Goal: Task Accomplishment & Management: Manage account settings

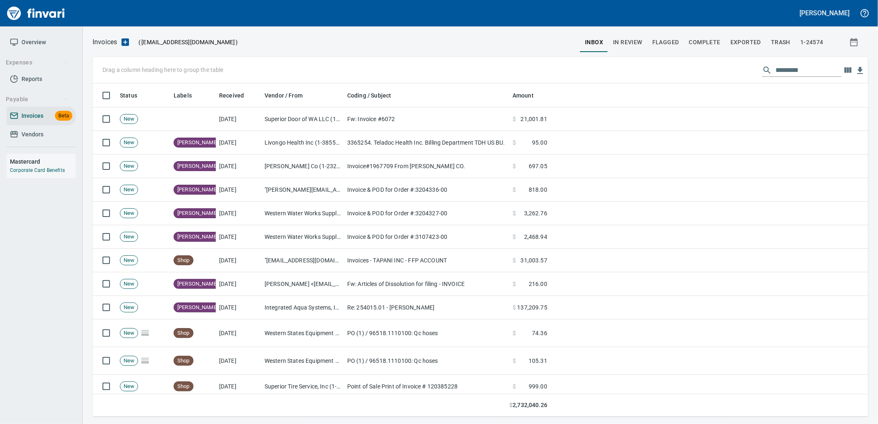
scroll to position [326, 762]
click at [803, 71] on input "text" at bounding box center [808, 70] width 66 height 13
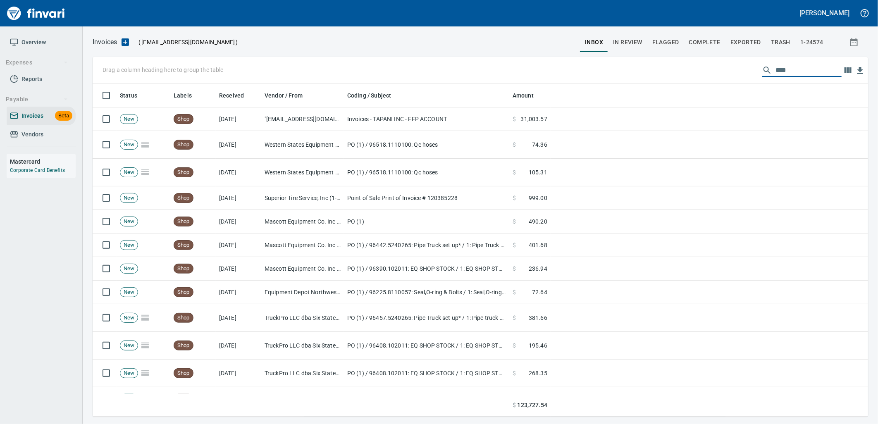
drag, startPoint x: 820, startPoint y: 68, endPoint x: 750, endPoint y: 75, distance: 70.6
click at [750, 75] on div "Drag a column heading here to group the table ****" at bounding box center [480, 70] width 775 height 26
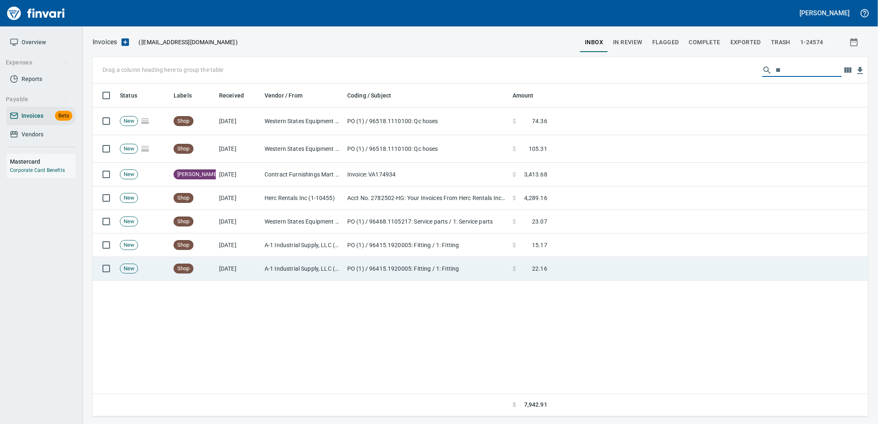
click at [447, 275] on td "PO (1) / 96415.1920005: Fitting / 1: Fitting" at bounding box center [426, 269] width 165 height 24
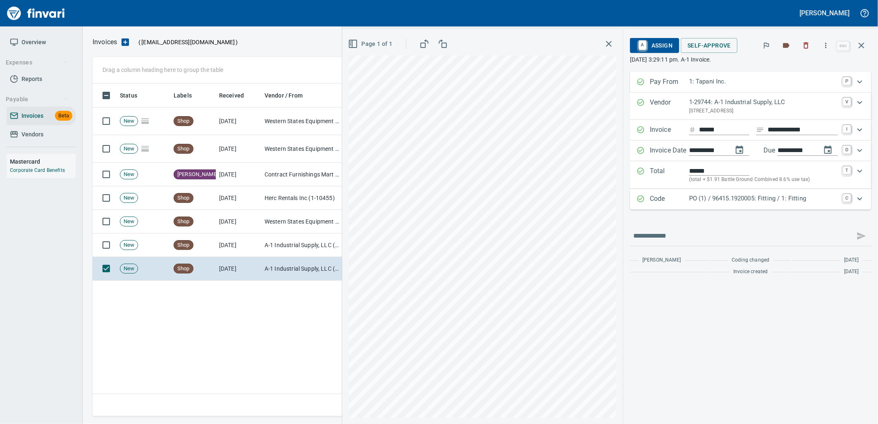
click at [771, 203] on p "PO (1) / 96415.1920005: Fitting / 1: Fitting" at bounding box center [763, 199] width 149 height 10
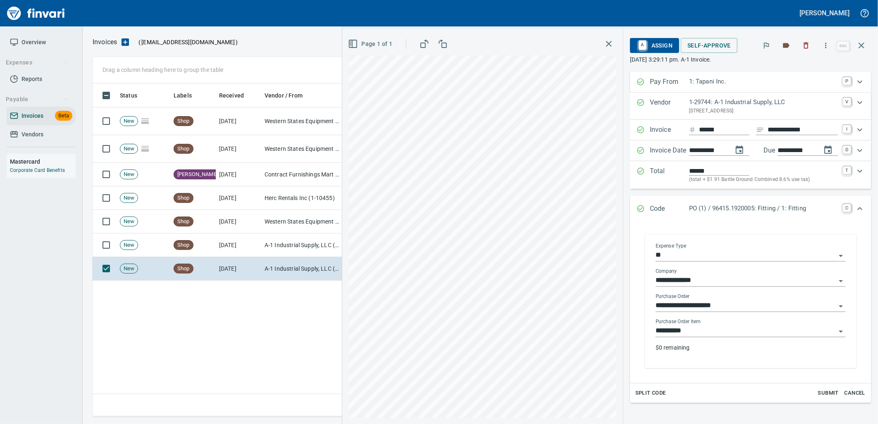
click at [715, 331] on input "**********" at bounding box center [745, 331] width 180 height 12
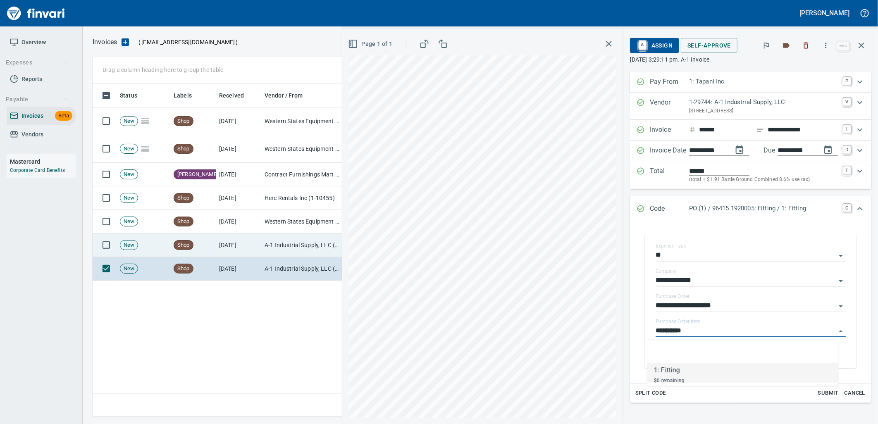
scroll to position [326, 768]
click at [297, 250] on td "A-1 Industrial Supply, LLC (1-29744)" at bounding box center [302, 245] width 83 height 24
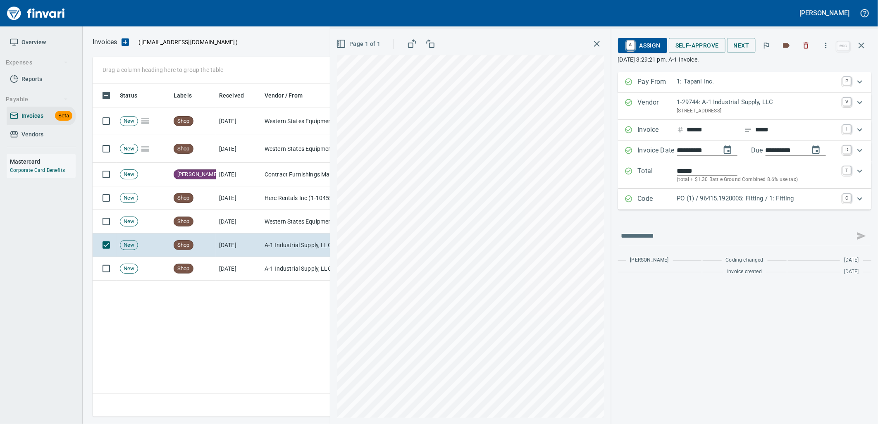
click at [714, 202] on p "PO (1) / 96415.1920005: Fitting / 1: Fitting" at bounding box center [757, 199] width 161 height 10
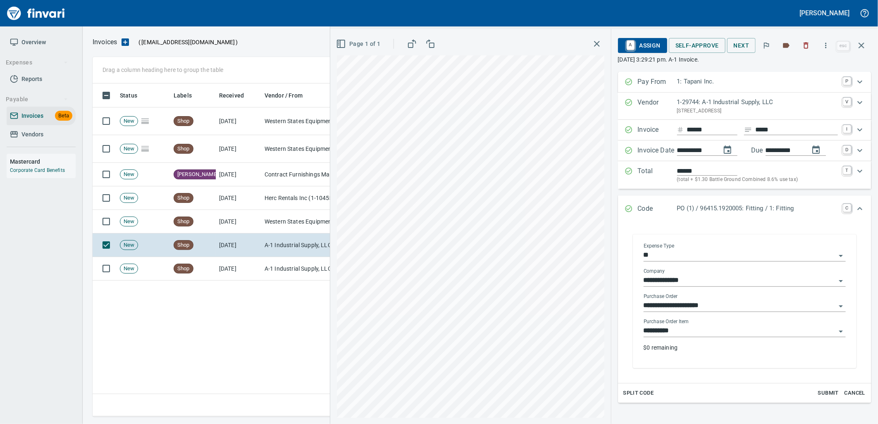
click at [702, 329] on input "**********" at bounding box center [739, 331] width 192 height 12
drag, startPoint x: 862, startPoint y: 44, endPoint x: 782, endPoint y: 85, distance: 90.2
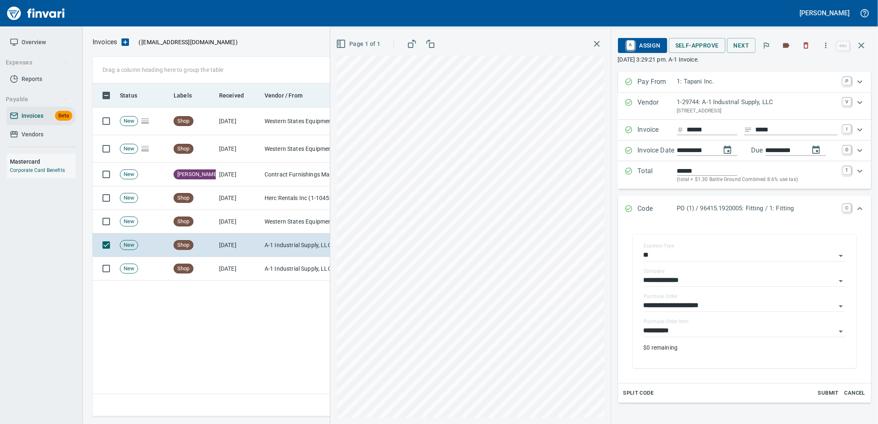
click at [862, 44] on icon "button" at bounding box center [861, 46] width 6 height 6
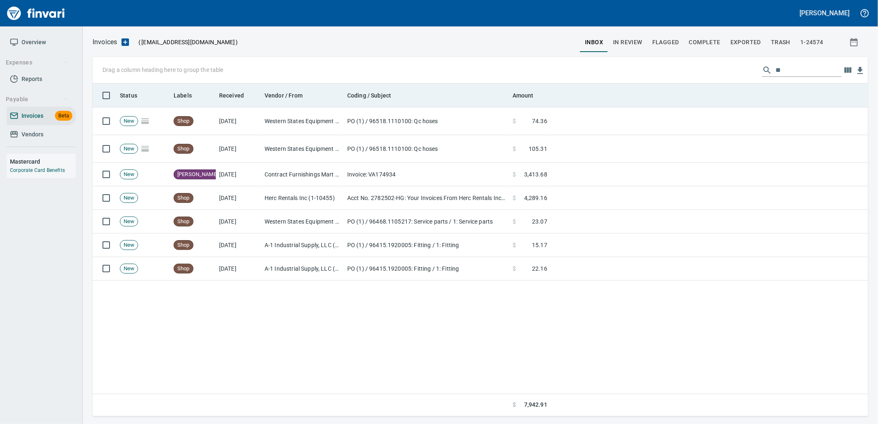
drag, startPoint x: 791, startPoint y: 72, endPoint x: 724, endPoint y: 83, distance: 67.5
click at [724, 83] on div "Drag a column heading here to group the table ** Status Labels Received Vendor …" at bounding box center [480, 236] width 775 height 359
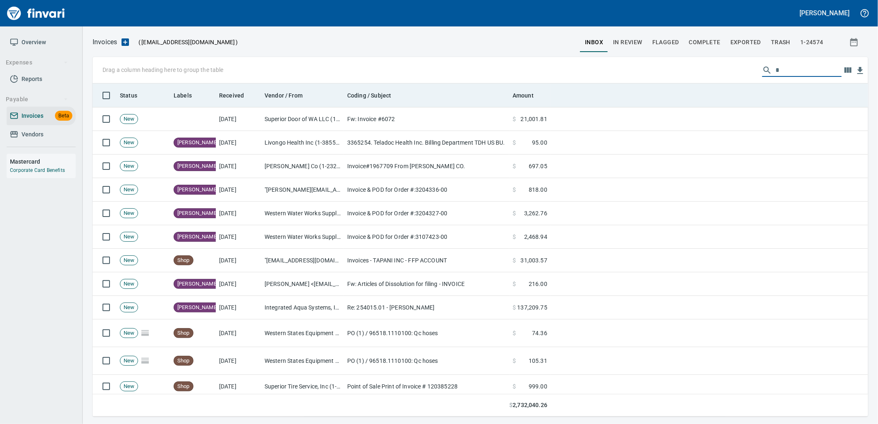
scroll to position [326, 762]
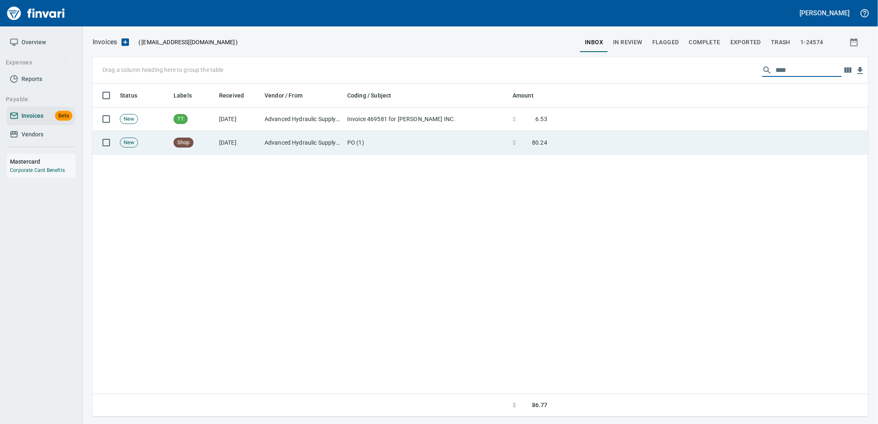
type input "****"
click at [439, 133] on td "PO (1)" at bounding box center [426, 143] width 165 height 24
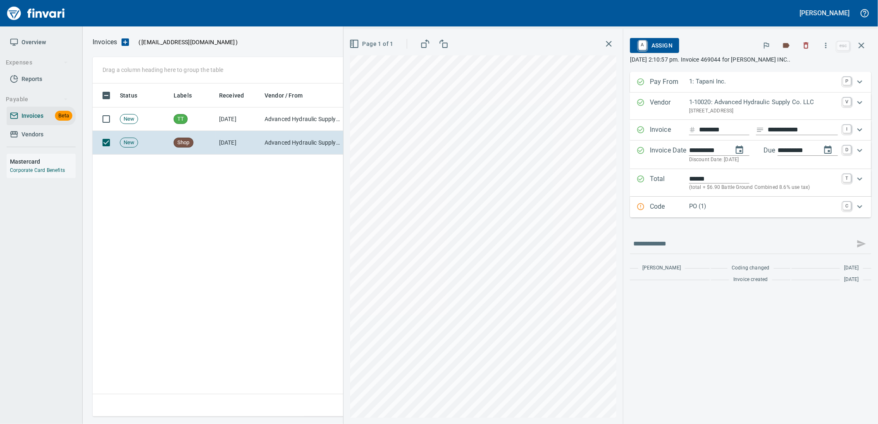
click at [741, 208] on p "PO (1)" at bounding box center [763, 207] width 149 height 10
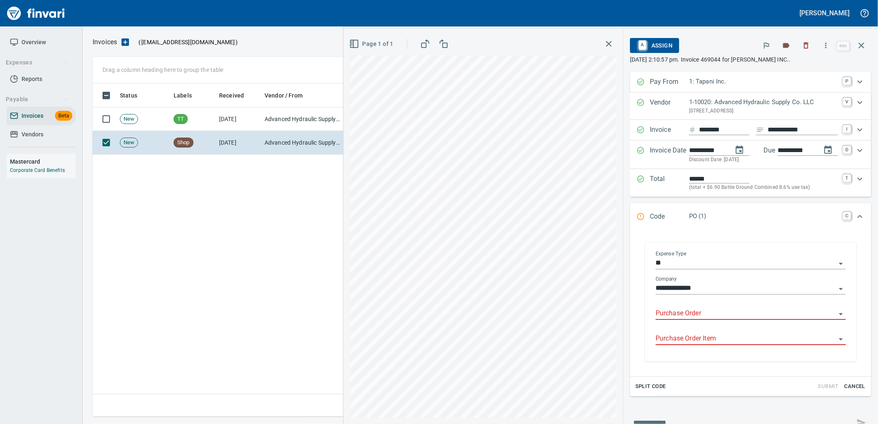
click at [705, 315] on input "Purchase Order" at bounding box center [745, 314] width 180 height 12
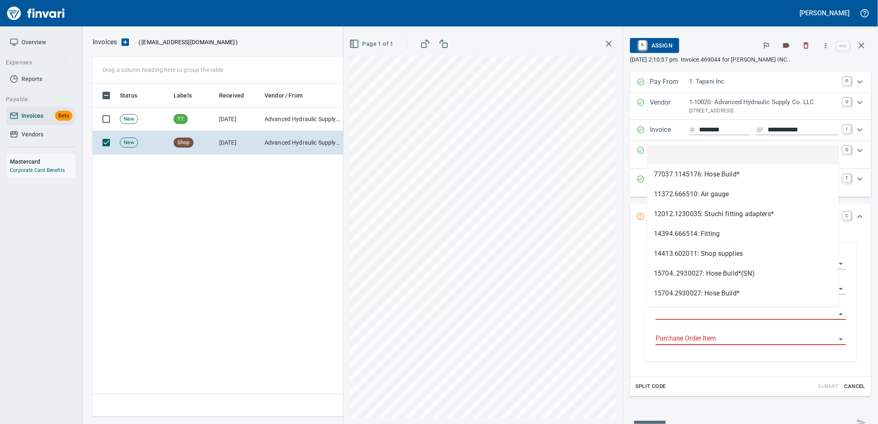
scroll to position [326, 768]
type input "**********"
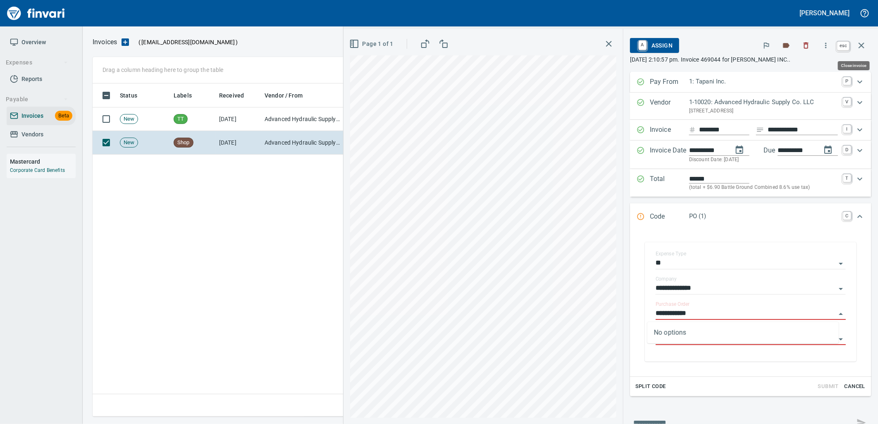
click at [859, 44] on icon "button" at bounding box center [861, 46] width 6 height 6
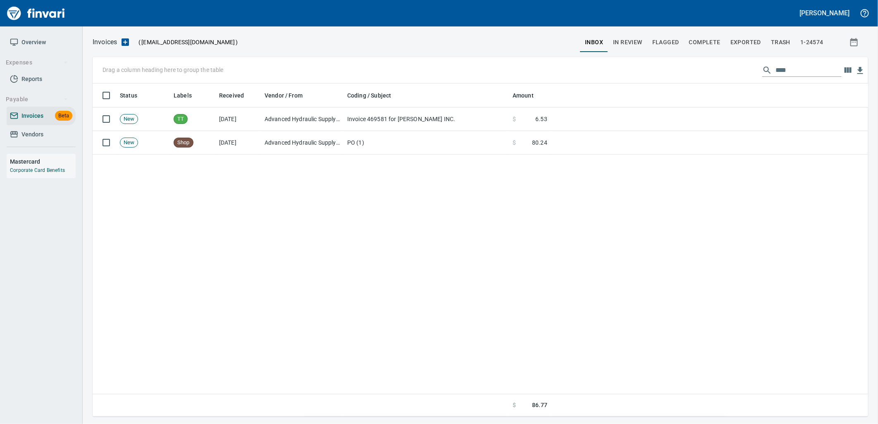
scroll to position [326, 768]
drag, startPoint x: 814, startPoint y: 71, endPoint x: 711, endPoint y: 77, distance: 103.5
click at [712, 77] on div "Drag a column heading here to group the table ****" at bounding box center [480, 70] width 775 height 26
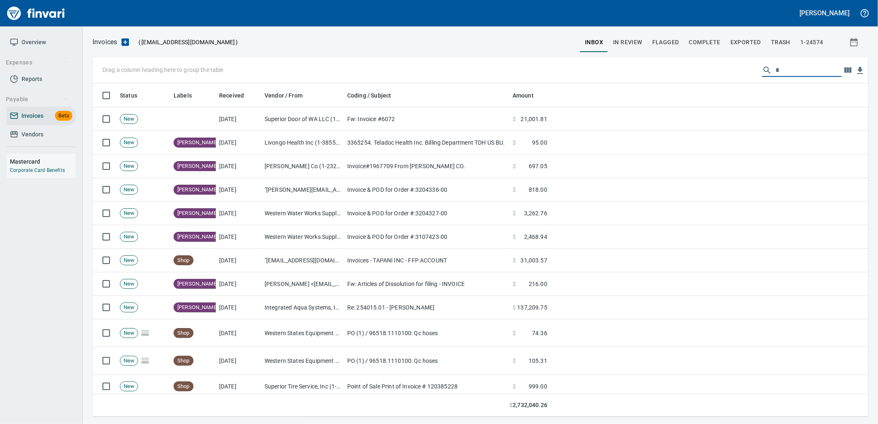
scroll to position [326, 762]
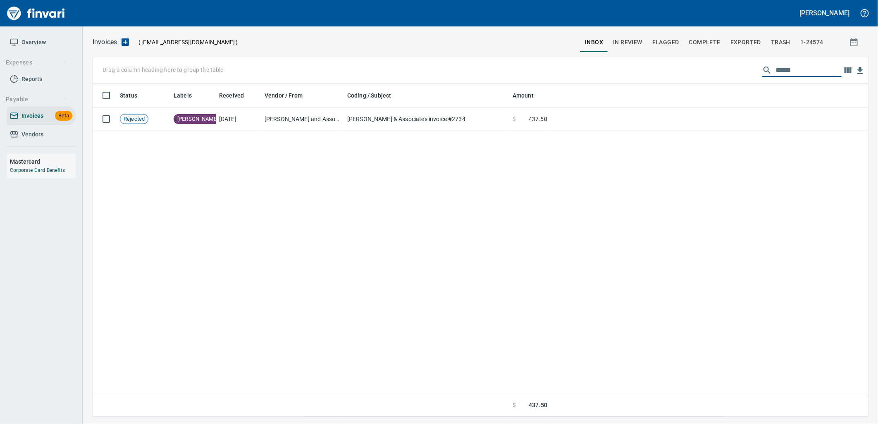
drag, startPoint x: 799, startPoint y: 73, endPoint x: 759, endPoint y: 76, distance: 40.2
click at [762, 76] on div "Drag a column heading here to group the table ******" at bounding box center [480, 70] width 775 height 26
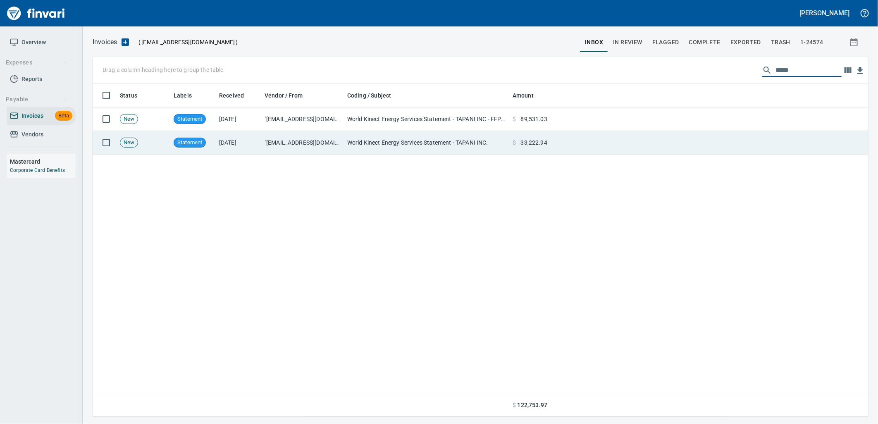
click at [447, 146] on td "World Kinect Energy Services Statement - TAPANI INC." at bounding box center [426, 143] width 165 height 24
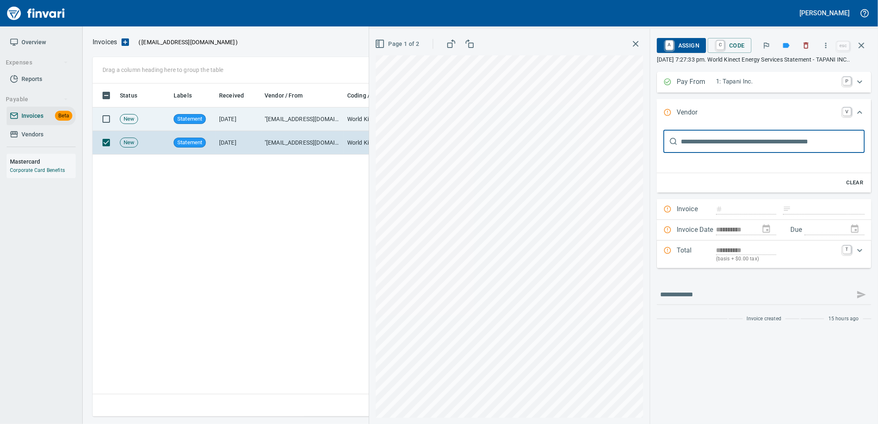
click at [333, 127] on td ""ebilling@world-kinect.com" <ebilling@world-kinect.com>" at bounding box center [302, 119] width 83 height 24
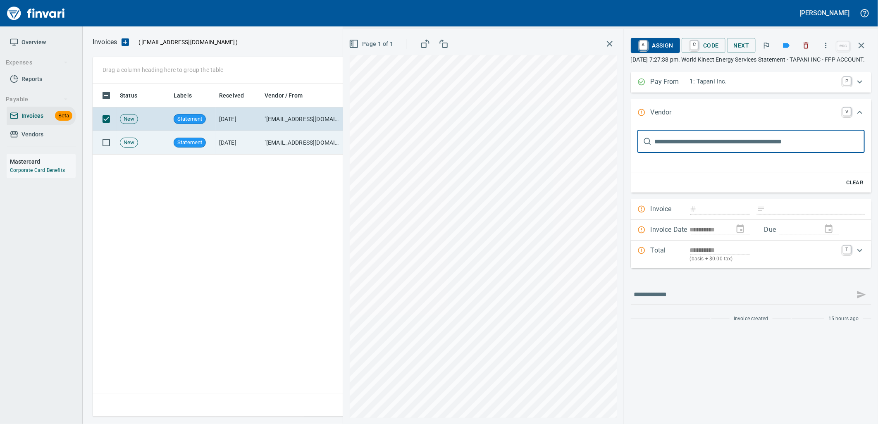
click at [311, 139] on td ""ebilling@world-kinect.com" <ebilling@world-kinect.com>" at bounding box center [302, 143] width 83 height 24
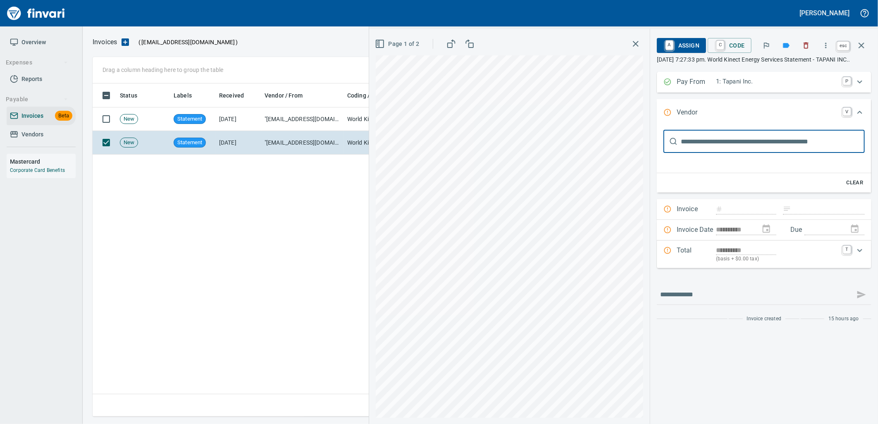
click at [865, 48] on icon "button" at bounding box center [861, 45] width 10 height 10
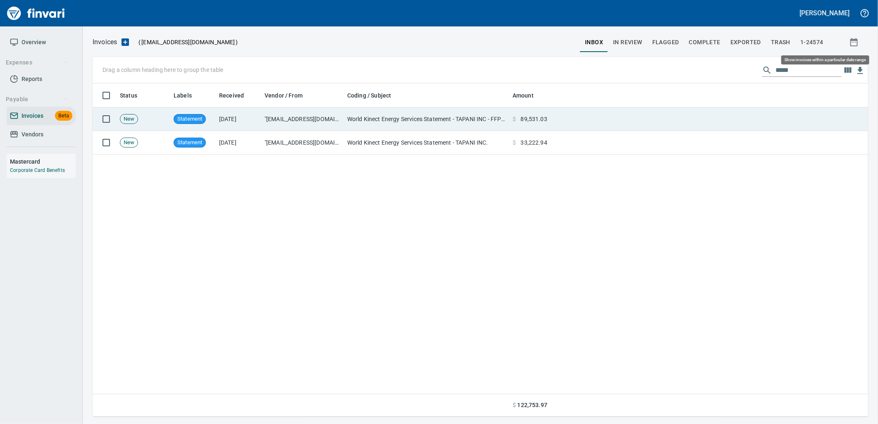
scroll to position [326, 769]
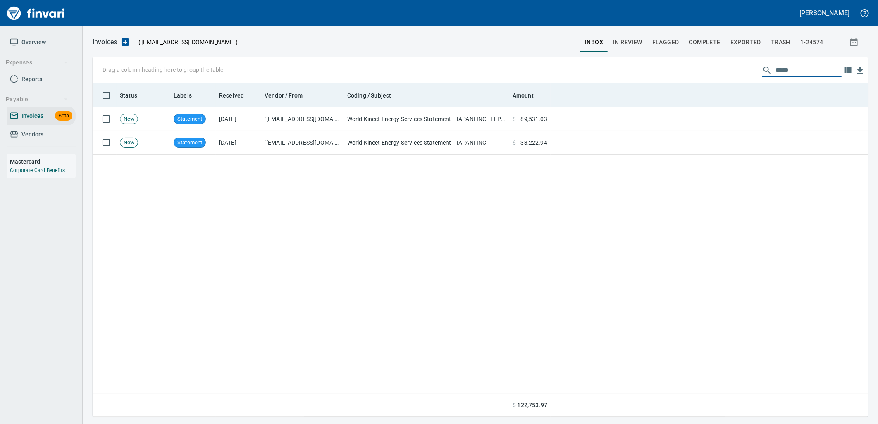
drag, startPoint x: 816, startPoint y: 71, endPoint x: 690, endPoint y: 96, distance: 128.4
click at [690, 96] on div "Drag a column heading here to group the table ***** Status Labels Received Vend…" at bounding box center [480, 236] width 775 height 359
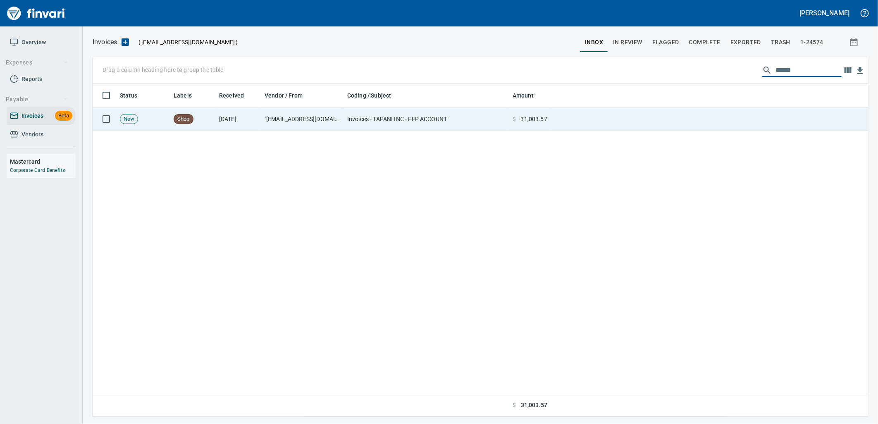
type input "******"
click at [621, 109] on td at bounding box center [708, 119] width 317 height 24
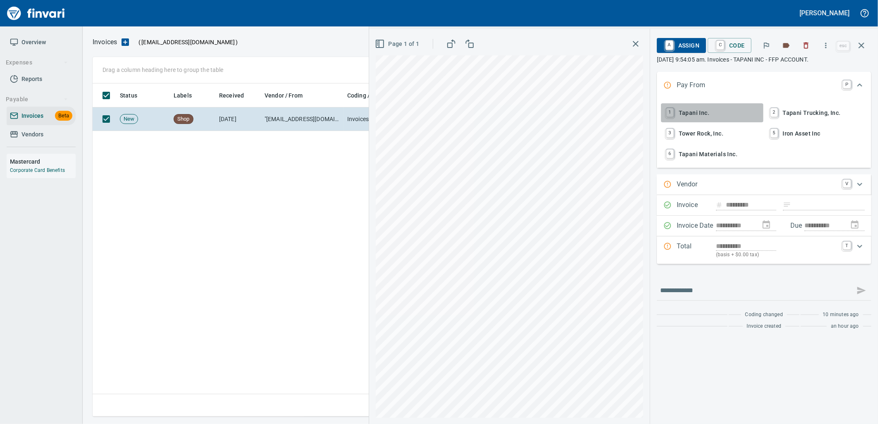
click at [693, 113] on span "1 Tapani Inc." at bounding box center [712, 113] width 96 height 14
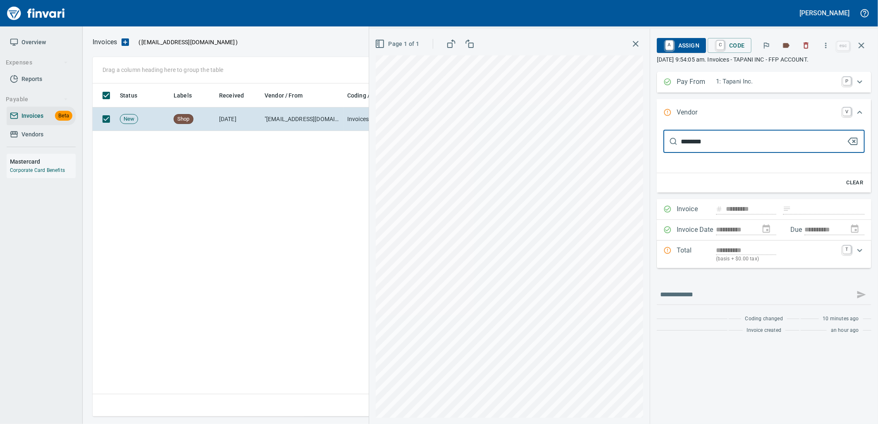
type input "*********"
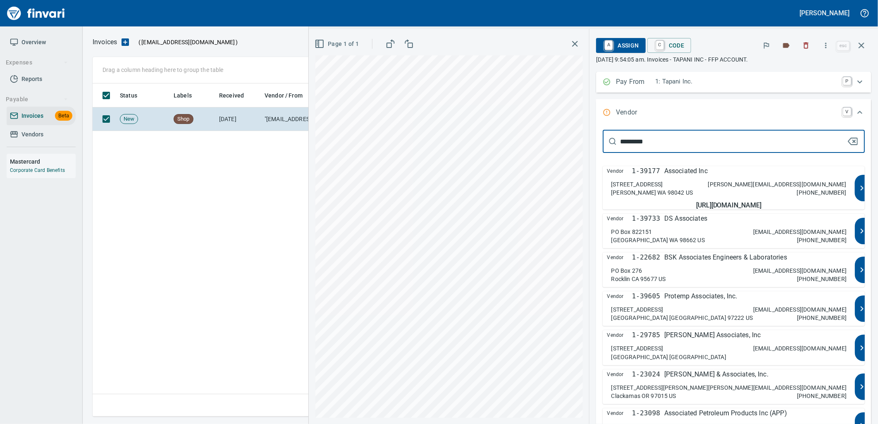
click at [739, 422] on div "PO Box 34600 Seattle WA 98124 US 253.627.6179" at bounding box center [729, 430] width 236 height 17
type input "**********"
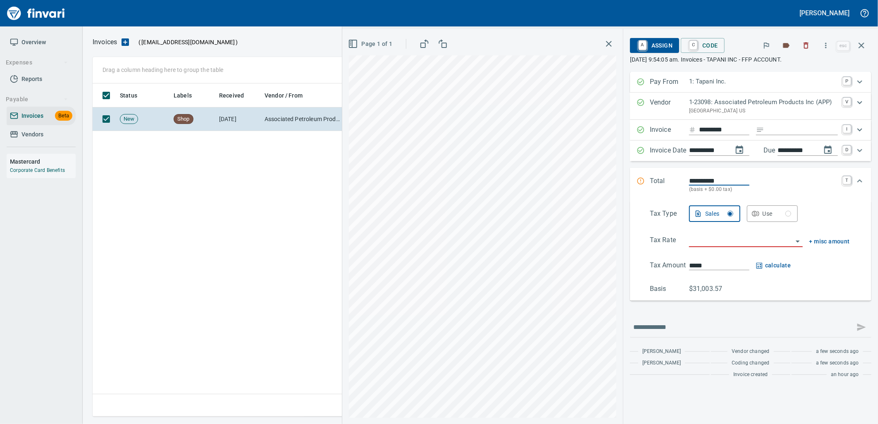
click at [717, 241] on input "search" at bounding box center [741, 241] width 104 height 12
click at [710, 257] on li "OR: Oregon" at bounding box center [745, 262] width 115 height 20
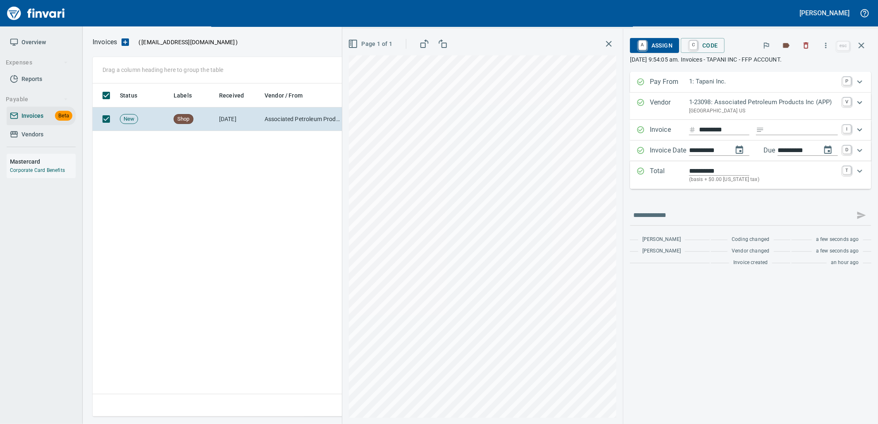
type input "**********"
click at [654, 48] on span "A Assign" at bounding box center [654, 45] width 36 height 14
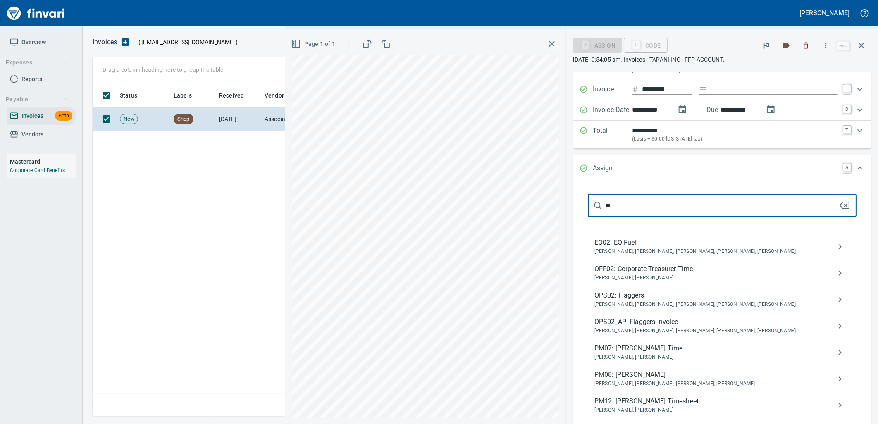
scroll to position [0, 0]
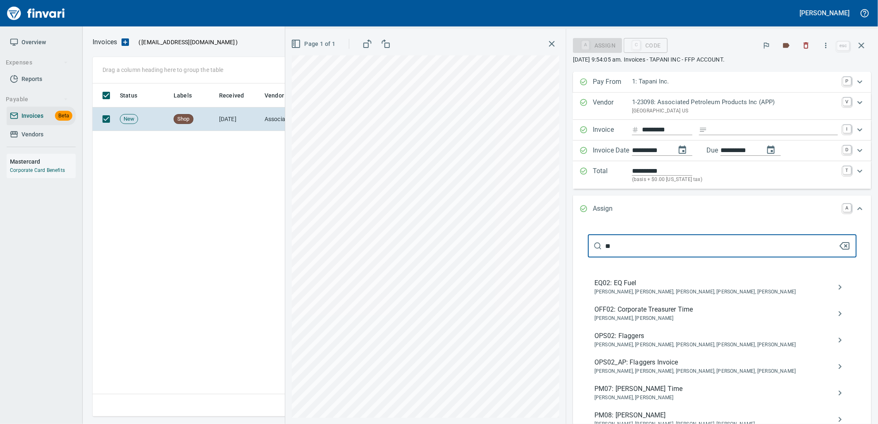
type input "*"
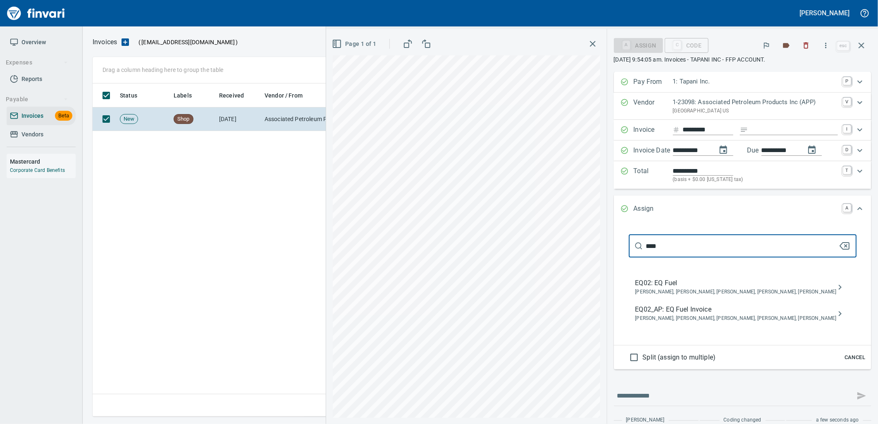
type input "****"
click at [697, 320] on span "Caroline Sarkinen, Cindy Hughes, Dustin Sarkinen, Linzy Sanders, Robert Kaarto" at bounding box center [735, 318] width 201 height 8
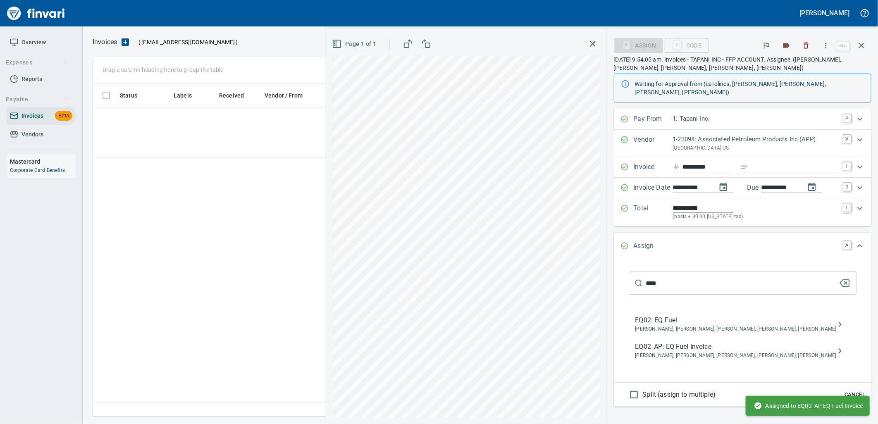
scroll to position [326, 768]
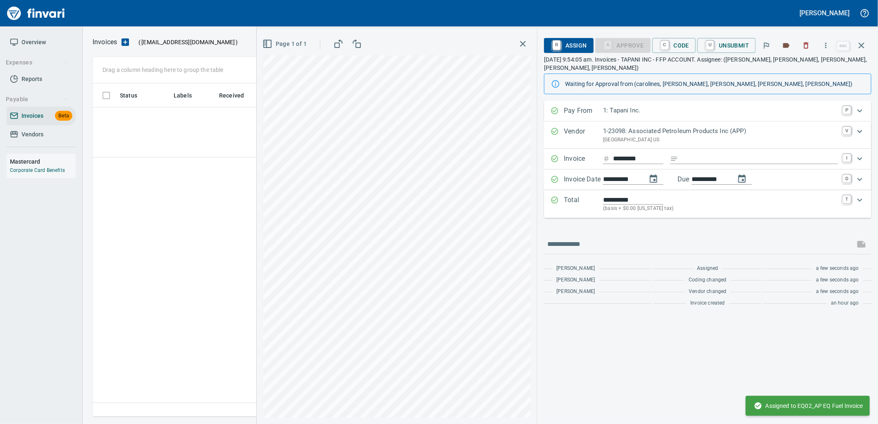
click at [860, 44] on icon "button" at bounding box center [861, 46] width 6 height 6
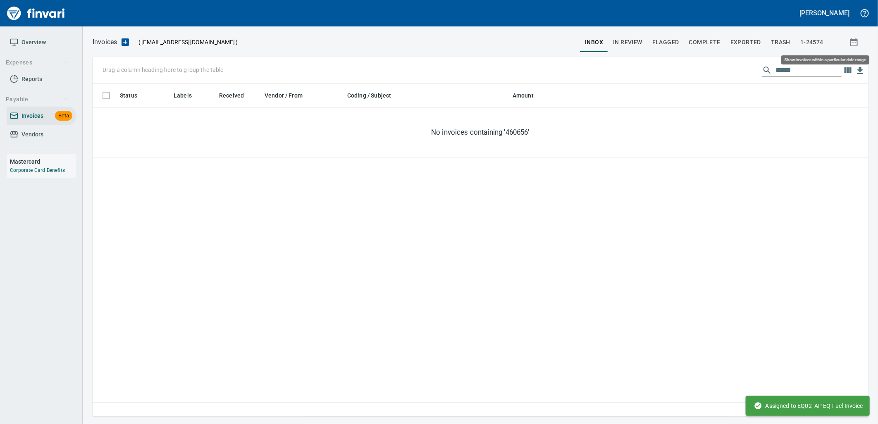
scroll to position [326, 768]
drag, startPoint x: 798, startPoint y: 65, endPoint x: 674, endPoint y: 77, distance: 125.4
click at [690, 79] on div "Drag a column heading here to group the table ******" at bounding box center [480, 70] width 775 height 26
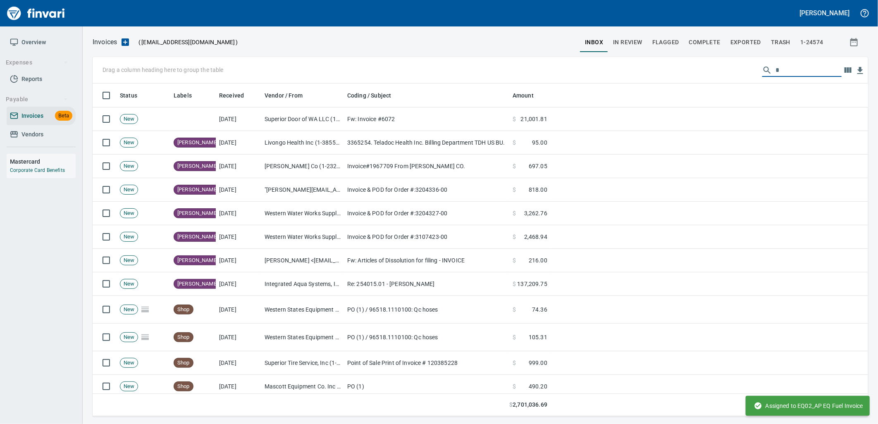
scroll to position [326, 762]
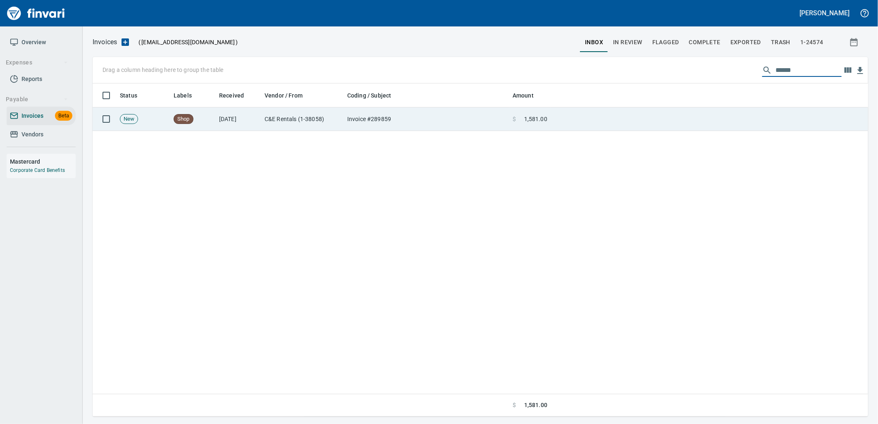
type input "******"
click at [601, 115] on td at bounding box center [708, 119] width 317 height 24
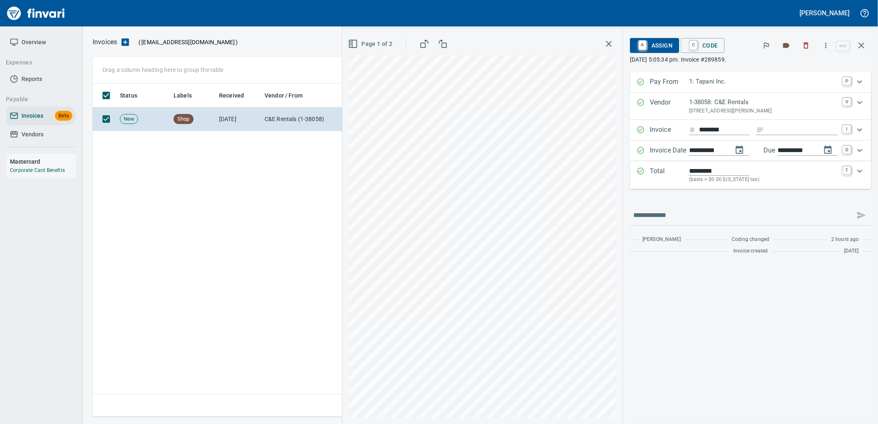
click at [660, 43] on span "A Assign" at bounding box center [654, 45] width 36 height 14
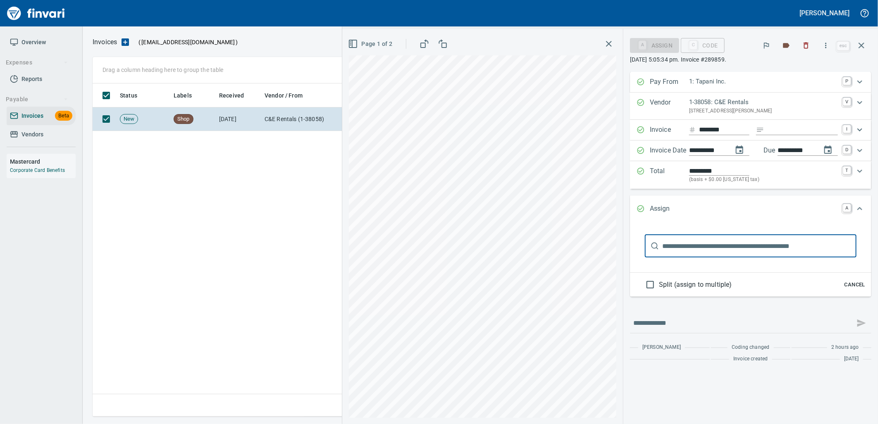
scroll to position [326, 768]
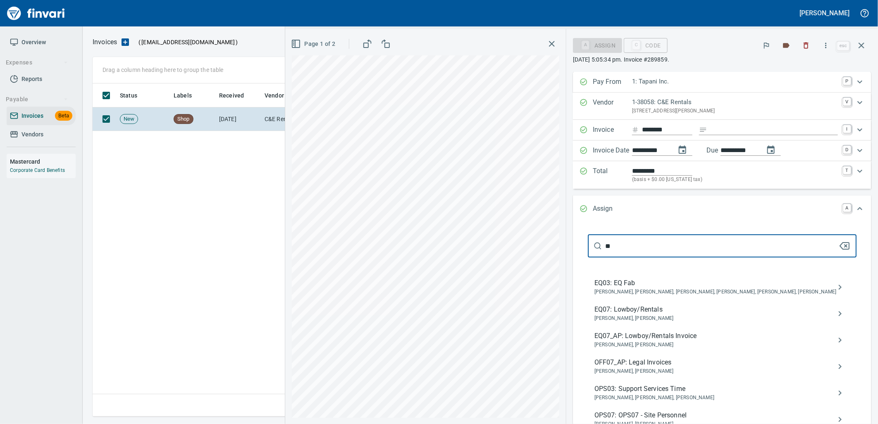
type input "**"
click at [668, 333] on span "EQ07_AP: Lowboy/Rentals Invoice" at bounding box center [715, 336] width 242 height 10
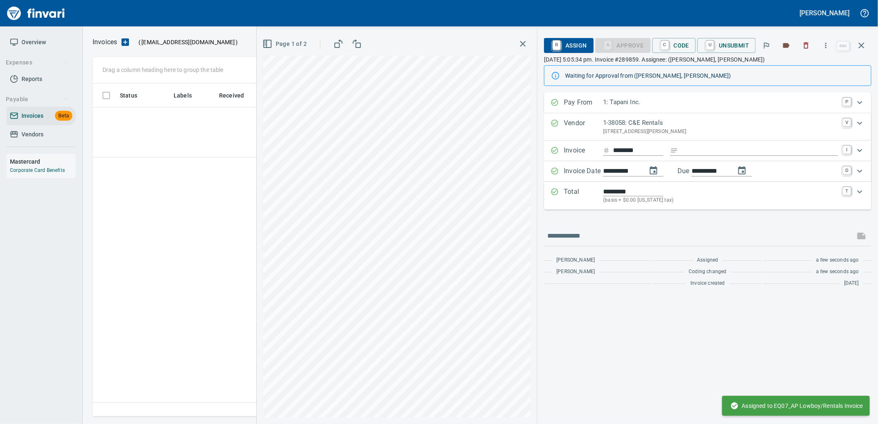
click at [864, 49] on icon "button" at bounding box center [861, 45] width 10 height 10
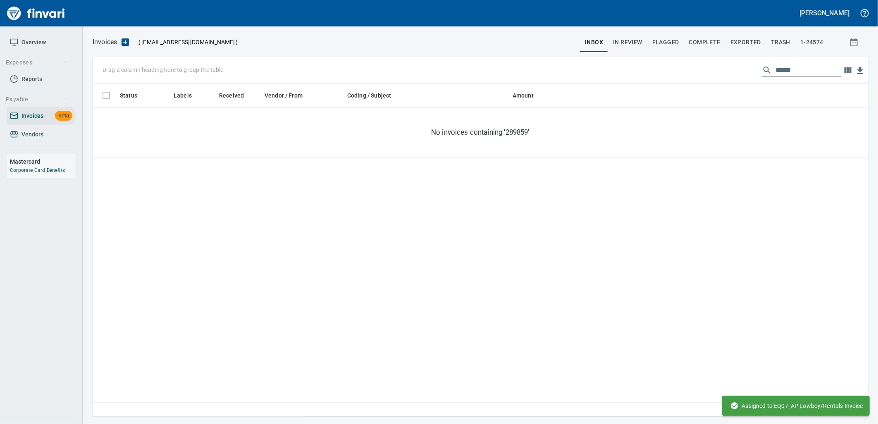
scroll to position [326, 769]
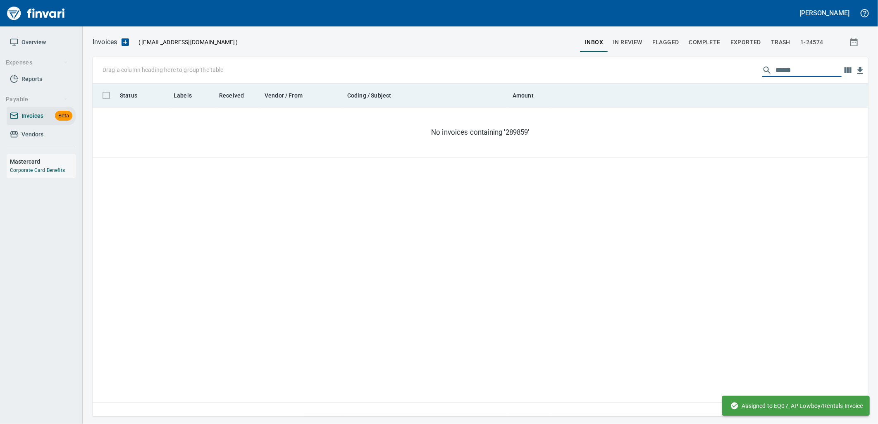
drag, startPoint x: 806, startPoint y: 68, endPoint x: 638, endPoint y: 87, distance: 169.2
click at [638, 87] on div "Drag a column heading here to group the table ****** Status Labels Received Ven…" at bounding box center [480, 236] width 775 height 359
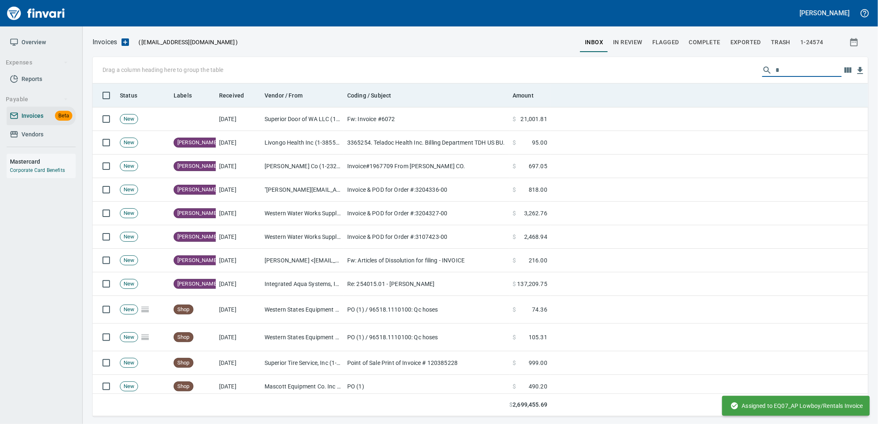
scroll to position [326, 762]
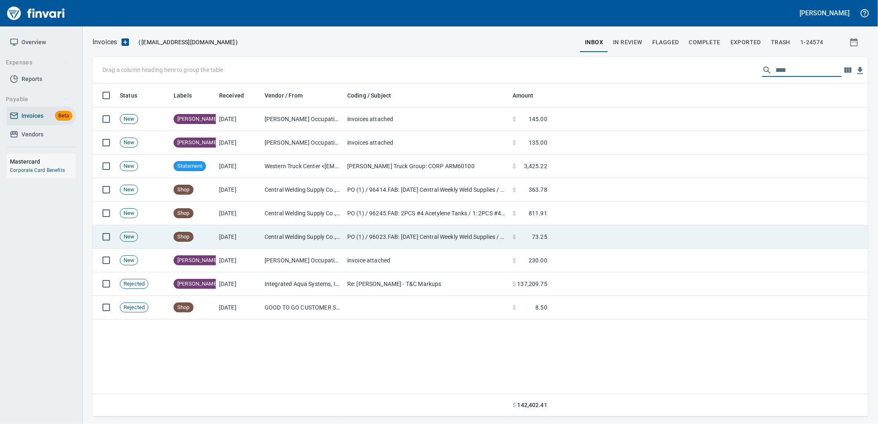
click at [416, 240] on td "PO (1) / 96023.FAB: 08/18/25 Central Weekly Weld Supplies / 1: 08/18/25 Central…" at bounding box center [426, 237] width 165 height 24
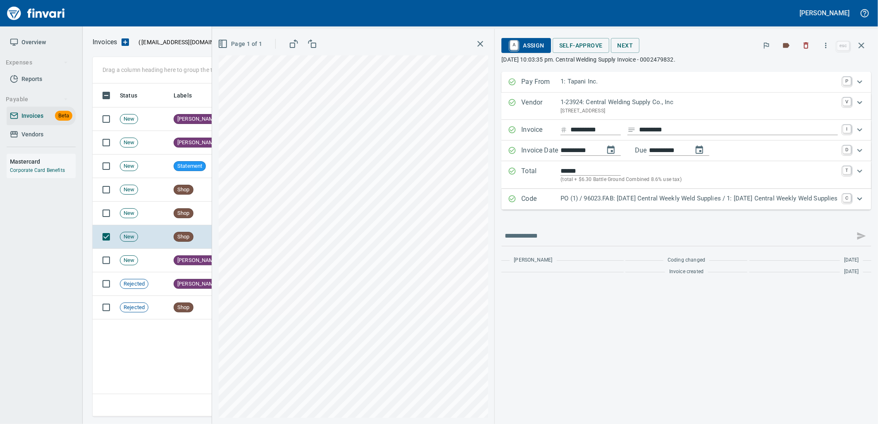
click at [770, 207] on div "Code PO (1) / 96023.FAB: 08/18/25 Central Weekly Weld Supplies / 1: 08/18/25 Ce…" at bounding box center [686, 199] width 370 height 21
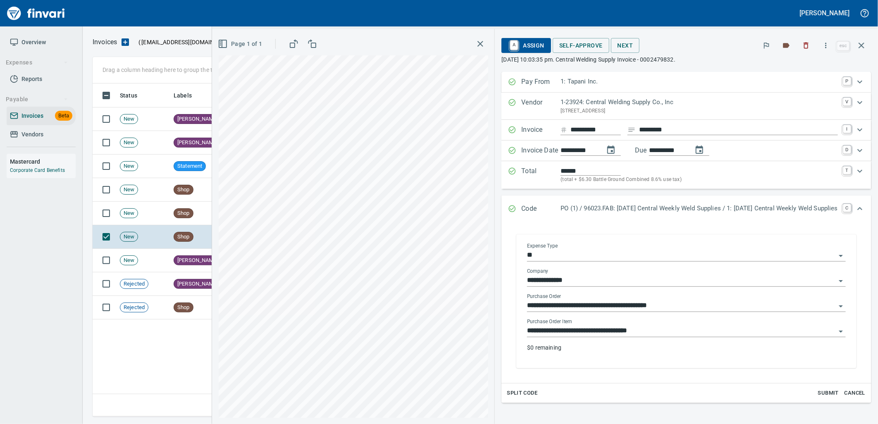
click at [750, 327] on input "**********" at bounding box center [681, 331] width 309 height 12
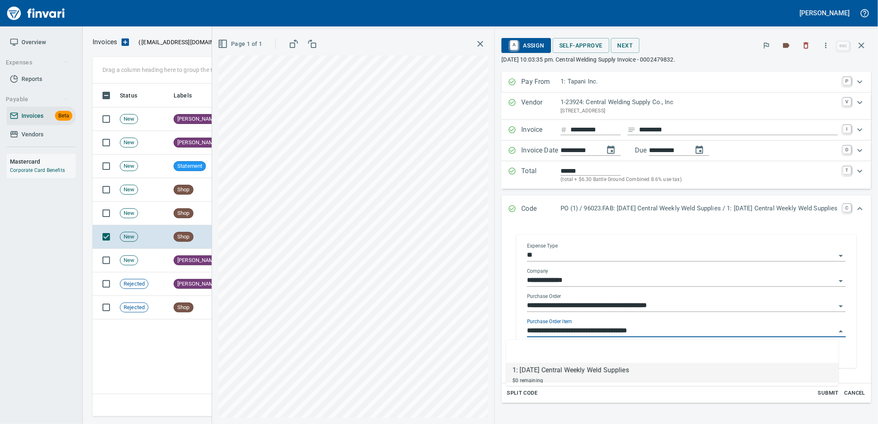
scroll to position [326, 768]
click at [141, 208] on td "New" at bounding box center [144, 214] width 54 height 24
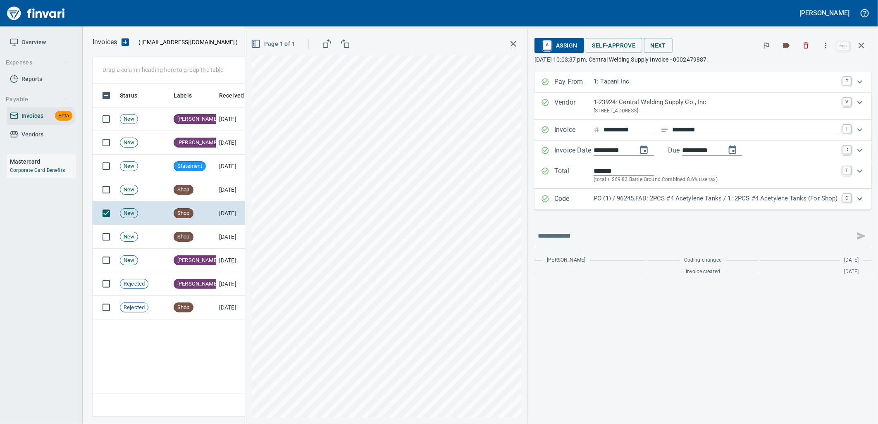
click at [693, 204] on div "PO (1) / 96245.FAB: 2PCS #4 Acetylene Tanks / 1: 2PCS #4 Acetylene Tanks (For S…" at bounding box center [715, 199] width 244 height 11
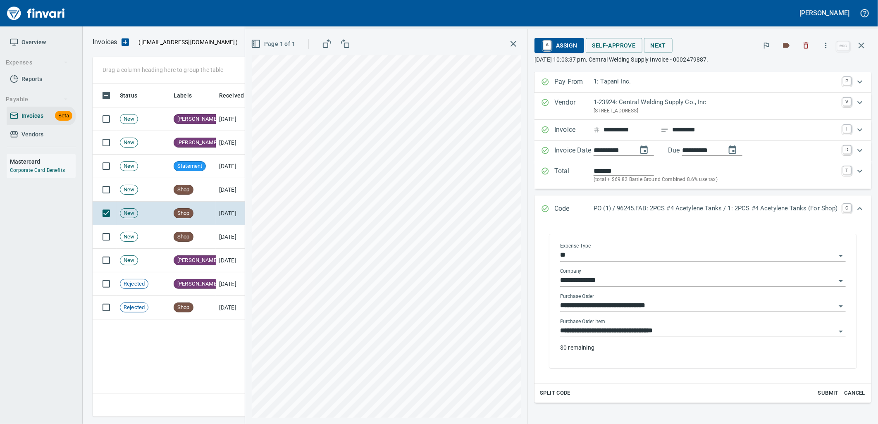
click at [666, 326] on input "**********" at bounding box center [698, 331] width 276 height 12
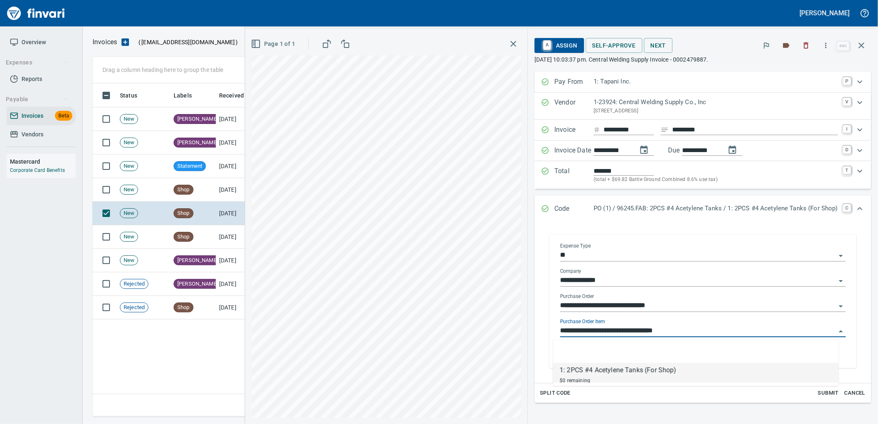
scroll to position [326, 768]
click at [188, 182] on td "Shop" at bounding box center [192, 190] width 45 height 24
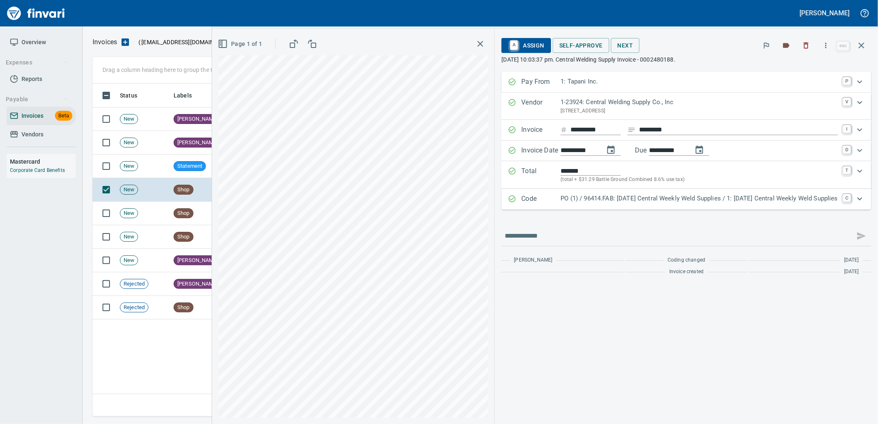
click at [738, 201] on p "PO (1) / 96414.FAB: 09/02/25 Central Weekly Weld Supplies / 1: 09/02/25 Central…" at bounding box center [698, 199] width 277 height 10
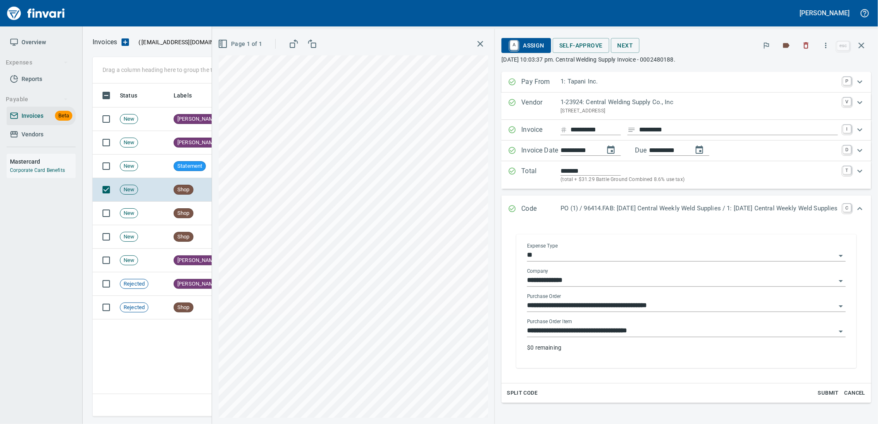
click at [644, 333] on input "**********" at bounding box center [681, 331] width 309 height 12
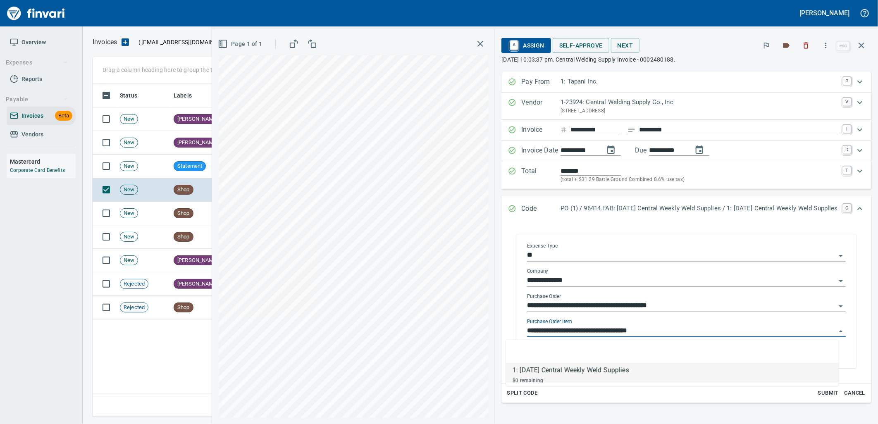
scroll to position [326, 768]
click at [864, 46] on icon "button" at bounding box center [861, 45] width 10 height 10
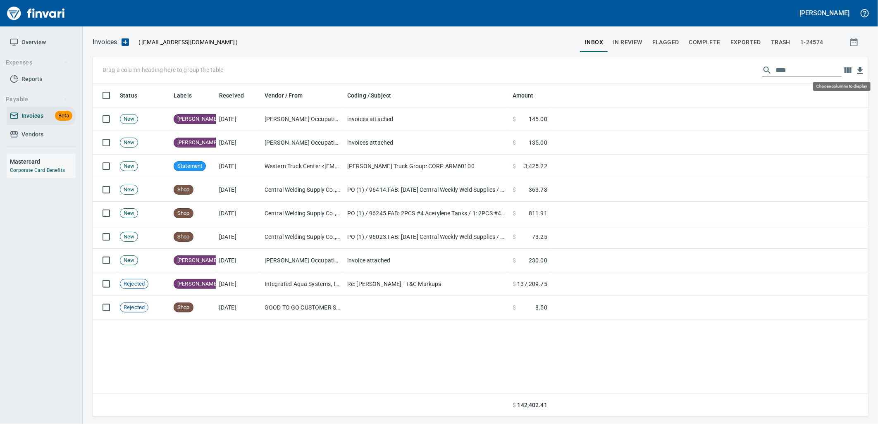
scroll to position [326, 769]
drag, startPoint x: 823, startPoint y: 73, endPoint x: 512, endPoint y: 67, distance: 310.4
click at [535, 69] on div "Drag a column heading here to group the table ****" at bounding box center [480, 70] width 775 height 26
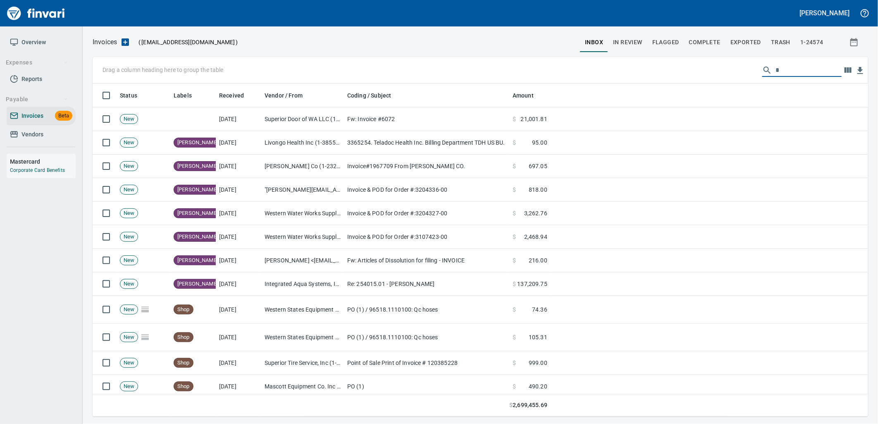
scroll to position [326, 762]
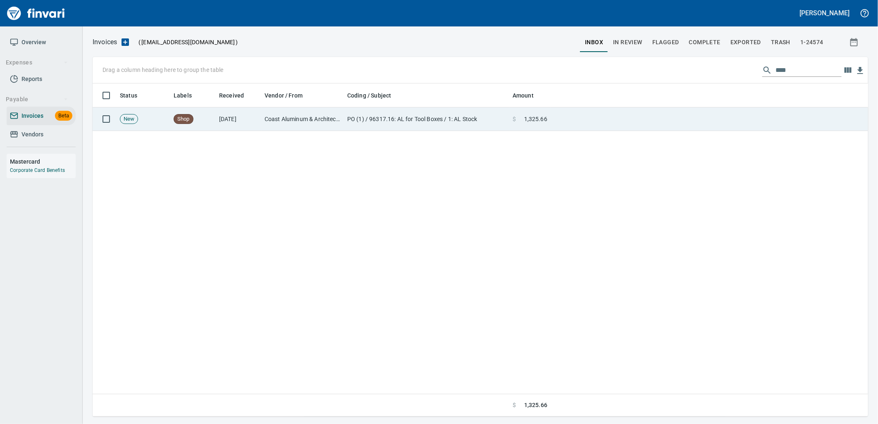
click at [515, 122] on span "$" at bounding box center [513, 119] width 3 height 8
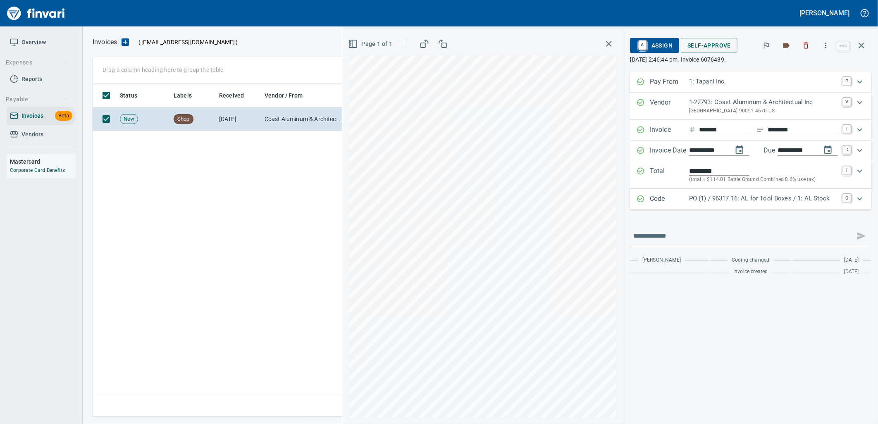
click at [763, 201] on p "PO (1) / 96317.16: AL for Tool Boxes / 1: AL Stock" at bounding box center [763, 199] width 149 height 10
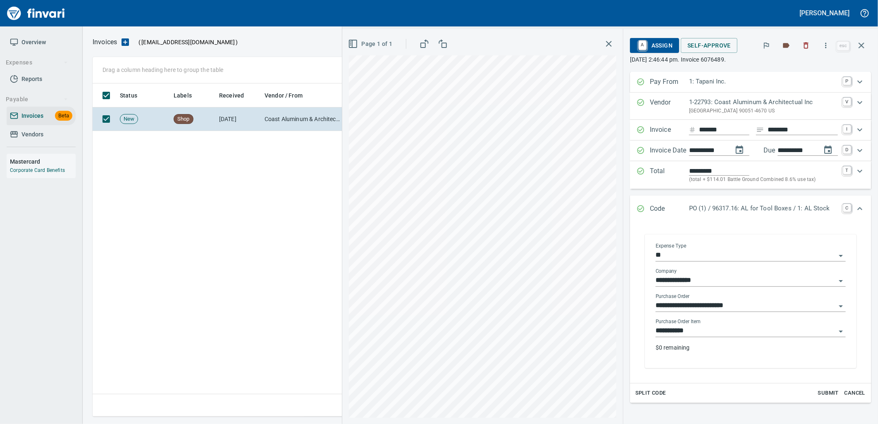
click at [707, 329] on input "**********" at bounding box center [745, 331] width 180 height 12
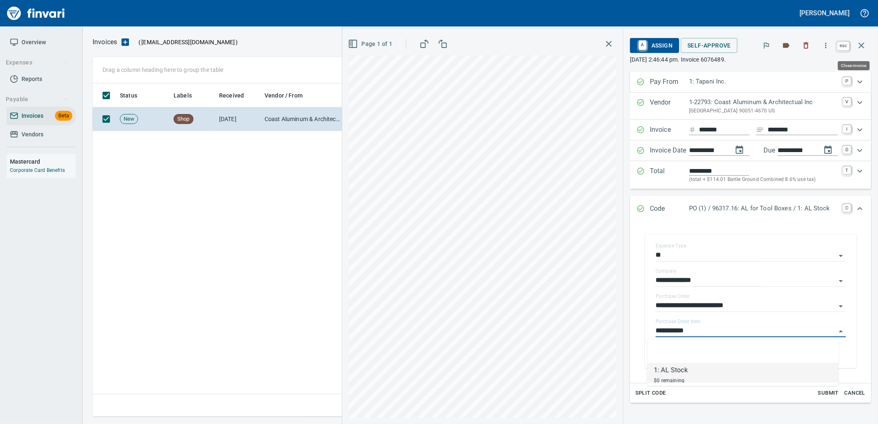
click at [864, 38] on button "button" at bounding box center [861, 46] width 20 height 20
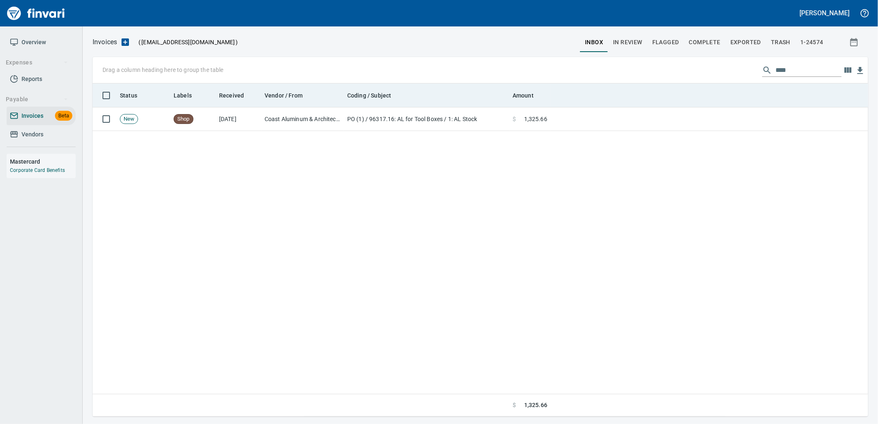
drag, startPoint x: 819, startPoint y: 67, endPoint x: 607, endPoint y: 84, distance: 213.5
click at [638, 84] on div "Drag a column heading here to group the table **** Status Labels Received Vendo…" at bounding box center [480, 236] width 775 height 359
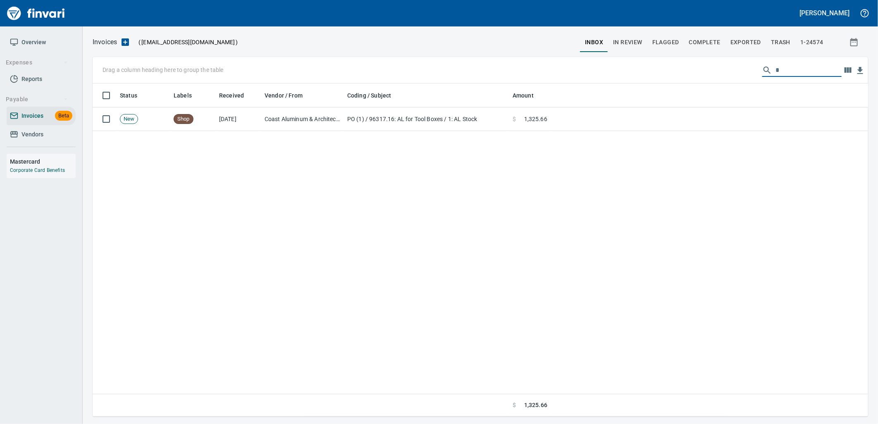
scroll to position [326, 762]
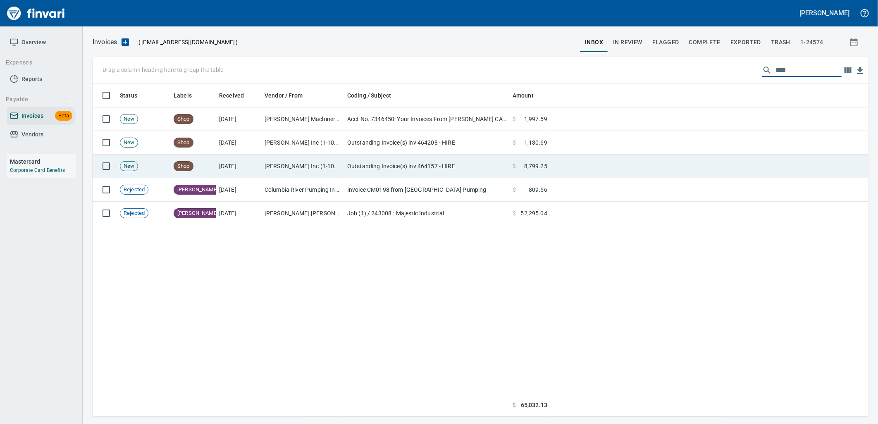
click at [308, 164] on td "D.P. Nicoli Inc (1-10319)" at bounding box center [302, 167] width 83 height 24
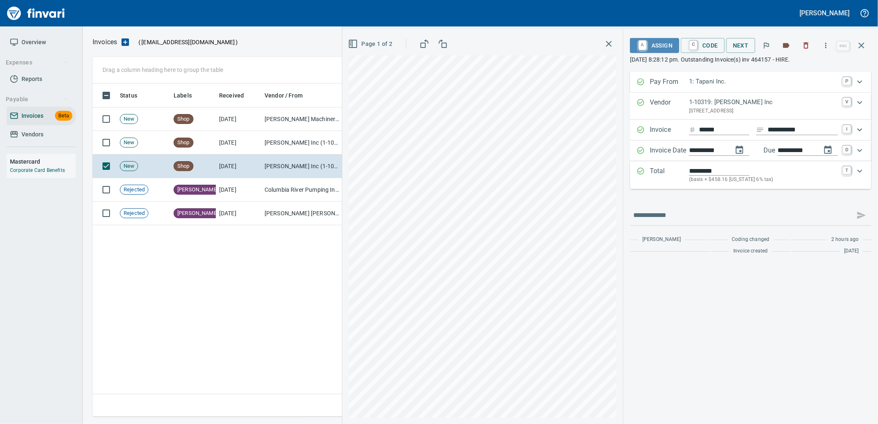
click at [650, 51] on span "A Assign" at bounding box center [654, 45] width 36 height 14
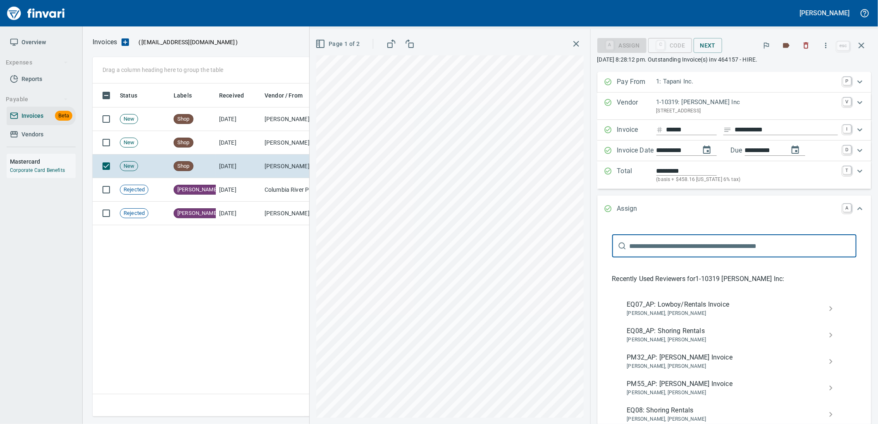
click at [668, 304] on span "EQ07_AP: Lowboy/Rentals Invoice" at bounding box center [727, 305] width 201 height 10
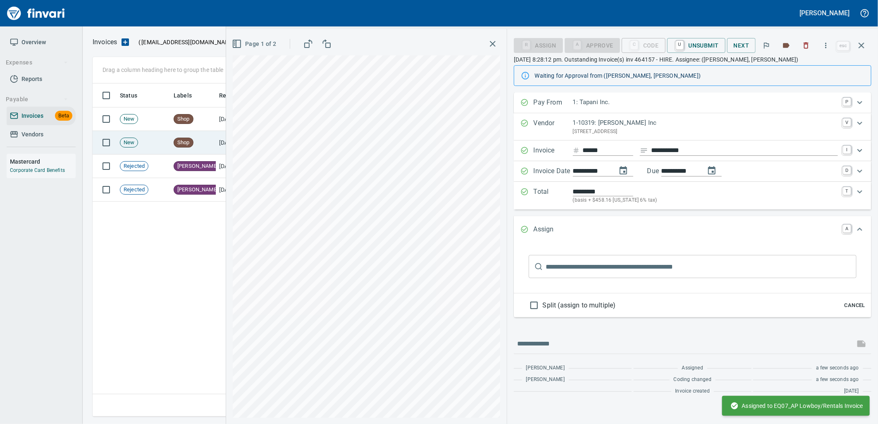
click at [212, 143] on td "Shop" at bounding box center [192, 143] width 45 height 24
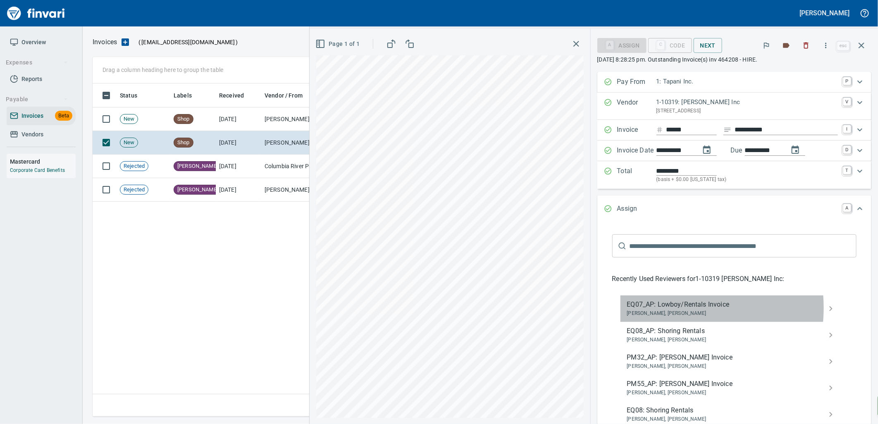
click at [674, 308] on span "EQ07_AP: Lowboy/Rentals Invoice" at bounding box center [727, 305] width 201 height 10
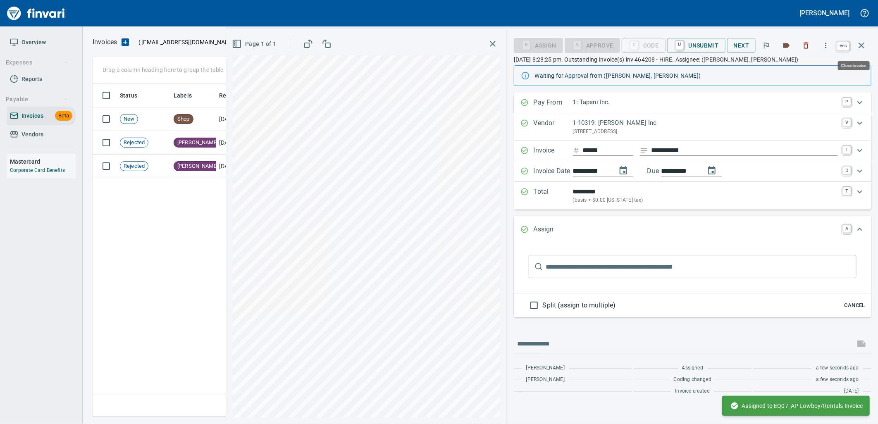
click at [857, 46] on icon "button" at bounding box center [861, 45] width 10 height 10
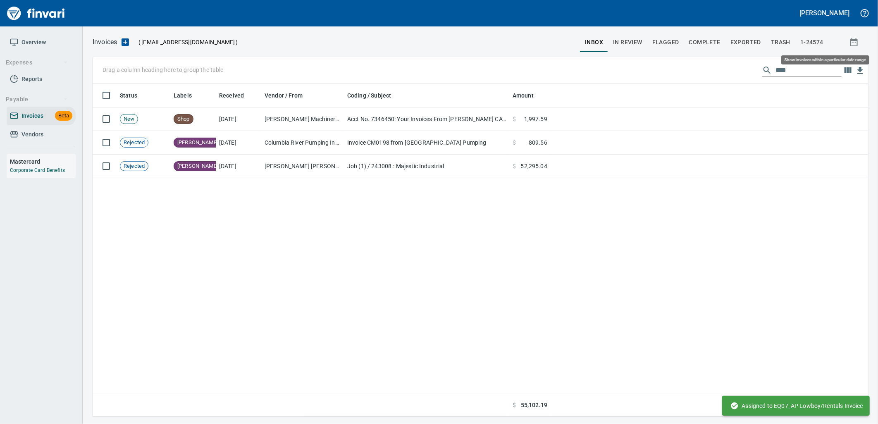
scroll to position [326, 768]
drag, startPoint x: 802, startPoint y: 65, endPoint x: 584, endPoint y: 69, distance: 218.2
click at [592, 67] on div "Drag a column heading here to group the table ****" at bounding box center [480, 70] width 775 height 26
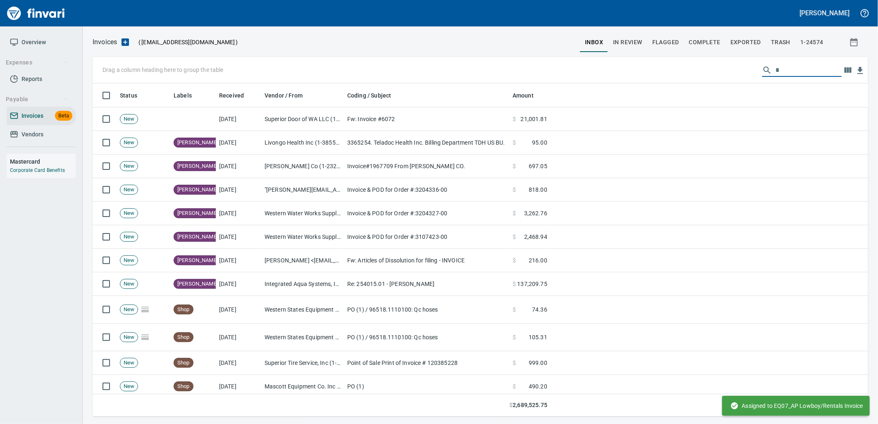
scroll to position [326, 762]
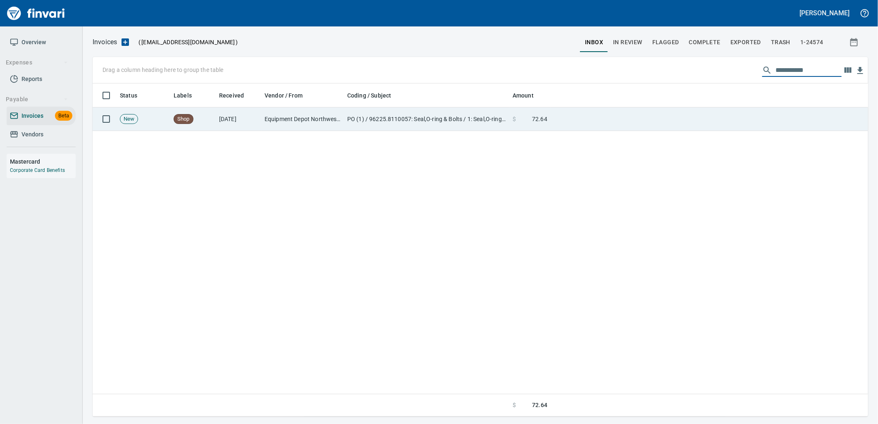
type input "**********"
click at [542, 128] on td "$ 72.64" at bounding box center [529, 119] width 41 height 24
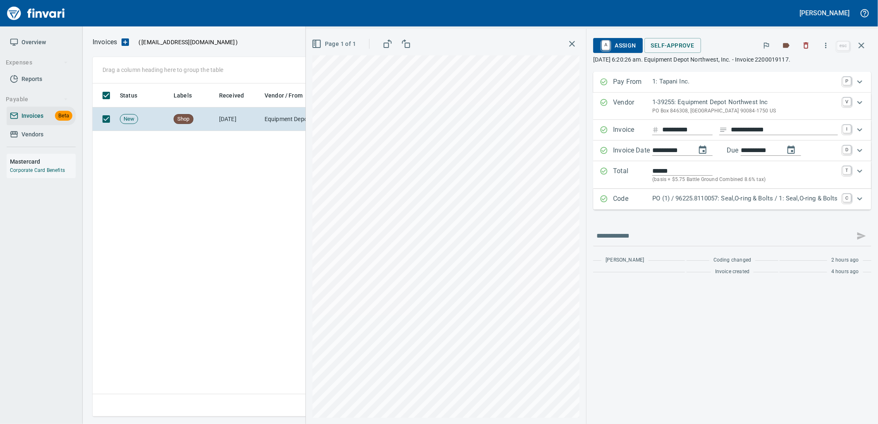
click at [687, 195] on p "PO (1) / 96225.8110057: Seal,O-ring & Bolts / 1: Seal,O-ring & Bolts" at bounding box center [745, 199] width 186 height 10
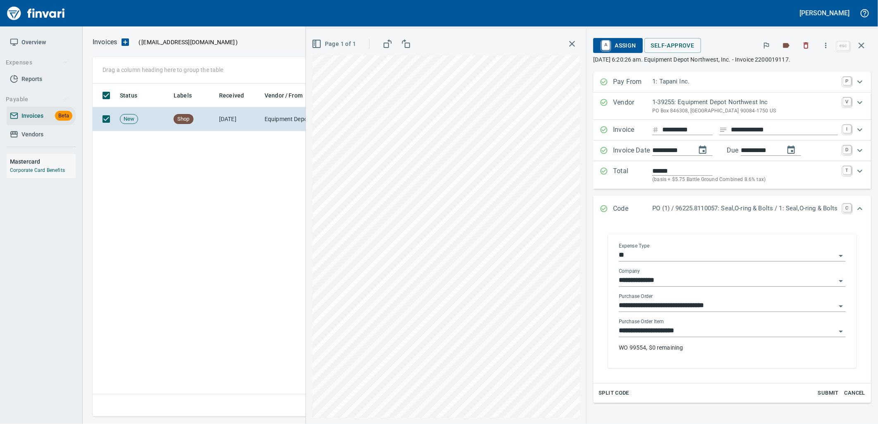
click at [692, 339] on div "**********" at bounding box center [732, 339] width 227 height 40
click at [691, 335] on input "**********" at bounding box center [727, 331] width 217 height 12
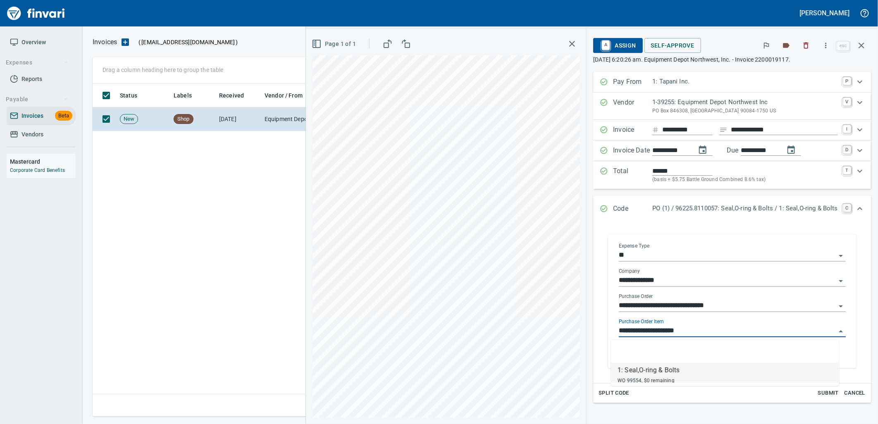
scroll to position [326, 768]
click at [862, 50] on icon "button" at bounding box center [861, 45] width 10 height 10
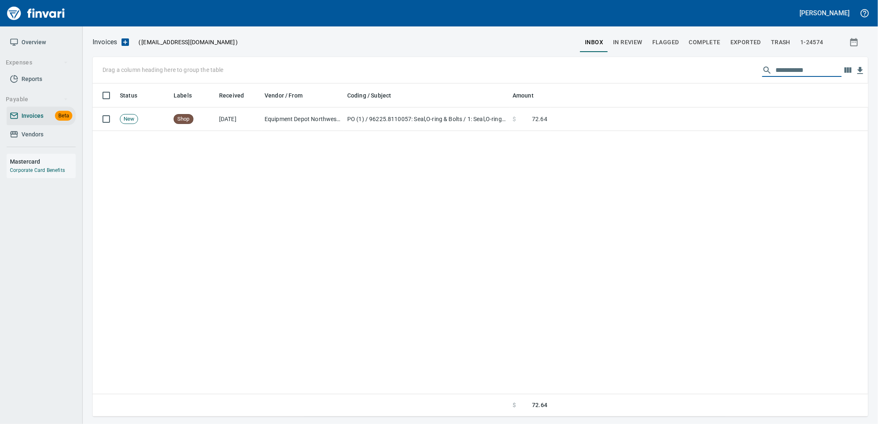
drag, startPoint x: 836, startPoint y: 73, endPoint x: 740, endPoint y: 59, distance: 97.3
click at [740, 59] on div "**********" at bounding box center [480, 70] width 775 height 26
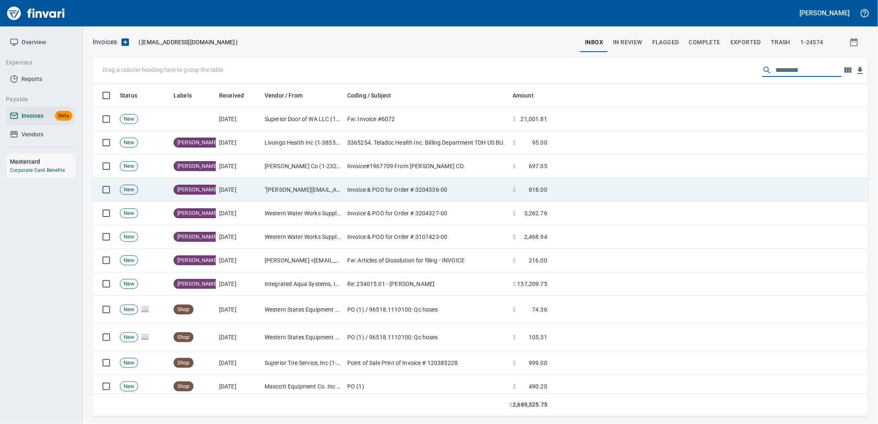
scroll to position [326, 762]
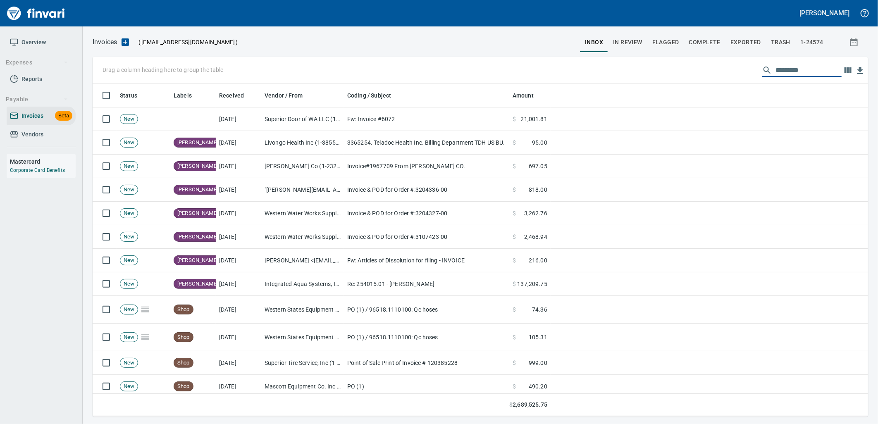
click at [15, 134] on icon at bounding box center [14, 134] width 8 height 8
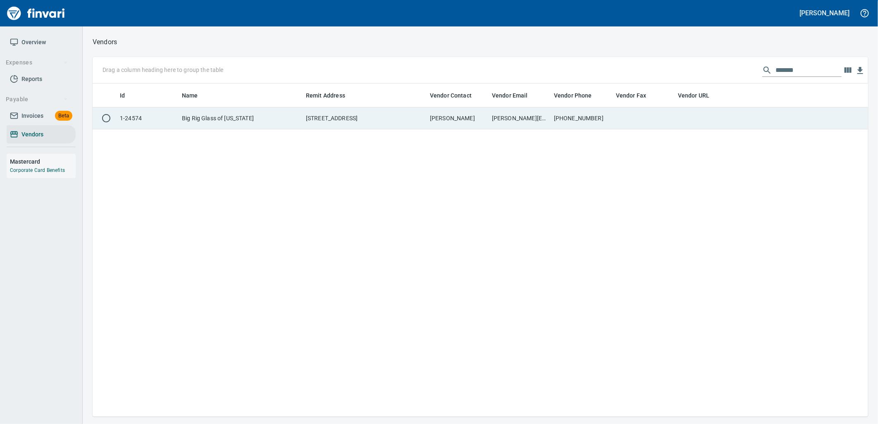
scroll to position [326, 769]
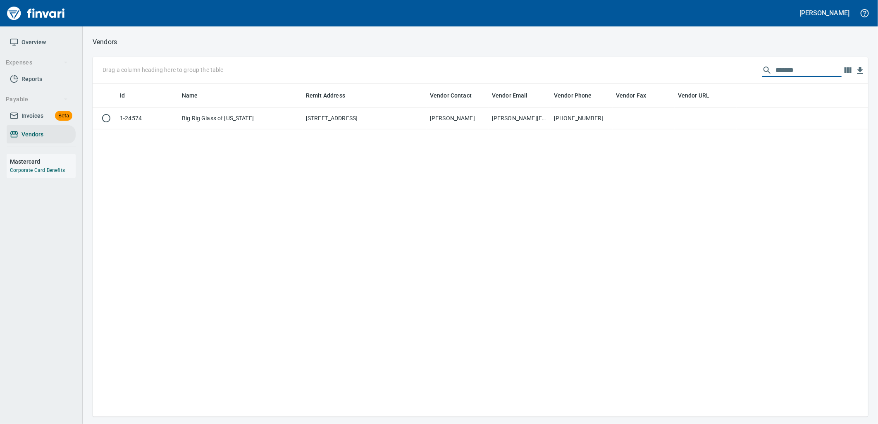
drag, startPoint x: 807, startPoint y: 66, endPoint x: 710, endPoint y: 76, distance: 97.2
click at [712, 76] on div "Drag a column heading here to group the table *******" at bounding box center [480, 70] width 775 height 26
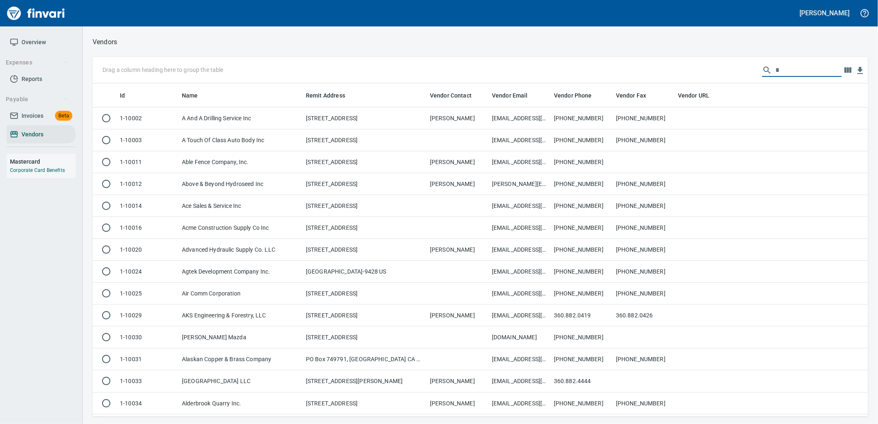
scroll to position [326, 762]
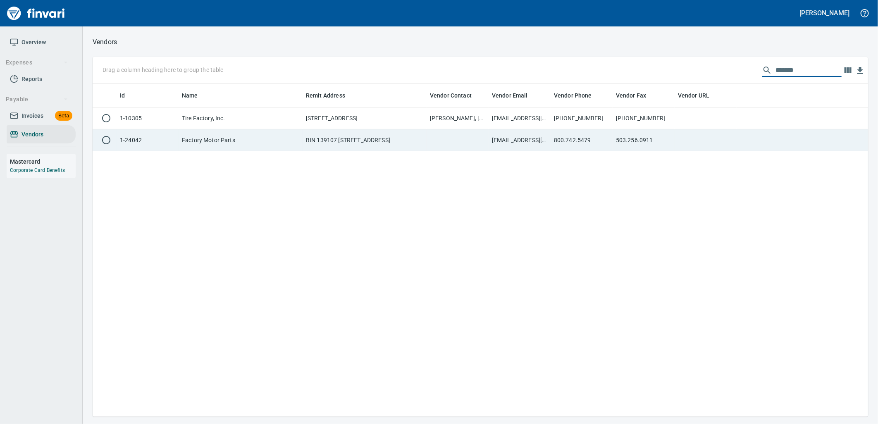
type input "*******"
click at [455, 142] on td at bounding box center [457, 140] width 62 height 22
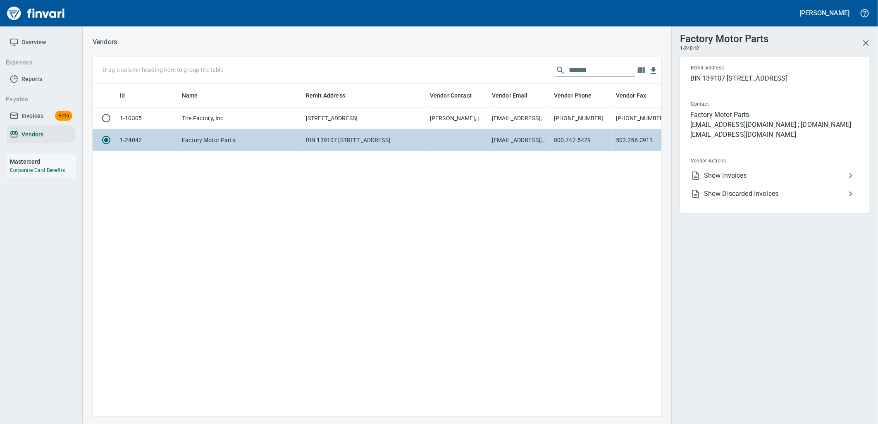
scroll to position [319, 562]
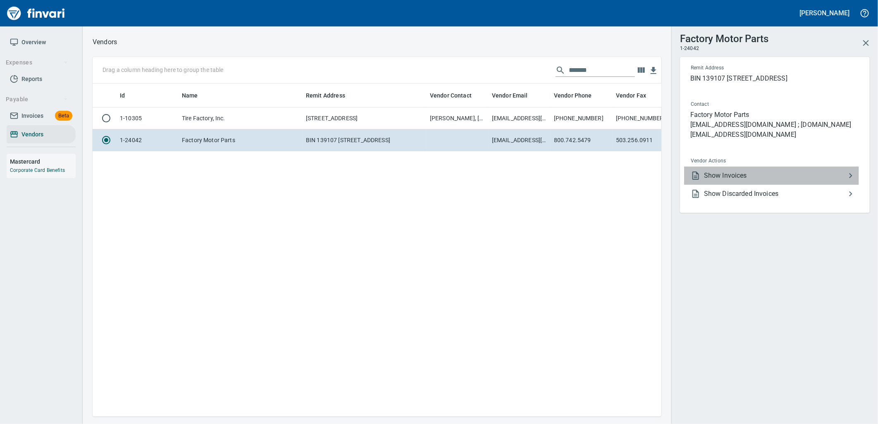
click at [719, 170] on li "Show Invoices" at bounding box center [771, 176] width 175 height 18
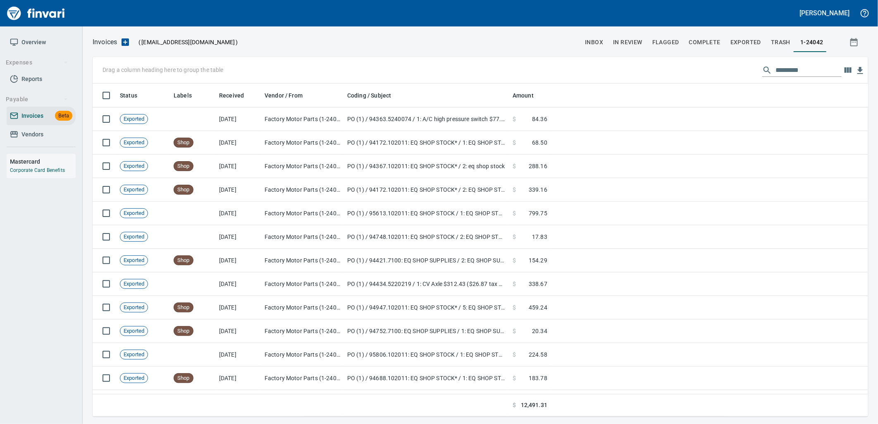
scroll to position [326, 762]
click at [795, 67] on input "text" at bounding box center [808, 70] width 66 height 13
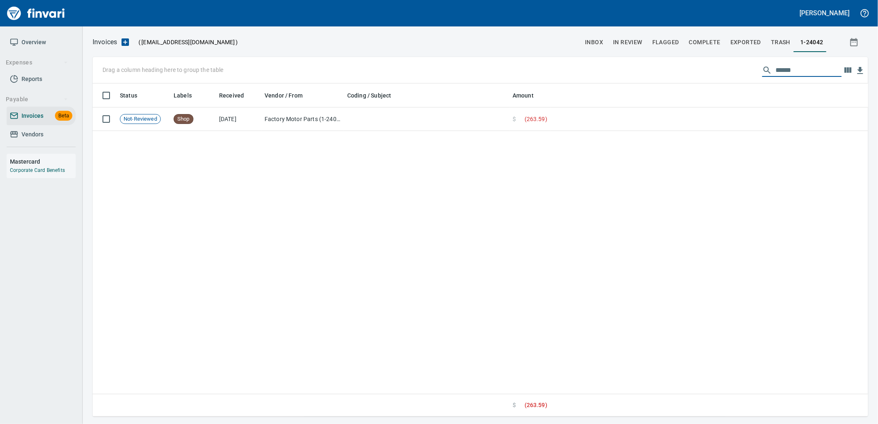
type input "******"
click at [534, 133] on div "Status Labels Received Vendor / From Coding / Subject Amount Not-Reviewed Shop …" at bounding box center [480, 249] width 775 height 333
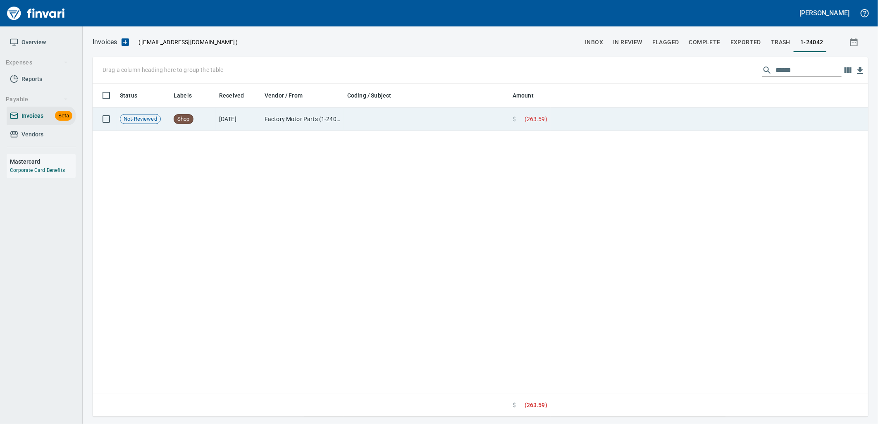
click at [522, 126] on td "$ ( 263.59 )" at bounding box center [529, 119] width 41 height 24
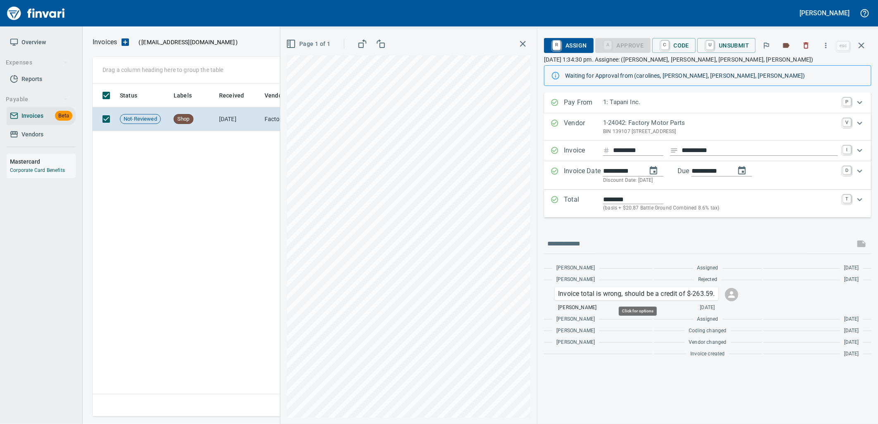
scroll to position [326, 768]
click at [863, 42] on icon "button" at bounding box center [861, 45] width 10 height 10
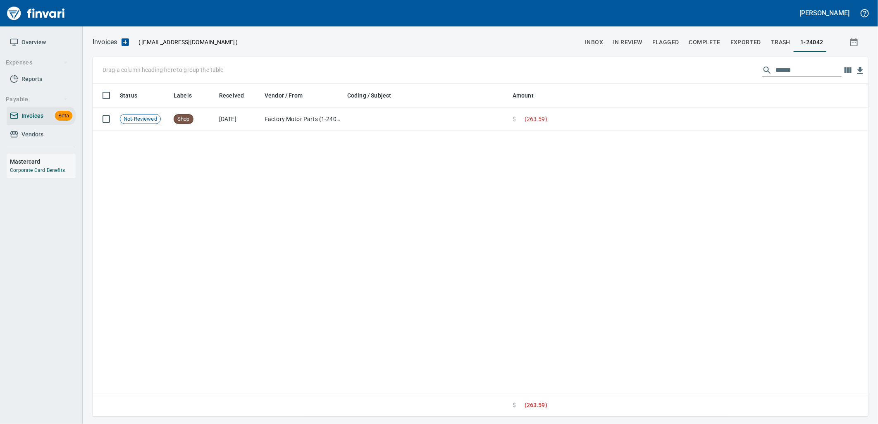
scroll to position [326, 769]
click at [38, 135] on span "Vendors" at bounding box center [32, 134] width 22 height 10
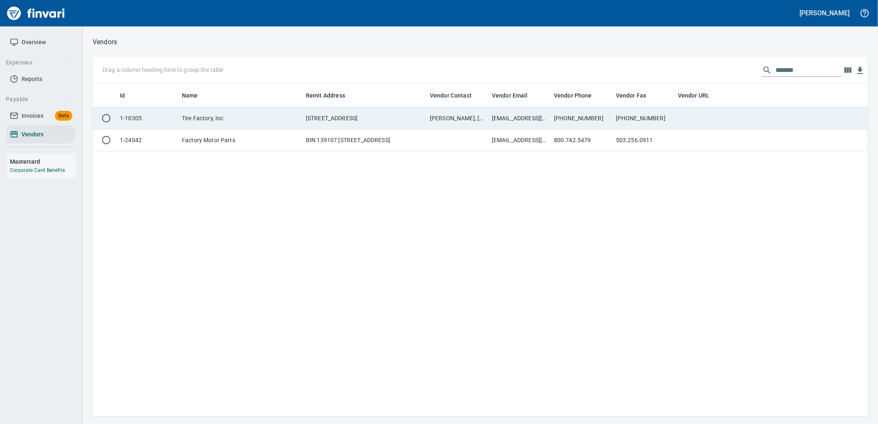
scroll to position [1, 1]
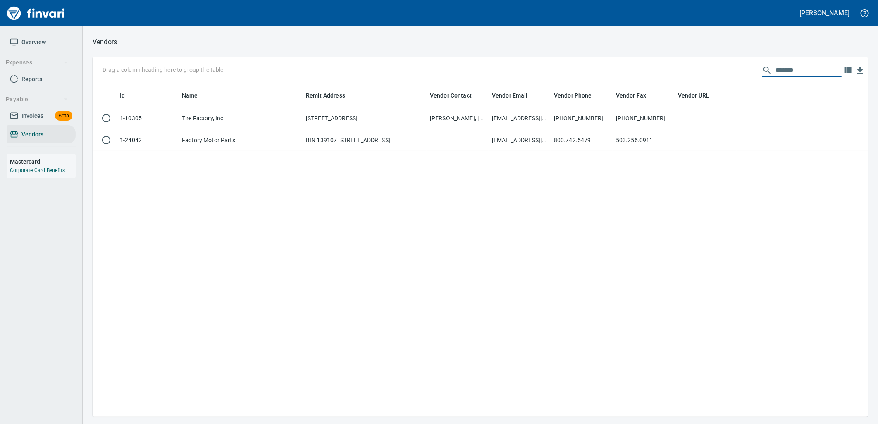
drag, startPoint x: 797, startPoint y: 70, endPoint x: 729, endPoint y: 61, distance: 68.4
click at [729, 61] on div "Drag a column heading here to group the table *******" at bounding box center [480, 70] width 775 height 26
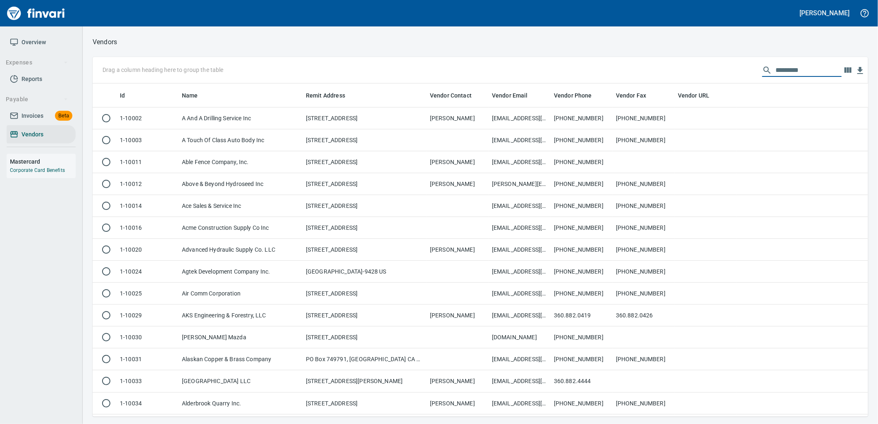
click at [36, 117] on span "Invoices" at bounding box center [32, 116] width 22 height 10
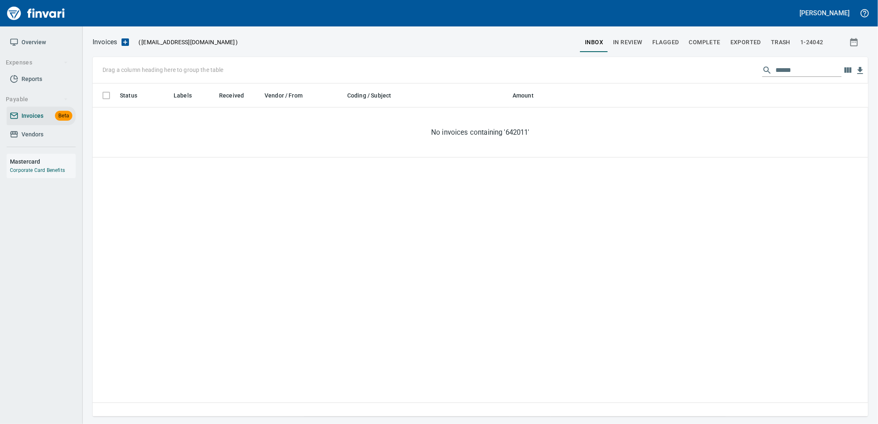
scroll to position [326, 769]
click at [733, 65] on div "Drag a column heading here to group the table ******" at bounding box center [480, 70] width 775 height 26
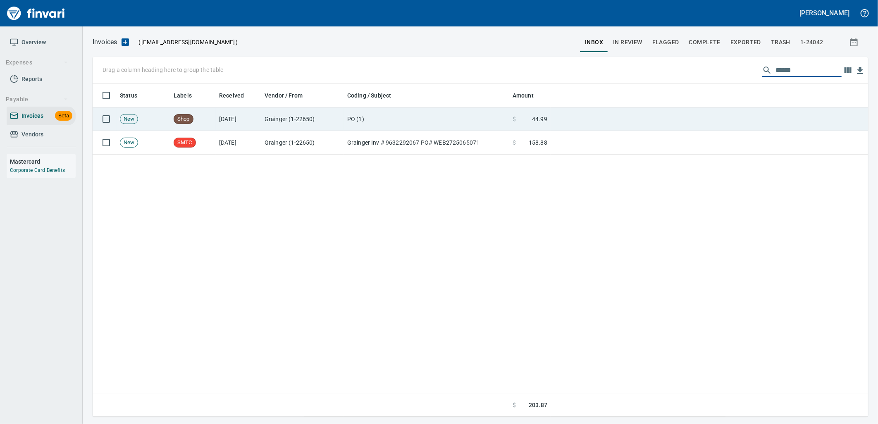
type input "******"
click at [620, 113] on td at bounding box center [708, 119] width 317 height 24
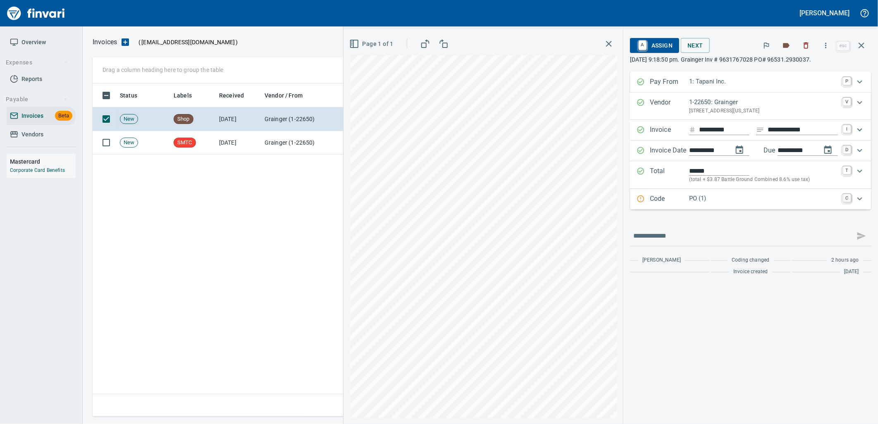
click at [731, 200] on p "PO (1)" at bounding box center [763, 199] width 149 height 10
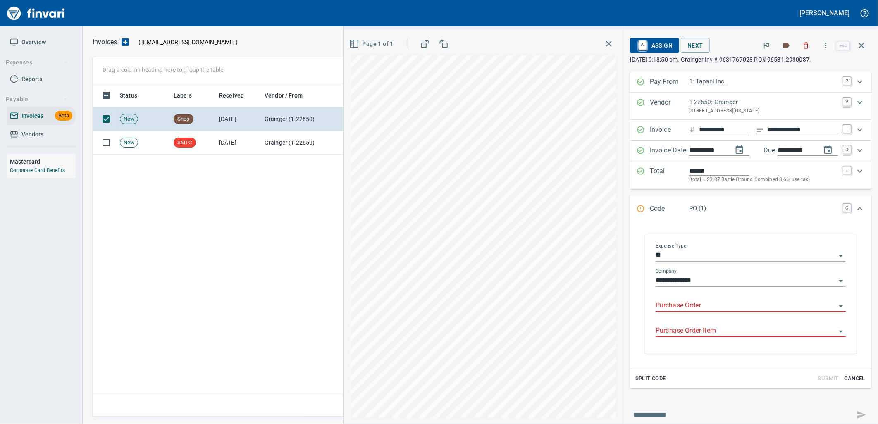
click at [696, 306] on input "Purchase Order" at bounding box center [745, 306] width 180 height 12
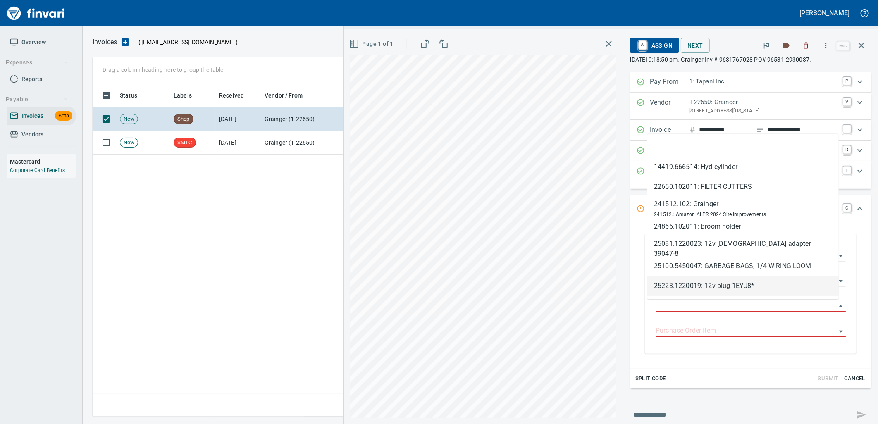
scroll to position [326, 768]
type input "**********"
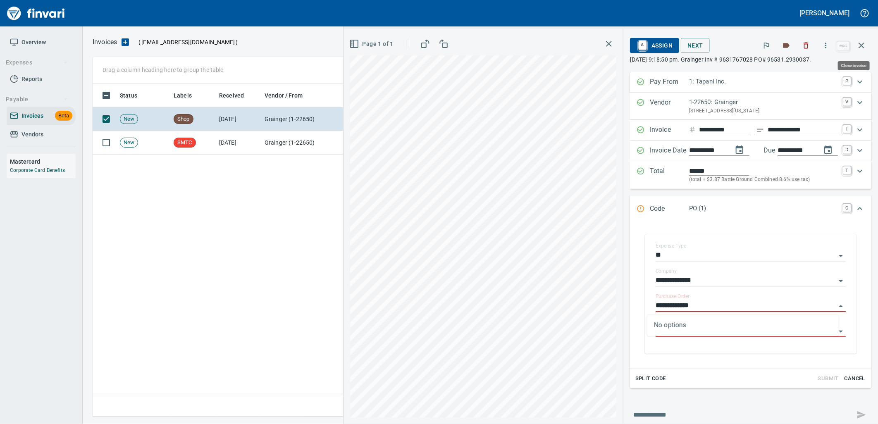
click at [862, 46] on icon "button" at bounding box center [861, 46] width 6 height 6
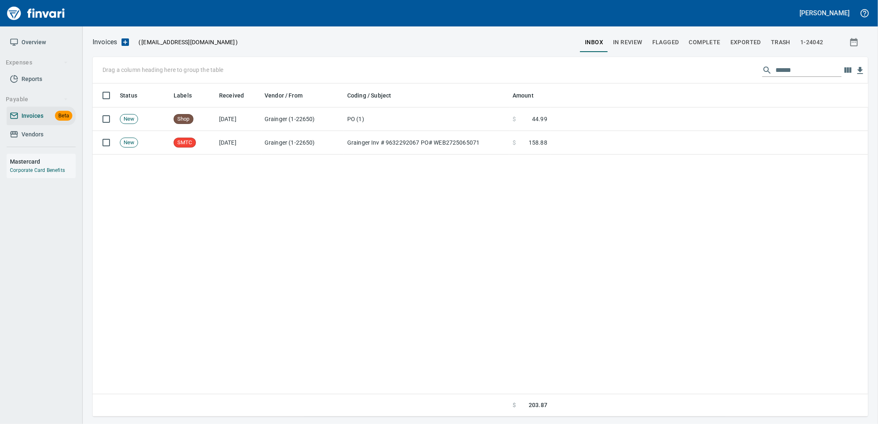
scroll to position [326, 768]
drag, startPoint x: 803, startPoint y: 65, endPoint x: 649, endPoint y: 71, distance: 154.6
click at [664, 71] on div "Drag a column heading here to group the table ******" at bounding box center [480, 70] width 775 height 26
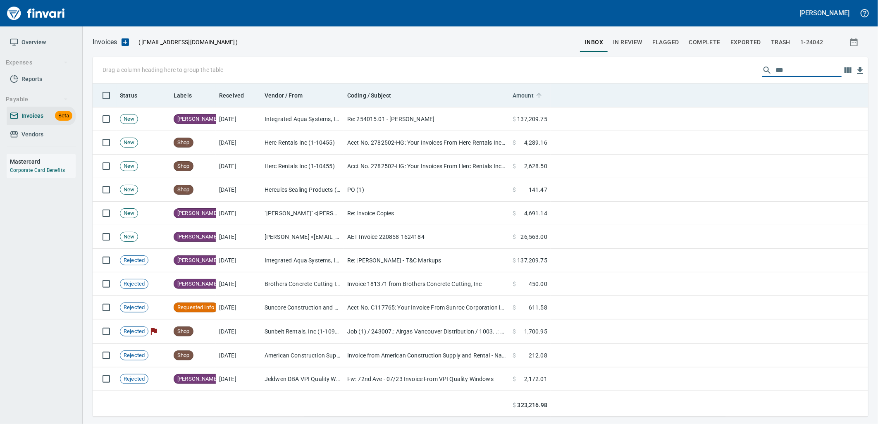
scroll to position [326, 762]
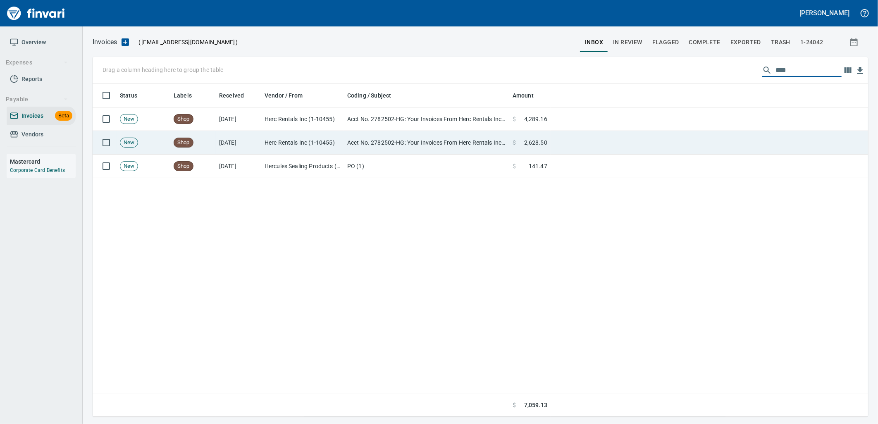
type input "****"
click at [410, 153] on td "Acct No. 2782502-HG: Your Invoices From Herc Rentals Inc. are Attached" at bounding box center [426, 143] width 165 height 24
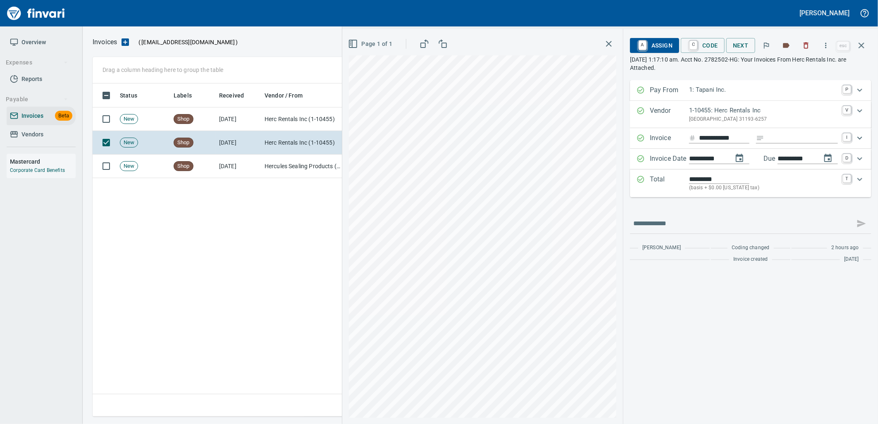
click at [668, 46] on span "A Assign" at bounding box center [654, 45] width 36 height 14
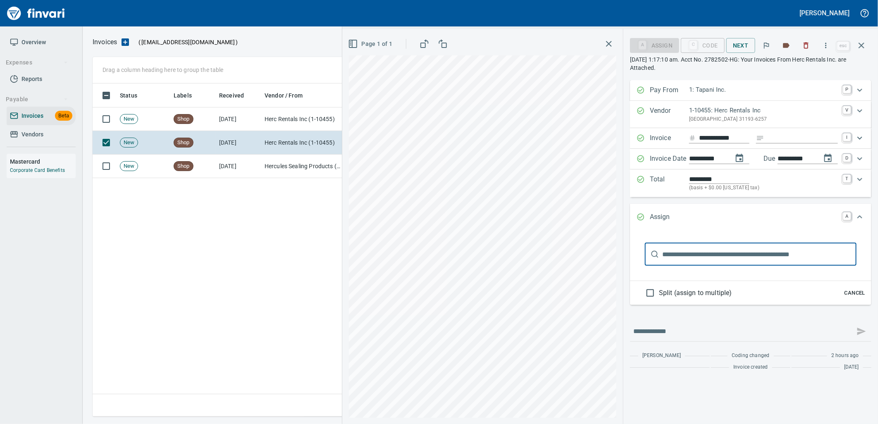
scroll to position [326, 768]
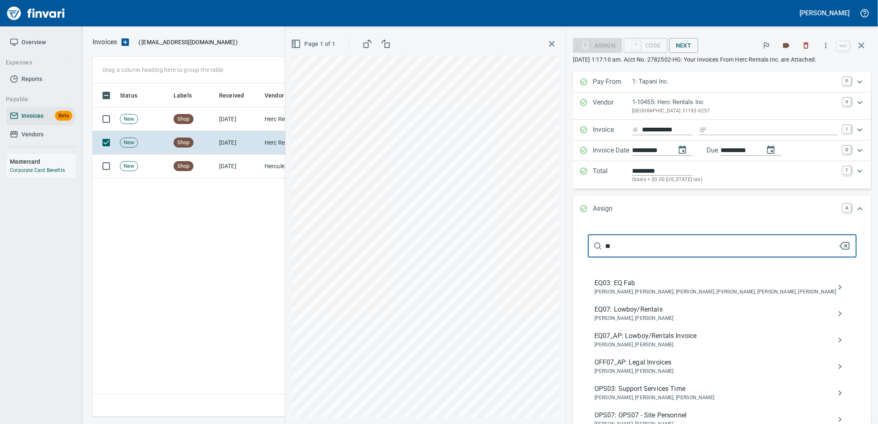
type input "**"
click at [660, 341] on span "EQ07_AP: Lowboy/Rentals Invoice" at bounding box center [715, 336] width 242 height 10
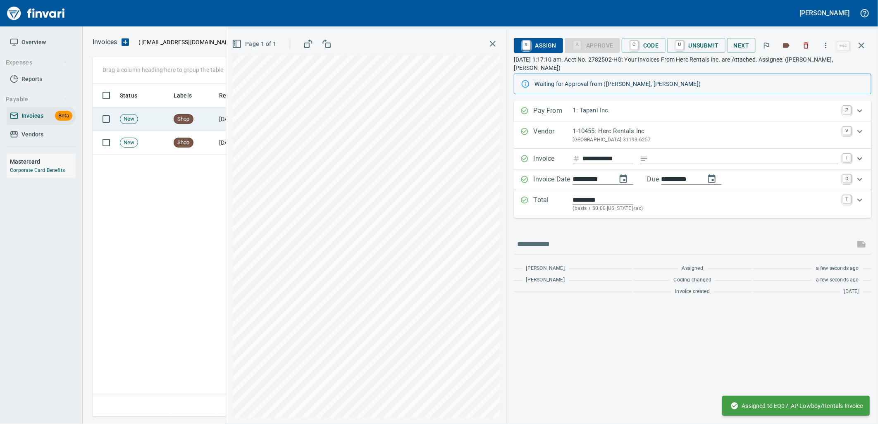
drag, startPoint x: 140, startPoint y: 114, endPoint x: 222, endPoint y: 123, distance: 83.2
click at [140, 114] on td "New" at bounding box center [144, 119] width 54 height 24
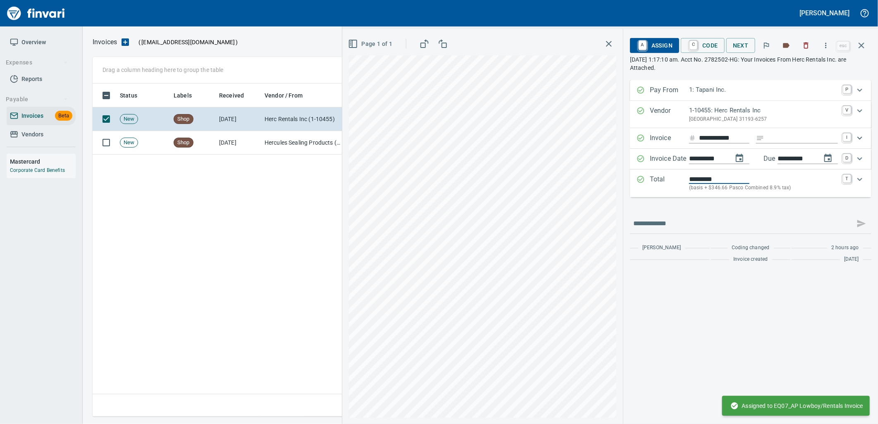
click at [734, 180] on input "*********" at bounding box center [719, 179] width 60 height 10
click at [662, 47] on span "A Assign" at bounding box center [654, 45] width 36 height 14
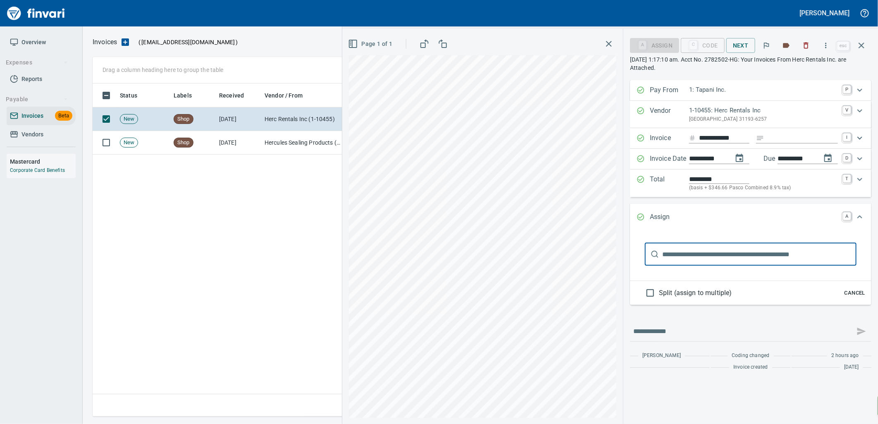
scroll to position [326, 768]
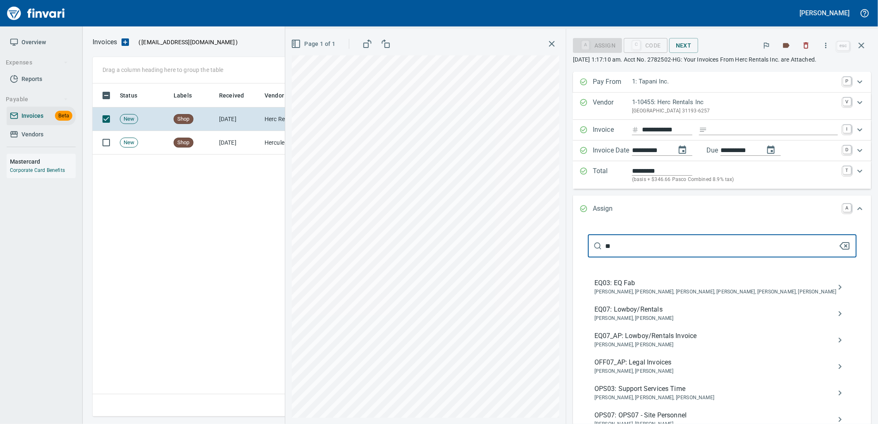
type input "**"
click at [675, 349] on span "Joseph Luna, Neil Kaski" at bounding box center [715, 345] width 242 height 8
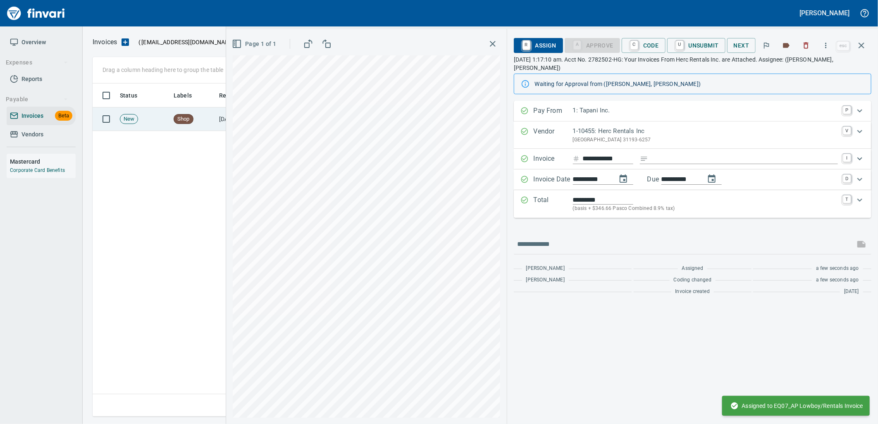
click at [205, 122] on td "Shop" at bounding box center [192, 119] width 45 height 24
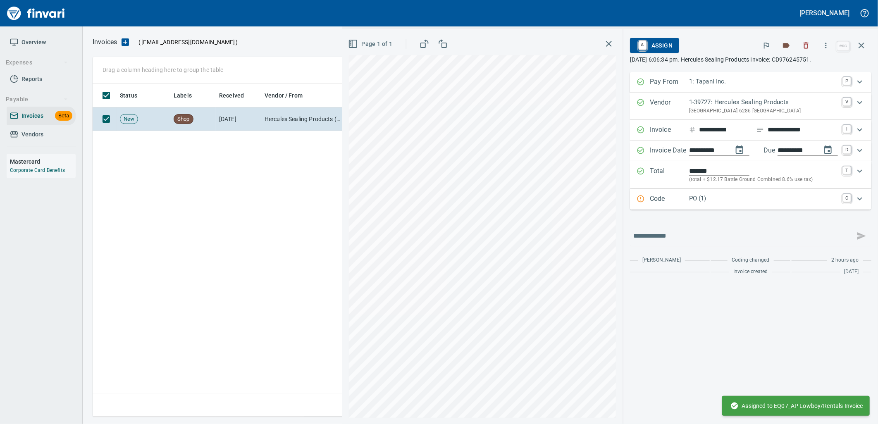
click at [707, 204] on div "PO (1)" at bounding box center [763, 199] width 149 height 11
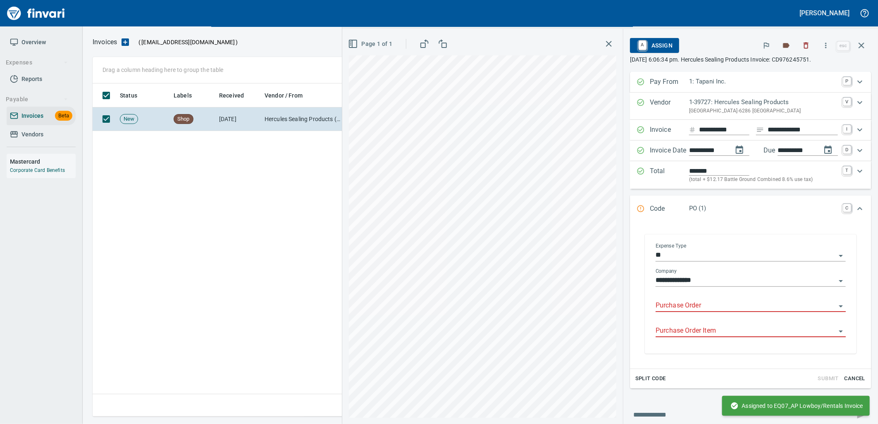
click at [700, 305] on input "Purchase Order" at bounding box center [745, 306] width 180 height 12
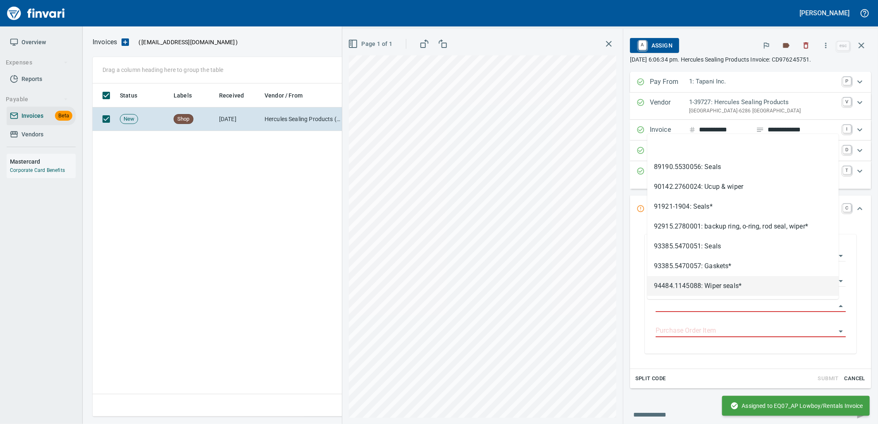
scroll to position [326, 768]
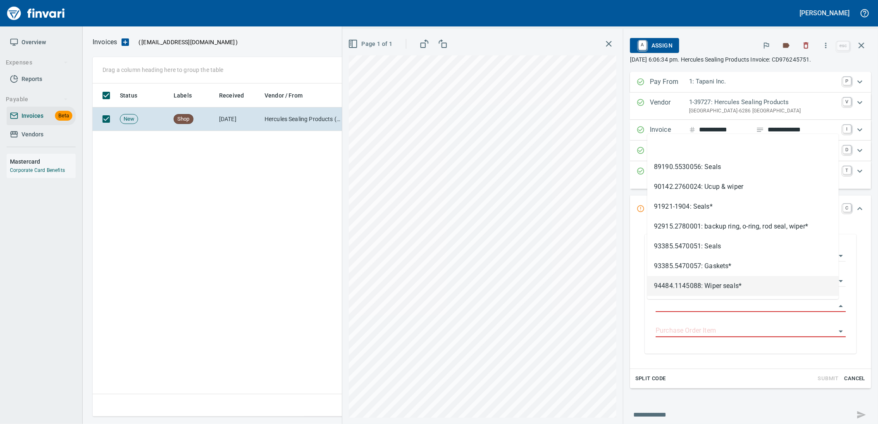
type input "**********"
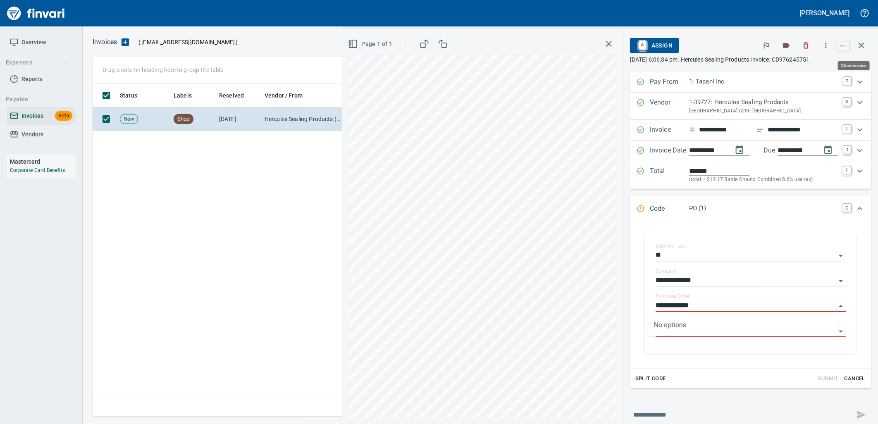
click at [865, 49] on icon "button" at bounding box center [861, 45] width 10 height 10
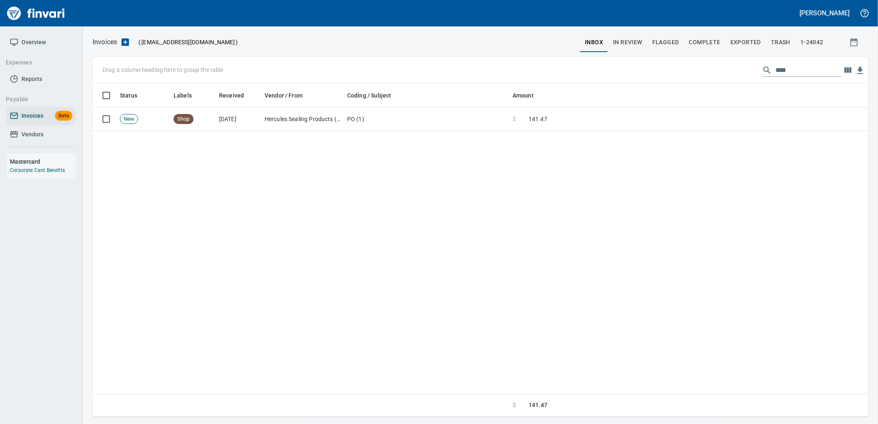
scroll to position [326, 768]
drag, startPoint x: 809, startPoint y: 69, endPoint x: 469, endPoint y: 66, distance: 340.5
click at [551, 71] on div "Drag a column heading here to group the table ****" at bounding box center [480, 70] width 775 height 26
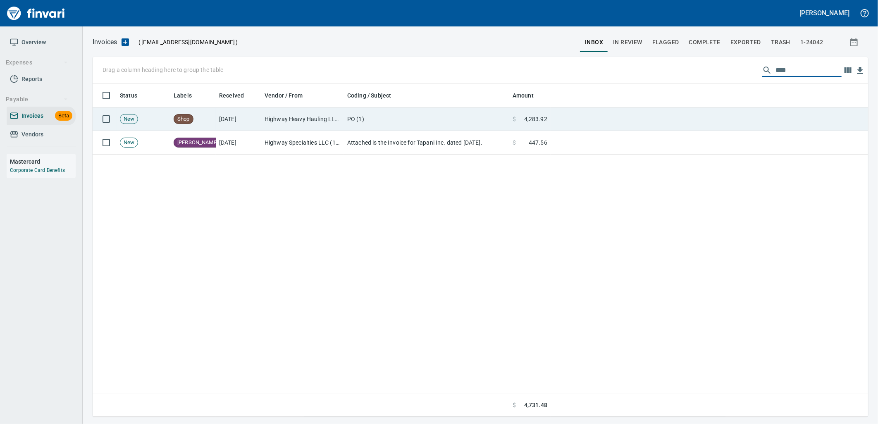
type input "****"
click at [279, 117] on td "Highway Heavy Hauling LLC (1-22471)" at bounding box center [302, 119] width 83 height 24
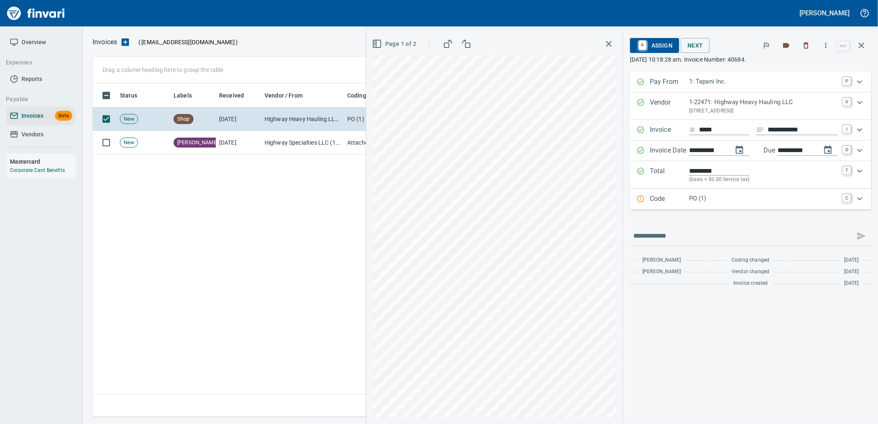
click at [701, 204] on div "PO (1)" at bounding box center [763, 199] width 149 height 11
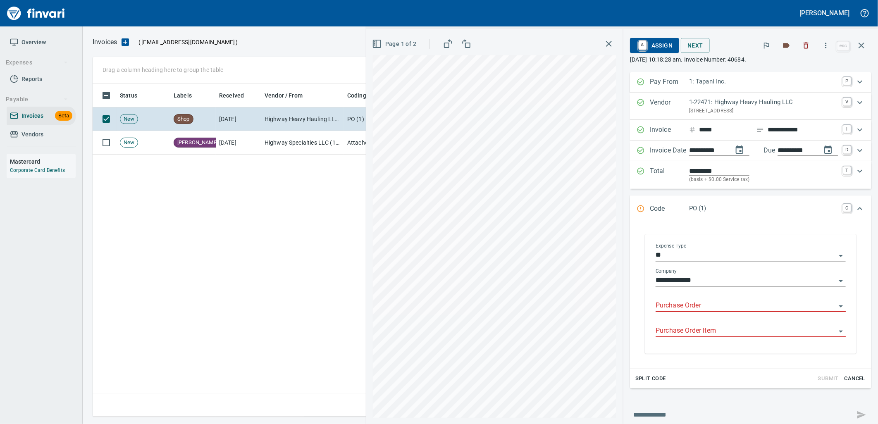
click at [695, 300] on body "**********" at bounding box center [439, 212] width 878 height 424
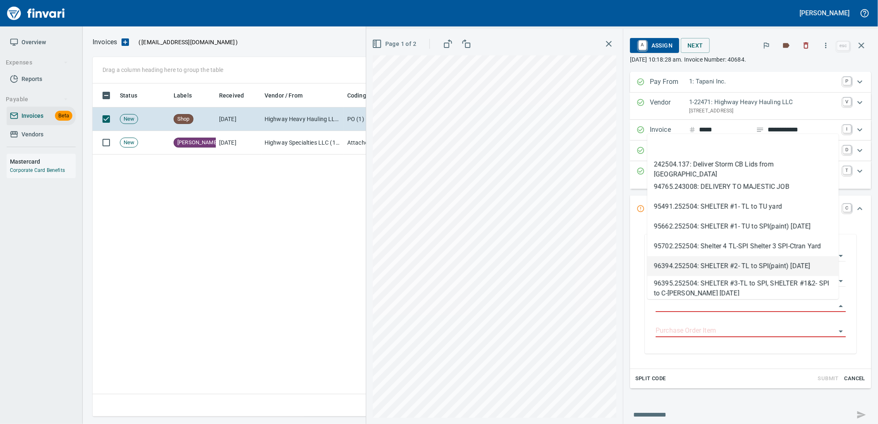
type input "**********"
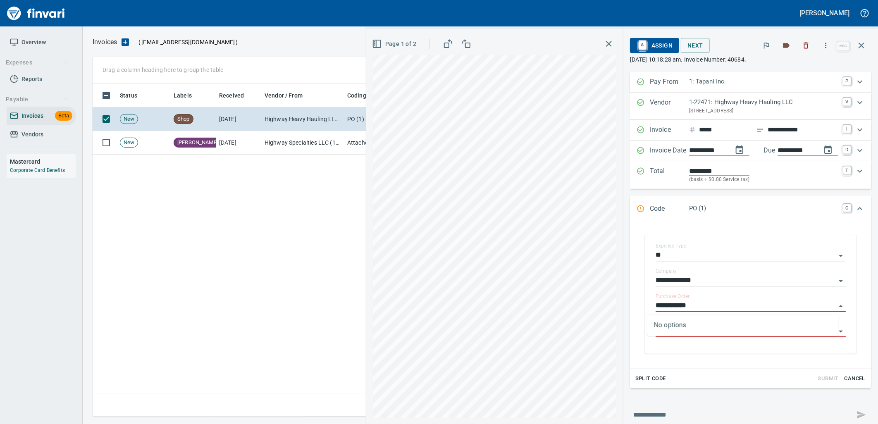
click at [861, 43] on icon "button" at bounding box center [861, 45] width 10 height 10
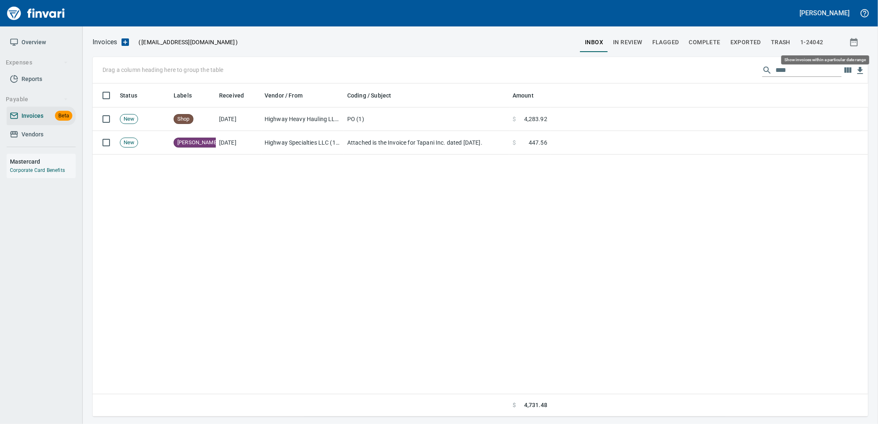
scroll to position [326, 768]
drag, startPoint x: 799, startPoint y: 69, endPoint x: 609, endPoint y: 52, distance: 190.0
click at [620, 54] on div "Invoices ( tapani-invoices@finvari.net ) inbox In Review Flagged Complete Expor…" at bounding box center [480, 226] width 795 height 380
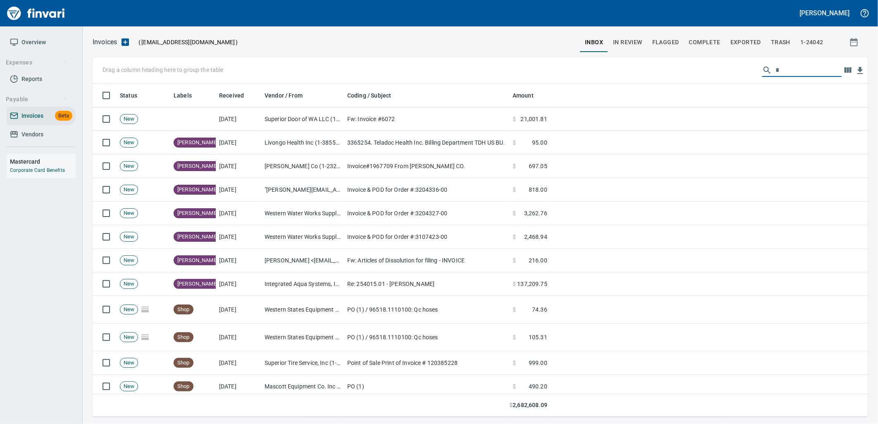
scroll to position [326, 762]
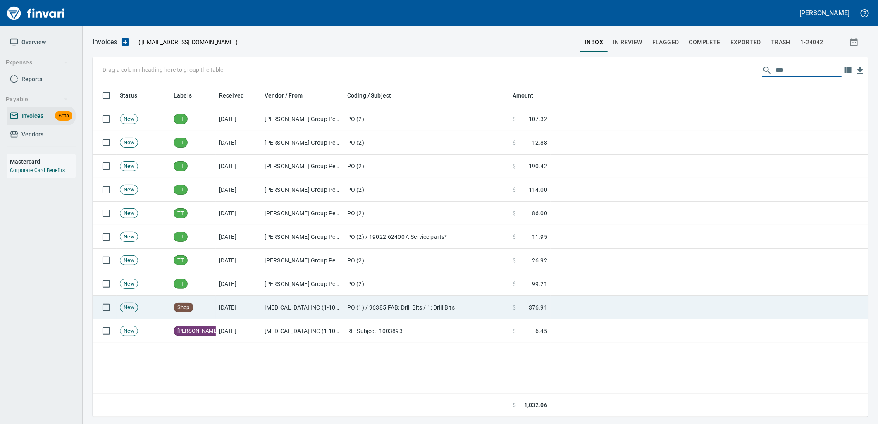
click at [302, 305] on td "IBS INC (1-10480)" at bounding box center [302, 308] width 83 height 24
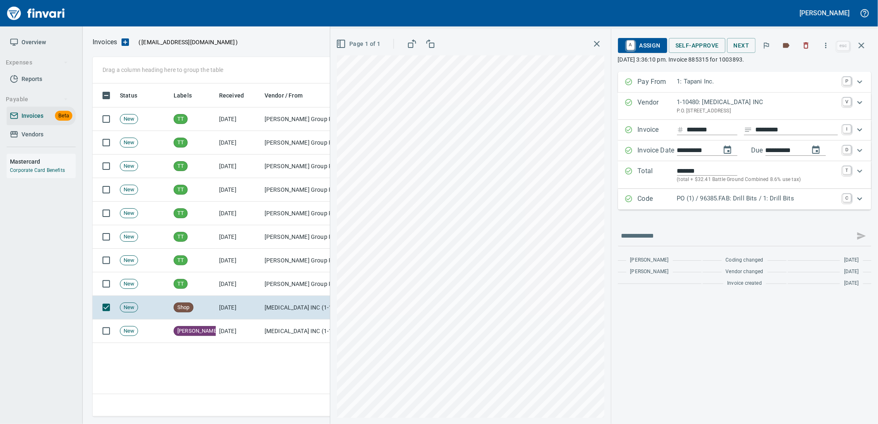
click at [743, 199] on p "PO (1) / 96385.FAB: Drill Bits / 1: Drill Bits" at bounding box center [757, 199] width 161 height 10
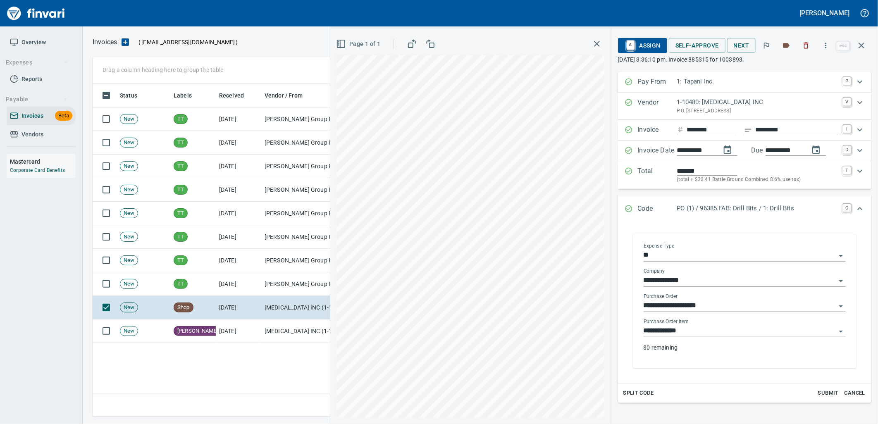
click at [702, 331] on input "**********" at bounding box center [739, 331] width 192 height 12
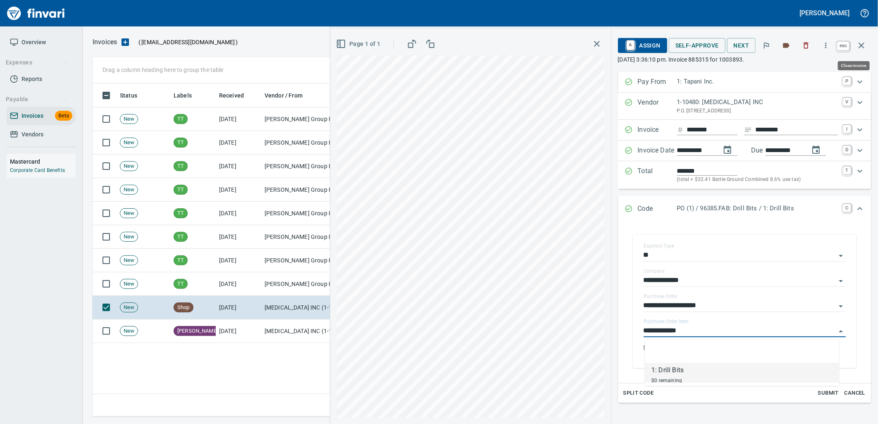
click at [856, 48] on button "button" at bounding box center [861, 46] width 20 height 20
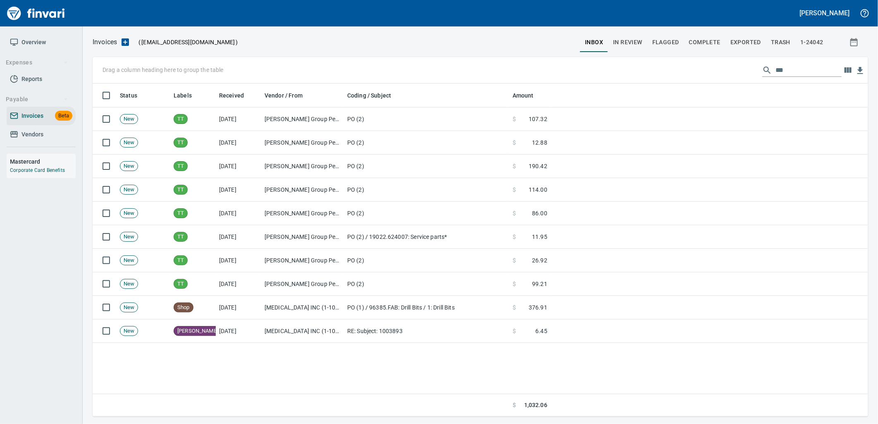
scroll to position [326, 769]
drag, startPoint x: 760, startPoint y: 80, endPoint x: 649, endPoint y: 80, distance: 111.1
click at [654, 83] on div "Drag a column heading here to group the table *** Status Labels Received Vendor…" at bounding box center [480, 236] width 775 height 359
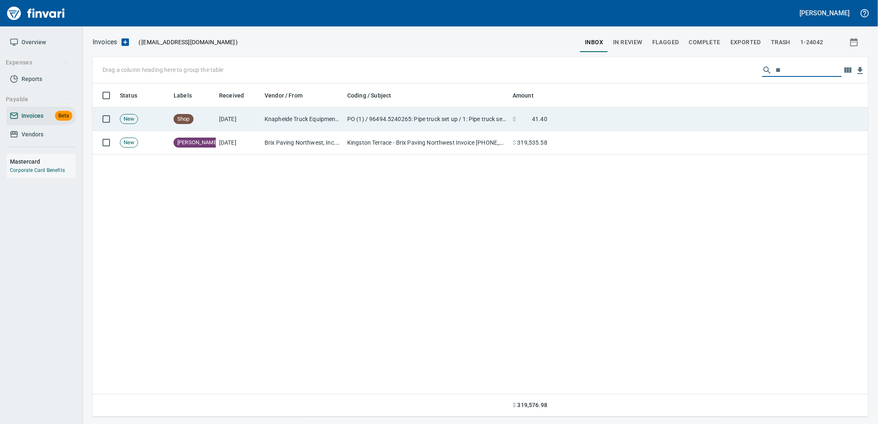
click at [617, 118] on td at bounding box center [708, 119] width 317 height 24
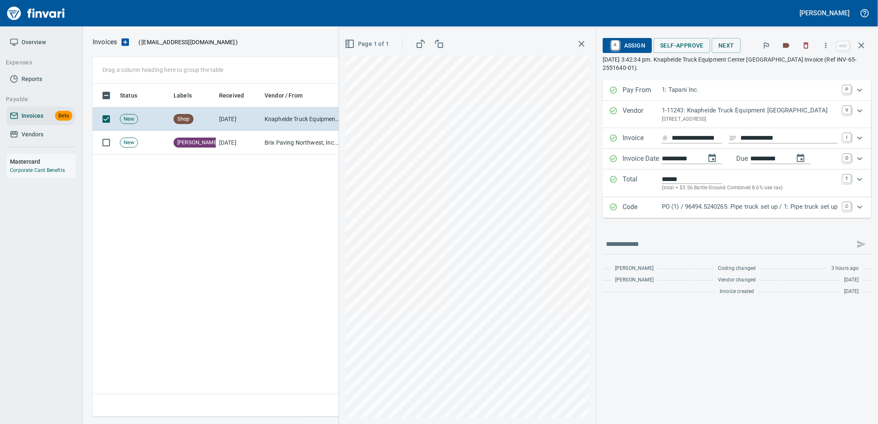
click at [704, 209] on p "PO (1) / 96494.5240265: Pipe truck set up / 1: Pipe truck set up" at bounding box center [750, 207] width 176 height 10
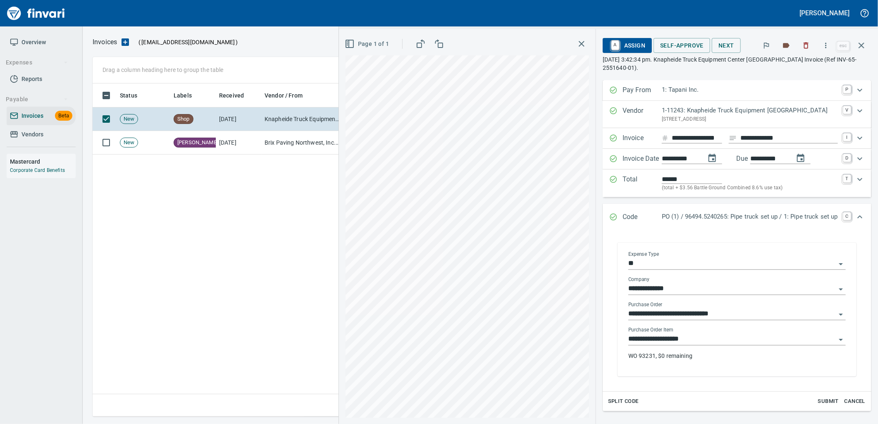
click at [685, 338] on input "**********" at bounding box center [731, 339] width 207 height 12
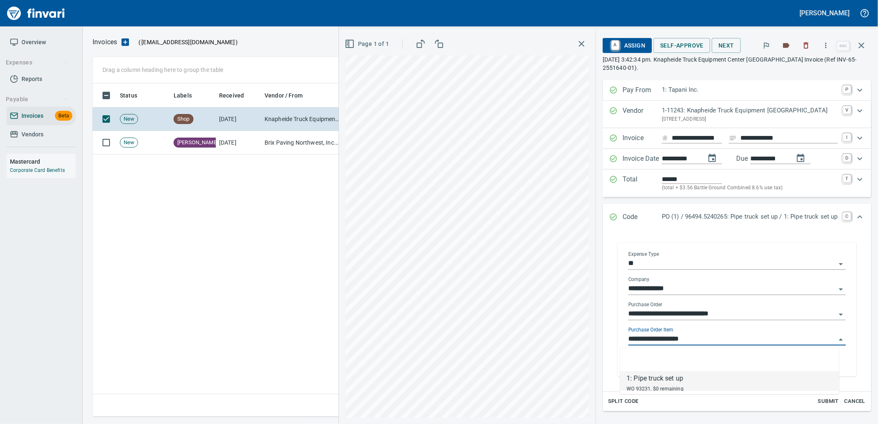
scroll to position [326, 768]
click at [862, 45] on icon "button" at bounding box center [861, 45] width 10 height 10
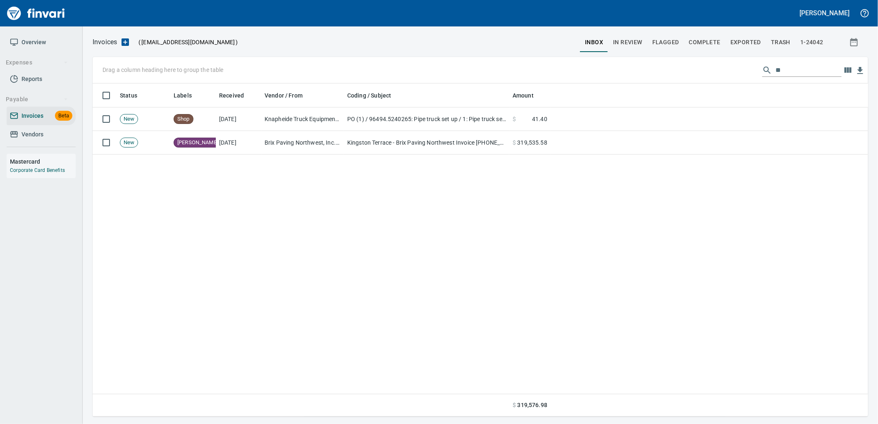
drag, startPoint x: 791, startPoint y: 76, endPoint x: 700, endPoint y: 66, distance: 91.8
click at [702, 66] on div "Drag a column heading here to group the table **" at bounding box center [480, 70] width 775 height 26
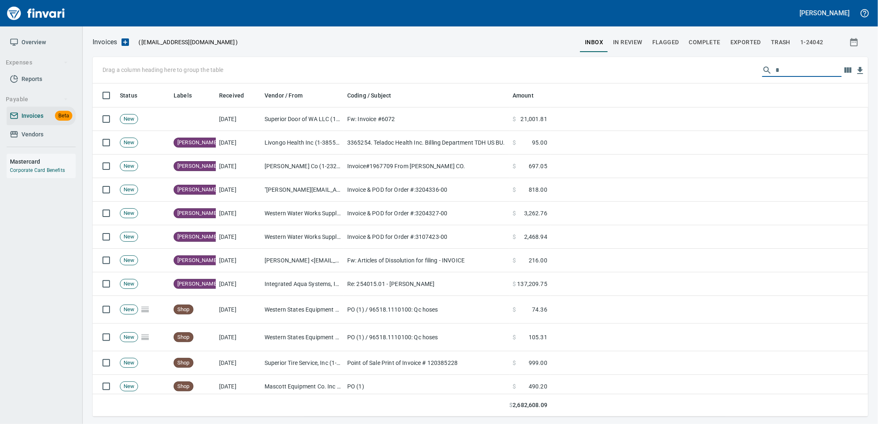
scroll to position [326, 762]
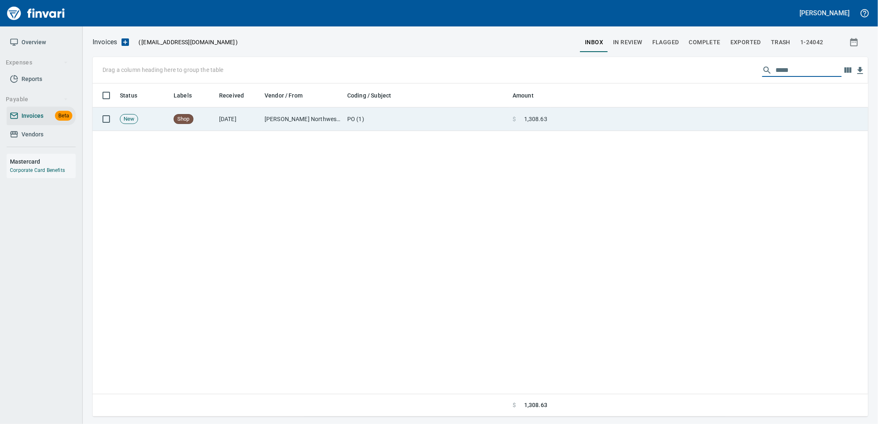
type input "*****"
click at [481, 119] on td "PO (1)" at bounding box center [426, 119] width 165 height 24
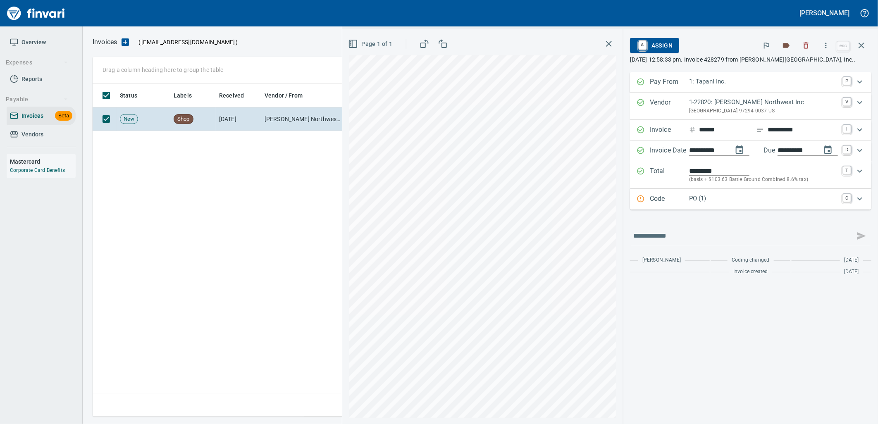
click at [696, 205] on div "PO (1)" at bounding box center [763, 199] width 149 height 11
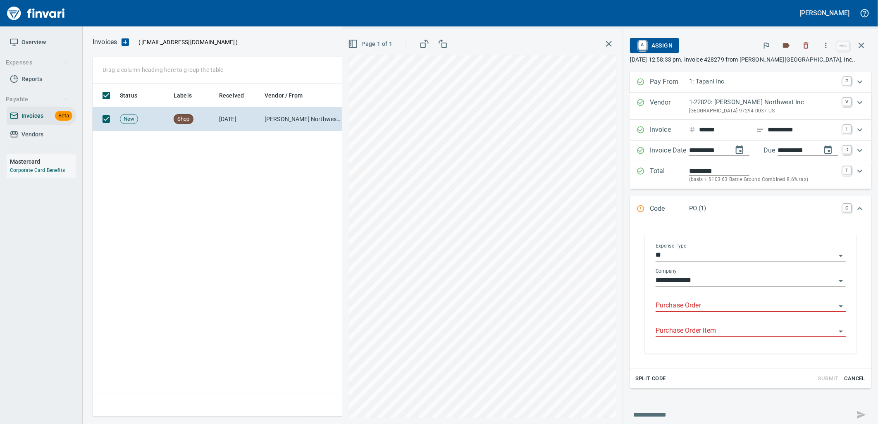
click at [683, 310] on input "Purchase Order" at bounding box center [745, 306] width 180 height 12
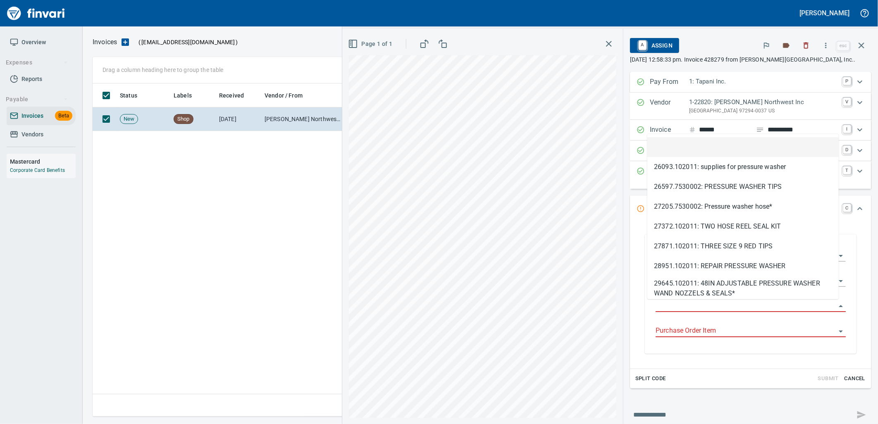
scroll to position [326, 768]
type input "**********"
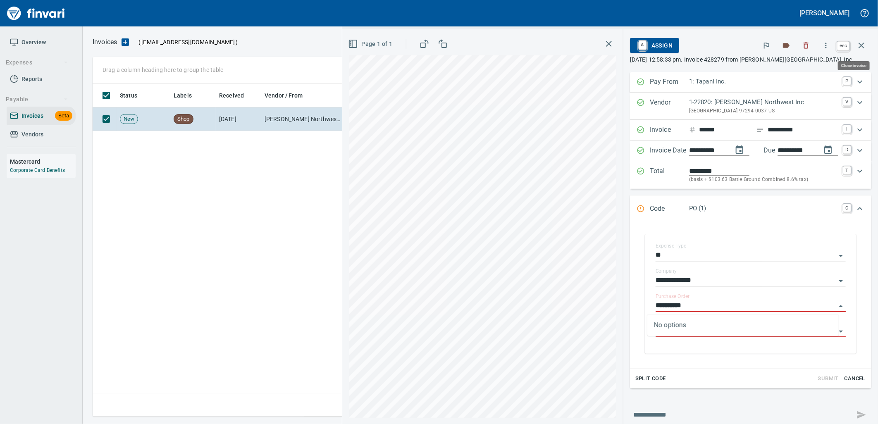
click at [857, 47] on icon "button" at bounding box center [861, 45] width 10 height 10
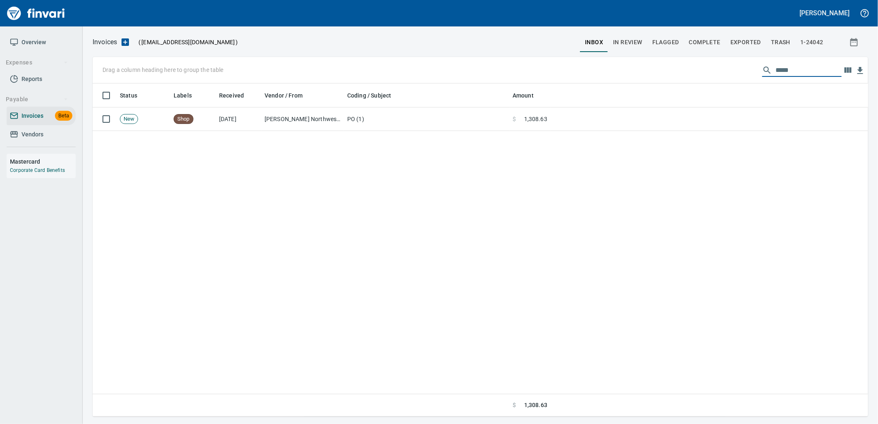
drag, startPoint x: 797, startPoint y: 71, endPoint x: 725, endPoint y: 69, distance: 71.9
click at [731, 69] on div "Drag a column heading here to group the table *****" at bounding box center [480, 70] width 775 height 26
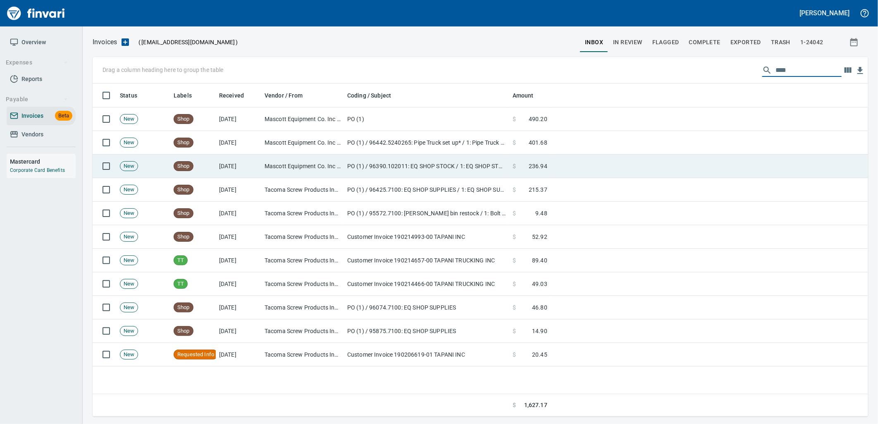
type input "****"
click at [381, 166] on td "PO (1) / 96390.102011: EQ SHOP STOCK / 1: EQ SHOP STOCK" at bounding box center [426, 167] width 165 height 24
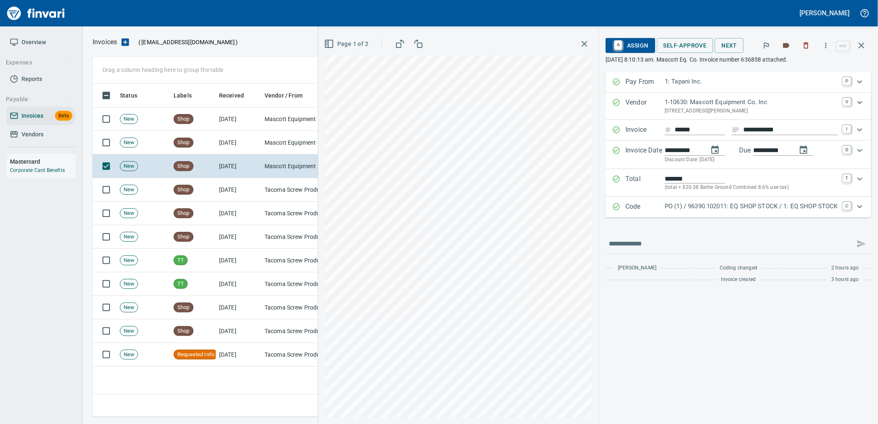
click at [731, 207] on p "PO (1) / 96390.102011: EQ SHOP STOCK / 1: EQ SHOP STOCK" at bounding box center [750, 207] width 173 height 10
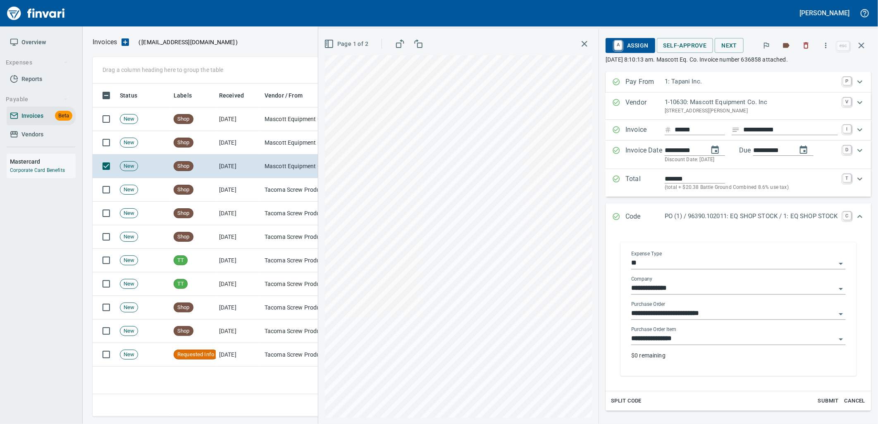
click at [689, 342] on input "**********" at bounding box center [733, 339] width 205 height 12
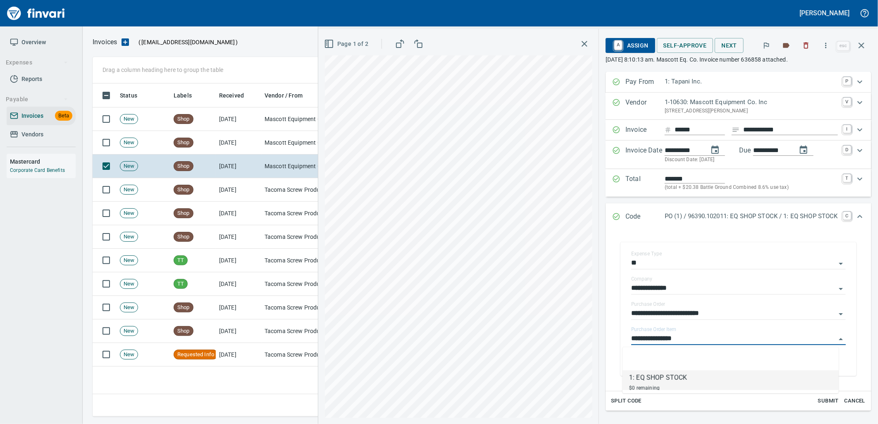
scroll to position [326, 768]
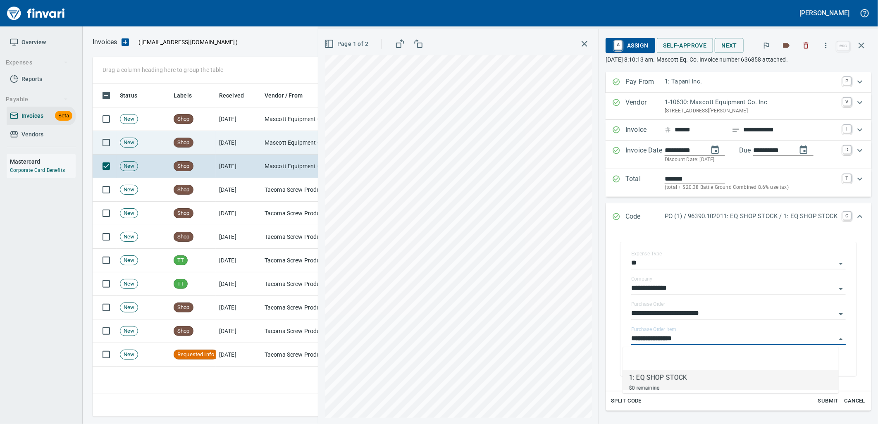
click at [291, 137] on td "Mascott Equipment Co. Inc (1-10630)" at bounding box center [302, 143] width 83 height 24
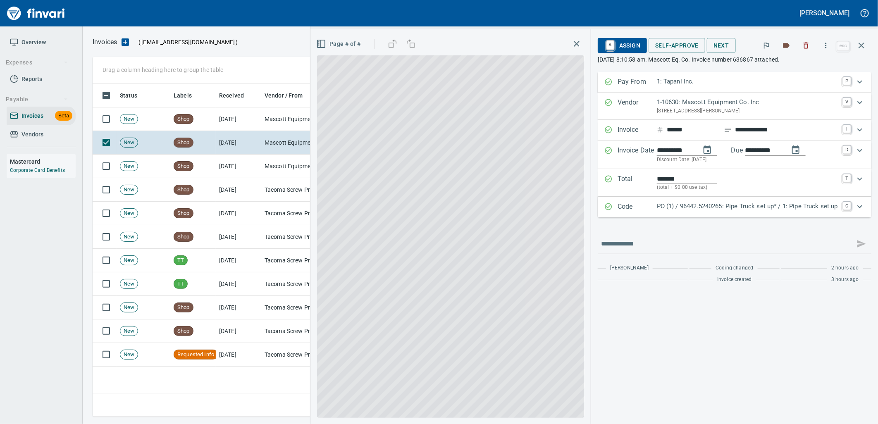
click at [704, 203] on p "PO (1) / 96442.5240265: Pipe Truck set up* / 1: Pipe Truck set up" at bounding box center [747, 207] width 181 height 10
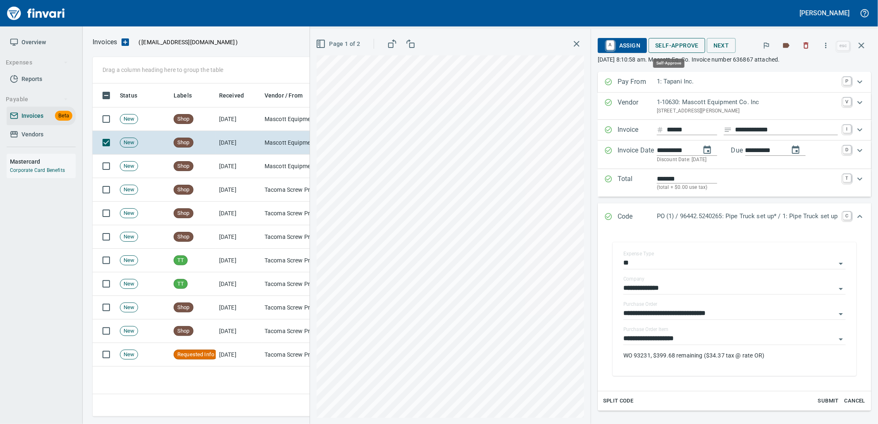
drag, startPoint x: 680, startPoint y: 49, endPoint x: 255, endPoint y: 140, distance: 434.1
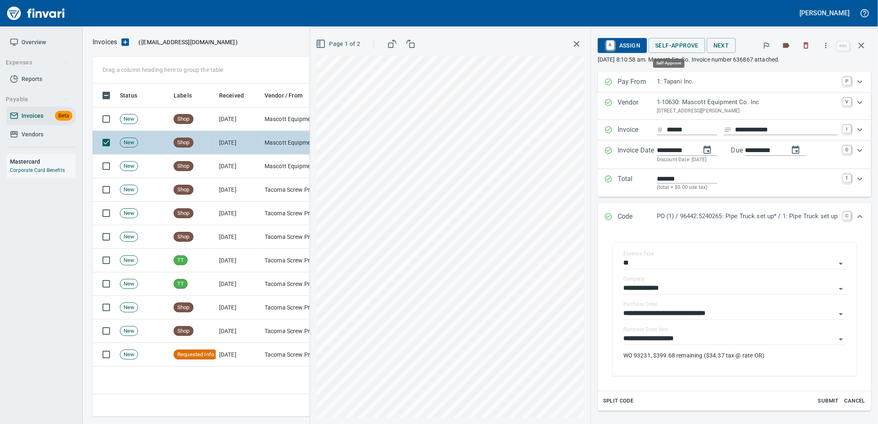
click at [680, 49] on span "Self-Approve" at bounding box center [676, 45] width 43 height 10
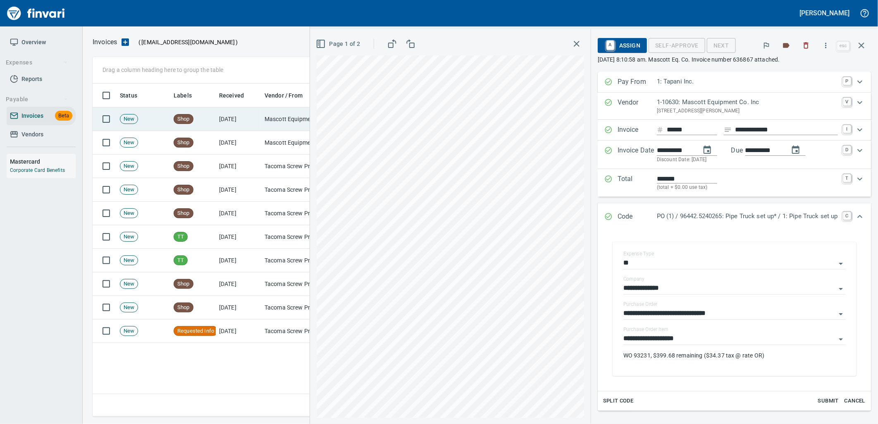
scroll to position [326, 768]
click at [245, 128] on td "[DATE]" at bounding box center [238, 119] width 45 height 24
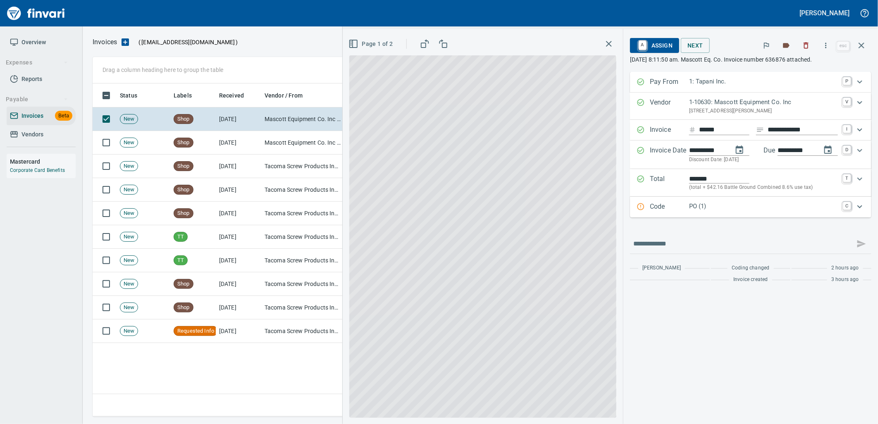
click at [708, 205] on p "PO (1)" at bounding box center [763, 207] width 149 height 10
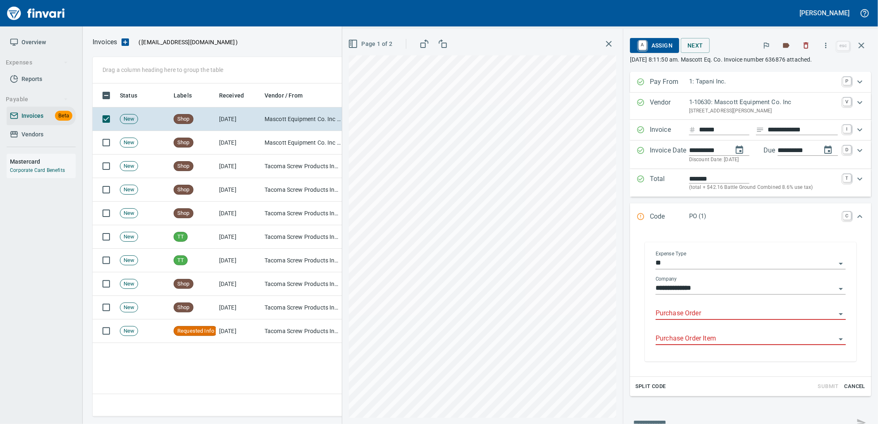
click at [720, 312] on input "Purchase Order" at bounding box center [745, 314] width 180 height 12
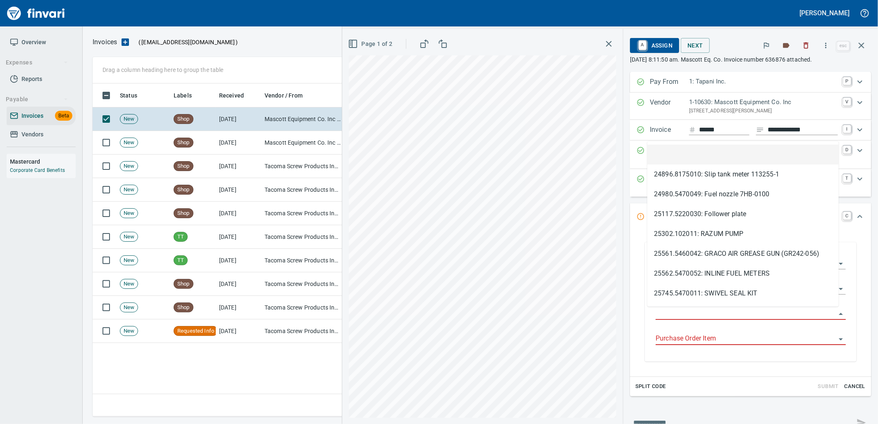
scroll to position [326, 768]
type input "**********"
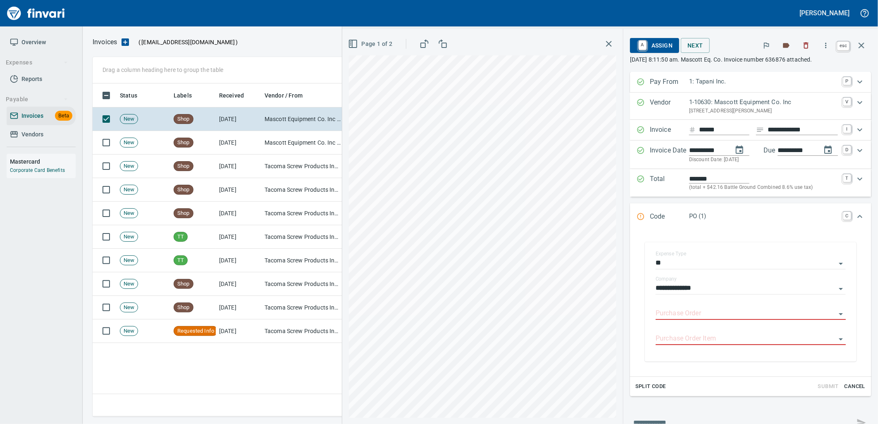
drag, startPoint x: 859, startPoint y: 42, endPoint x: 819, endPoint y: 63, distance: 44.7
click at [859, 42] on icon "button" at bounding box center [861, 45] width 10 height 10
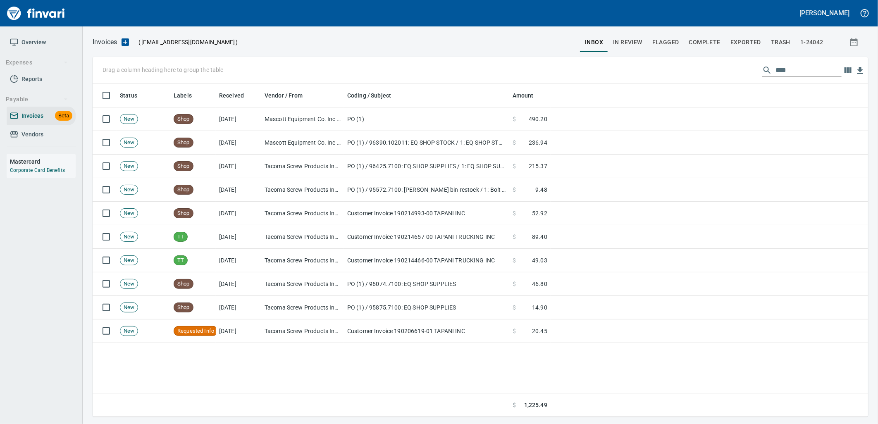
scroll to position [326, 768]
drag, startPoint x: 813, startPoint y: 63, endPoint x: 716, endPoint y: 63, distance: 96.7
click at [719, 64] on div "Drag a column heading here to group the table ****" at bounding box center [480, 70] width 775 height 26
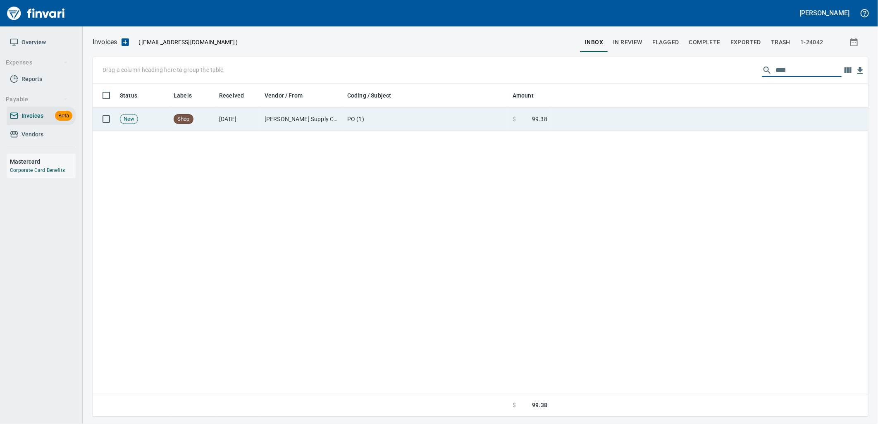
type input "****"
click at [539, 122] on span "99.38" at bounding box center [539, 119] width 15 height 8
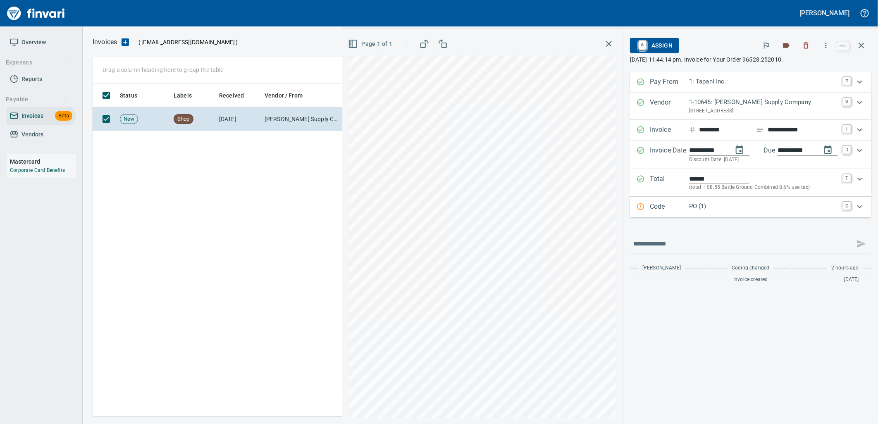
click at [660, 217] on div "Code PO (1) C" at bounding box center [750, 207] width 241 height 21
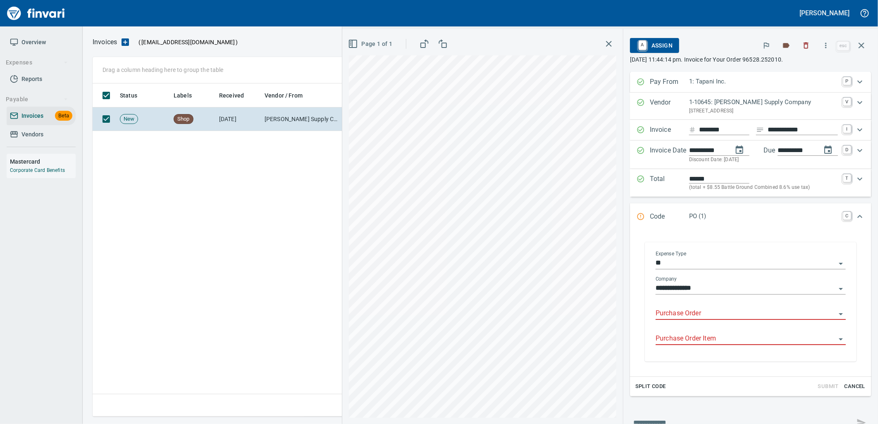
click at [682, 314] on input "Purchase Order" at bounding box center [745, 314] width 180 height 12
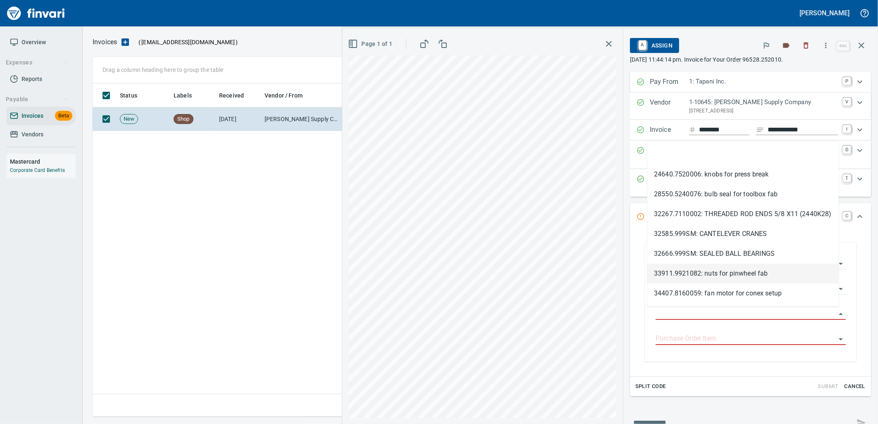
type input "**********"
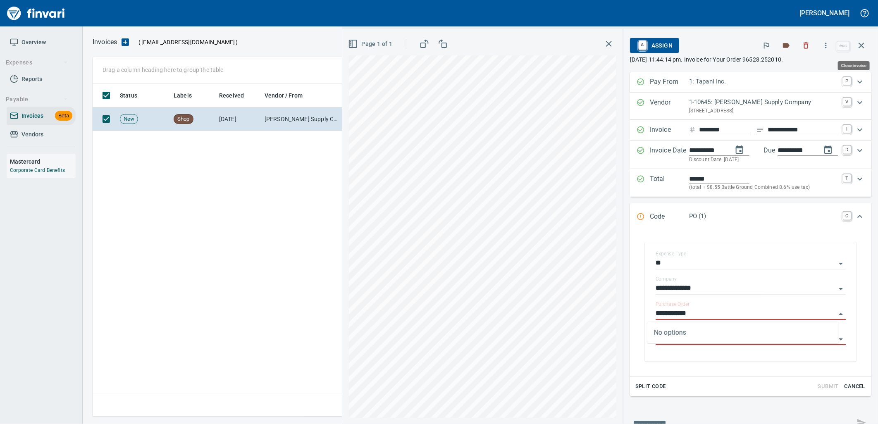
click at [860, 42] on icon "button" at bounding box center [861, 45] width 10 height 10
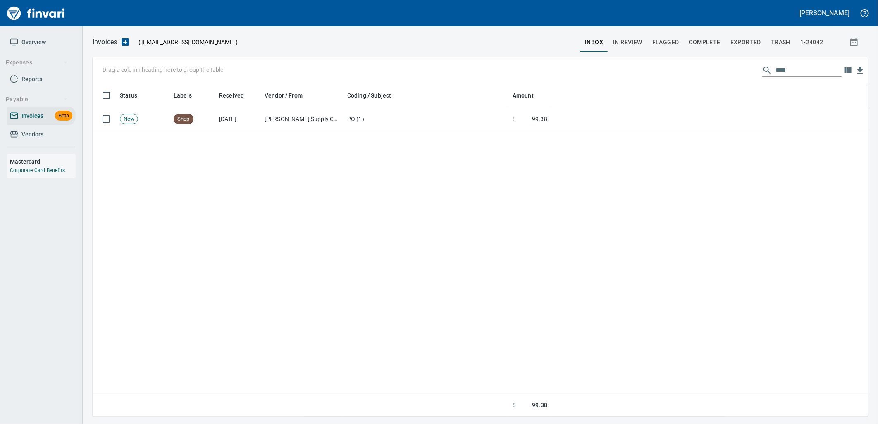
scroll to position [326, 768]
drag, startPoint x: 792, startPoint y: 71, endPoint x: 662, endPoint y: 64, distance: 130.3
click at [662, 64] on div "Drag a column heading here to group the table ****" at bounding box center [480, 70] width 775 height 26
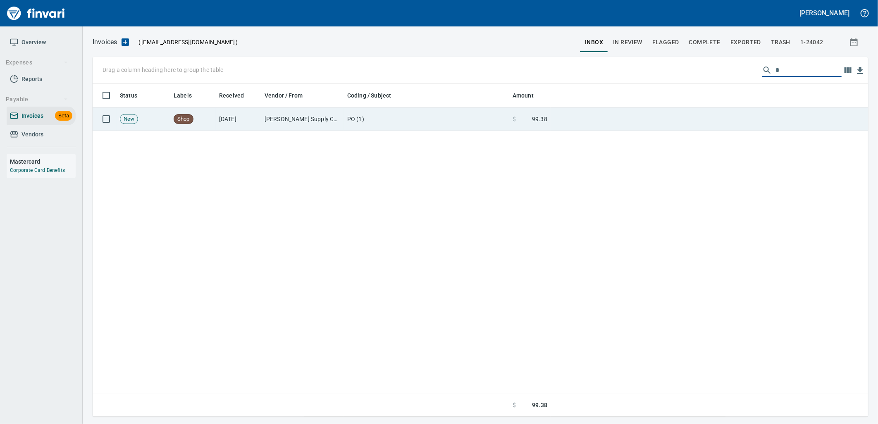
scroll to position [326, 762]
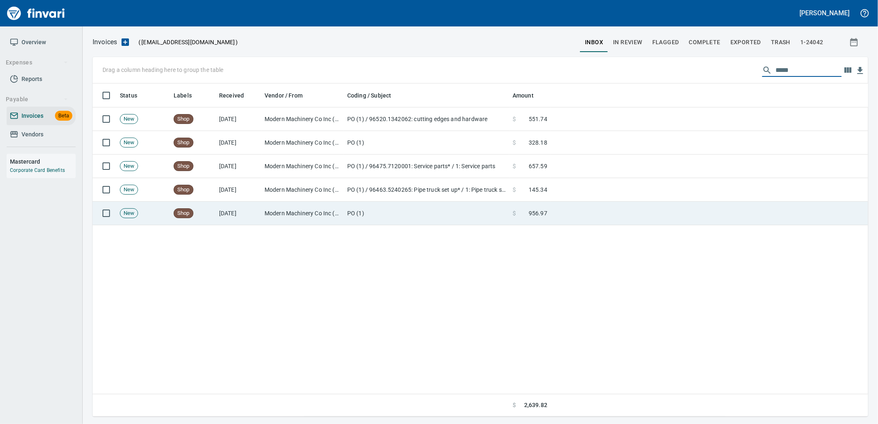
type input "*****"
click at [395, 216] on td "PO (1)" at bounding box center [426, 214] width 165 height 24
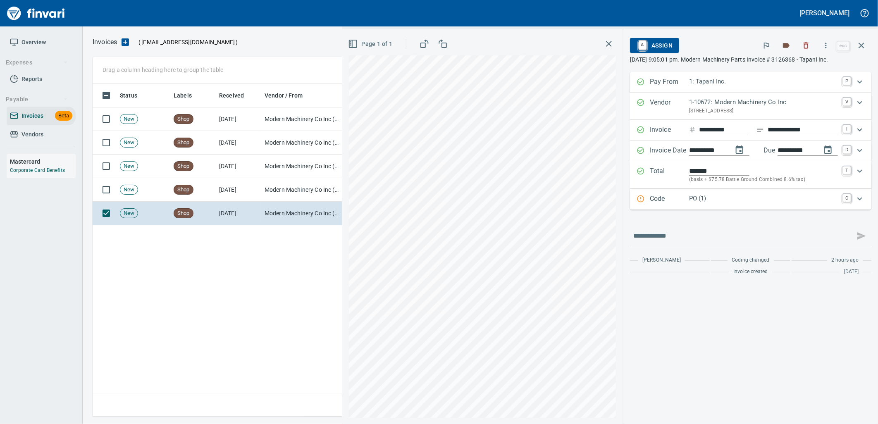
click at [701, 202] on p "PO (1)" at bounding box center [763, 199] width 149 height 10
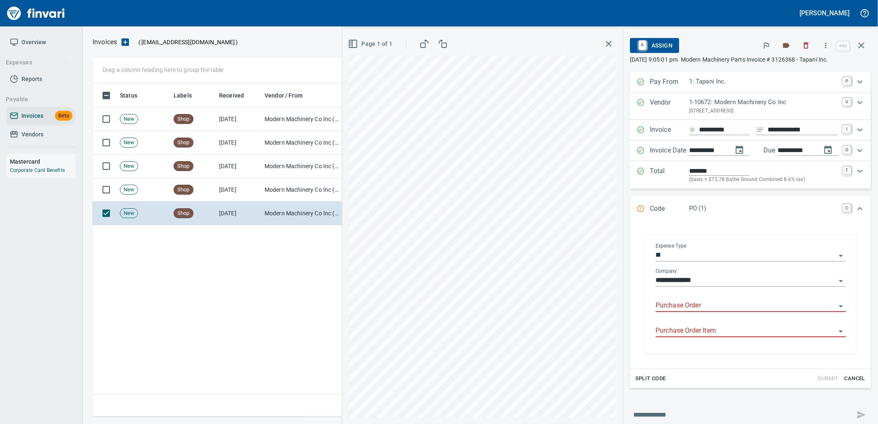
click at [699, 306] on input "Purchase Order" at bounding box center [745, 306] width 180 height 12
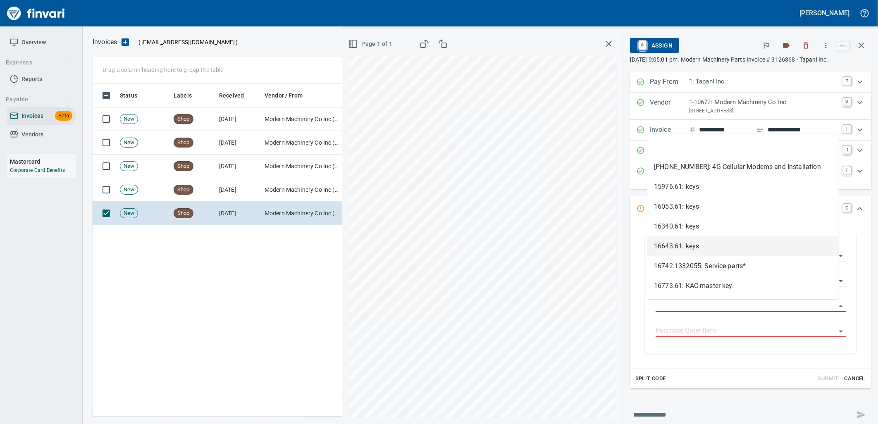
scroll to position [326, 768]
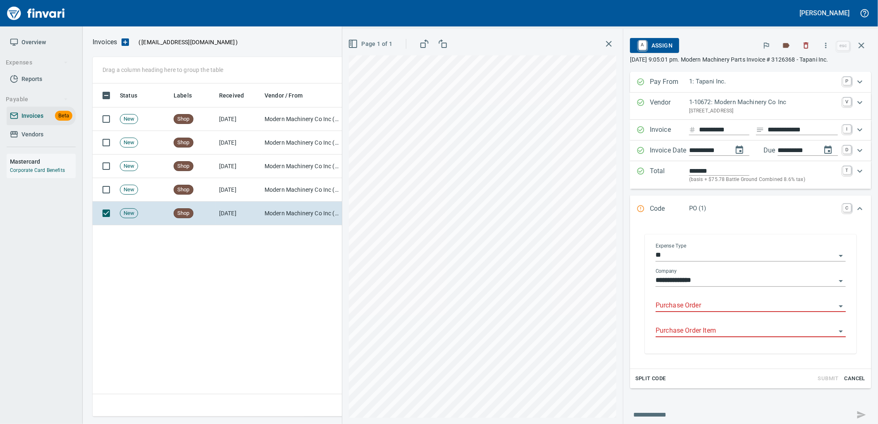
click at [678, 308] on input "Purchase Order" at bounding box center [745, 306] width 180 height 12
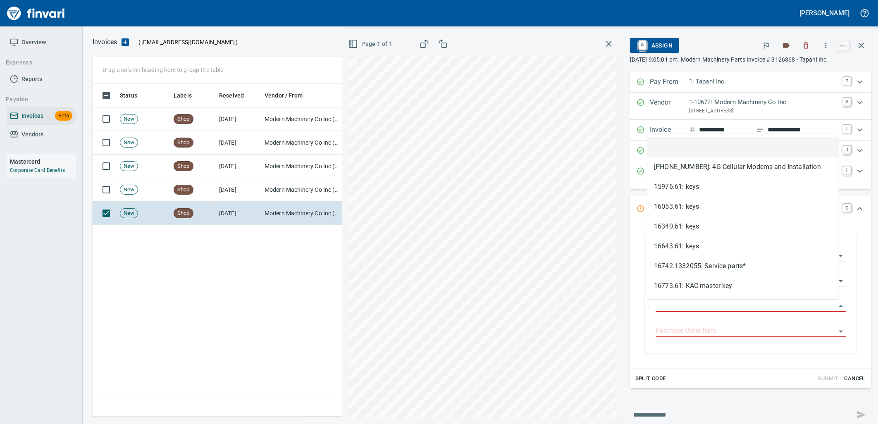
click at [264, 302] on div "Status Labels Received Vendor / From Coding / Subject Amount New Shop 9/5/2025 …" at bounding box center [480, 249] width 775 height 333
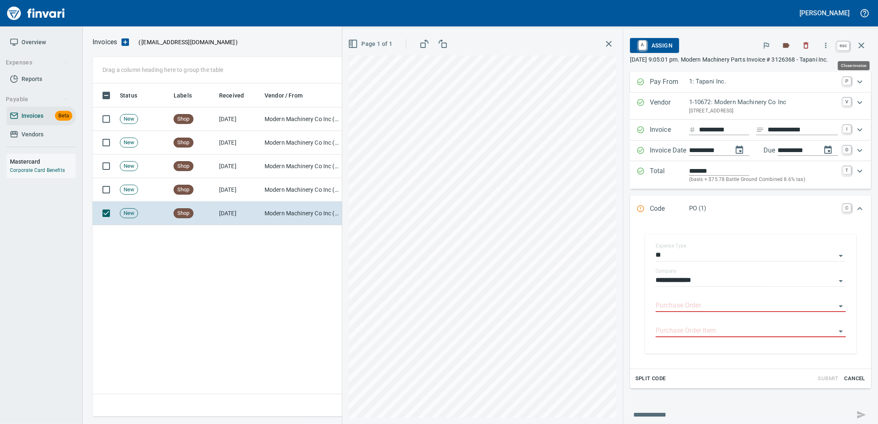
click at [858, 43] on icon "button" at bounding box center [861, 45] width 10 height 10
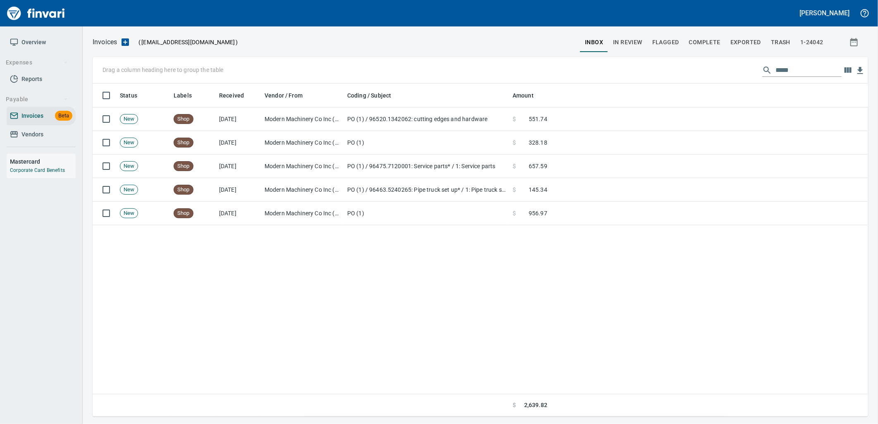
scroll to position [326, 768]
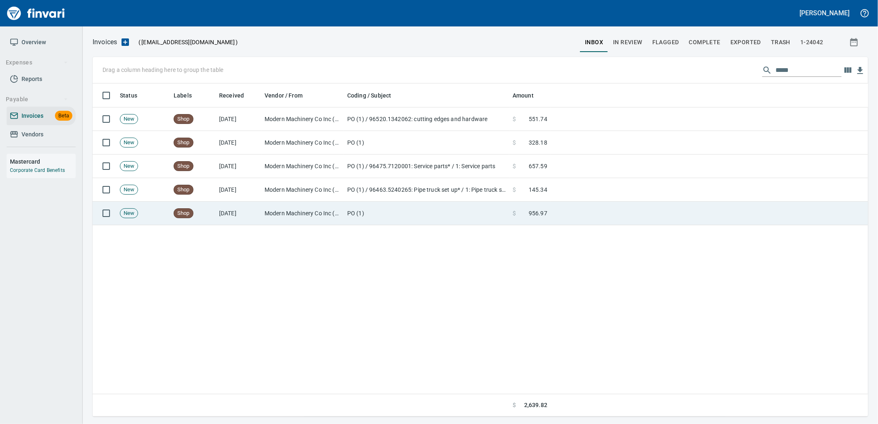
click at [223, 216] on td "[DATE]" at bounding box center [238, 214] width 45 height 24
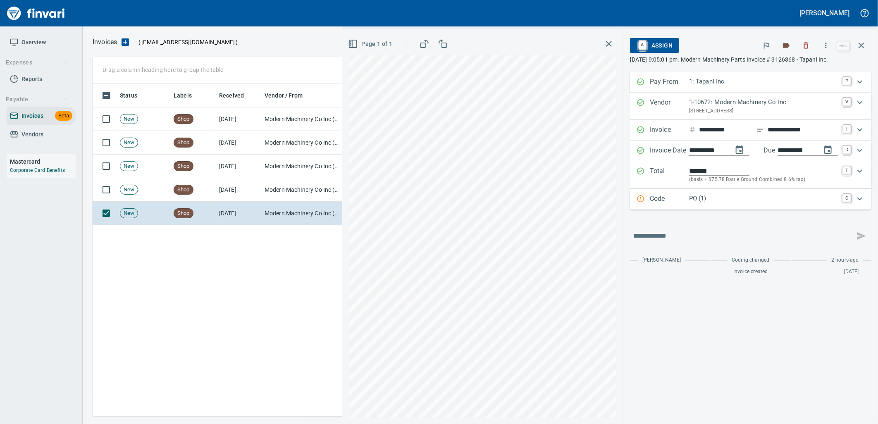
click at [694, 201] on p "PO (1)" at bounding box center [763, 199] width 149 height 10
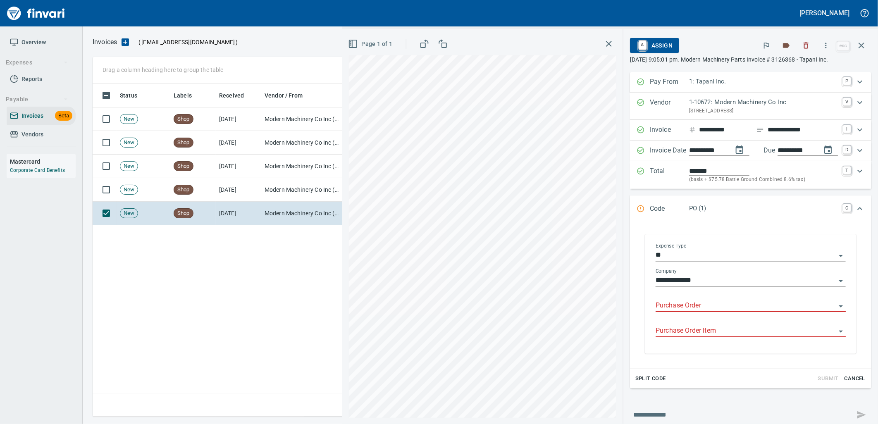
click at [717, 312] on div at bounding box center [750, 306] width 190 height 12
type input "**********"
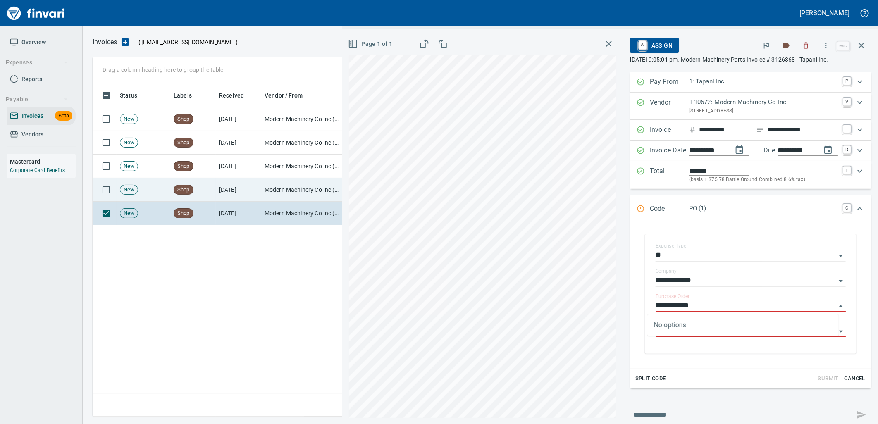
click at [302, 188] on td "Modern Machinery Co Inc (1-10672)" at bounding box center [302, 190] width 83 height 24
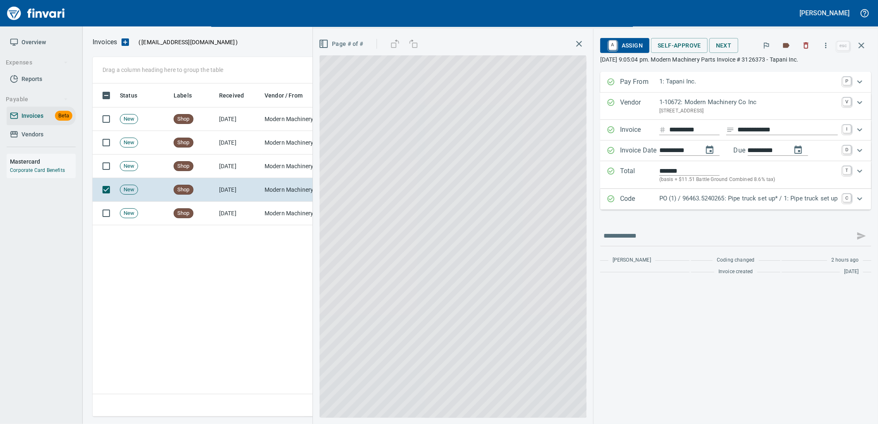
scroll to position [326, 768]
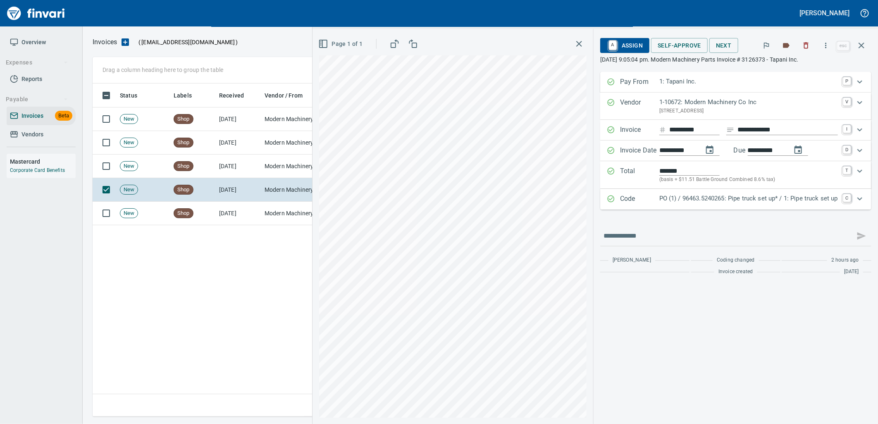
click at [786, 207] on div "Code PO (1) / 96463.5240265: Pipe truck set up* / 1: Pipe truck set up C" at bounding box center [735, 199] width 271 height 21
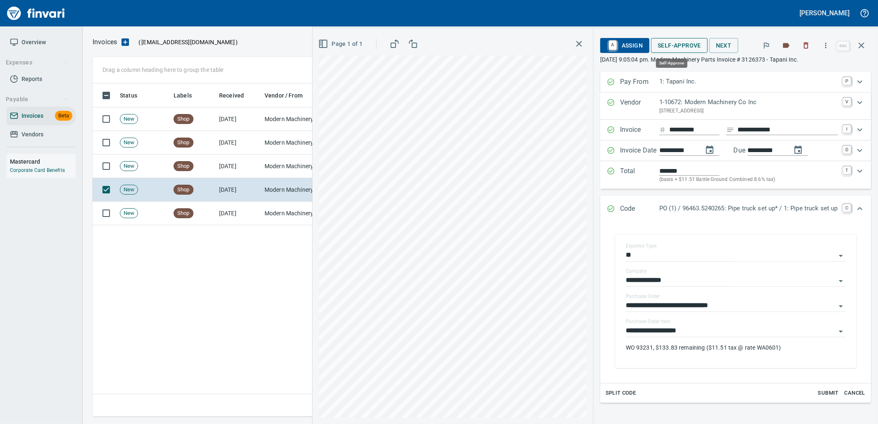
click at [678, 40] on span "Self-Approve" at bounding box center [678, 45] width 43 height 10
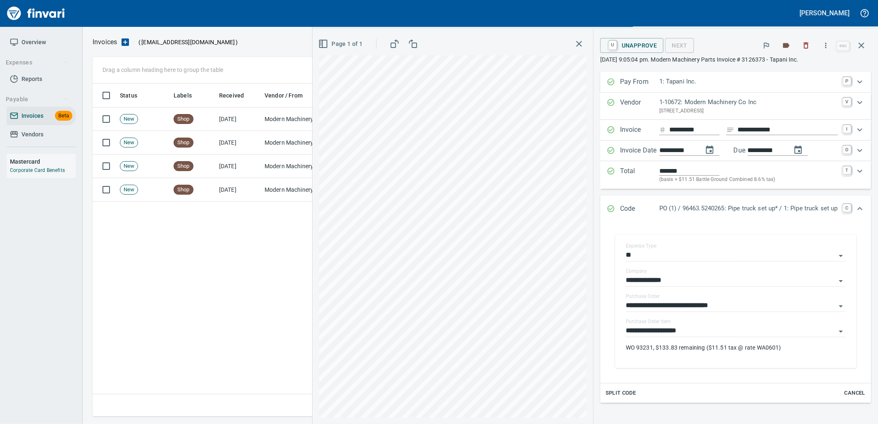
click at [258, 163] on td "[DATE]" at bounding box center [238, 167] width 45 height 24
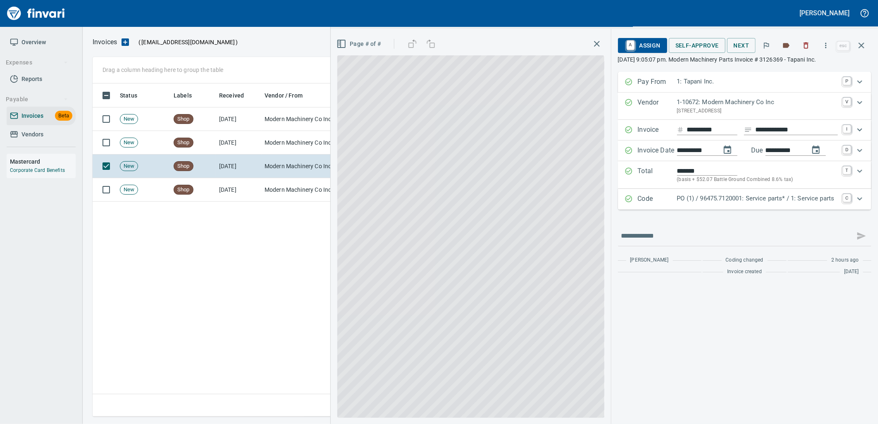
click at [724, 200] on p "PO (1) / 96475.7120001: Service parts* / 1: Service parts" at bounding box center [757, 199] width 161 height 10
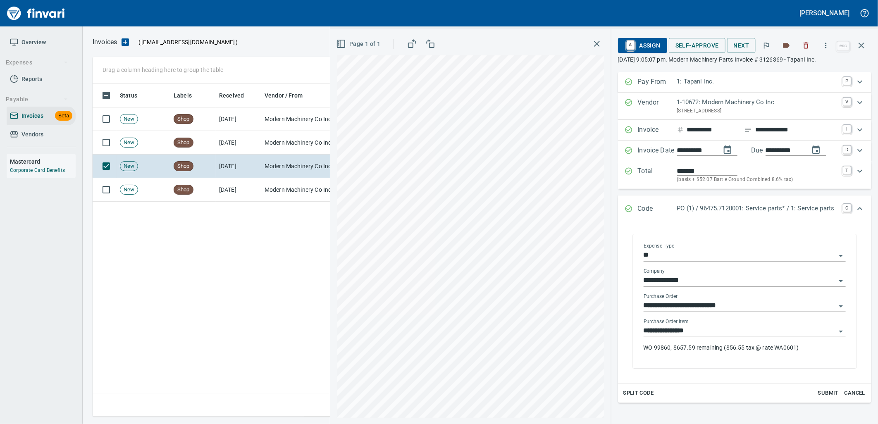
click at [718, 336] on input "**********" at bounding box center [739, 331] width 192 height 12
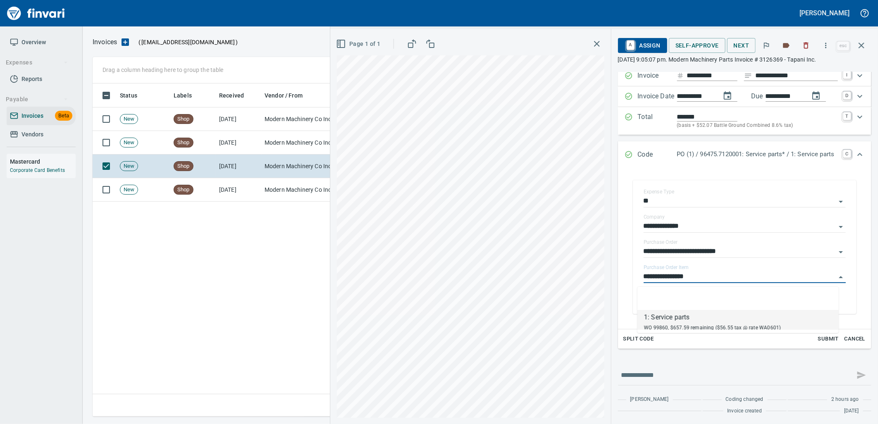
scroll to position [55, 0]
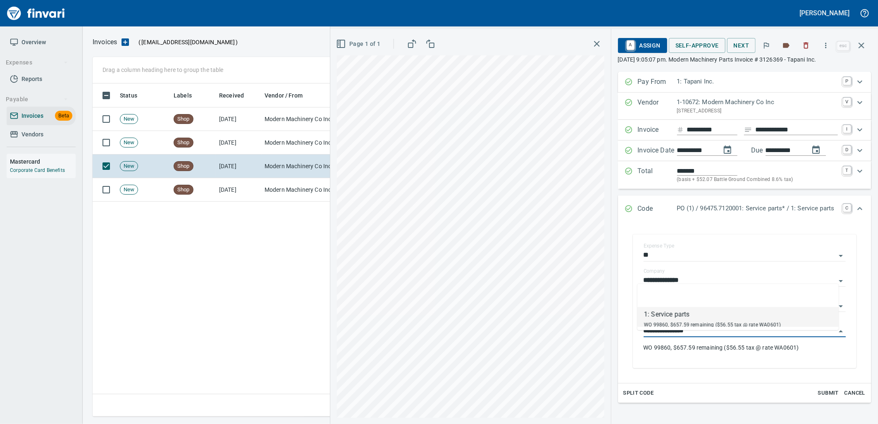
scroll to position [55, 0]
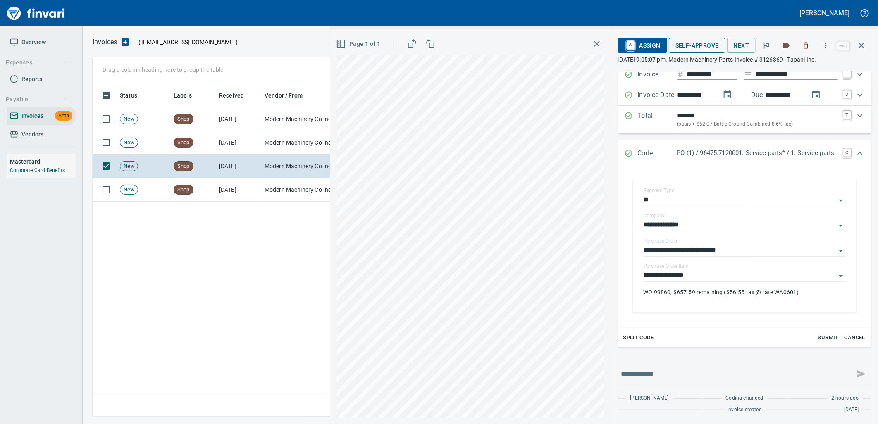
click at [700, 38] on button "Self-Approve" at bounding box center [697, 45] width 57 height 15
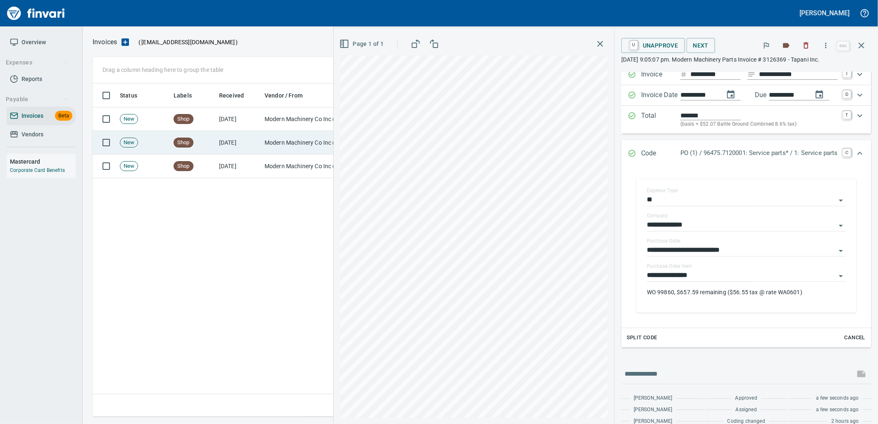
click at [304, 147] on td "Modern Machinery Co Inc (1-10672)" at bounding box center [302, 143] width 83 height 24
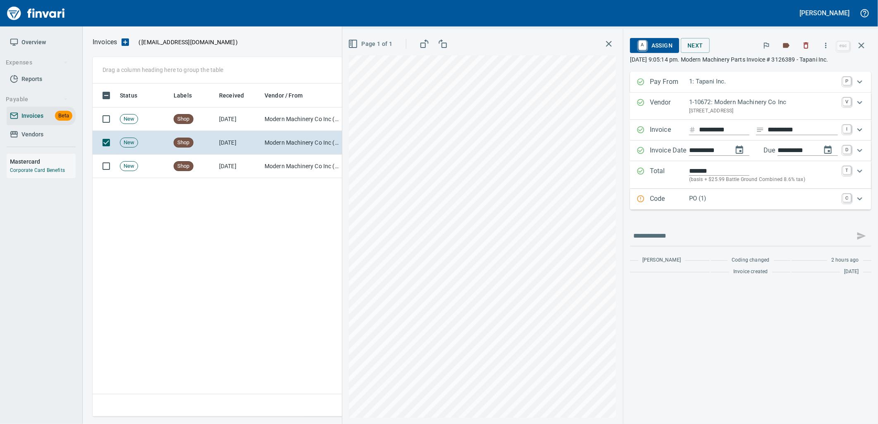
click at [779, 198] on p "PO (1)" at bounding box center [763, 199] width 149 height 10
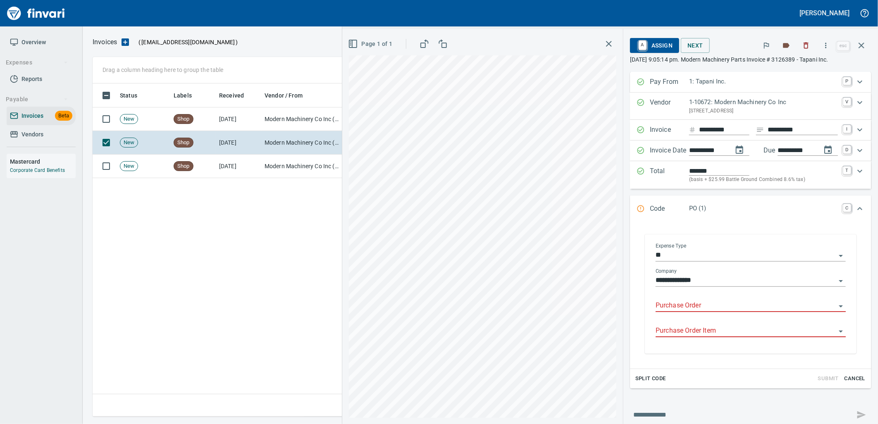
click at [713, 309] on input "Purchase Order" at bounding box center [745, 306] width 180 height 12
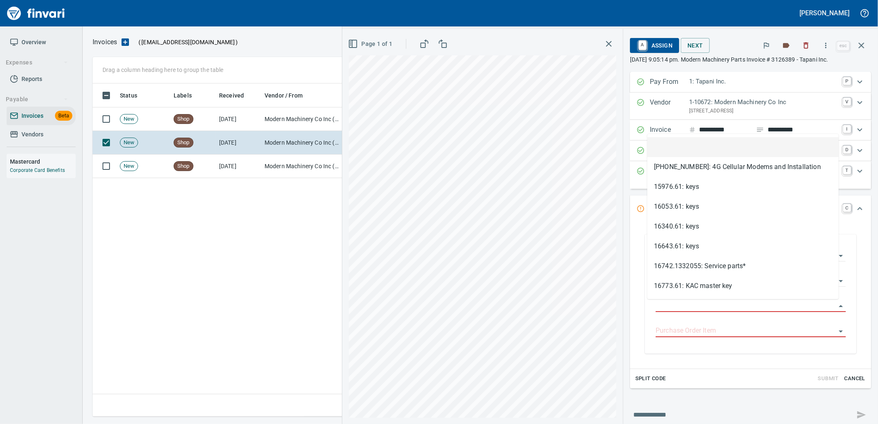
scroll to position [326, 768]
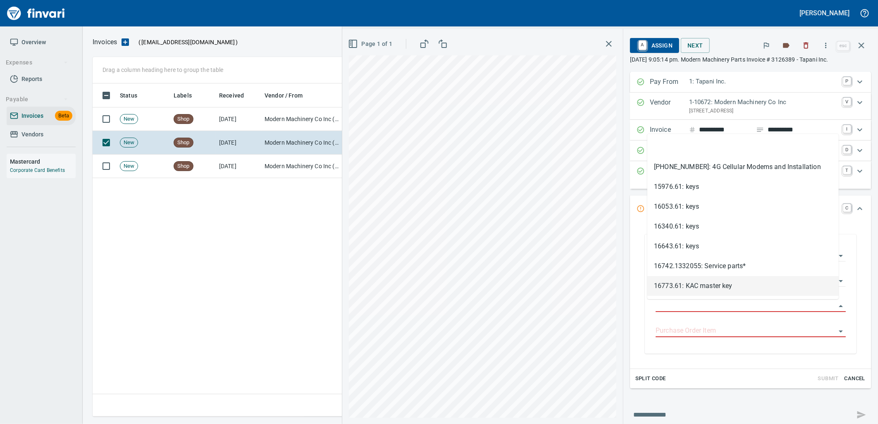
type input "**********"
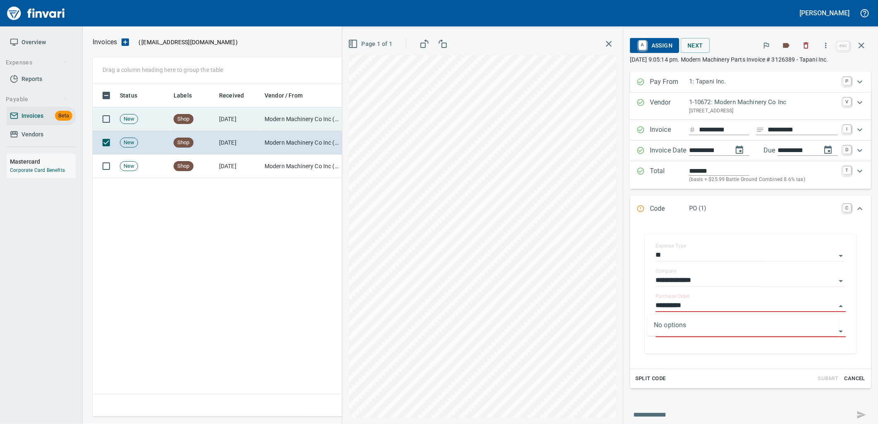
click at [294, 118] on td "Modern Machinery Co Inc (1-10672)" at bounding box center [302, 119] width 83 height 24
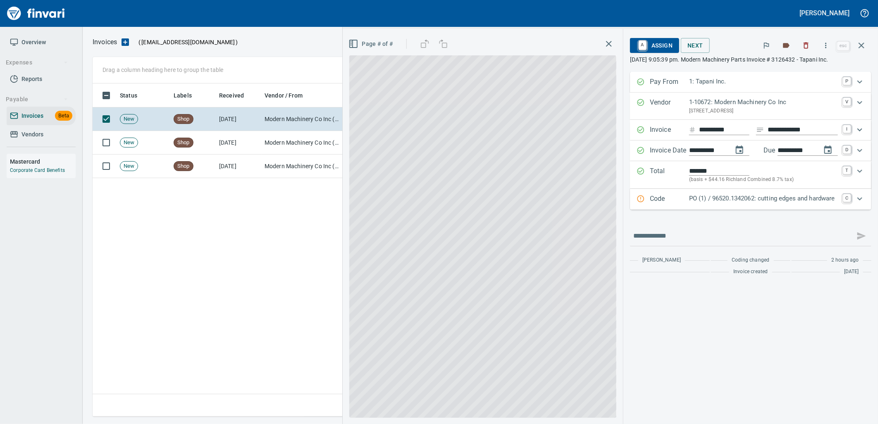
click at [718, 202] on p "PO (1) / 96520.1342062: cutting edges and hardware" at bounding box center [763, 199] width 149 height 10
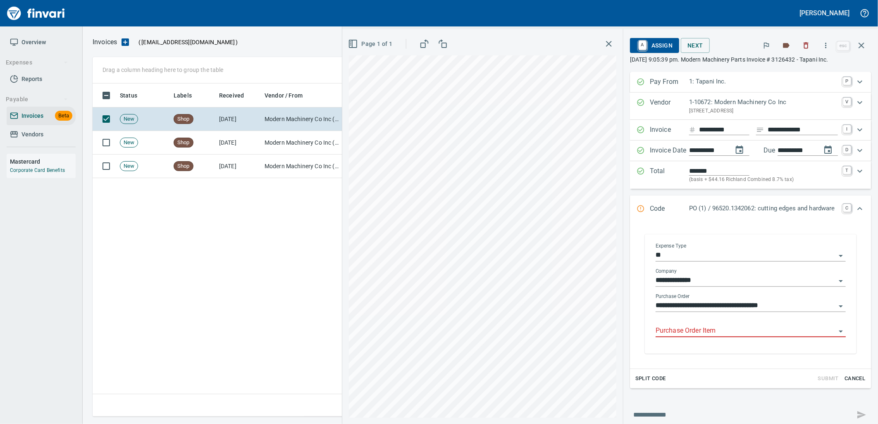
click at [709, 333] on input "Purchase Order Item" at bounding box center [745, 331] width 180 height 12
click at [864, 47] on icon "button" at bounding box center [861, 45] width 10 height 10
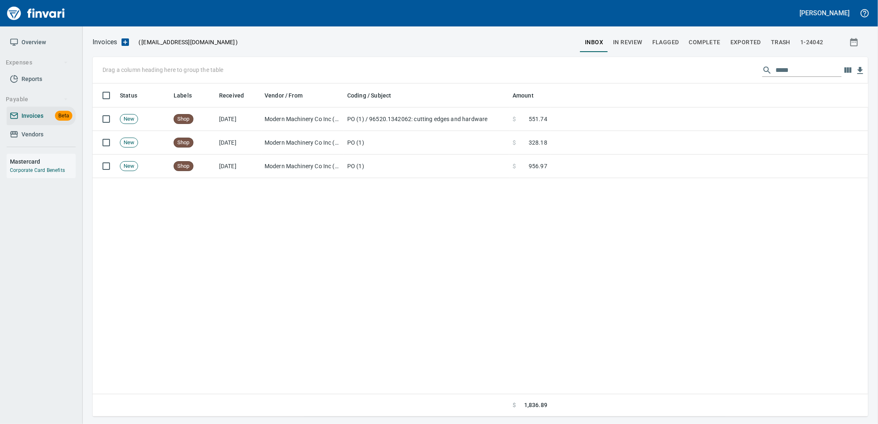
scroll to position [326, 768]
drag, startPoint x: 806, startPoint y: 71, endPoint x: 781, endPoint y: 69, distance: 25.3
click at [781, 69] on input "*****" at bounding box center [808, 70] width 66 height 13
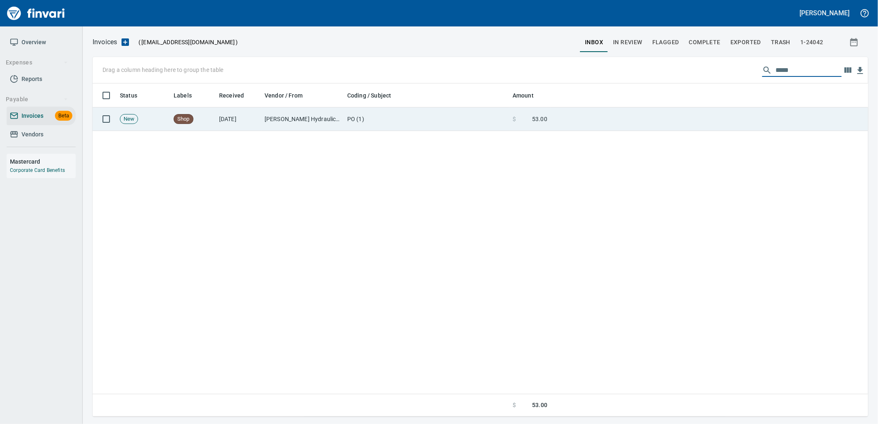
type input "*****"
click at [576, 123] on td at bounding box center [708, 119] width 317 height 24
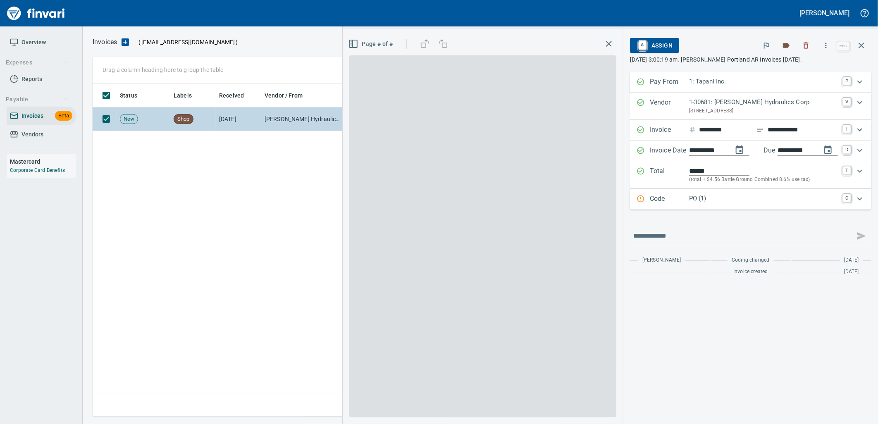
scroll to position [326, 768]
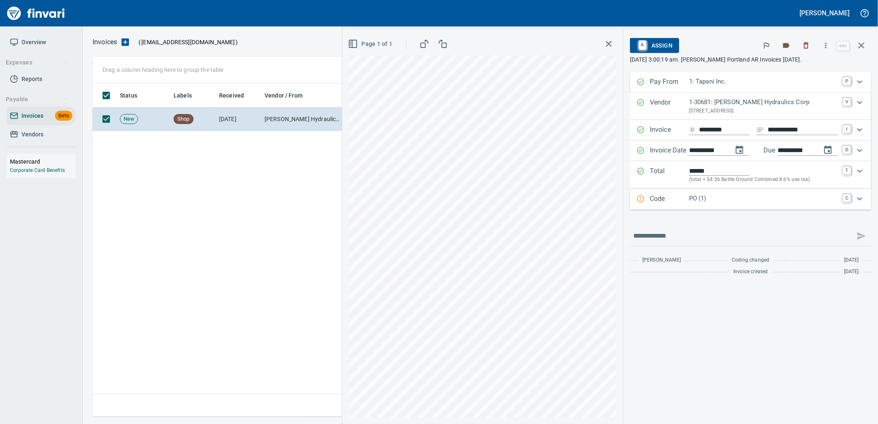
click at [745, 204] on div "PO (1)" at bounding box center [763, 199] width 149 height 11
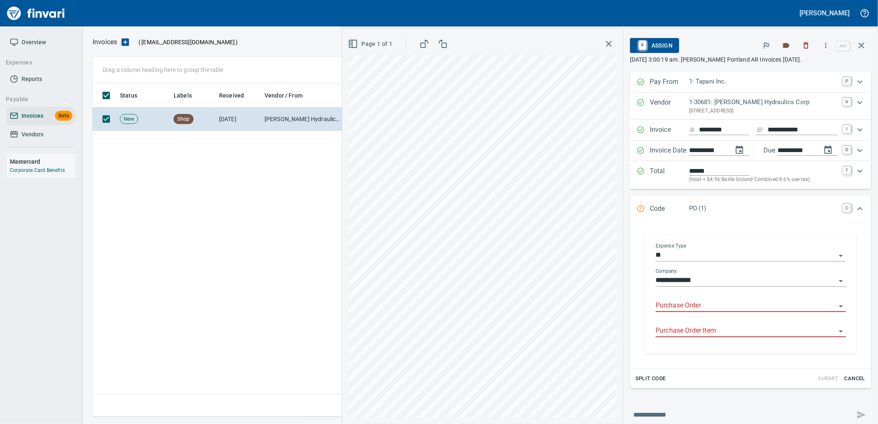
click at [713, 306] on input "Purchase Order" at bounding box center [745, 306] width 180 height 12
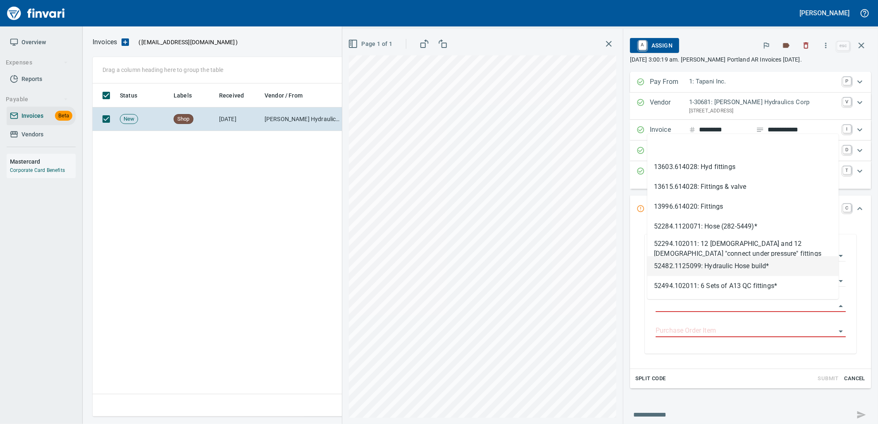
type input "**********"
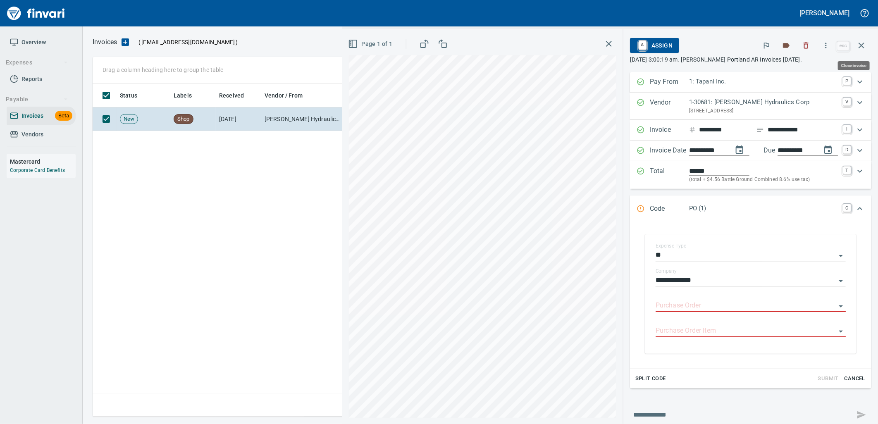
click at [861, 45] on icon "button" at bounding box center [861, 46] width 6 height 6
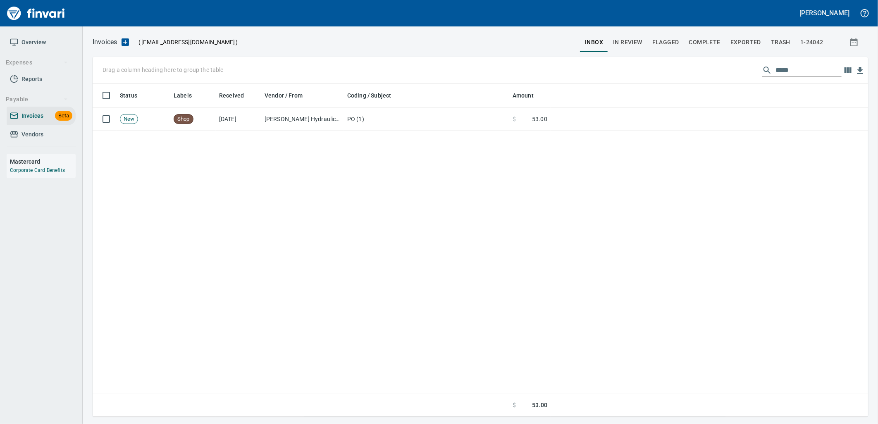
scroll to position [326, 768]
drag, startPoint x: 813, startPoint y: 64, endPoint x: 708, endPoint y: 69, distance: 105.5
click at [724, 69] on div "Drag a column heading here to group the table *****" at bounding box center [480, 70] width 775 height 26
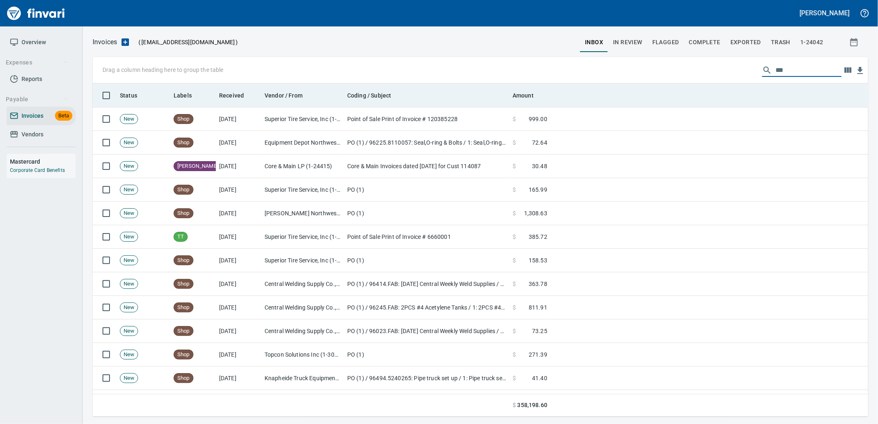
scroll to position [326, 762]
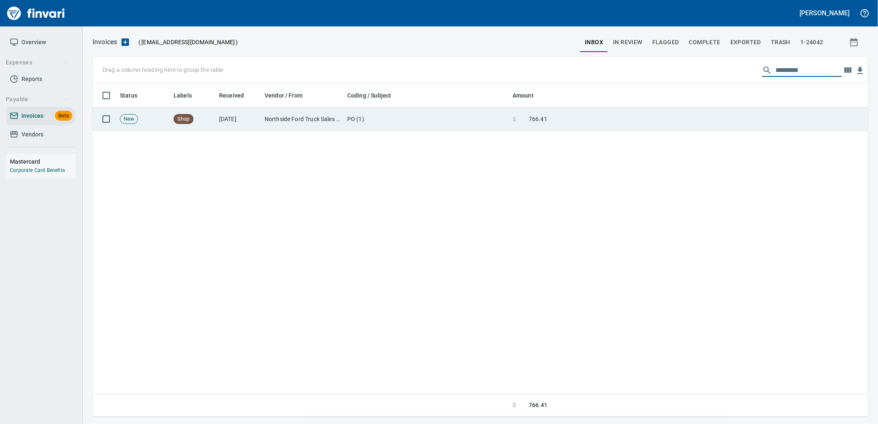
type input "*********"
click at [591, 119] on td at bounding box center [708, 119] width 317 height 24
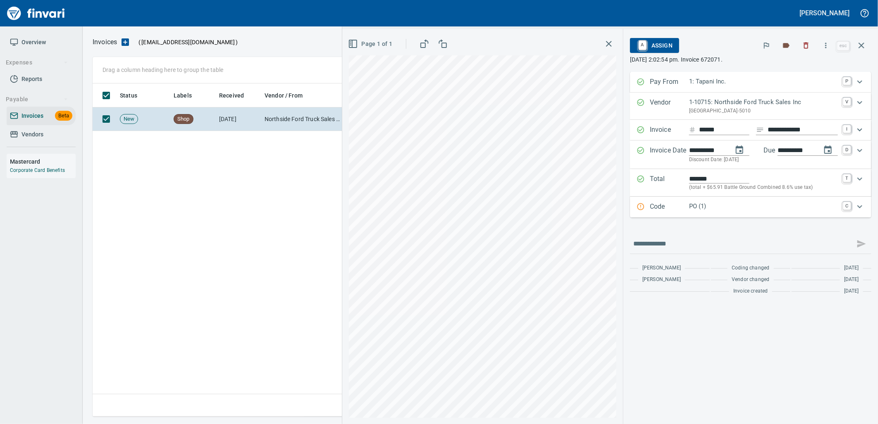
click at [732, 213] on div "Code PO (1) C" at bounding box center [750, 207] width 241 height 21
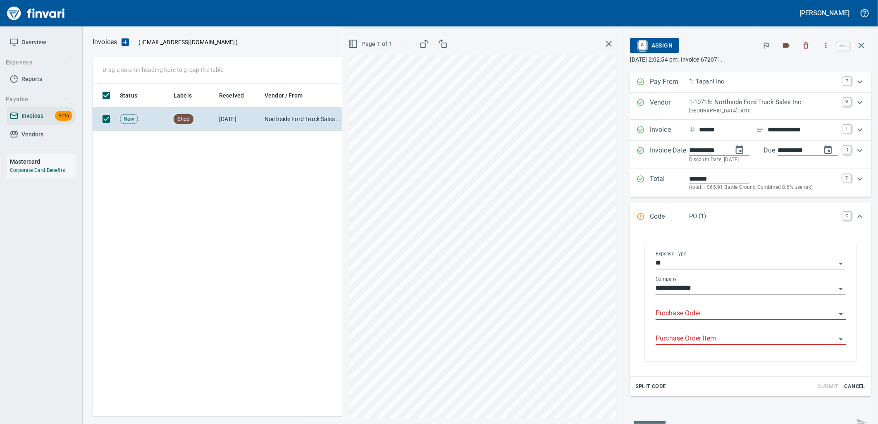
click at [697, 316] on input "Purchase Order" at bounding box center [745, 314] width 180 height 12
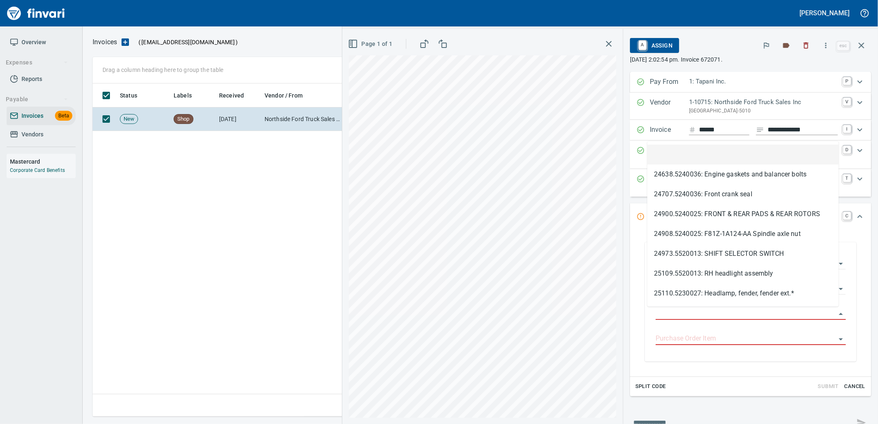
scroll to position [326, 768]
type input "**********"
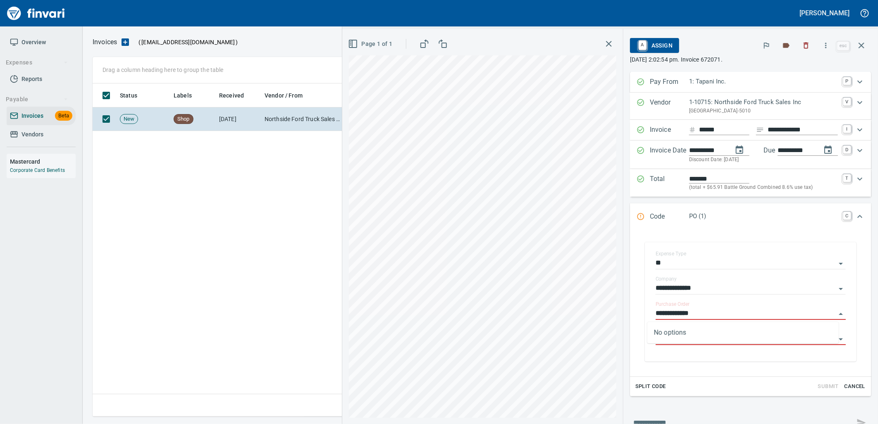
click at [866, 45] on button "button" at bounding box center [861, 46] width 20 height 20
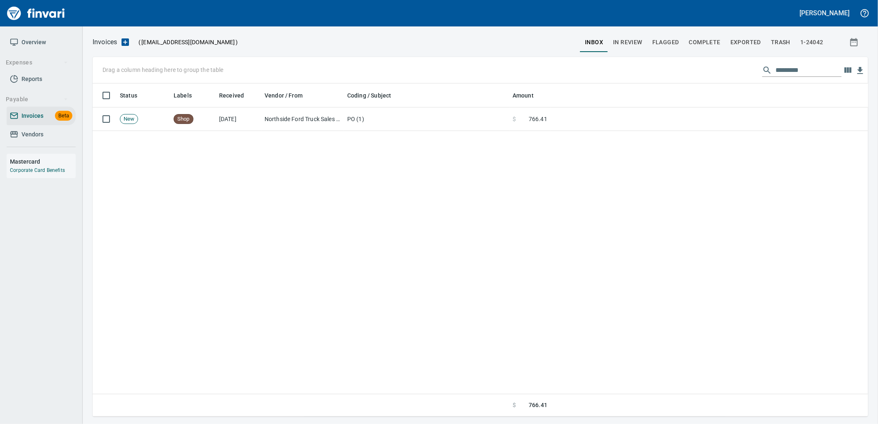
scroll to position [326, 768]
drag, startPoint x: 792, startPoint y: 69, endPoint x: 632, endPoint y: 64, distance: 160.0
click at [650, 68] on div "Drag a column heading here to group the table *********" at bounding box center [480, 70] width 775 height 26
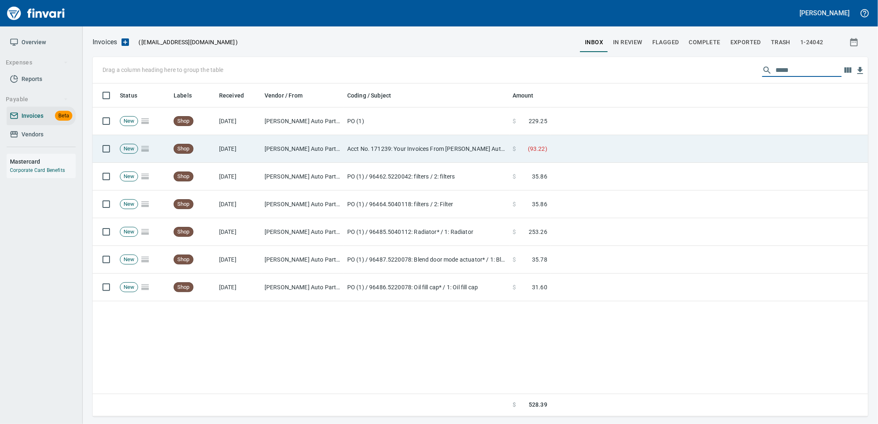
type input "*****"
click at [577, 155] on td at bounding box center [708, 149] width 317 height 28
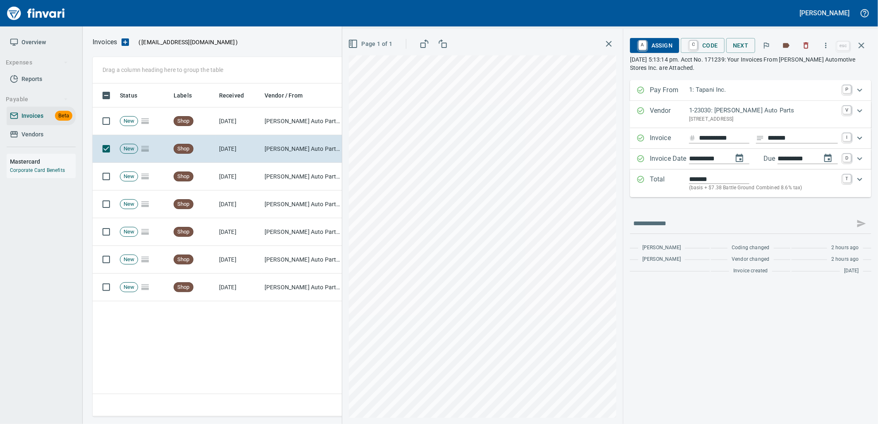
click at [658, 43] on span "A Assign" at bounding box center [654, 45] width 36 height 14
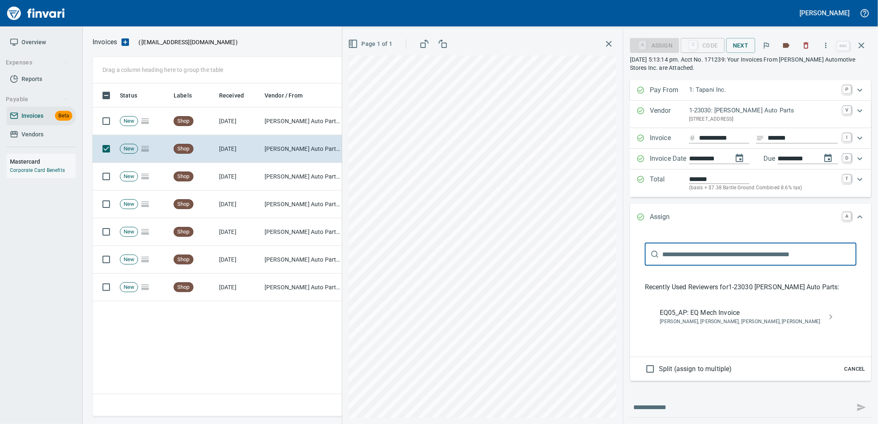
scroll to position [326, 768]
click at [708, 324] on span "[PERSON_NAME], [PERSON_NAME], [PERSON_NAME], [PERSON_NAME]" at bounding box center [743, 322] width 169 height 8
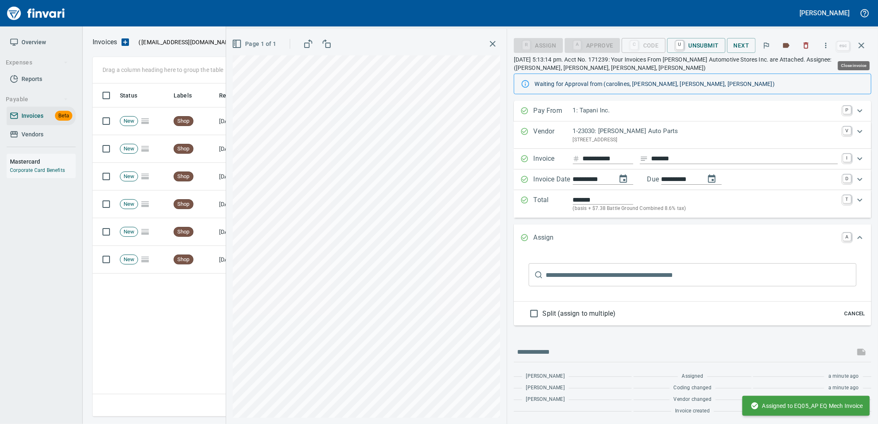
click at [859, 42] on icon "button" at bounding box center [861, 45] width 10 height 10
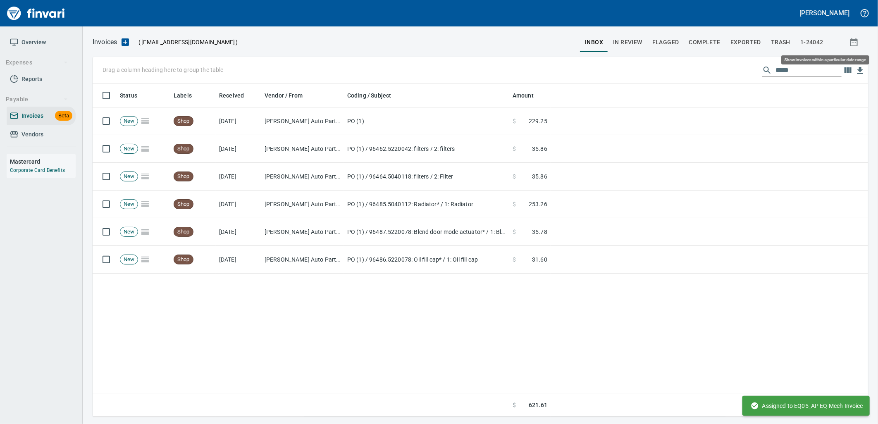
scroll to position [326, 768]
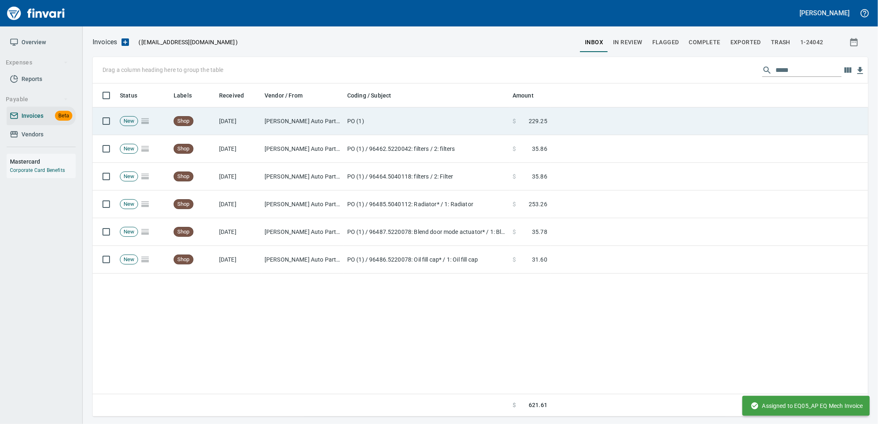
click at [472, 129] on td "PO (1)" at bounding box center [426, 121] width 165 height 28
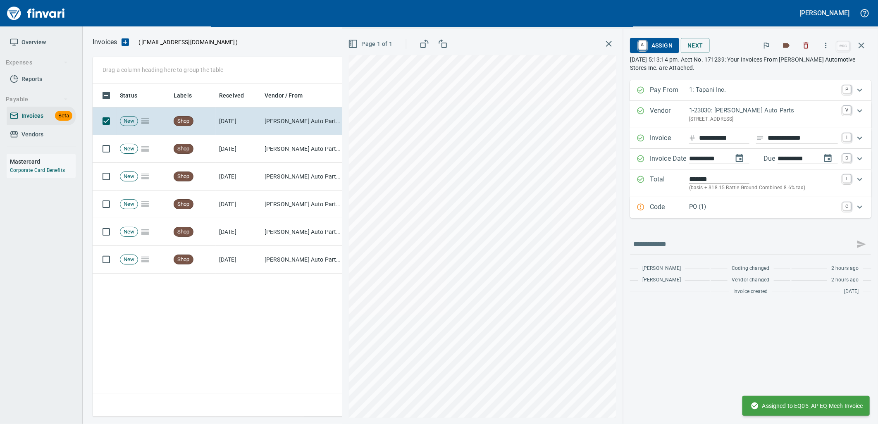
click at [774, 211] on p "PO (1)" at bounding box center [763, 207] width 149 height 10
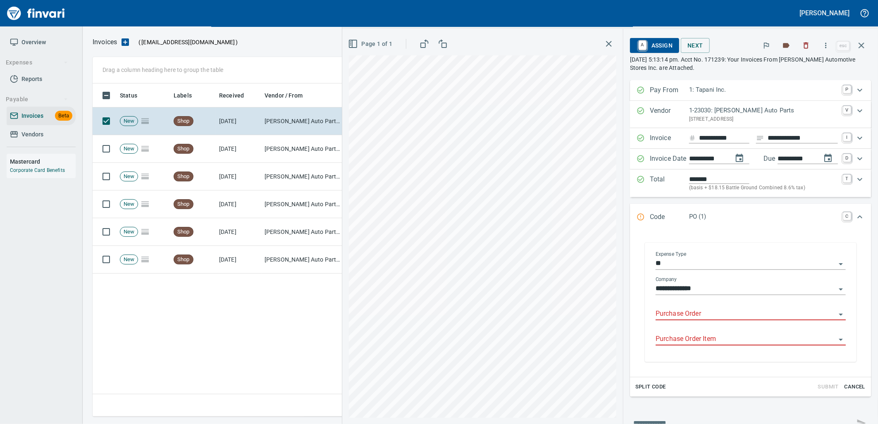
click at [708, 316] on input "Purchase Order" at bounding box center [745, 314] width 180 height 12
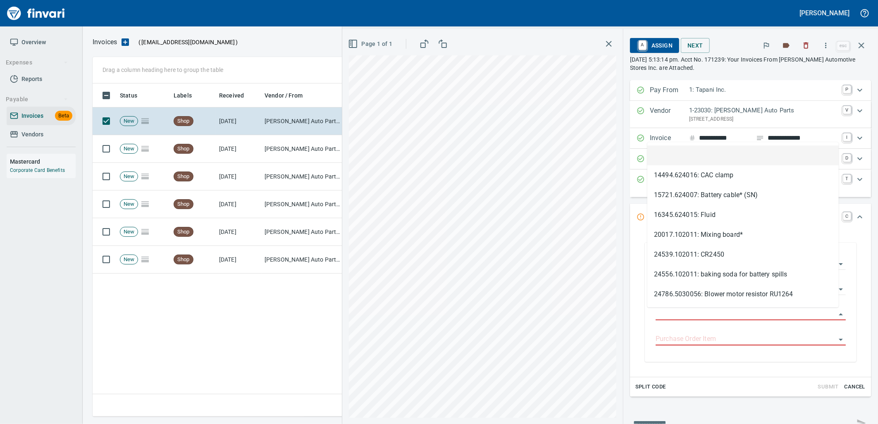
scroll to position [326, 768]
type input "**********"
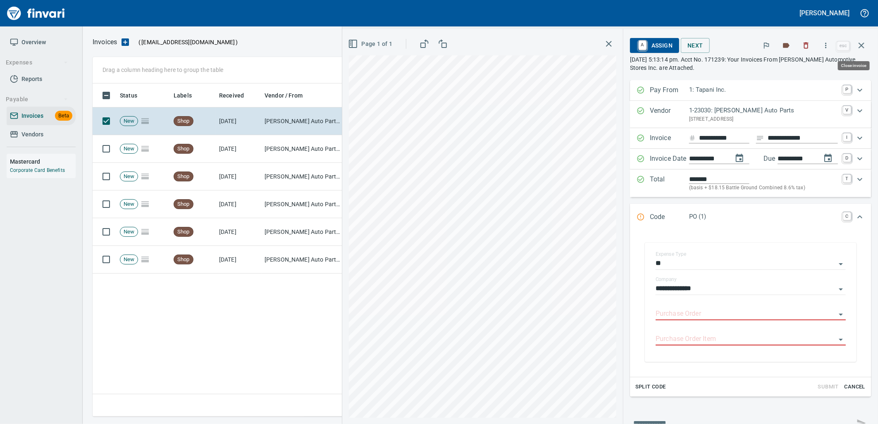
click at [860, 43] on icon "button" at bounding box center [861, 45] width 10 height 10
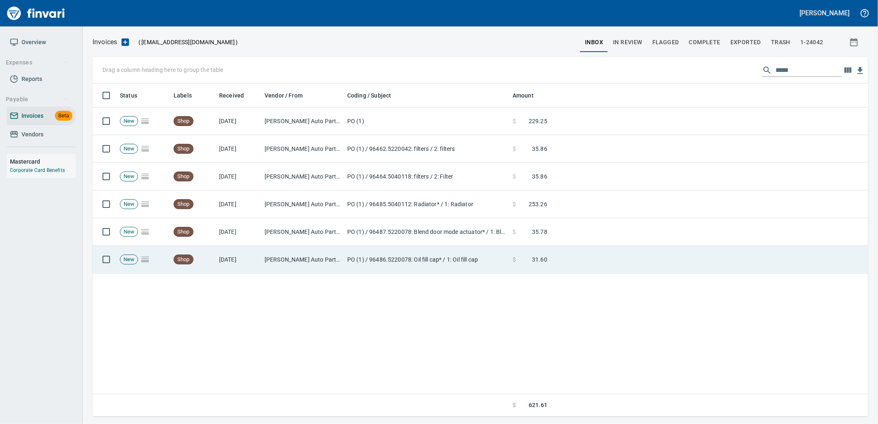
scroll to position [326, 768]
click at [325, 258] on td "[PERSON_NAME] Auto Parts (1-23030)" at bounding box center [302, 260] width 83 height 28
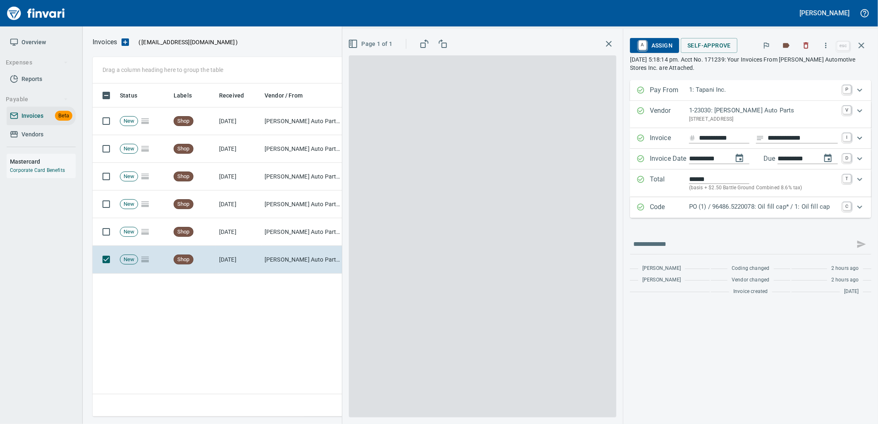
click at [734, 211] on p "PO (1) / 96486.5220078: Oil fill cap* / 1: Oil fill cap" at bounding box center [763, 207] width 149 height 10
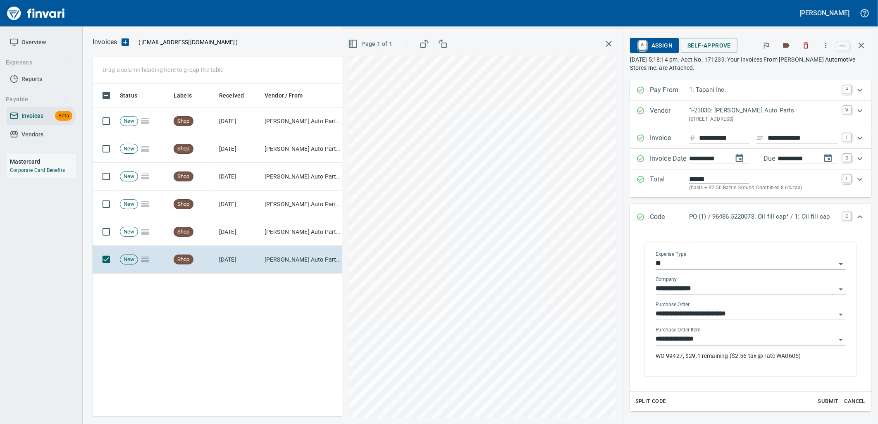
click at [718, 340] on input "**********" at bounding box center [745, 339] width 180 height 12
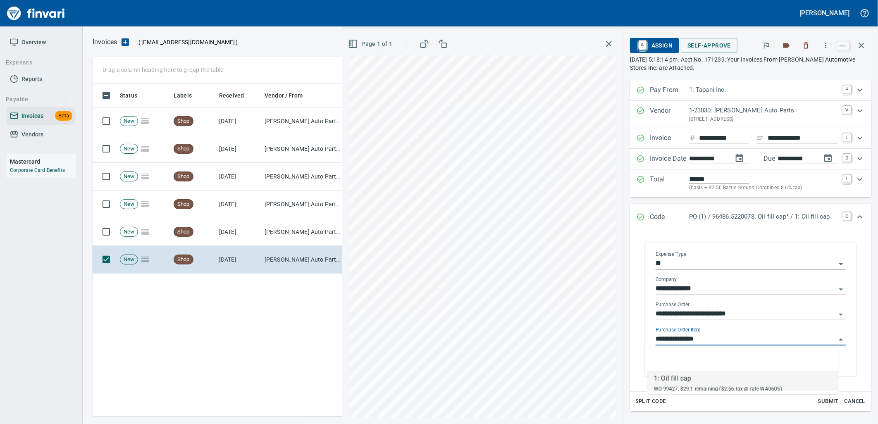
scroll to position [326, 768]
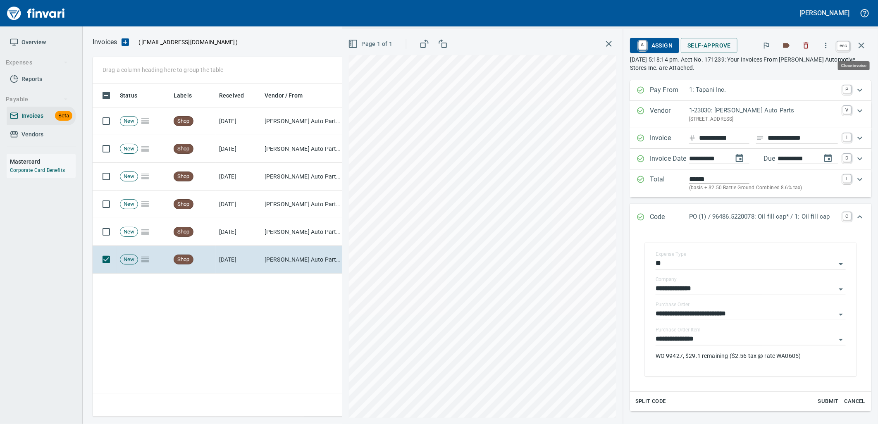
drag, startPoint x: 862, startPoint y: 42, endPoint x: 803, endPoint y: 77, distance: 68.5
click at [862, 42] on icon "button" at bounding box center [861, 45] width 10 height 10
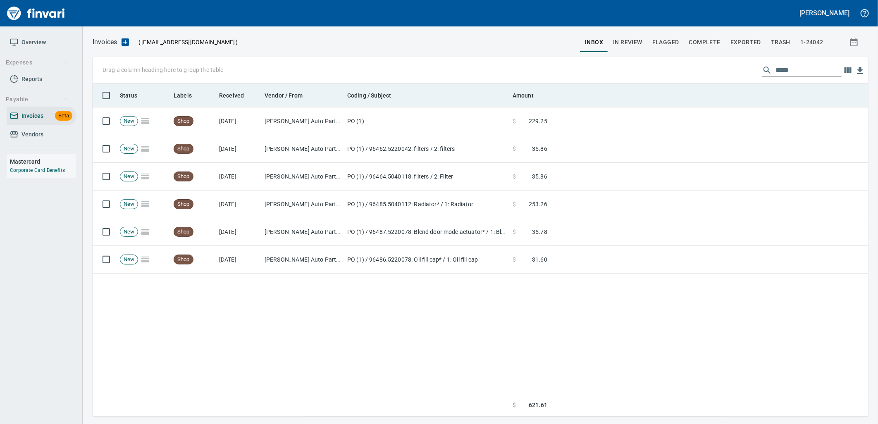
scroll to position [326, 768]
drag, startPoint x: 812, startPoint y: 64, endPoint x: 690, endPoint y: 86, distance: 124.1
click at [690, 86] on div "Drag a column heading here to group the table ***** Status Labels Received Vend…" at bounding box center [480, 236] width 775 height 359
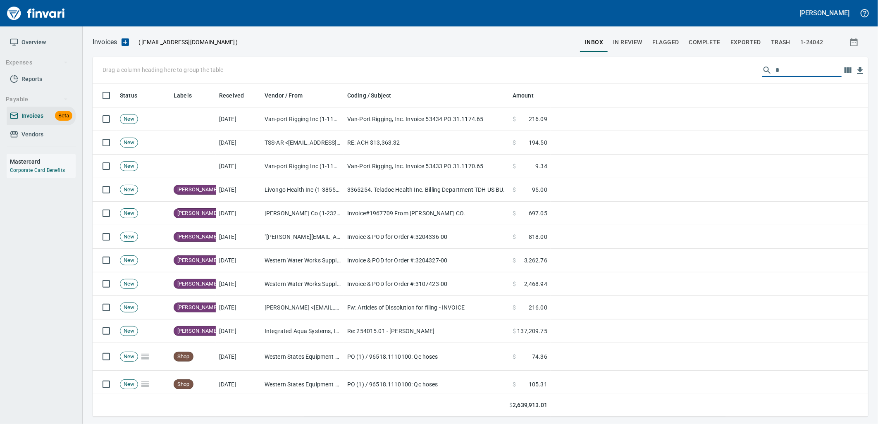
scroll to position [326, 762]
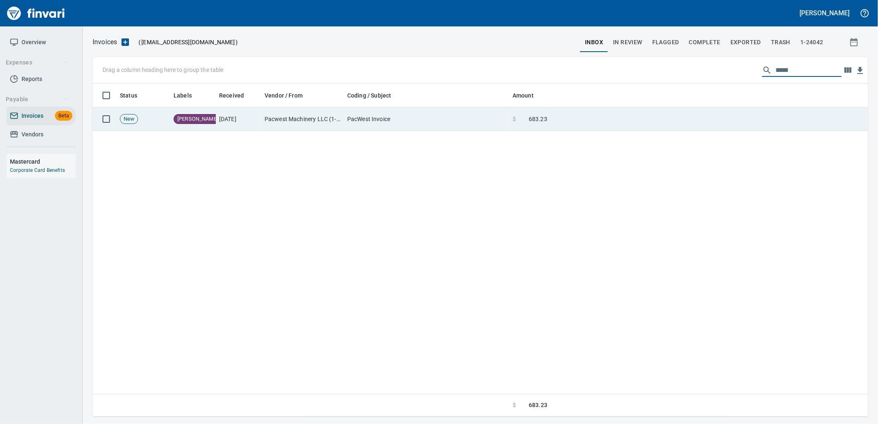
click at [366, 123] on td "PacWest Invoice" at bounding box center [426, 119] width 165 height 24
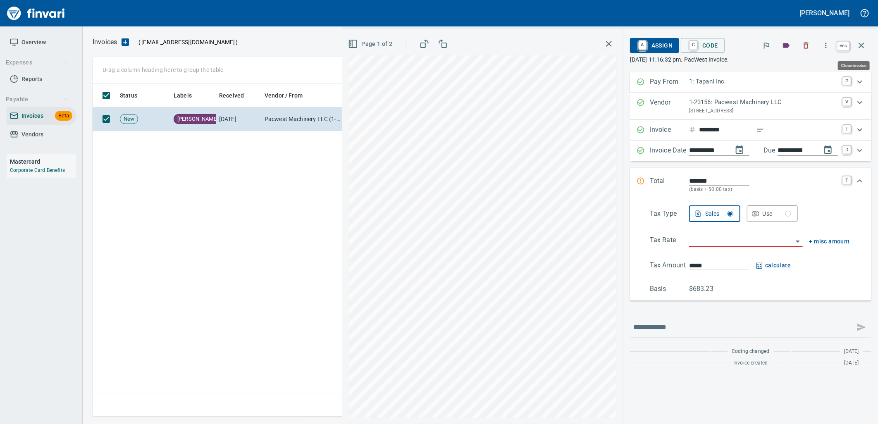
drag, startPoint x: 859, startPoint y: 40, endPoint x: 853, endPoint y: 45, distance: 7.9
click at [857, 42] on icon "button" at bounding box center [861, 45] width 10 height 10
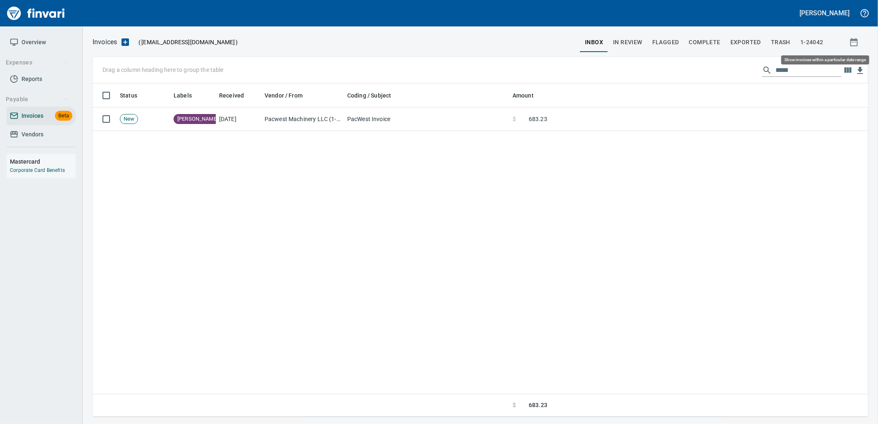
scroll to position [326, 768]
drag, startPoint x: 806, startPoint y: 71, endPoint x: 720, endPoint y: 80, distance: 86.8
click at [725, 79] on div "Drag a column heading here to group the table *****" at bounding box center [480, 70] width 775 height 26
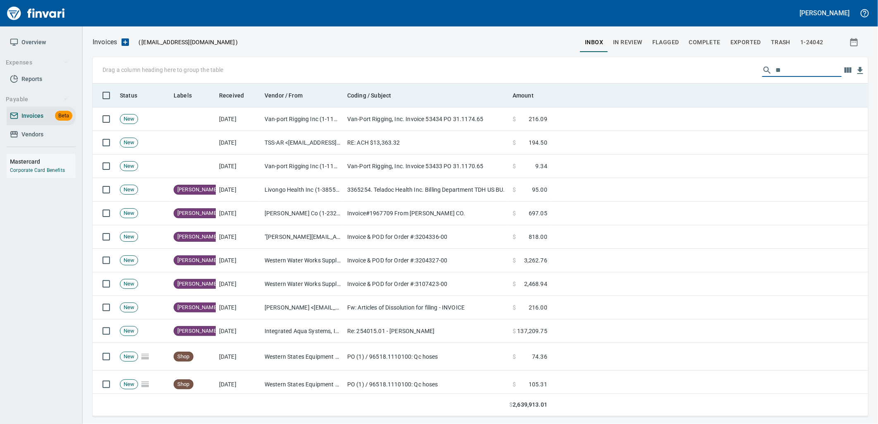
scroll to position [326, 762]
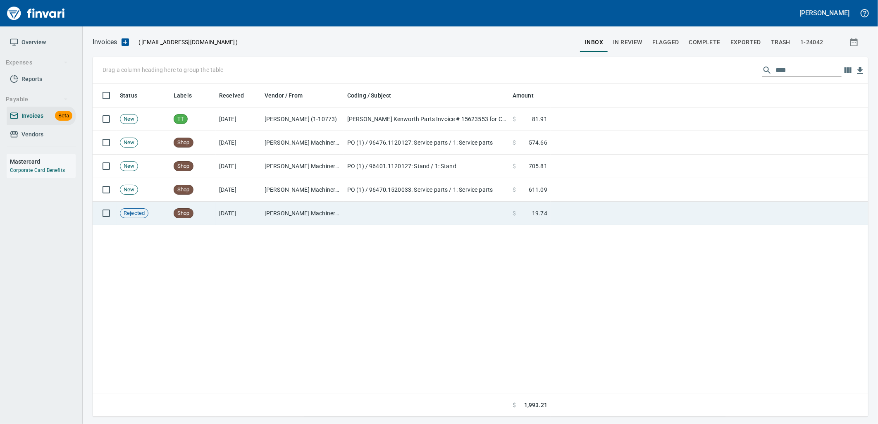
click at [387, 207] on td at bounding box center [426, 214] width 165 height 24
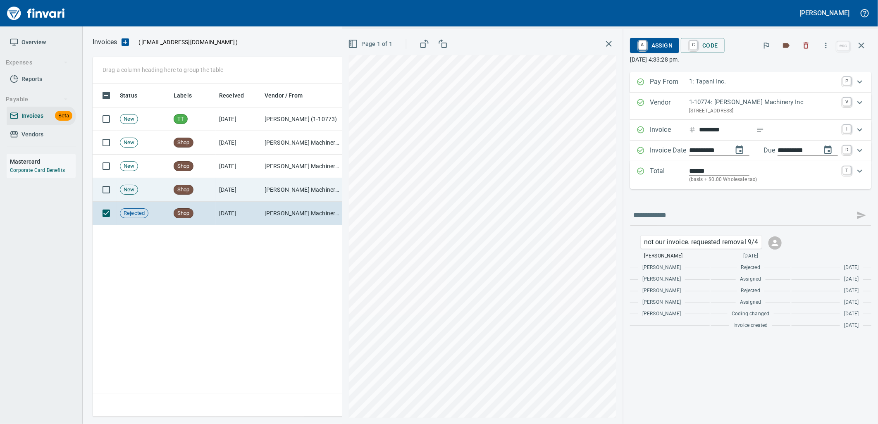
click at [305, 192] on td "Pape Machinery Inc (1-10774)" at bounding box center [302, 190] width 83 height 24
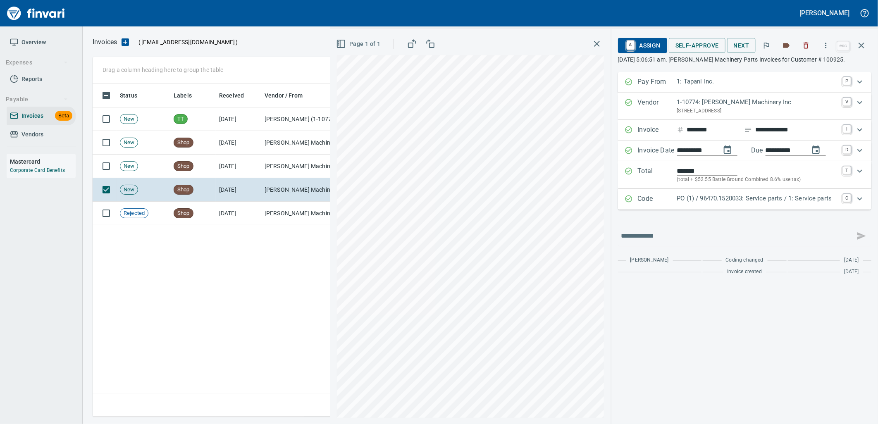
click at [741, 201] on p "PO (1) / 96470.1520033: Service parts / 1: Service parts" at bounding box center [757, 199] width 161 height 10
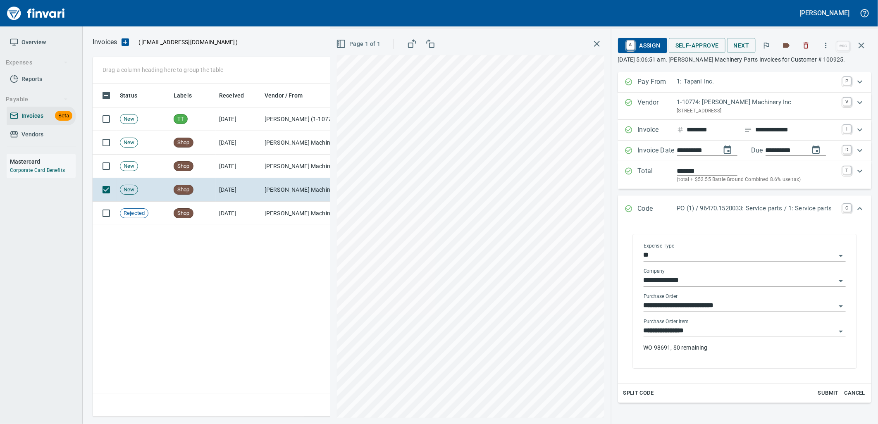
click at [717, 333] on input "**********" at bounding box center [739, 331] width 192 height 12
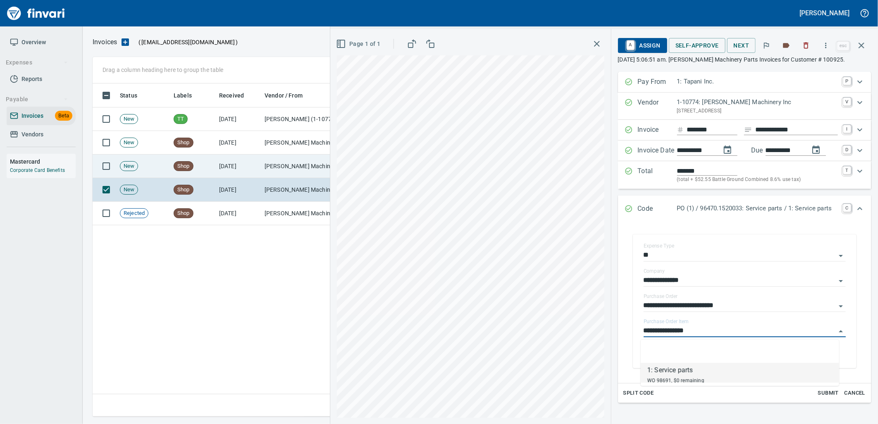
click at [279, 159] on td "Pape Machinery Inc (1-10774)" at bounding box center [302, 167] width 83 height 24
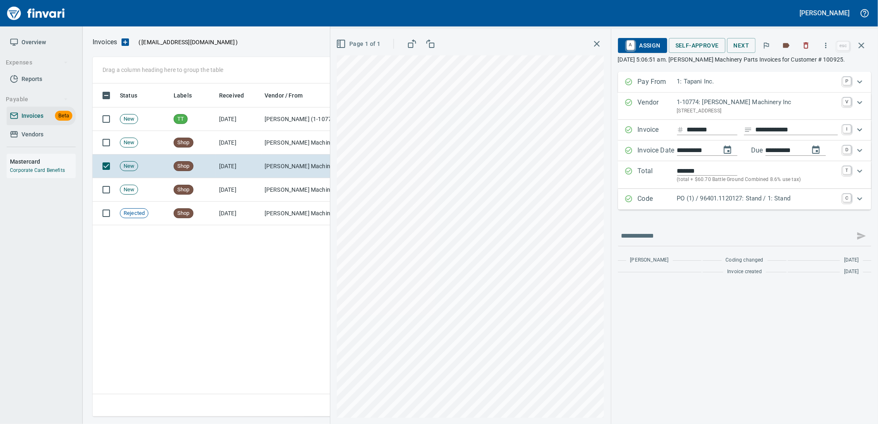
click at [743, 193] on div "Code PO (1) / 96401.1120127: Stand / 1: Stand C" at bounding box center [744, 199] width 253 height 21
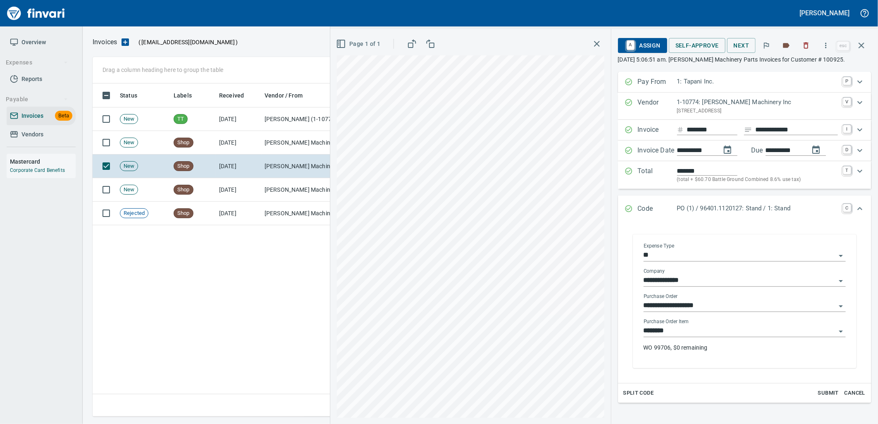
click at [704, 338] on div "Purchase Order Item ******** WO 99706, $0 remaining" at bounding box center [744, 339] width 202 height 40
click at [690, 332] on input "********" at bounding box center [739, 331] width 192 height 12
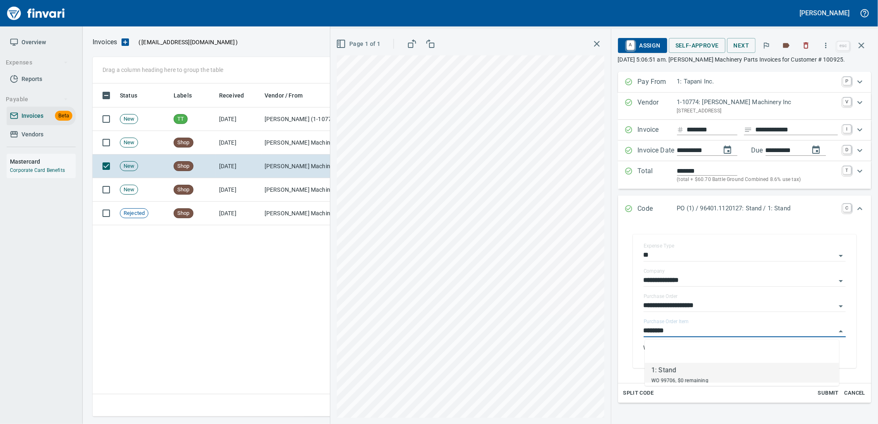
scroll to position [326, 768]
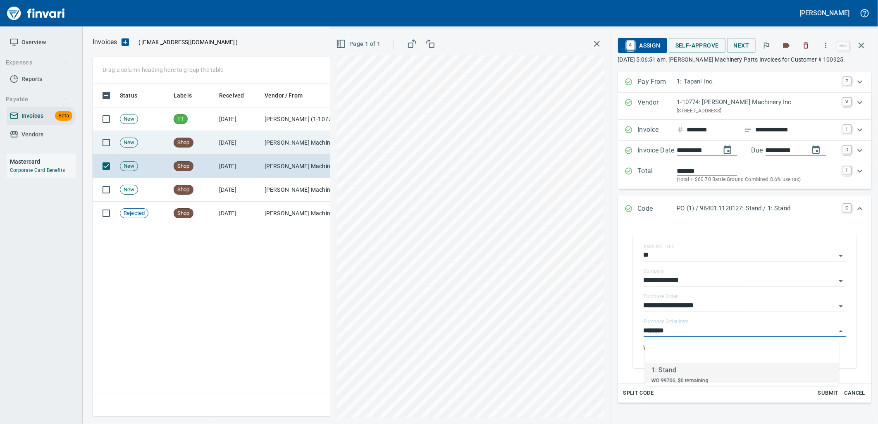
click at [277, 132] on td "Pape Machinery Inc (1-10774)" at bounding box center [302, 143] width 83 height 24
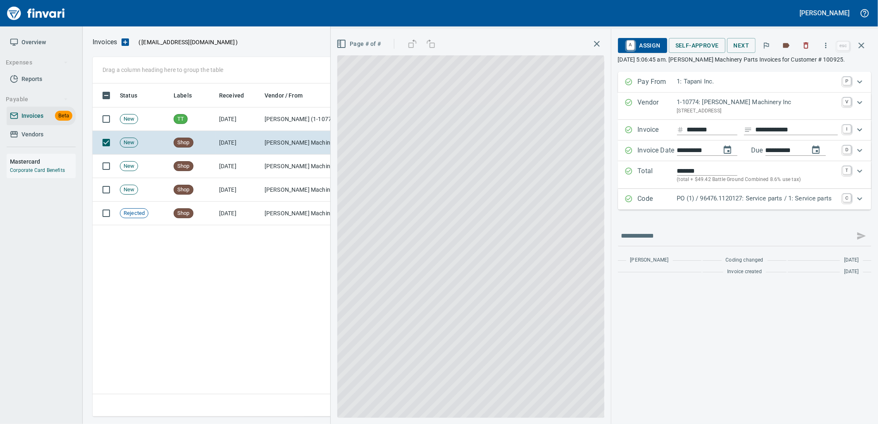
click at [748, 205] on div "Code PO (1) / 96476.1120127: Service parts / 1: Service parts C" at bounding box center [744, 199] width 253 height 21
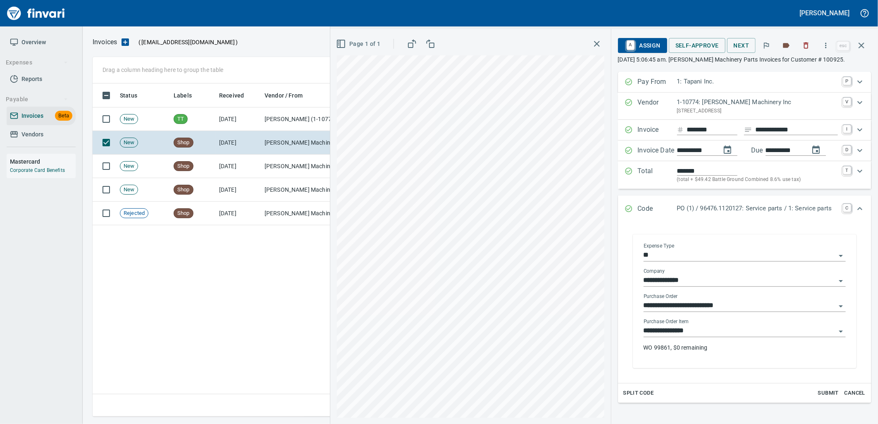
click at [712, 332] on input "**********" at bounding box center [739, 331] width 192 height 12
click at [866, 48] on button "button" at bounding box center [861, 46] width 20 height 20
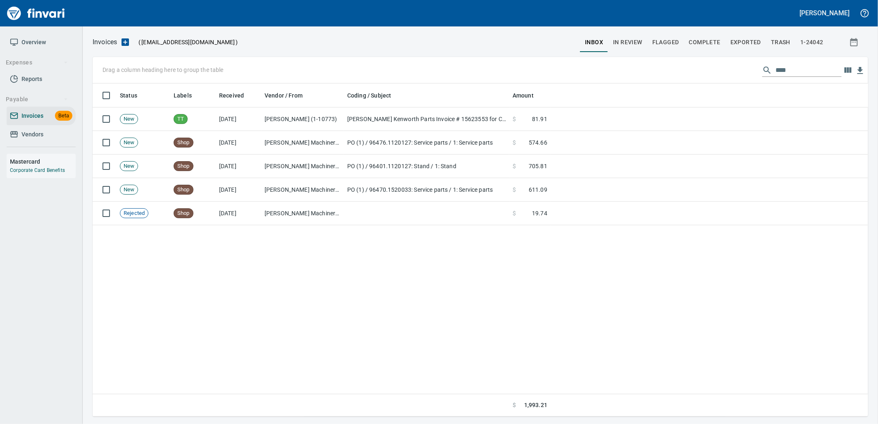
scroll to position [326, 768]
drag, startPoint x: 799, startPoint y: 75, endPoint x: 676, endPoint y: 79, distance: 123.2
click at [677, 79] on div "Drag a column heading here to group the table ****" at bounding box center [480, 70] width 775 height 26
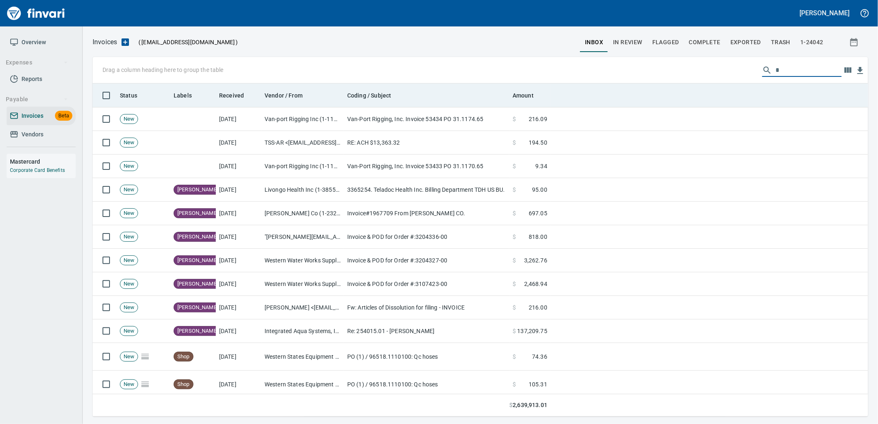
scroll to position [326, 762]
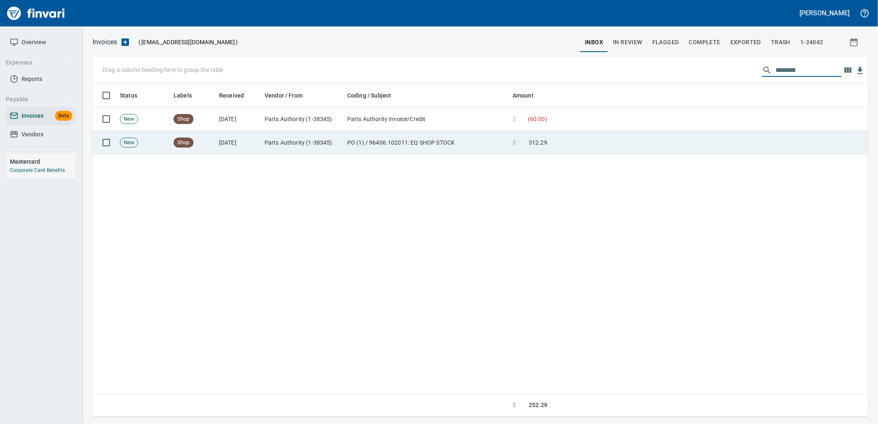
click at [562, 143] on td at bounding box center [708, 143] width 317 height 24
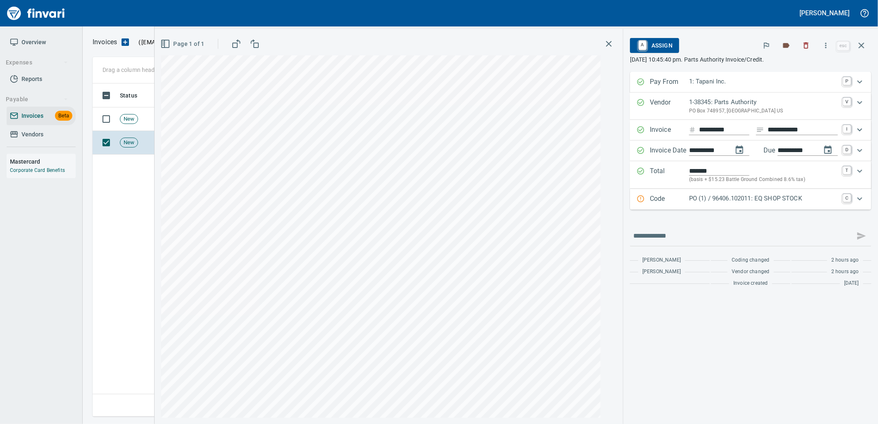
click at [704, 209] on div "Code PO (1) / 96406.102011: EQ SHOP STOCK C" at bounding box center [750, 199] width 241 height 21
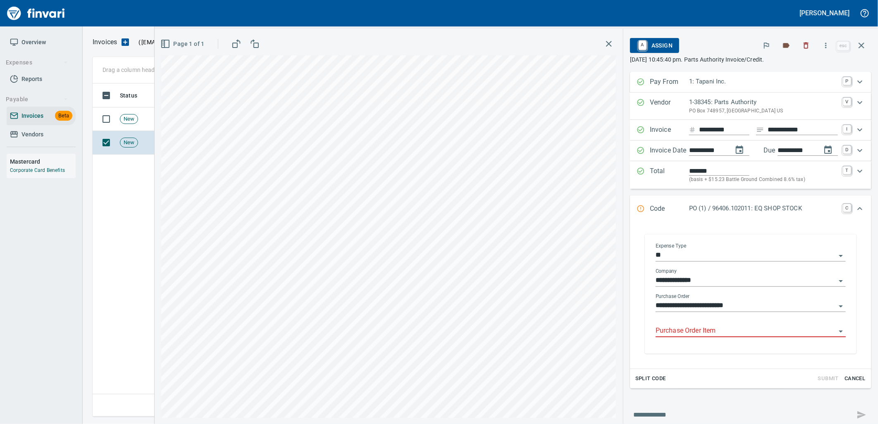
click at [729, 333] on input "Purchase Order Item" at bounding box center [745, 331] width 180 height 12
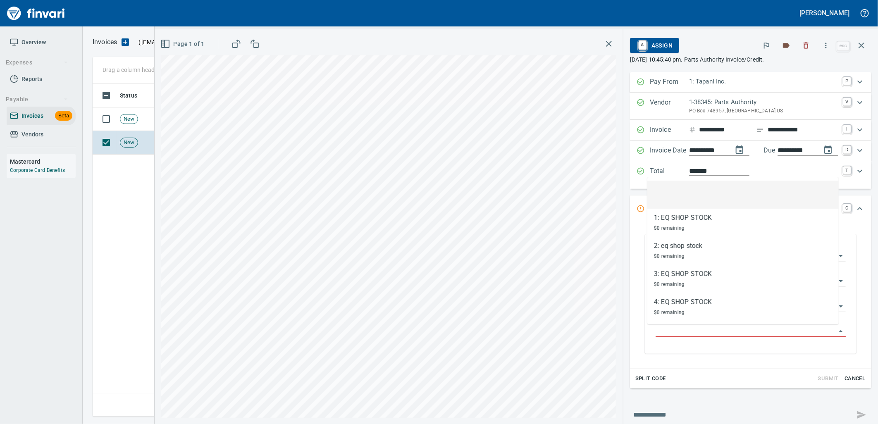
scroll to position [326, 768]
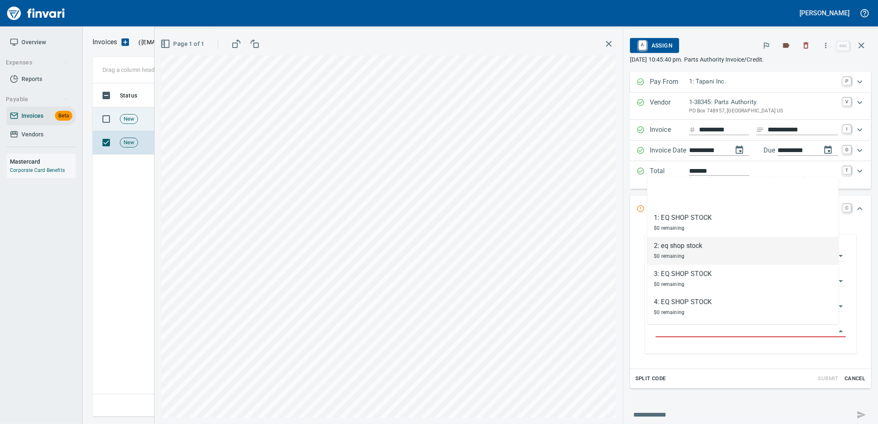
click at [122, 121] on span "New" at bounding box center [128, 119] width 17 height 8
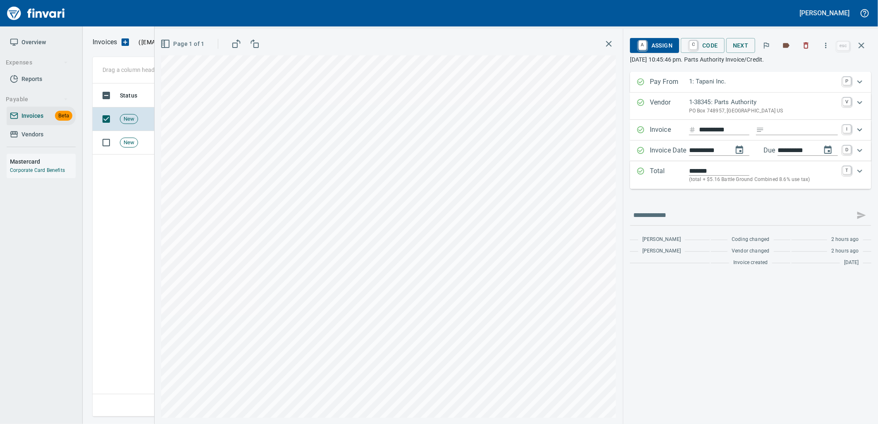
click at [662, 40] on span "A Assign" at bounding box center [654, 45] width 36 height 14
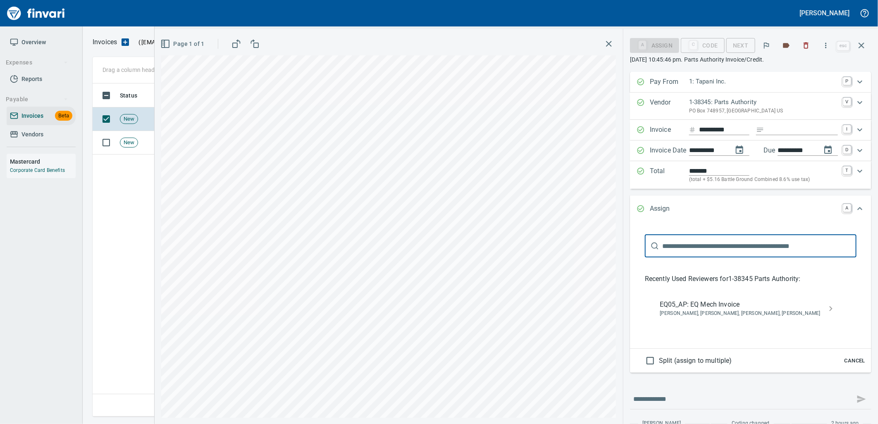
scroll to position [326, 768]
click at [737, 309] on span "EQ05_AP: EQ Mech Invoice" at bounding box center [743, 305] width 169 height 10
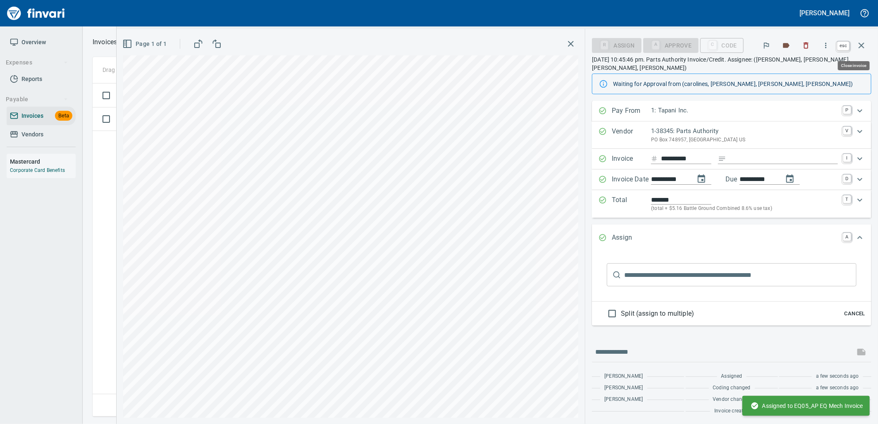
click at [860, 43] on icon "button" at bounding box center [861, 45] width 10 height 10
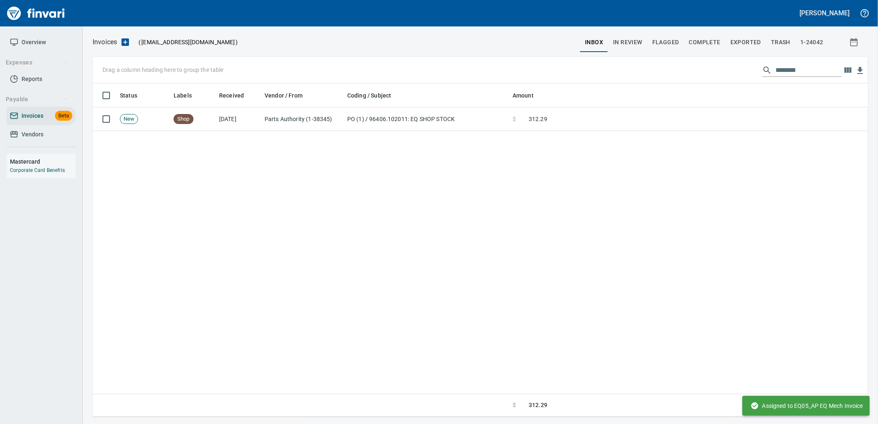
scroll to position [326, 768]
drag, startPoint x: 800, startPoint y: 73, endPoint x: 697, endPoint y: 78, distance: 103.4
click at [700, 77] on div "Drag a column heading here to group the table ********" at bounding box center [480, 70] width 775 height 26
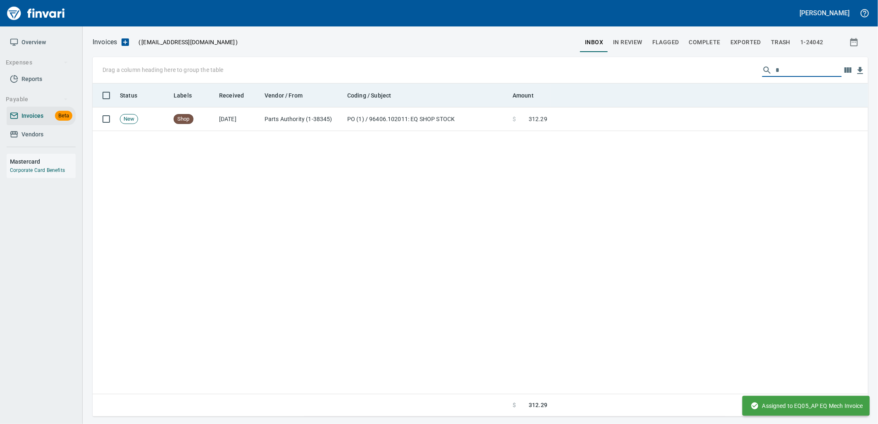
scroll to position [326, 762]
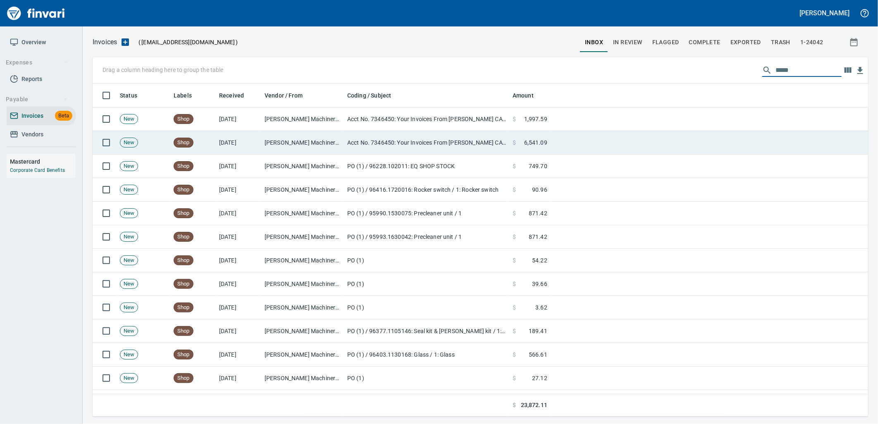
click at [557, 140] on td at bounding box center [708, 143] width 317 height 24
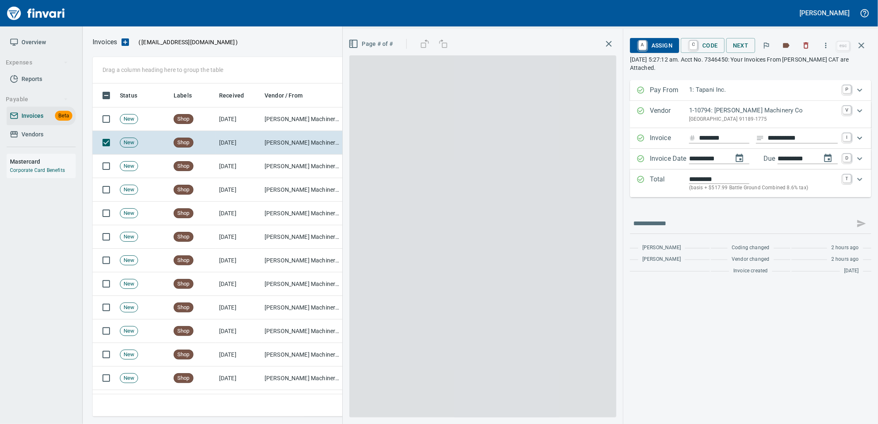
scroll to position [326, 761]
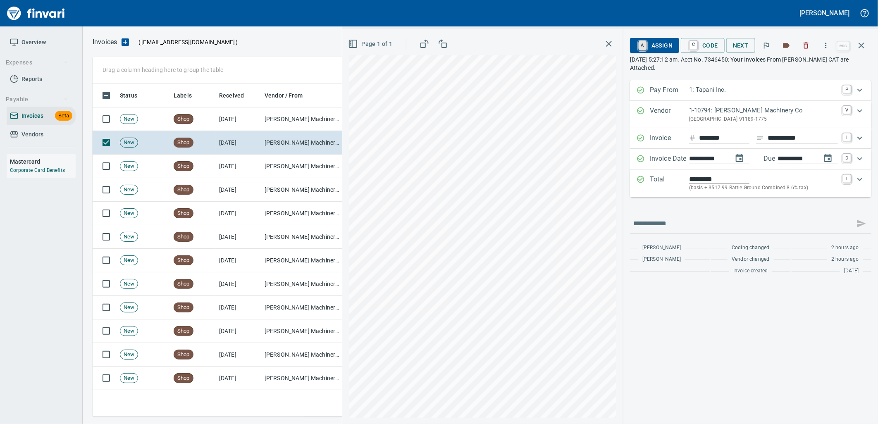
click at [644, 43] on link "A" at bounding box center [642, 45] width 8 height 9
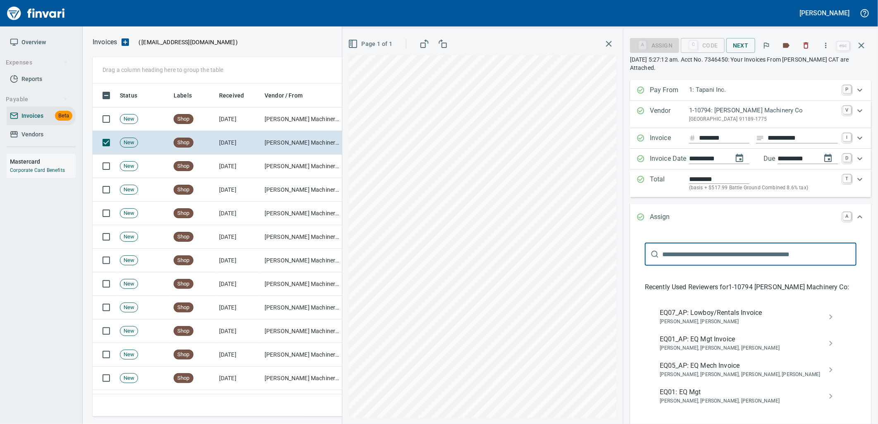
click at [674, 314] on span "EQ07_AP: Lowboy/Rentals Invoice" at bounding box center [743, 313] width 169 height 10
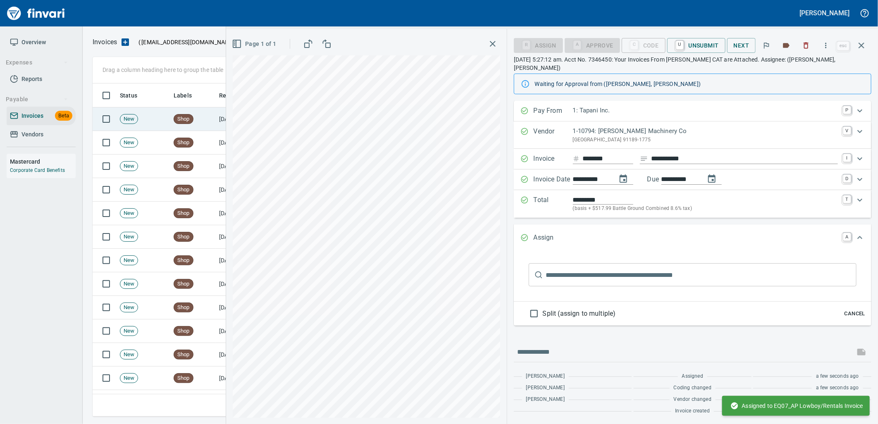
click at [209, 121] on td "Shop" at bounding box center [192, 119] width 45 height 24
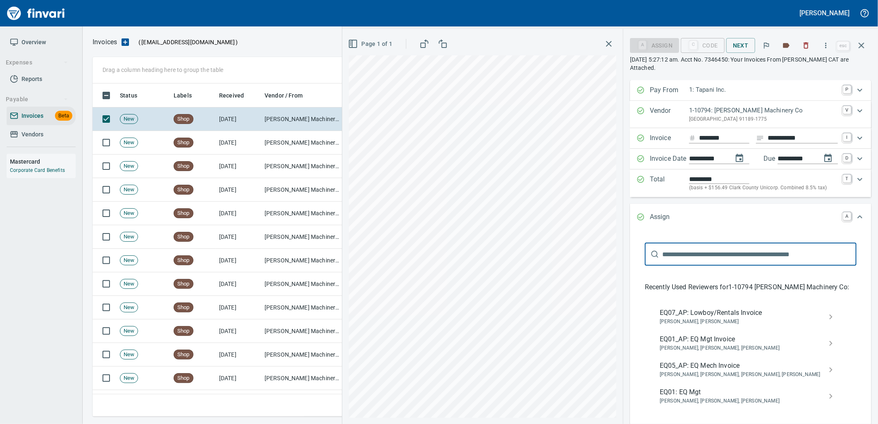
click at [686, 313] on span "EQ07_AP: Lowboy/Rentals Invoice" at bounding box center [743, 313] width 169 height 10
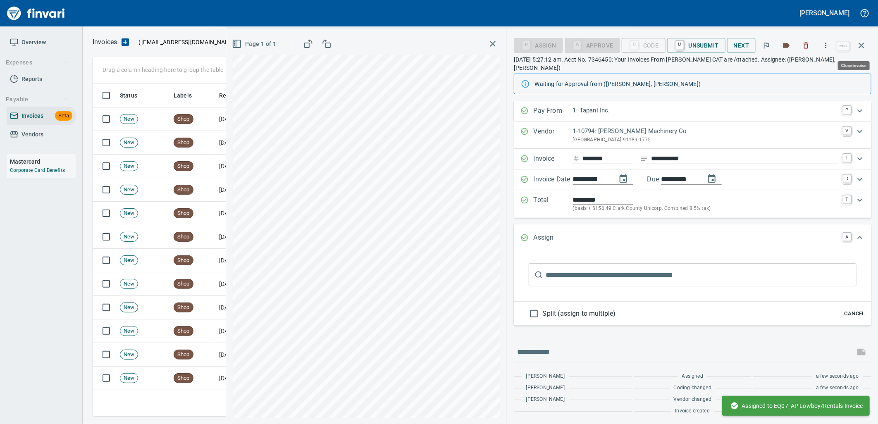
drag, startPoint x: 858, startPoint y: 50, endPoint x: 871, endPoint y: 47, distance: 13.0
click at [858, 50] on icon "button" at bounding box center [861, 45] width 10 height 10
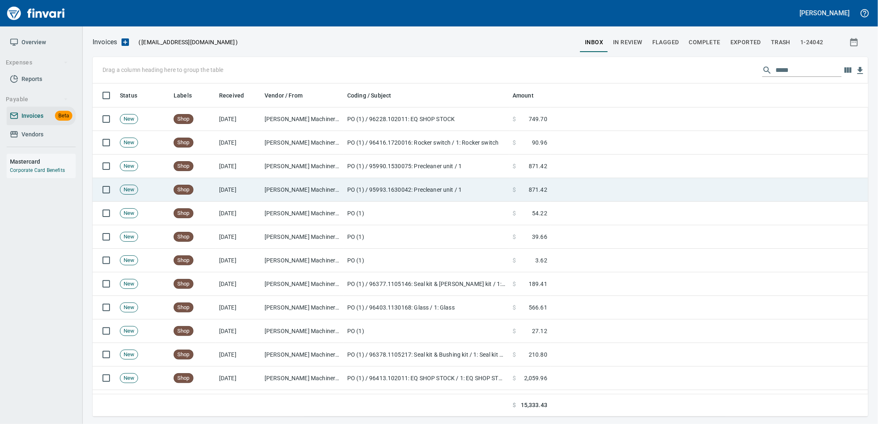
click at [548, 190] on td "$ 871.42" at bounding box center [529, 190] width 41 height 24
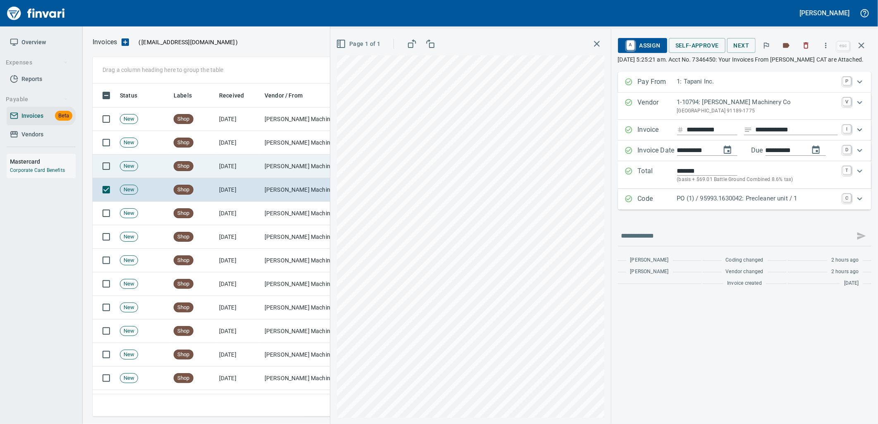
click at [290, 171] on td "Peterson Machinery Co (1-10794)" at bounding box center [302, 167] width 83 height 24
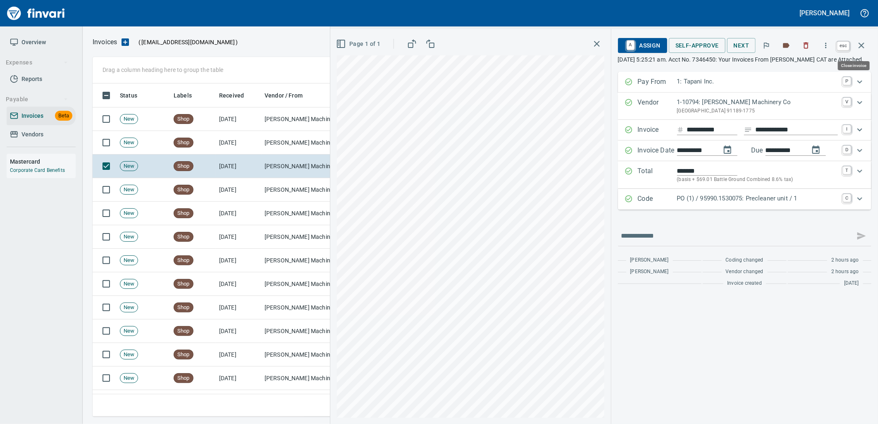
scroll to position [326, 761]
click at [866, 44] on button "button" at bounding box center [861, 46] width 20 height 20
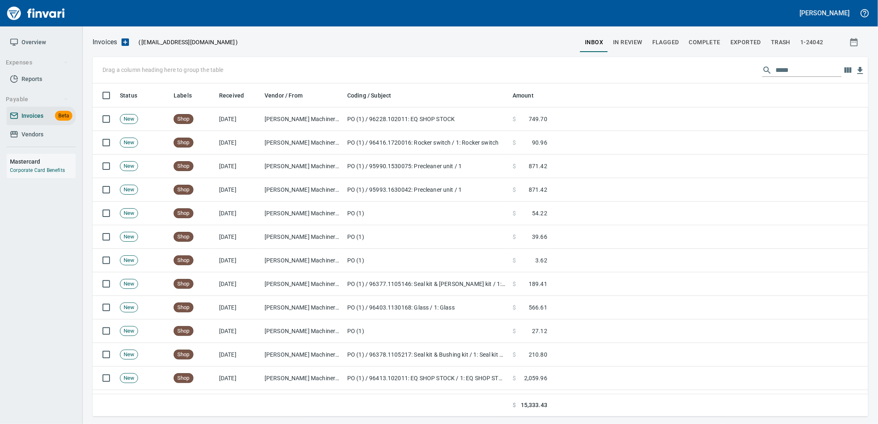
click at [808, 67] on input "*****" at bounding box center [808, 70] width 66 height 13
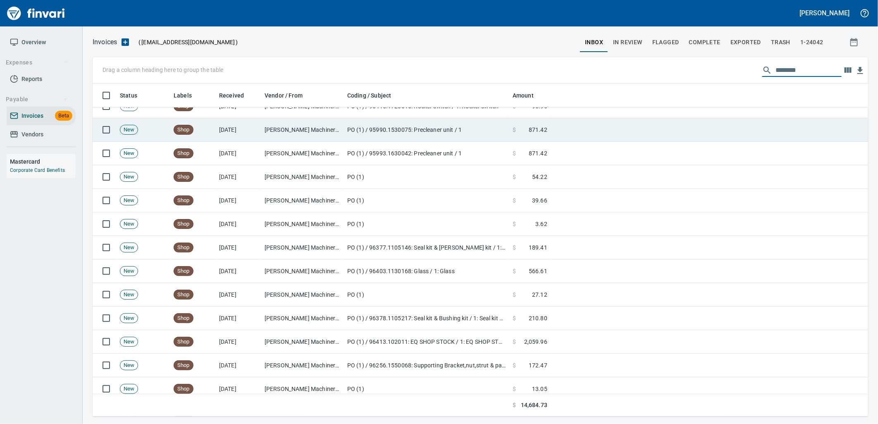
scroll to position [162, 0]
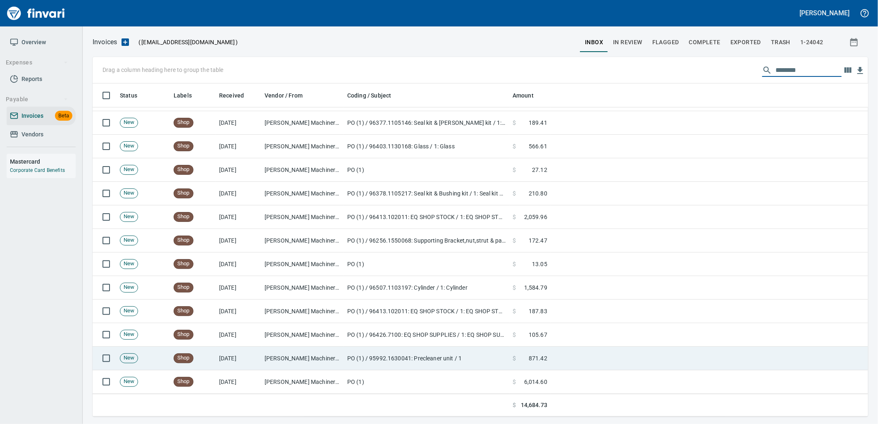
type input "********"
click at [423, 350] on td "PO (1) / 95992.1630041: Precleaner unit / 1" at bounding box center [426, 359] width 165 height 24
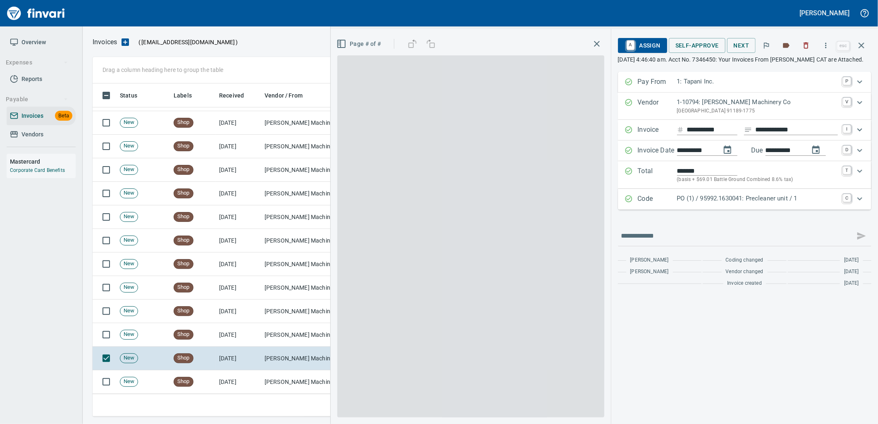
scroll to position [326, 761]
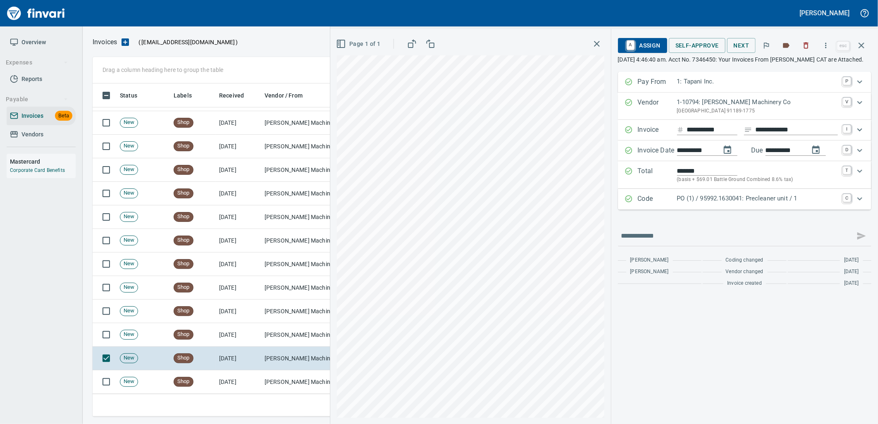
click at [779, 203] on p "PO (1) / 95992.1630041: Precleaner unit / 1" at bounding box center [757, 199] width 161 height 10
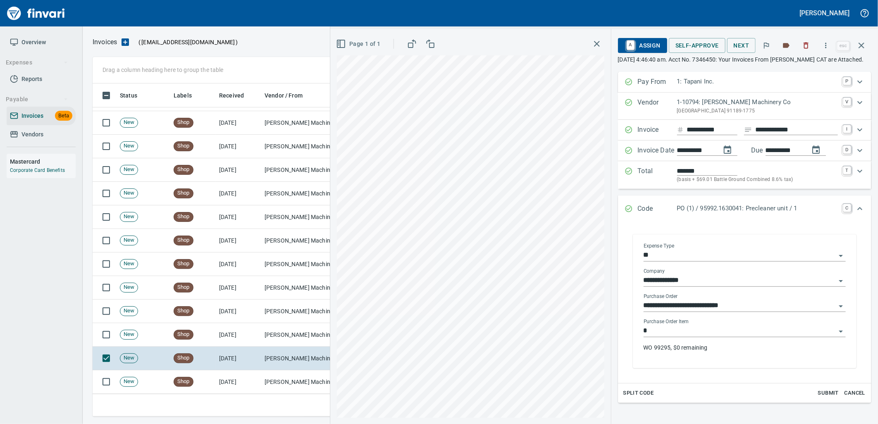
click at [733, 346] on div "Purchase Order Item * WO 99295, $0 remaining" at bounding box center [744, 339] width 202 height 40
click at [716, 337] on input "*" at bounding box center [739, 331] width 192 height 12
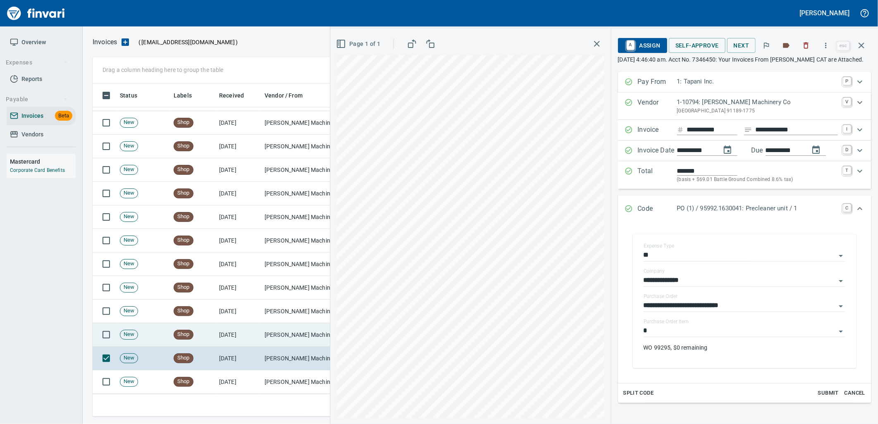
click at [235, 336] on td "[DATE]" at bounding box center [238, 335] width 45 height 24
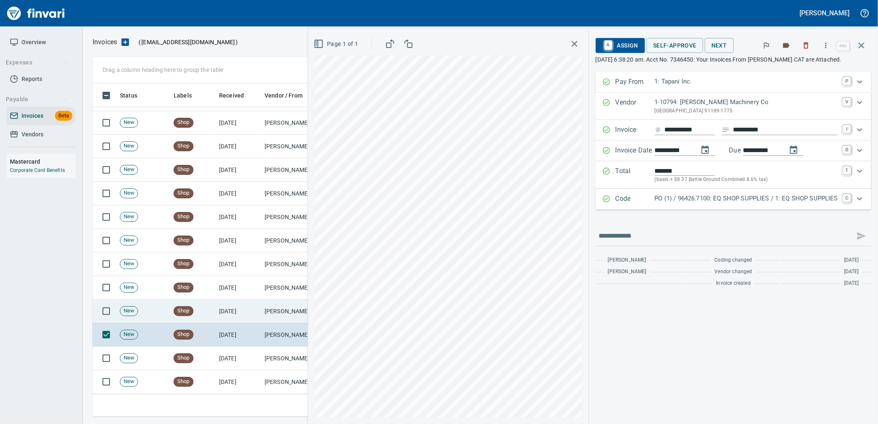
click at [238, 318] on td "[DATE]" at bounding box center [238, 312] width 45 height 24
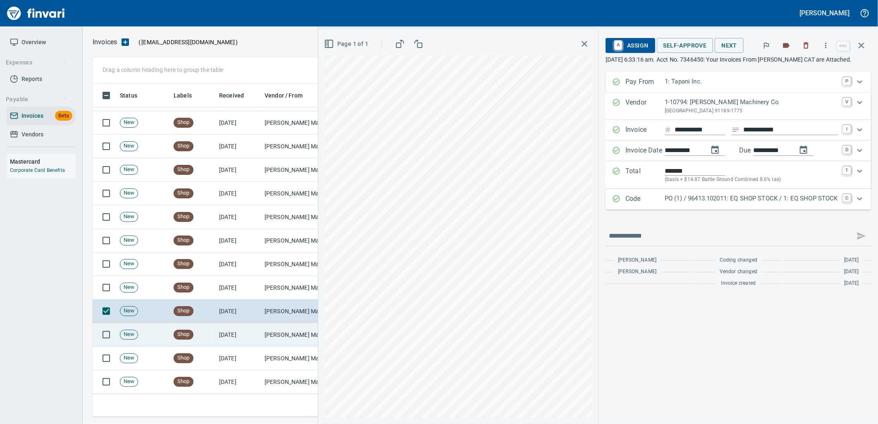
click at [234, 332] on td "[DATE]" at bounding box center [238, 335] width 45 height 24
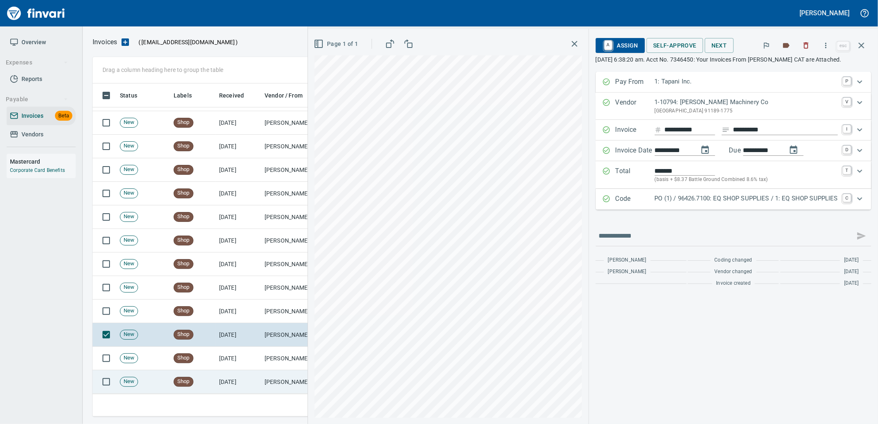
click at [241, 378] on td "9/2/2025" at bounding box center [238, 382] width 45 height 24
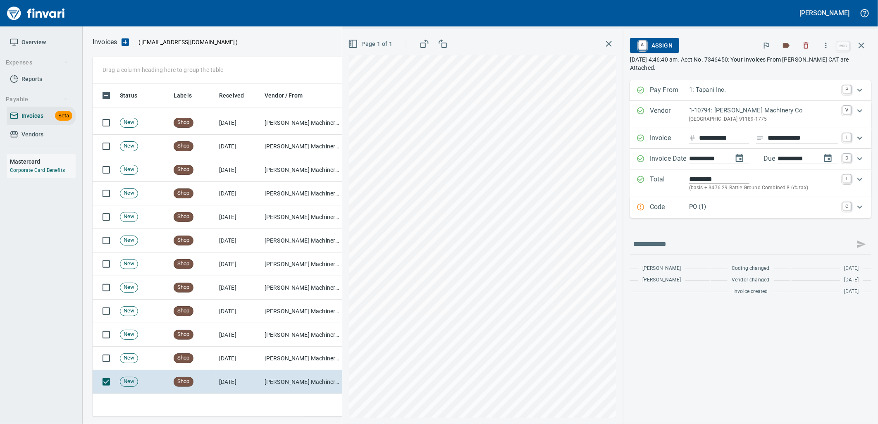
click at [693, 212] on p "PO (1)" at bounding box center [763, 207] width 149 height 10
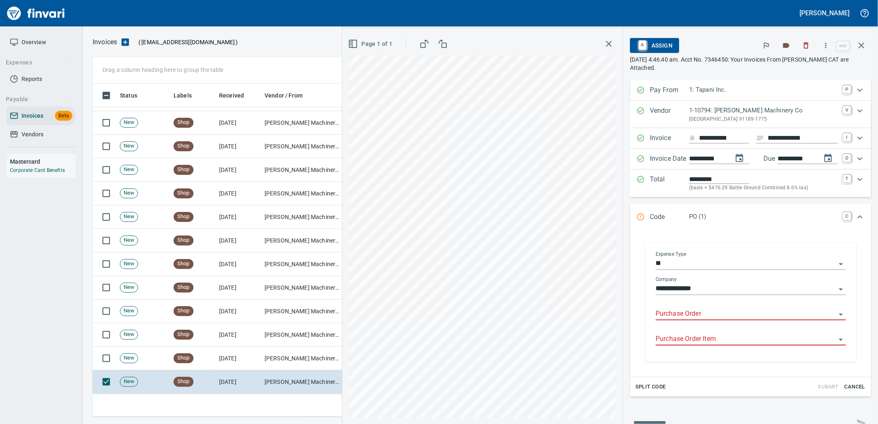
click at [715, 312] on input "Purchase Order" at bounding box center [745, 314] width 180 height 12
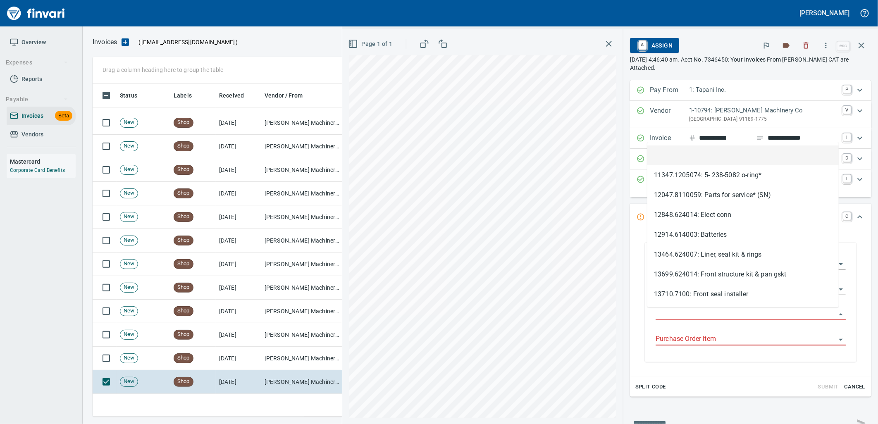
scroll to position [326, 761]
type input "**********"
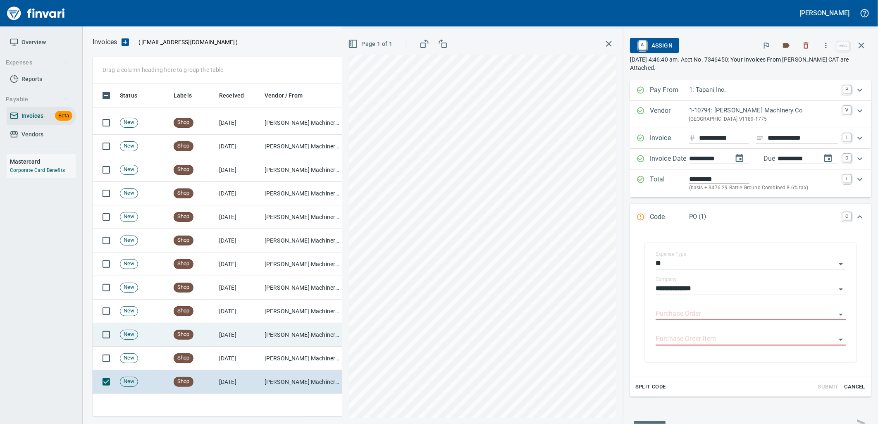
click at [254, 331] on td "[DATE]" at bounding box center [238, 335] width 45 height 24
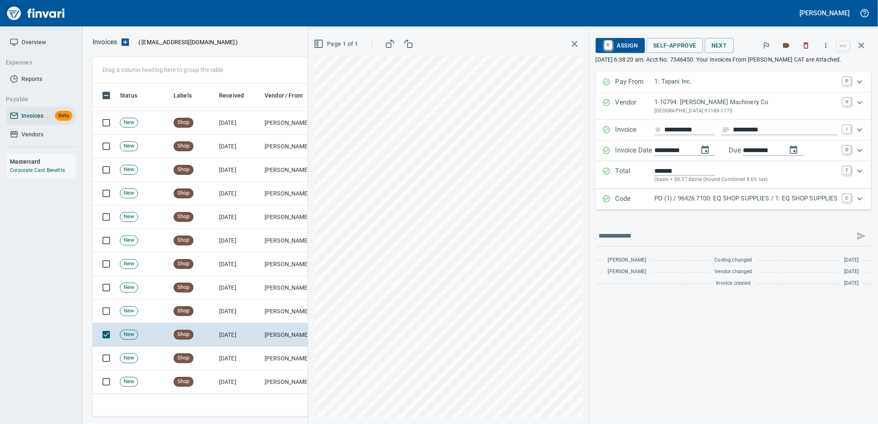
click at [712, 202] on p "PO (1) / 96426.7100: EQ SHOP SUPPLIES / 1: EQ SHOP SUPPLIES" at bounding box center [745, 199] width 183 height 10
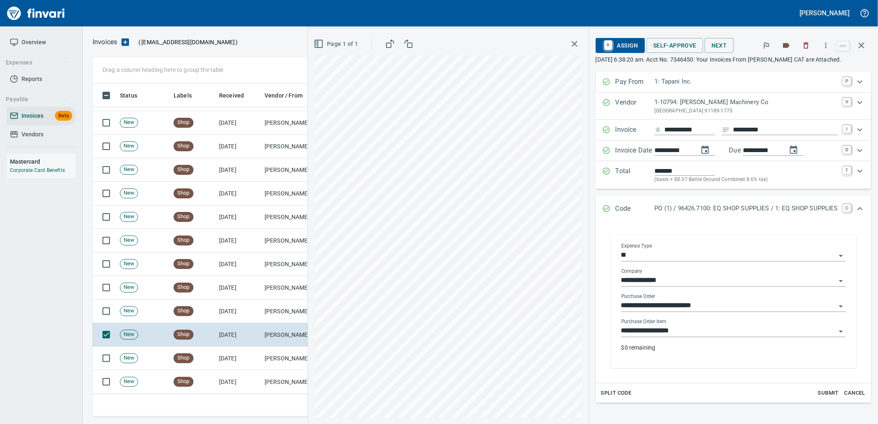
click at [709, 329] on input "**********" at bounding box center [728, 331] width 214 height 12
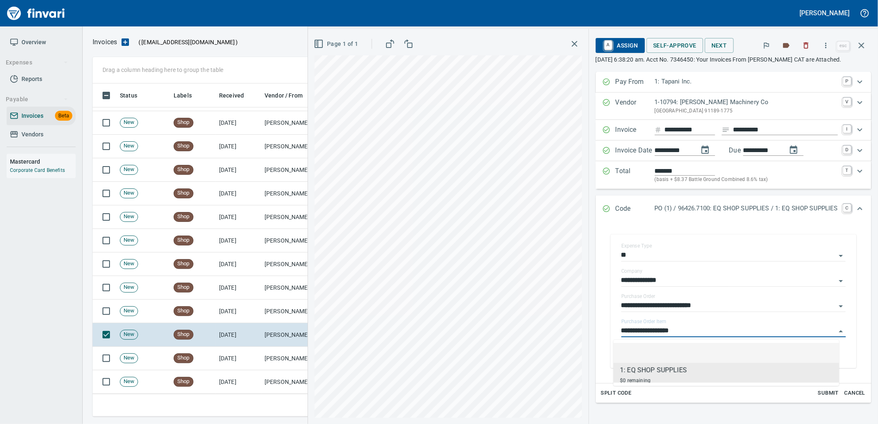
scroll to position [326, 761]
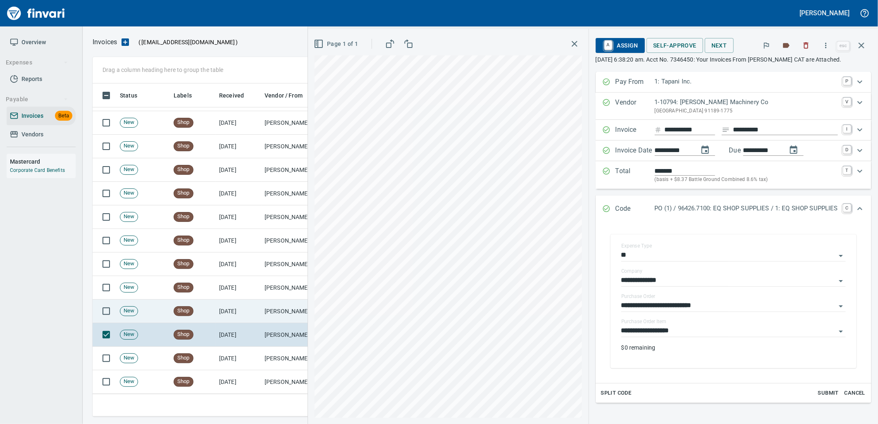
click at [277, 315] on td "Peterson Machinery Co (1-10794)" at bounding box center [302, 312] width 83 height 24
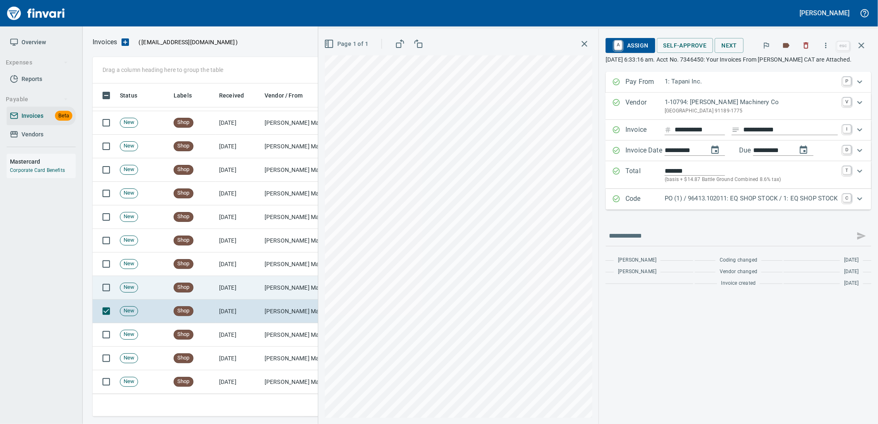
click at [290, 282] on td "Peterson Machinery Co (1-10794)" at bounding box center [302, 288] width 83 height 24
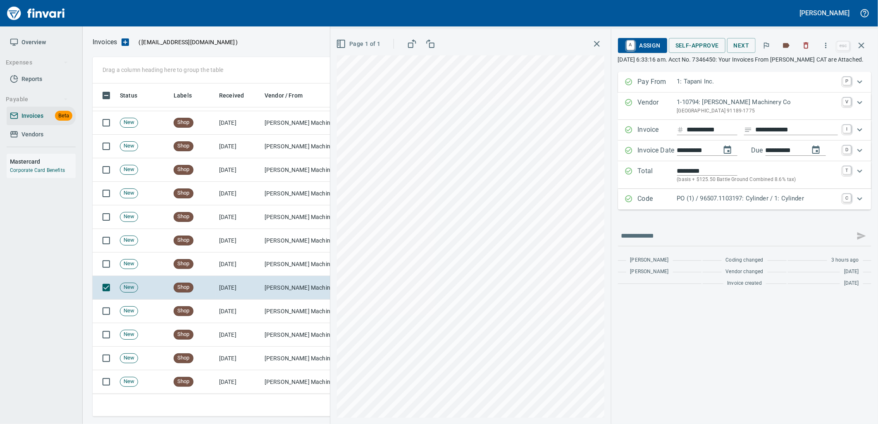
click at [749, 203] on p "PO (1) / 96507.1103197: Cylinder / 1: Cylinder" at bounding box center [757, 199] width 161 height 10
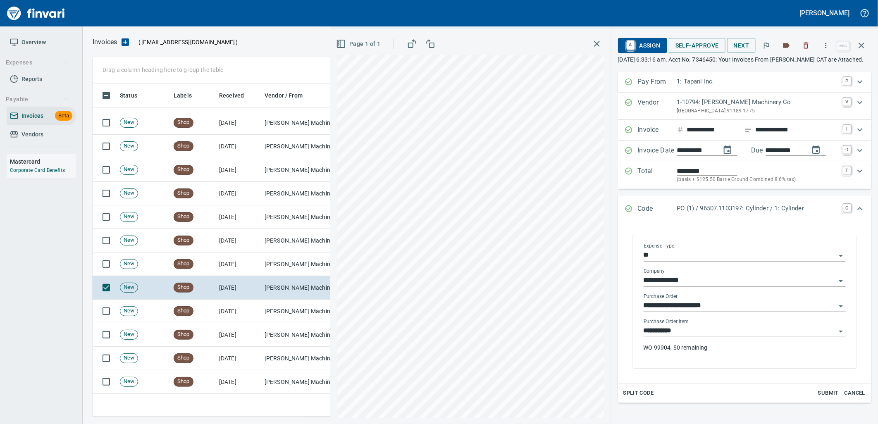
click at [711, 337] on input "**********" at bounding box center [739, 331] width 192 height 12
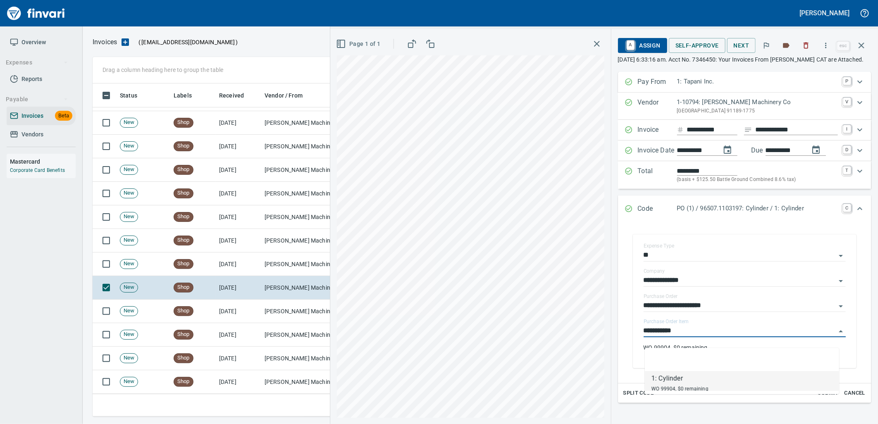
scroll to position [326, 761]
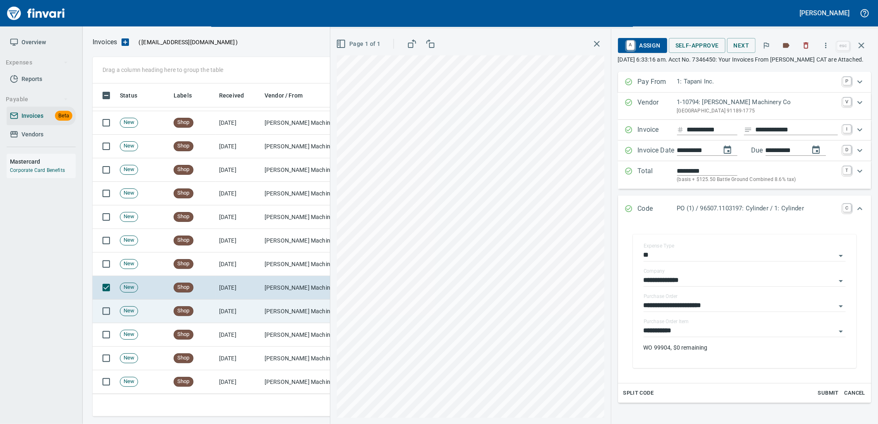
click at [284, 305] on td "Peterson Machinery Co (1-10794)" at bounding box center [302, 312] width 83 height 24
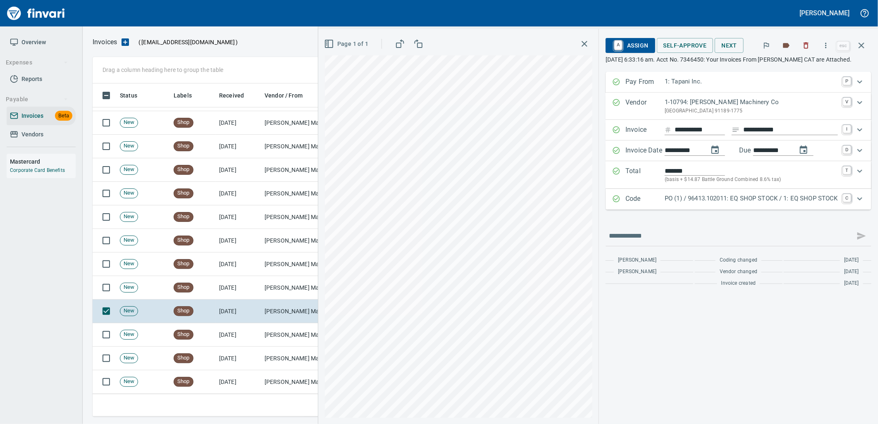
click at [688, 207] on div "Code PO (1) / 96413.102011: EQ SHOP STOCK / 1: EQ SHOP STOCK C" at bounding box center [738, 199] width 266 height 21
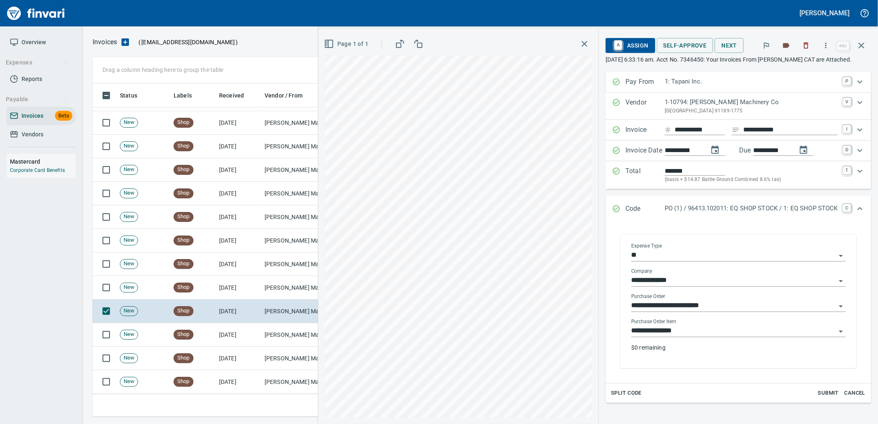
click at [688, 335] on input "**********" at bounding box center [733, 331] width 205 height 12
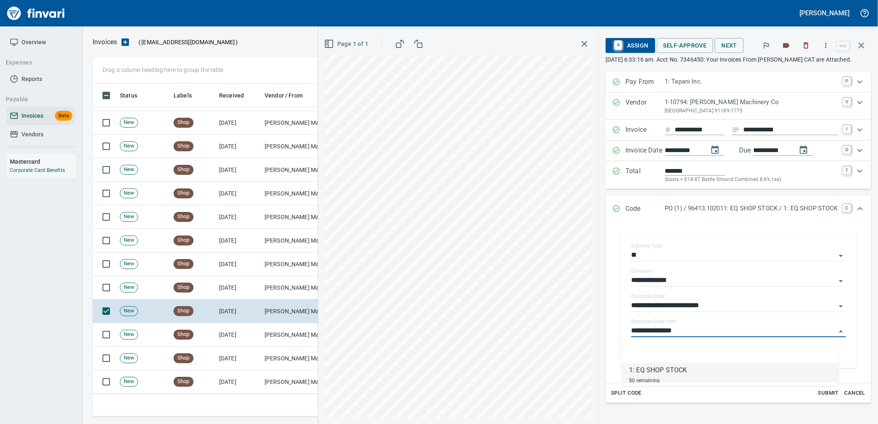
scroll to position [326, 761]
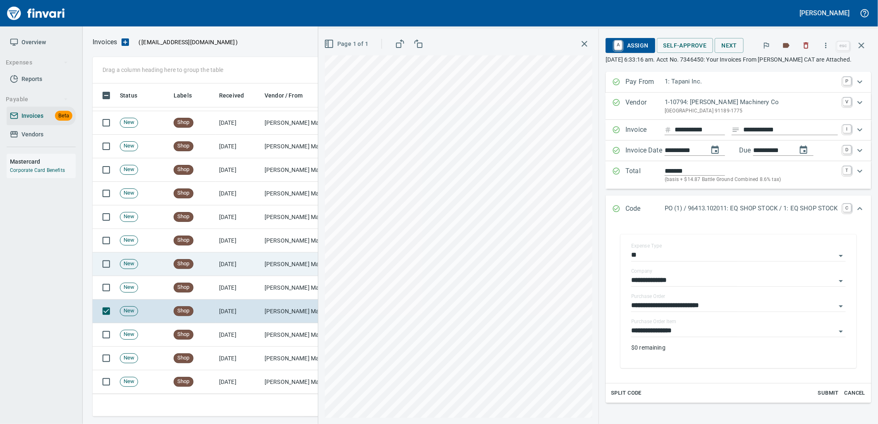
click at [269, 262] on td "Peterson Machinery Co (1-10794)" at bounding box center [302, 264] width 83 height 24
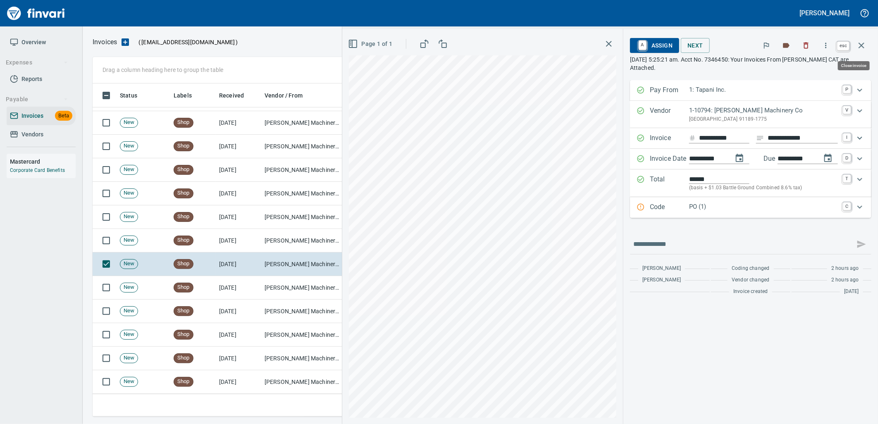
click at [858, 44] on icon "button" at bounding box center [861, 45] width 10 height 10
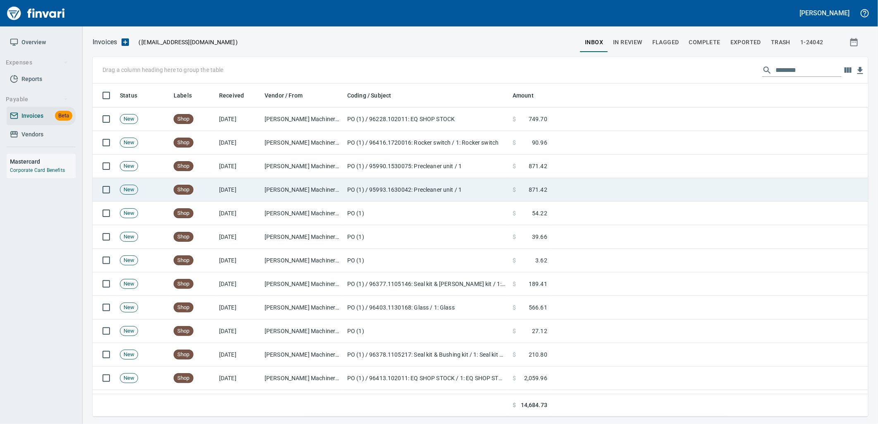
click at [484, 189] on td "PO (1) / 95993.1630042: Precleaner unit / 1" at bounding box center [426, 190] width 165 height 24
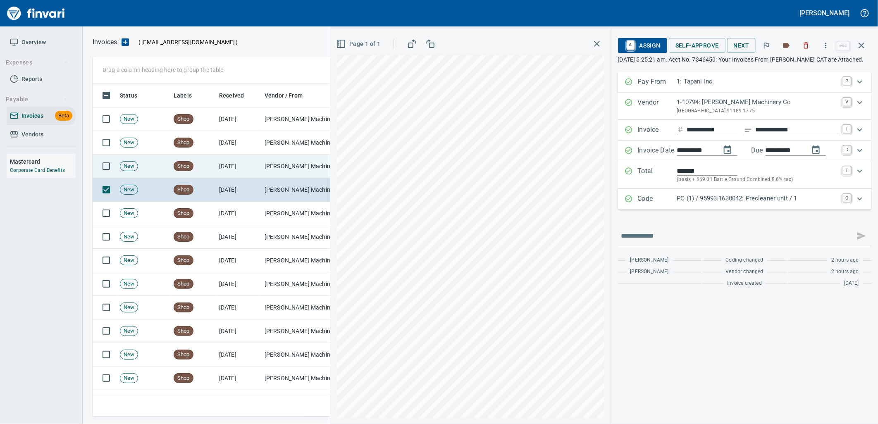
click at [307, 170] on td "Peterson Machinery Co (1-10794)" at bounding box center [302, 167] width 83 height 24
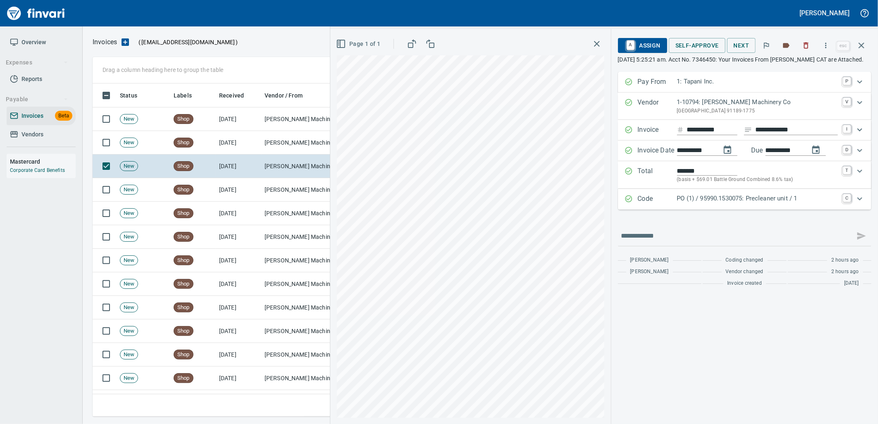
click at [742, 203] on p "PO (1) / 95990.1530075: Precleaner unit / 1" at bounding box center [757, 199] width 161 height 10
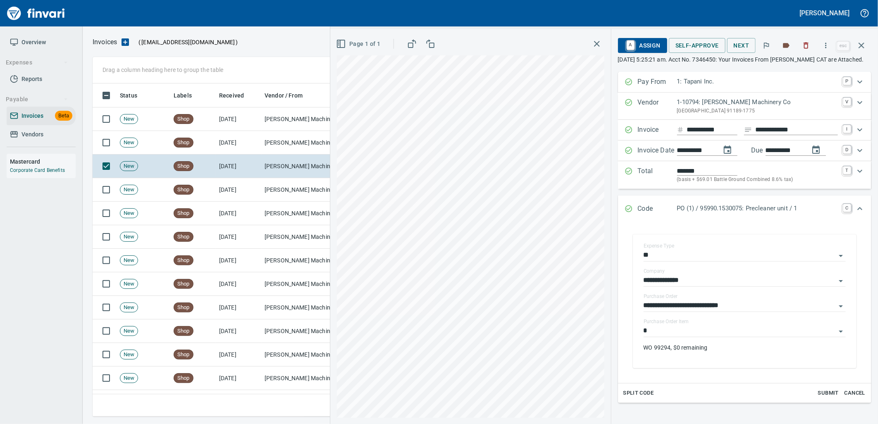
click at [683, 337] on input "*" at bounding box center [739, 331] width 192 height 12
click at [274, 122] on td "Peterson Machinery Co (1-10794)" at bounding box center [302, 119] width 83 height 24
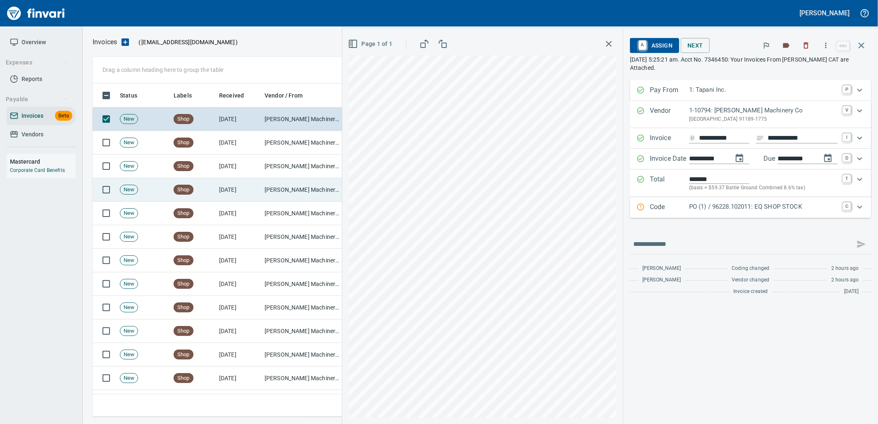
click at [276, 193] on td "Peterson Machinery Co (1-10794)" at bounding box center [302, 190] width 83 height 24
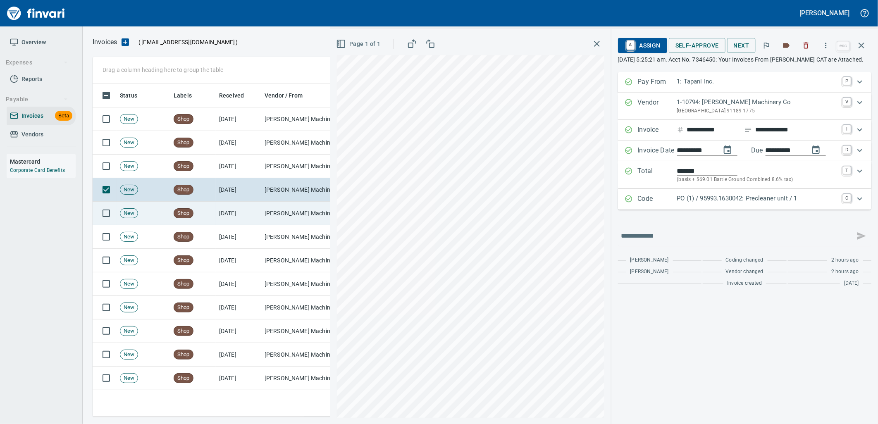
click at [283, 205] on td "Peterson Machinery Co (1-10794)" at bounding box center [302, 214] width 83 height 24
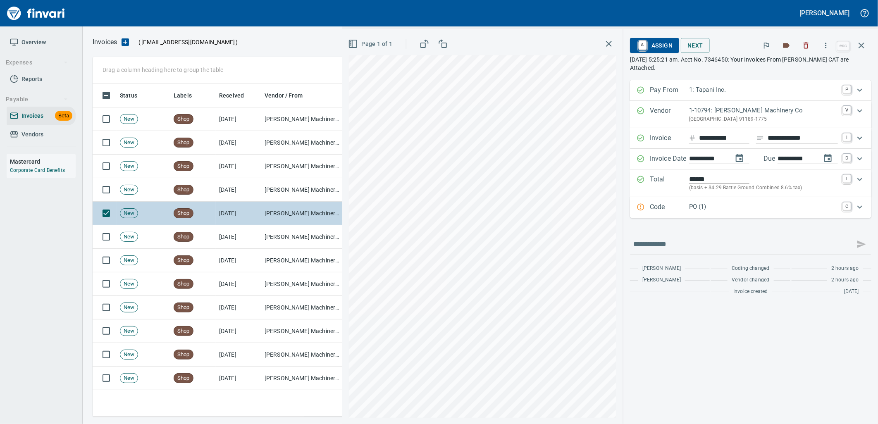
scroll to position [326, 761]
click at [275, 223] on td "[PERSON_NAME] Machinery Co (1-10794)" at bounding box center [302, 214] width 83 height 24
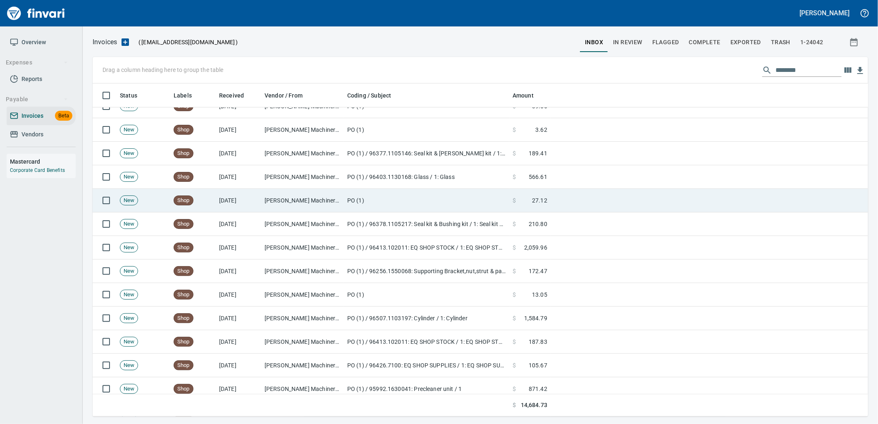
scroll to position [138, 0]
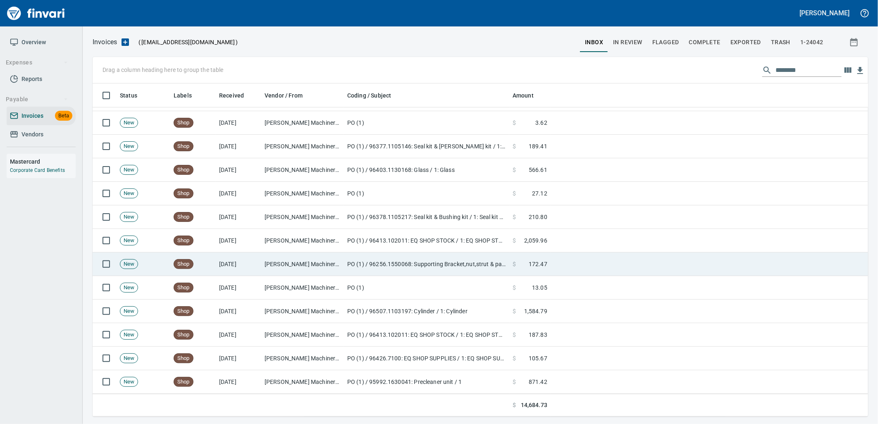
click at [439, 265] on td "PO (1) / 96256.1550068: Supporting Bracket,nut,strut & panel stud" at bounding box center [426, 264] width 165 height 24
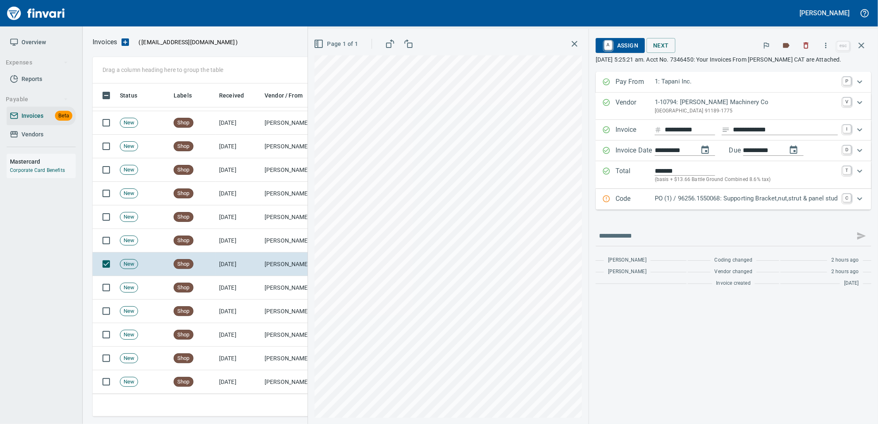
click at [779, 197] on p "PO (1) / 96256.1550068: Supporting Bracket,nut,strut & panel stud" at bounding box center [745, 199] width 183 height 10
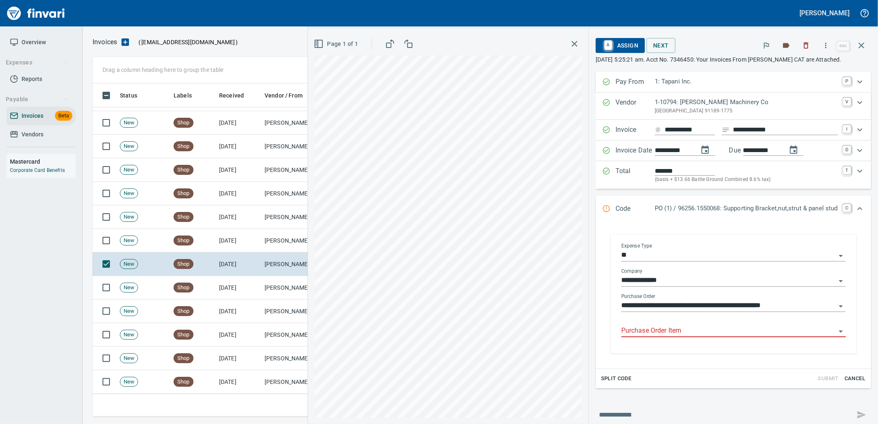
click at [687, 331] on input "Purchase Order Item" at bounding box center [728, 331] width 214 height 12
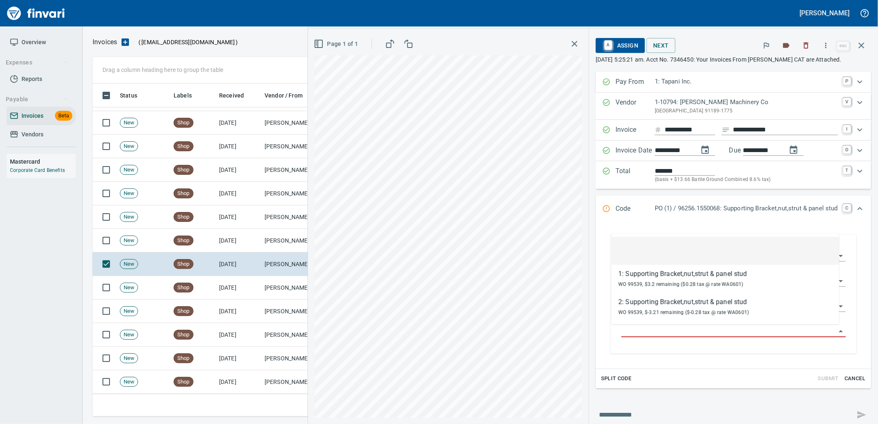
scroll to position [326, 761]
click at [864, 45] on icon "button" at bounding box center [861, 45] width 10 height 10
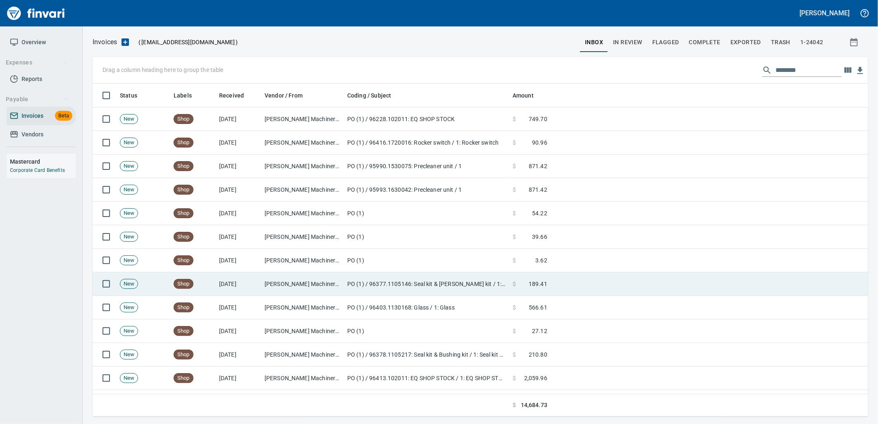
click at [556, 277] on td at bounding box center [708, 284] width 317 height 24
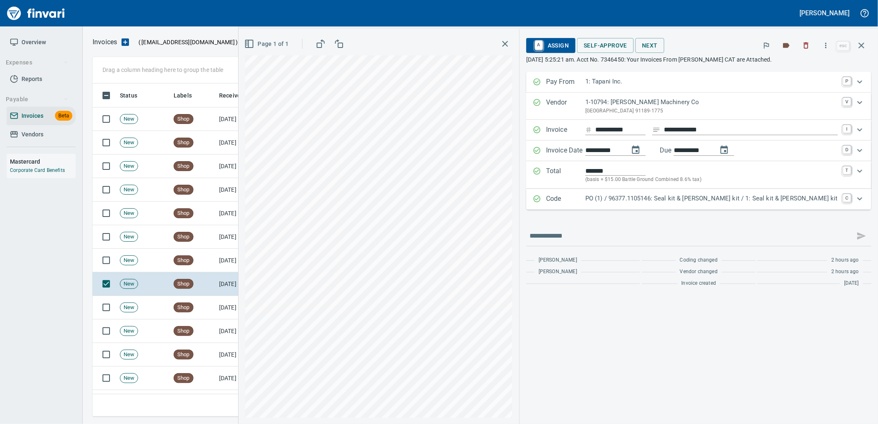
click at [735, 203] on p "PO (1) / 96377.1105146: Seal kit & Bush kit / 1: Seal kit & Bush kit" at bounding box center [711, 199] width 252 height 10
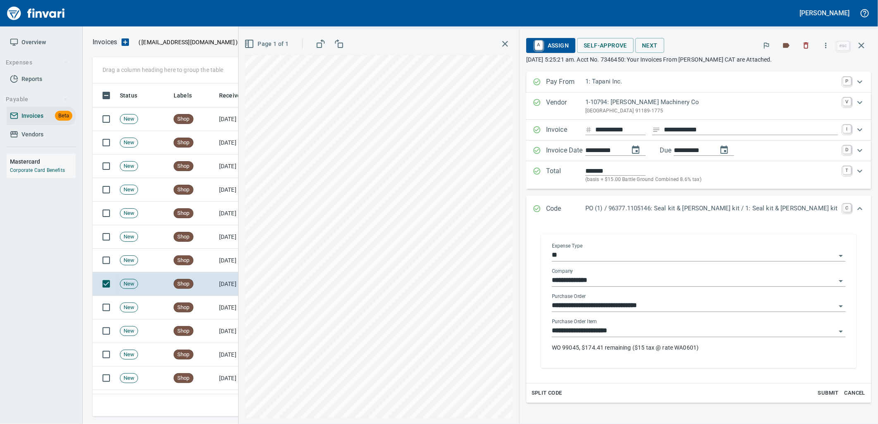
click at [700, 333] on input "**********" at bounding box center [694, 331] width 284 height 12
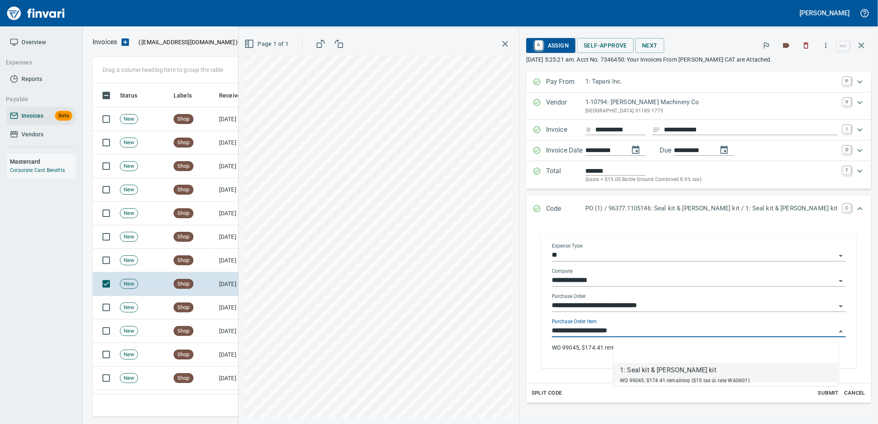
scroll to position [326, 761]
click at [627, 42] on span "Self-Approve" at bounding box center [604, 45] width 43 height 10
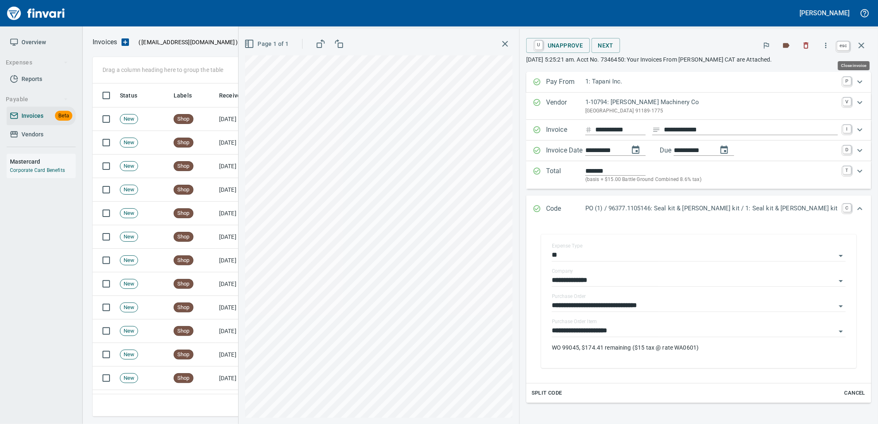
drag, startPoint x: 857, startPoint y: 46, endPoint x: 876, endPoint y: 46, distance: 19.0
click at [857, 46] on icon "button" at bounding box center [861, 45] width 10 height 10
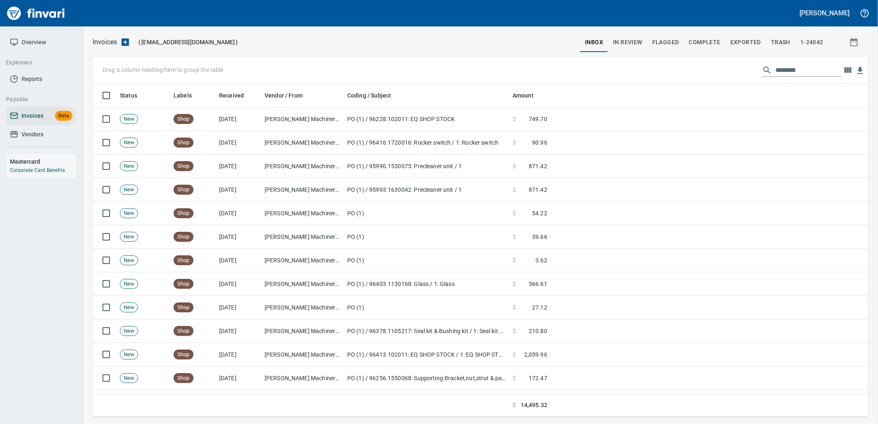
scroll to position [326, 761]
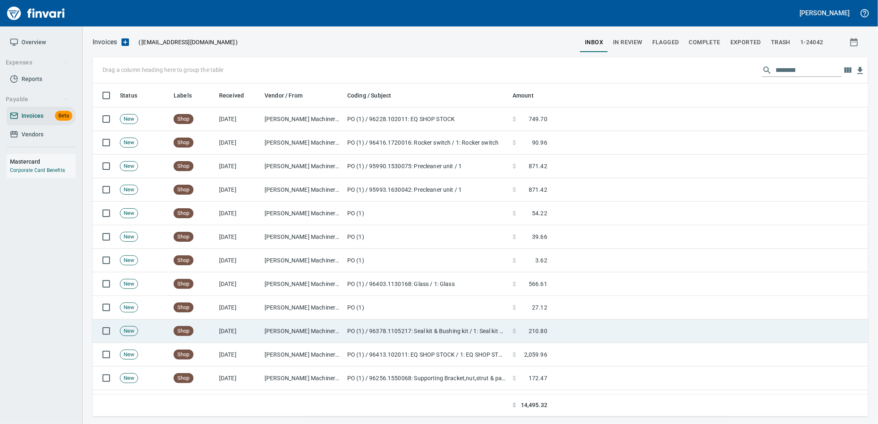
click at [554, 328] on td at bounding box center [708, 331] width 317 height 24
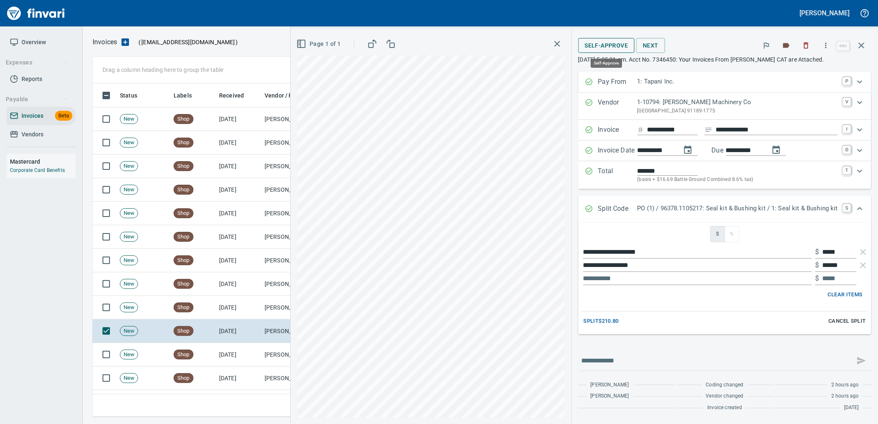
click at [604, 44] on span "Self-Approve" at bounding box center [606, 45] width 43 height 10
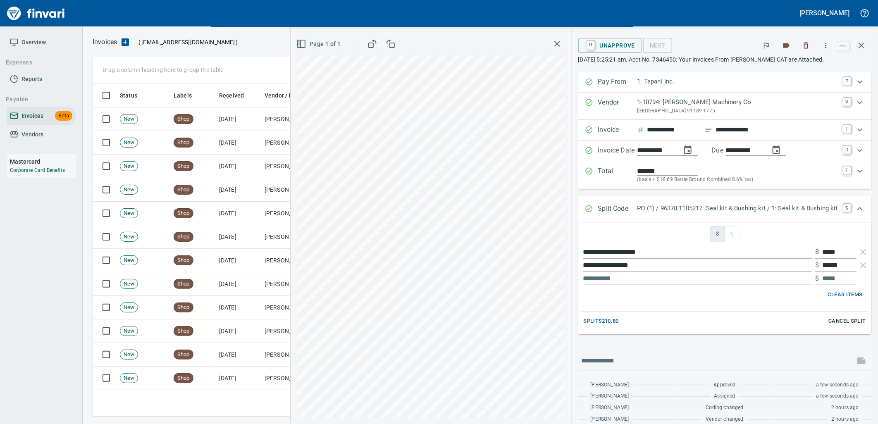
scroll to position [326, 761]
click at [859, 44] on icon "button" at bounding box center [861, 45] width 10 height 10
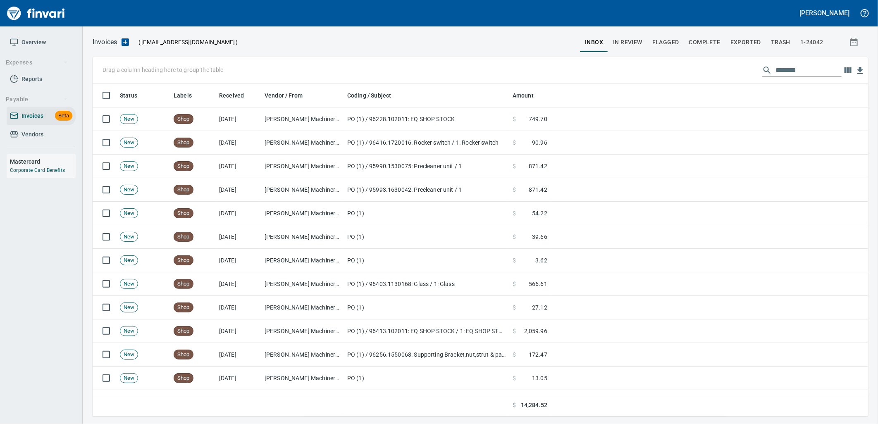
scroll to position [326, 761]
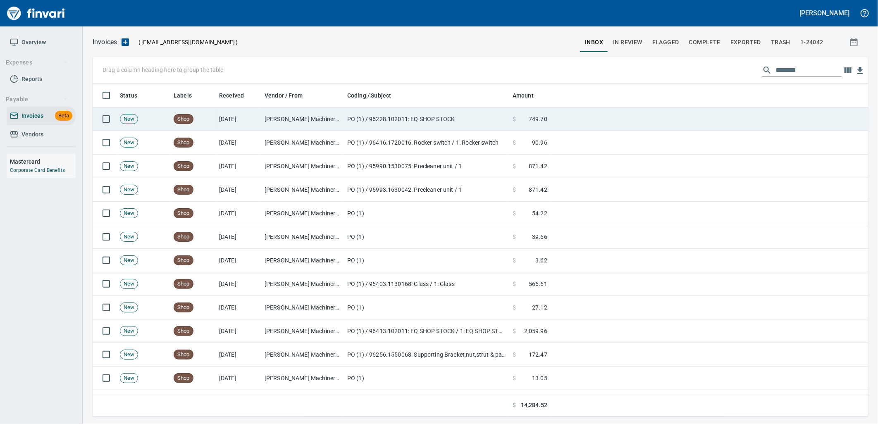
click at [577, 123] on td at bounding box center [708, 119] width 317 height 24
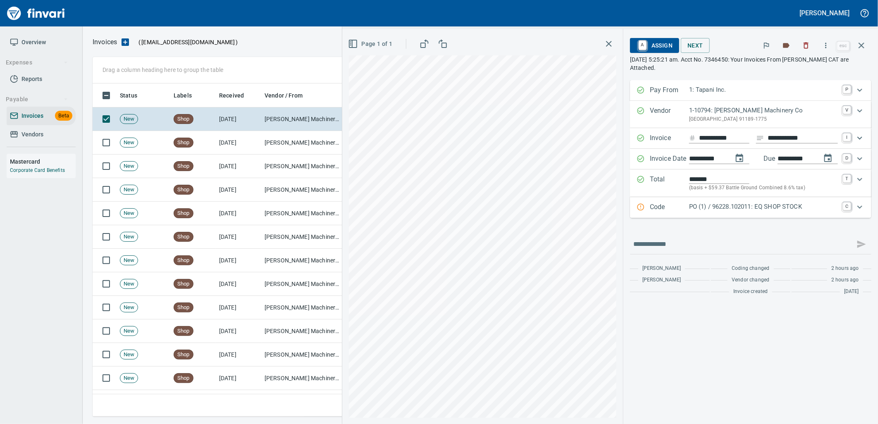
click at [742, 209] on p "PO (1) / 96228.102011: EQ SHOP STOCK" at bounding box center [763, 207] width 149 height 10
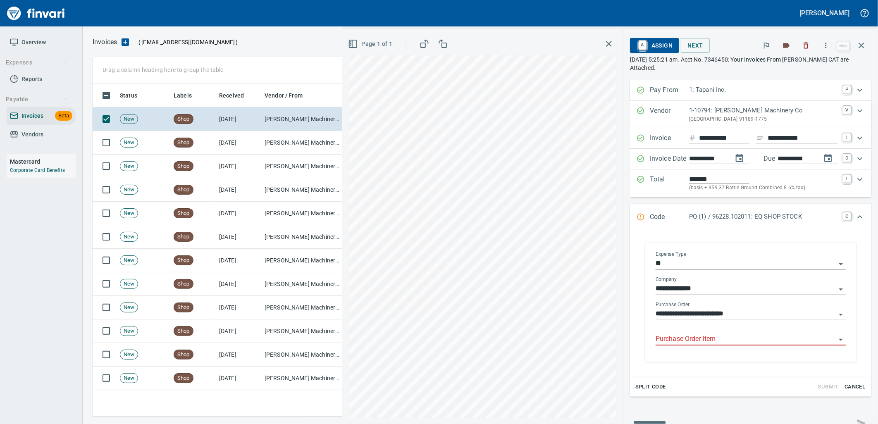
click at [714, 343] on input "Purchase Order Item" at bounding box center [745, 339] width 180 height 12
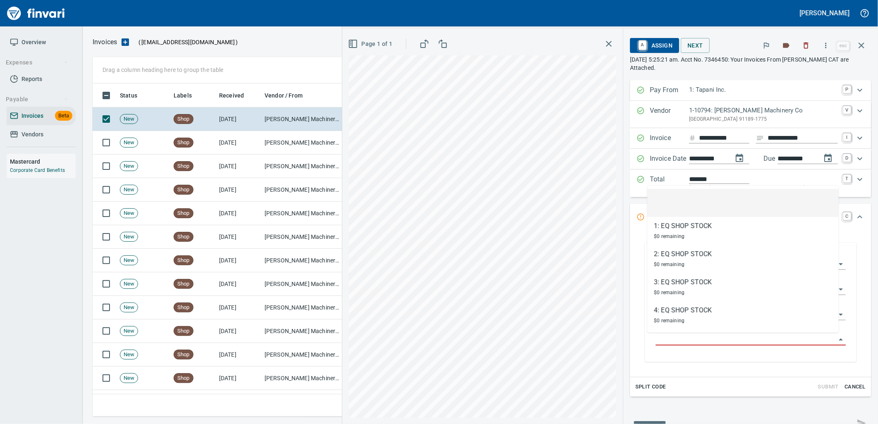
scroll to position [326, 761]
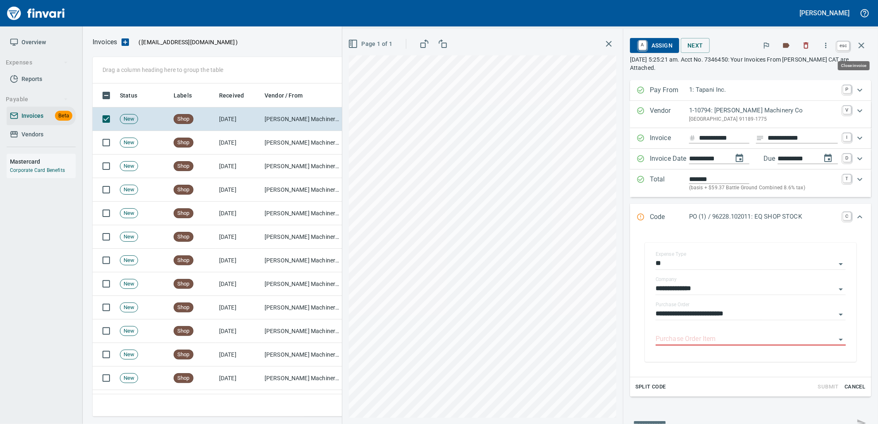
drag, startPoint x: 861, startPoint y: 43, endPoint x: 877, endPoint y: 43, distance: 15.7
click at [862, 43] on icon "button" at bounding box center [861, 45] width 10 height 10
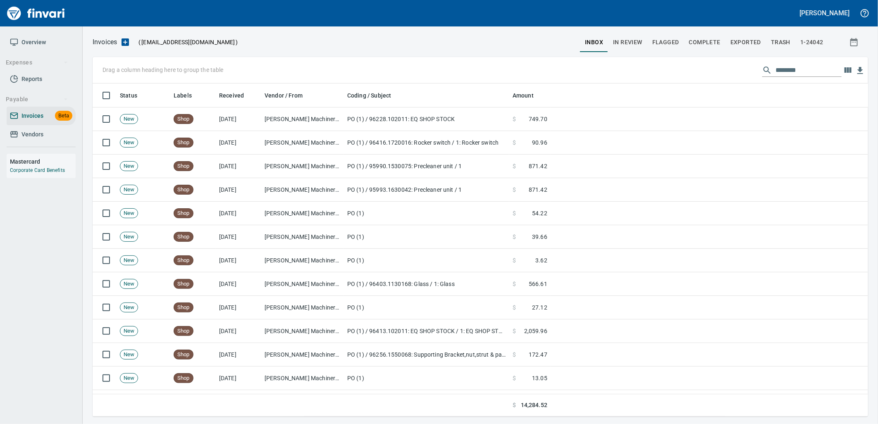
scroll to position [326, 761]
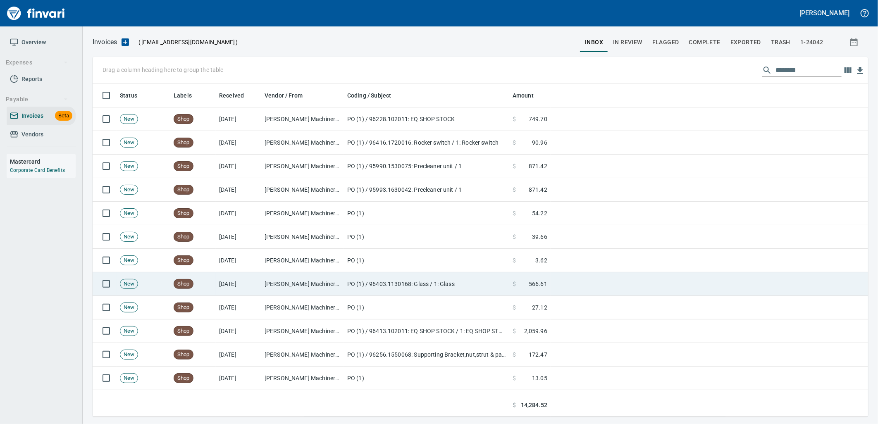
click at [505, 280] on td "PO (1) / 96403.1130168: Glass / 1: Glass" at bounding box center [426, 284] width 165 height 24
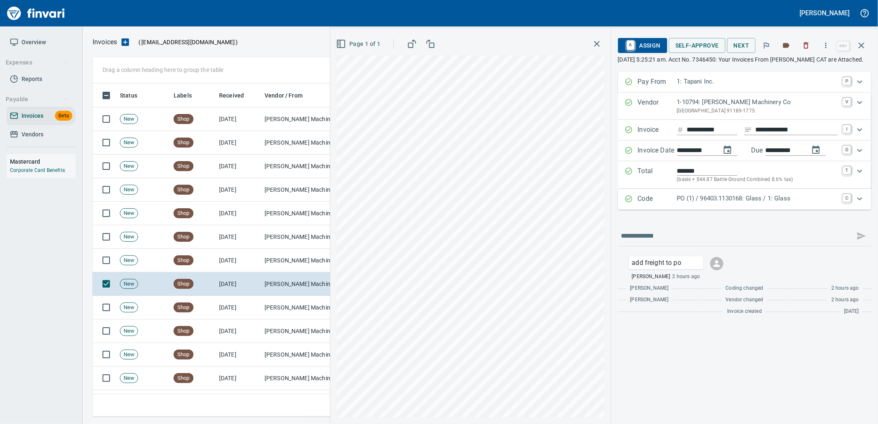
click at [753, 203] on p "PO (1) / 96403.1130168: Glass / 1: Glass" at bounding box center [757, 199] width 161 height 10
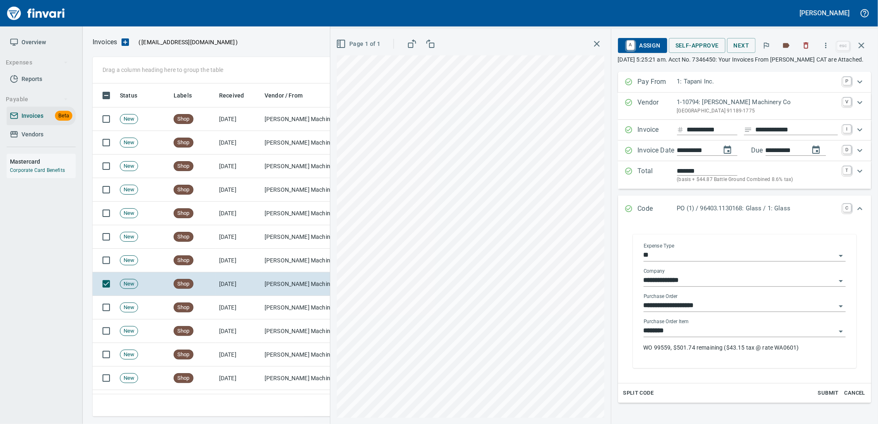
click at [720, 347] on div "Purchase Order Item ******** WO 99559, $501.74 remaining ($43.15 tax @ rate WA0…" at bounding box center [744, 339] width 202 height 40
click at [704, 337] on input "********" at bounding box center [739, 331] width 192 height 12
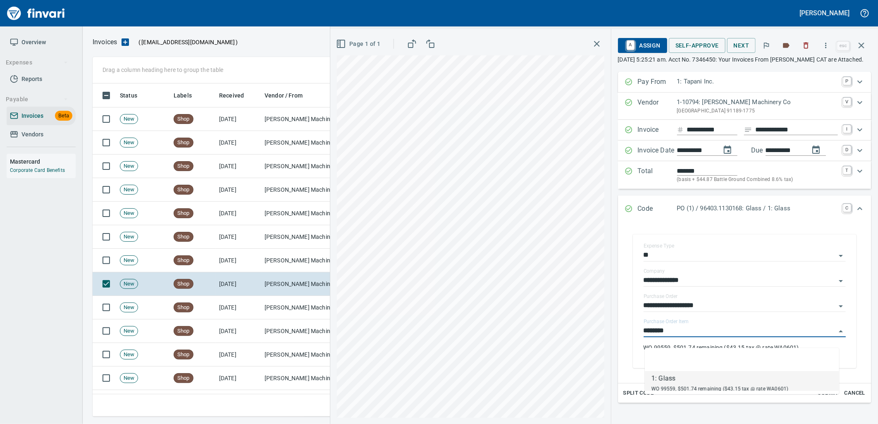
scroll to position [326, 761]
click at [637, 45] on span "A Assign" at bounding box center [642, 45] width 36 height 14
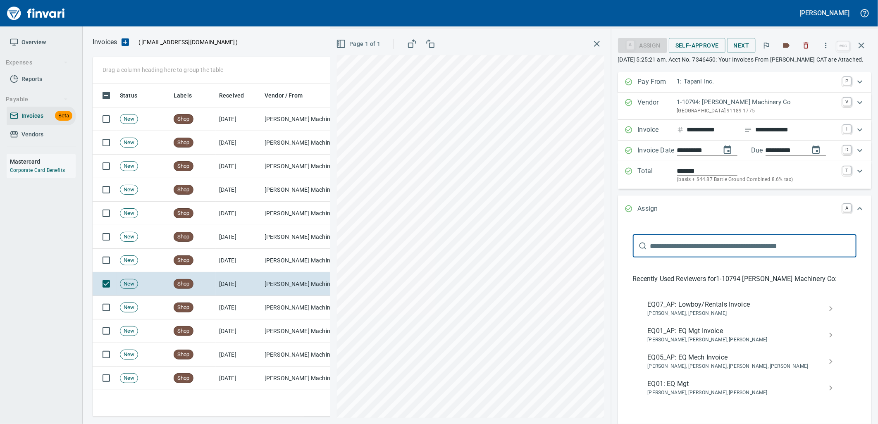
click at [700, 362] on span "EQ05_AP: EQ Mech Invoice" at bounding box center [737, 357] width 181 height 10
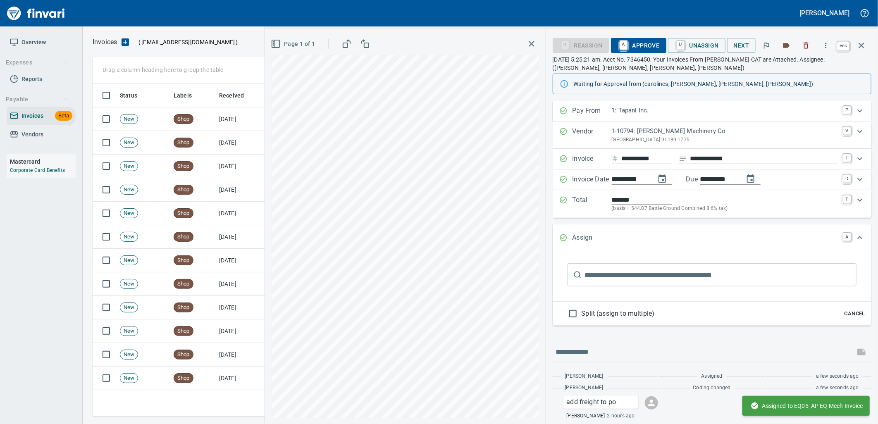
click at [862, 46] on icon "button" at bounding box center [861, 45] width 10 height 10
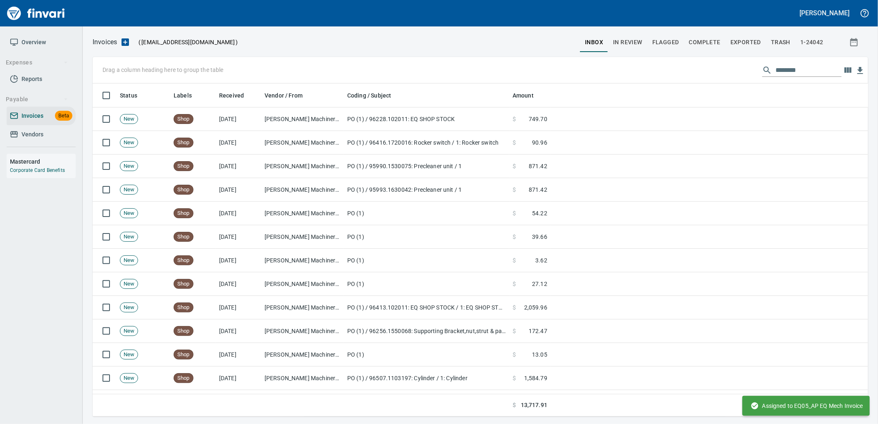
scroll to position [326, 761]
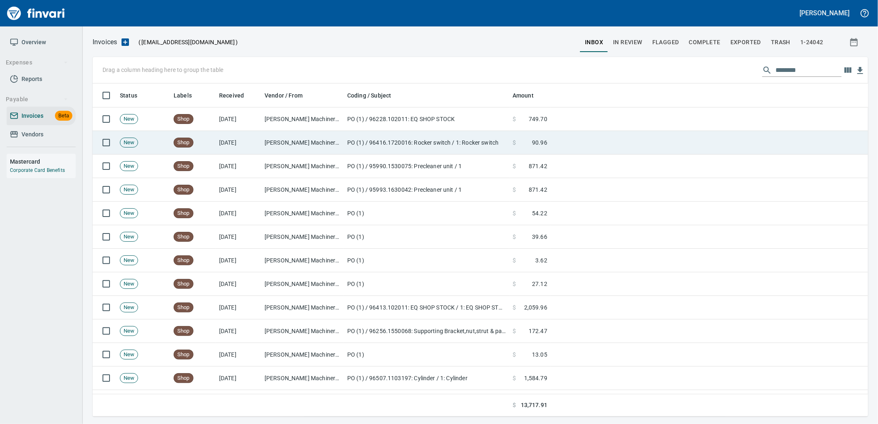
click at [550, 138] on td "$ 90.96" at bounding box center [529, 143] width 41 height 24
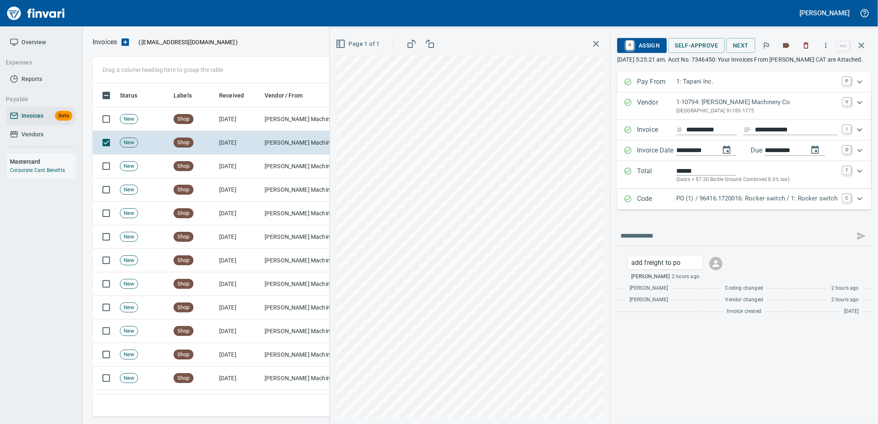
drag, startPoint x: 721, startPoint y: 213, endPoint x: 771, endPoint y: 270, distance: 76.4
click at [721, 205] on div "PO (1) / 96416.1720016: Rocker switch / 1: Rocker switch" at bounding box center [757, 199] width 162 height 11
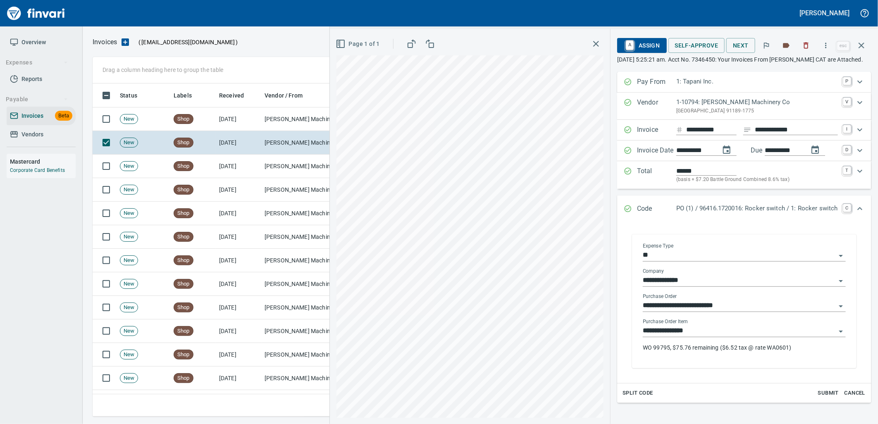
click at [708, 337] on input "**********" at bounding box center [739, 331] width 193 height 12
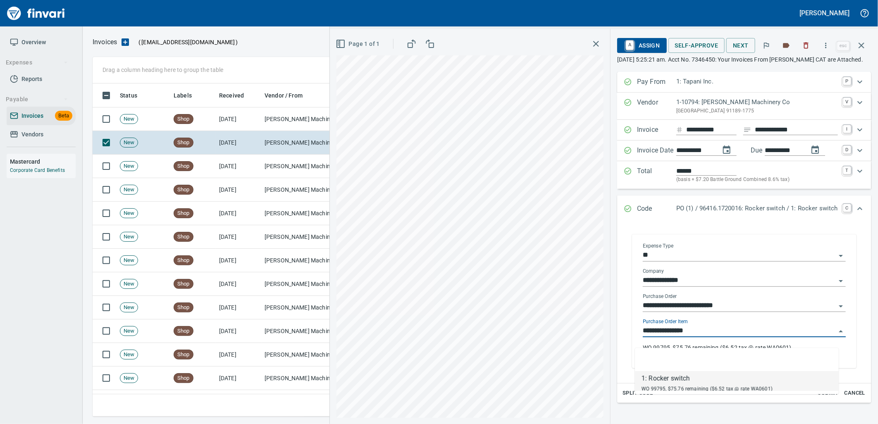
scroll to position [326, 761]
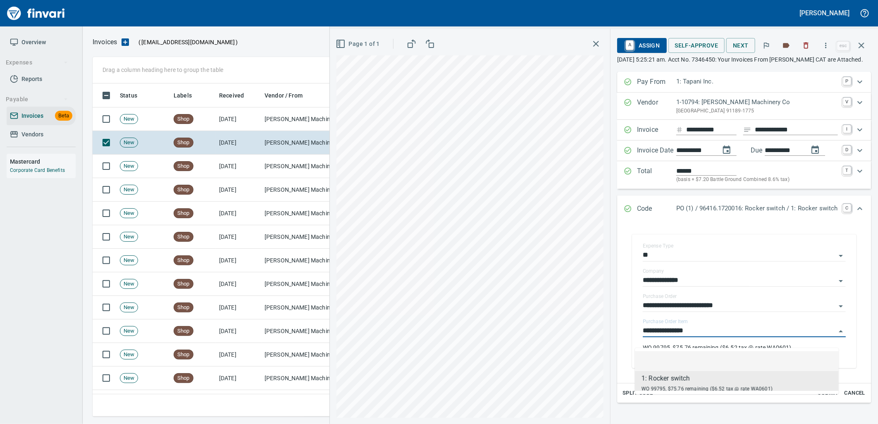
click at [640, 46] on span "A Assign" at bounding box center [642, 45] width 36 height 14
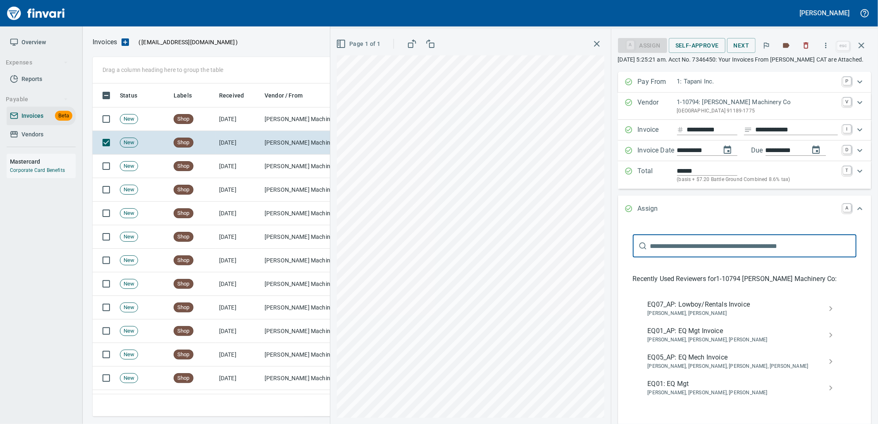
click at [695, 362] on span "EQ05_AP: EQ Mech Invoice" at bounding box center [737, 357] width 181 height 10
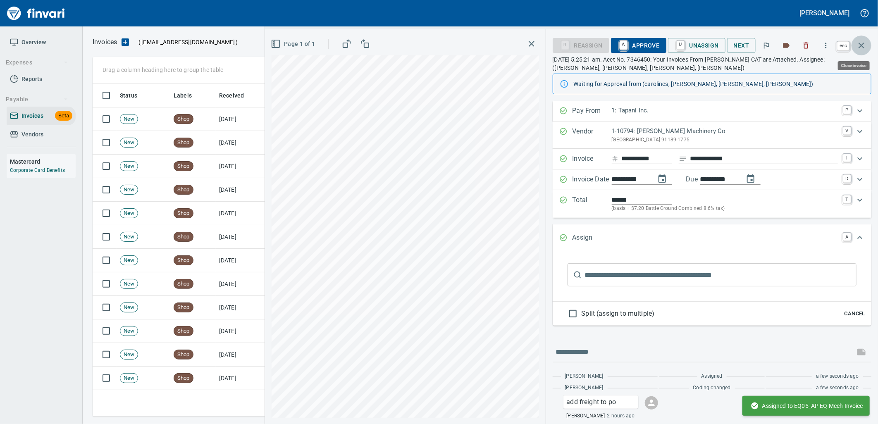
click at [856, 45] on icon "button" at bounding box center [861, 45] width 10 height 10
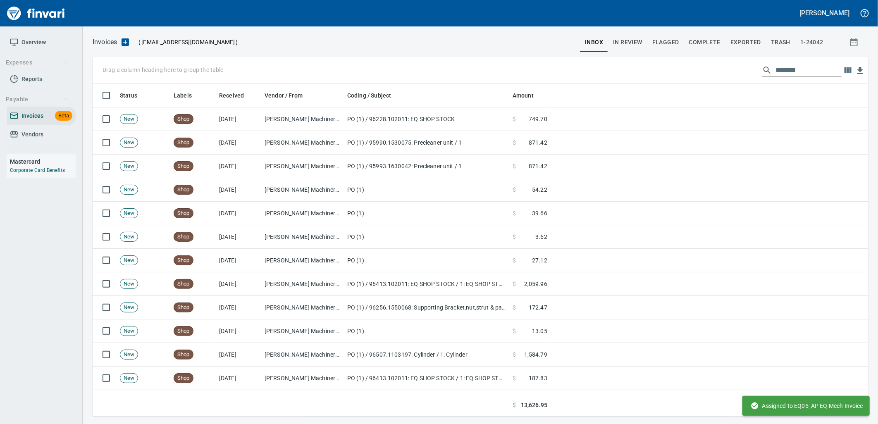
scroll to position [326, 761]
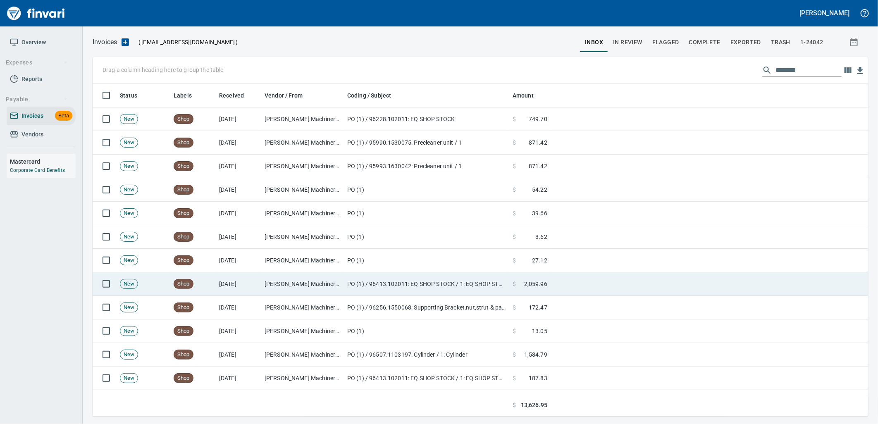
click at [476, 286] on td "PO (1) / 96413.102011: EQ SHOP STOCK / 1: EQ SHOP STOCK" at bounding box center [426, 284] width 165 height 24
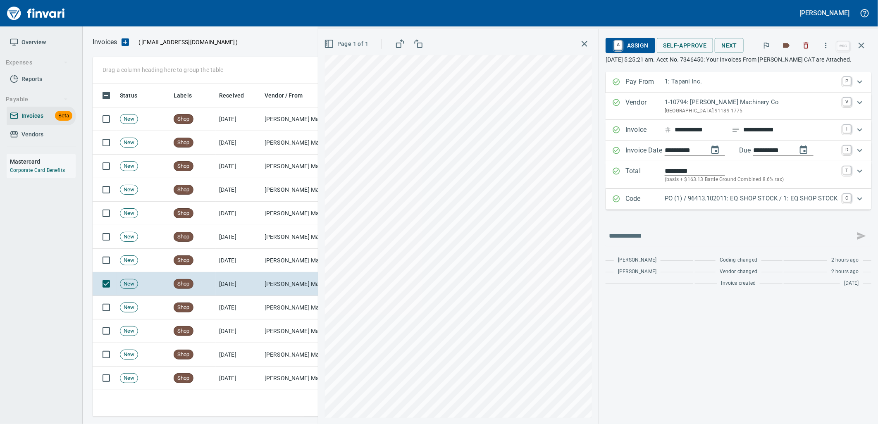
click at [745, 203] on p "PO (1) / 96413.102011: EQ SHOP STOCK / 1: EQ SHOP STOCK" at bounding box center [750, 199] width 173 height 10
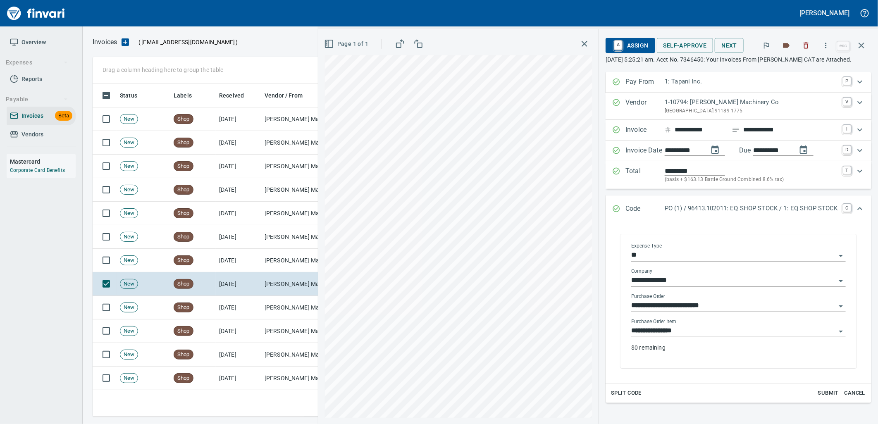
click at [689, 337] on input "**********" at bounding box center [733, 331] width 205 height 12
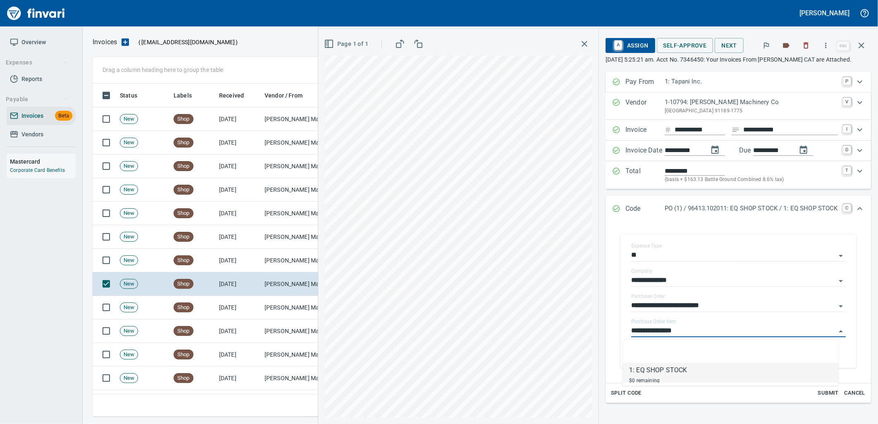
scroll to position [326, 761]
click at [866, 50] on icon "button" at bounding box center [861, 45] width 10 height 10
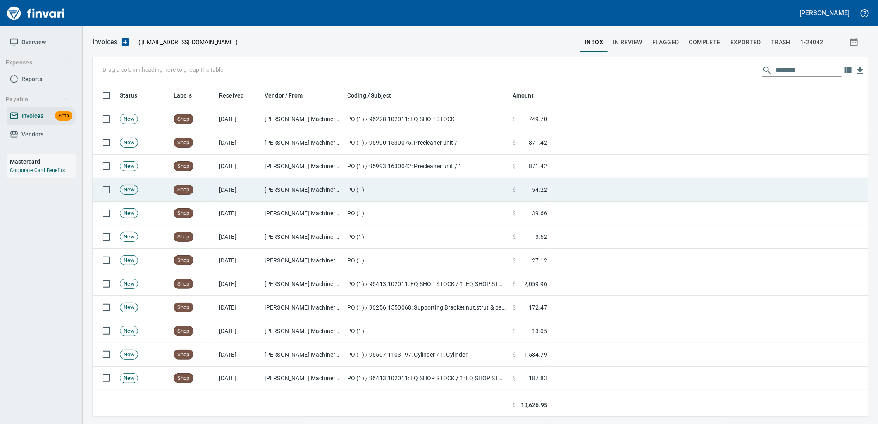
click at [471, 183] on td "PO (1)" at bounding box center [426, 190] width 165 height 24
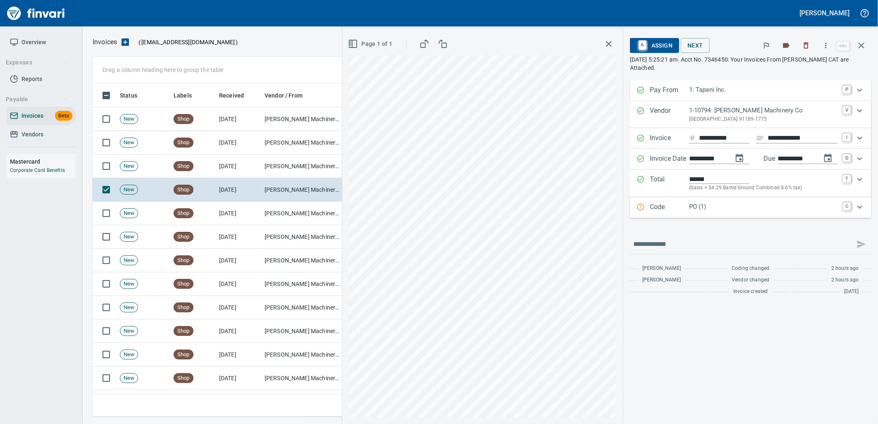
click at [741, 207] on p "PO (1)" at bounding box center [763, 207] width 149 height 10
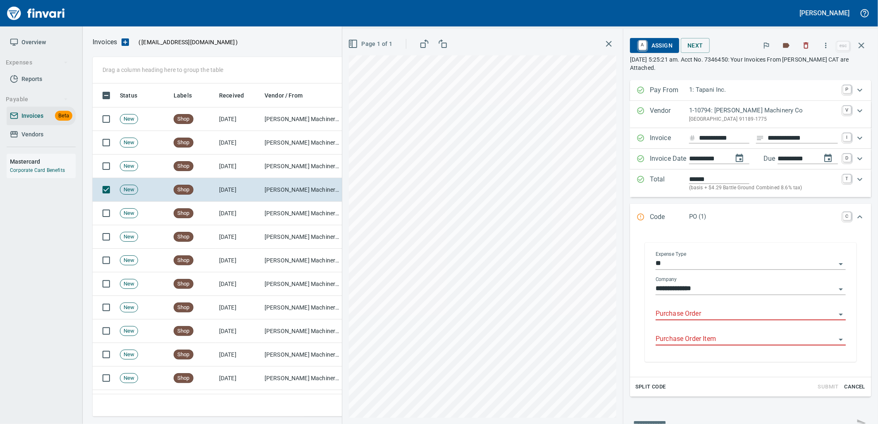
click at [715, 317] on input "Purchase Order" at bounding box center [745, 314] width 180 height 12
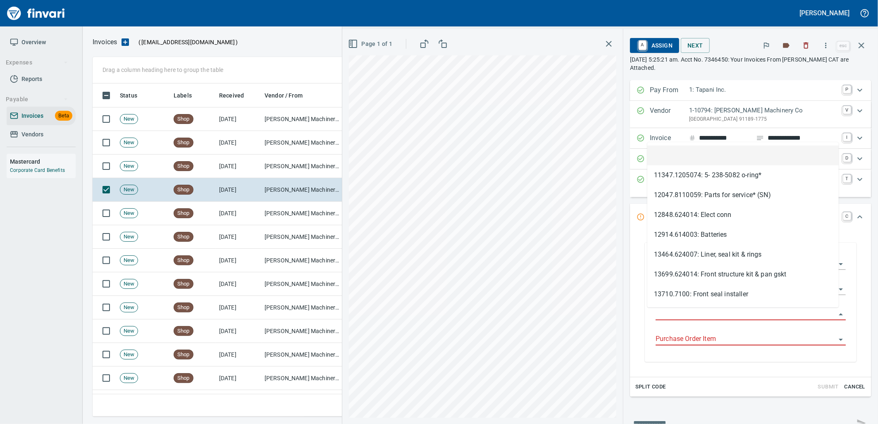
scroll to position [326, 761]
type input "**********"
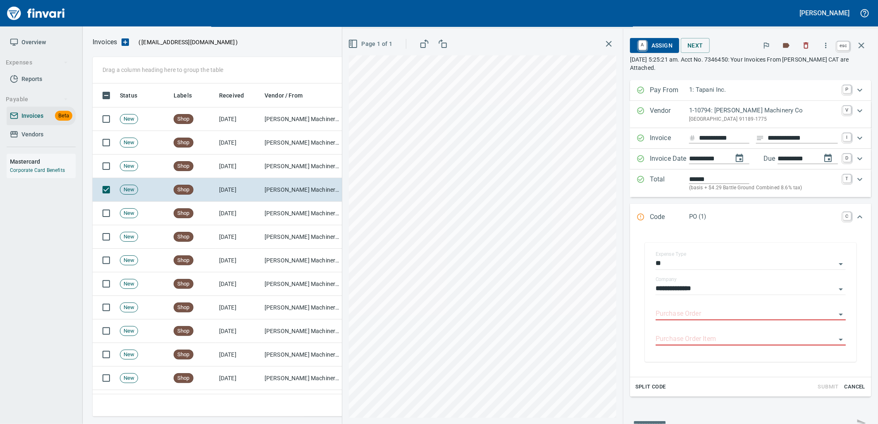
drag, startPoint x: 859, startPoint y: 48, endPoint x: 875, endPoint y: 49, distance: 15.7
click at [859, 48] on icon "button" at bounding box center [861, 45] width 10 height 10
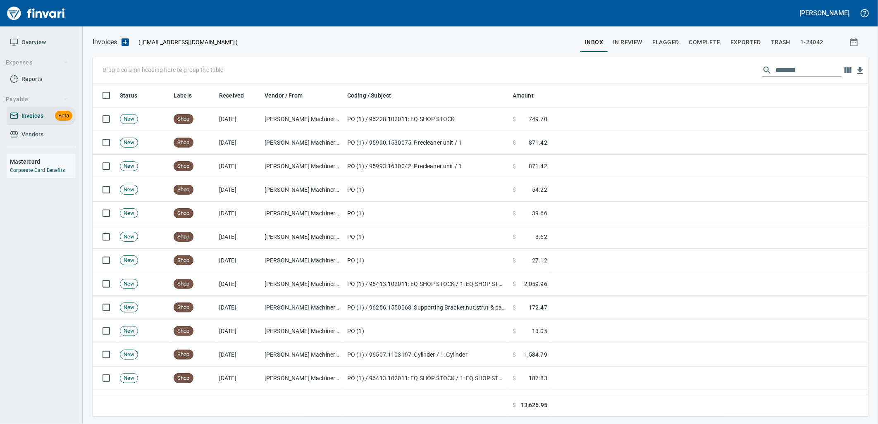
scroll to position [326, 761]
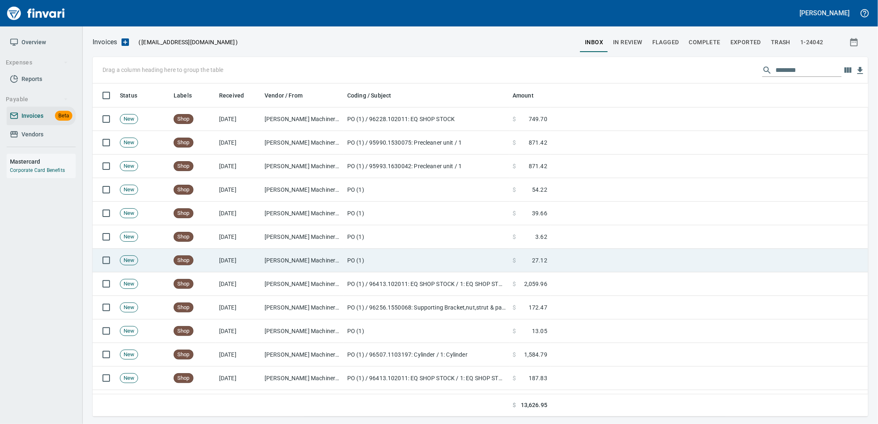
click at [683, 262] on td at bounding box center [708, 261] width 317 height 24
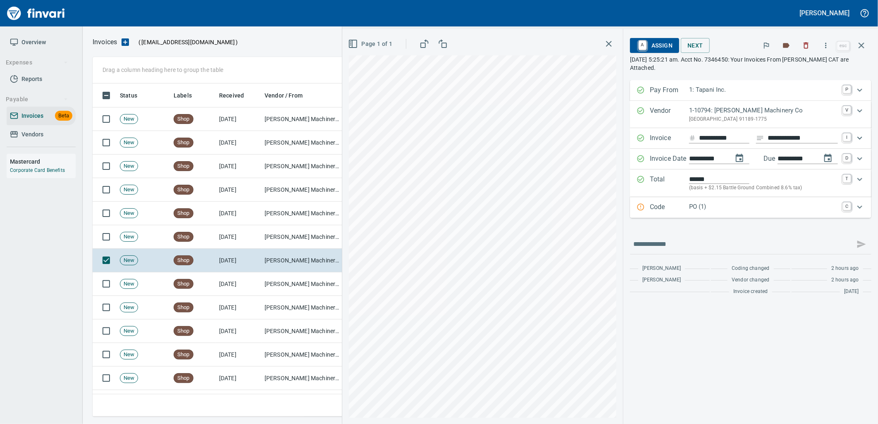
click at [719, 206] on p "PO (1)" at bounding box center [763, 207] width 149 height 10
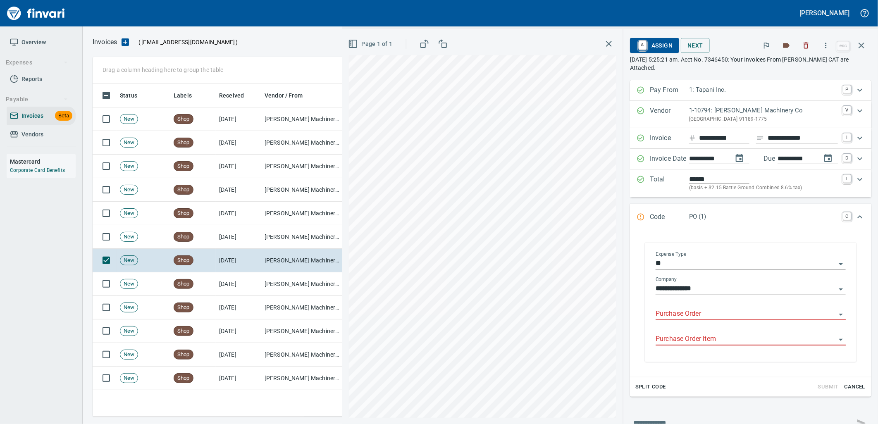
click at [721, 313] on input "Purchase Order" at bounding box center [745, 314] width 180 height 12
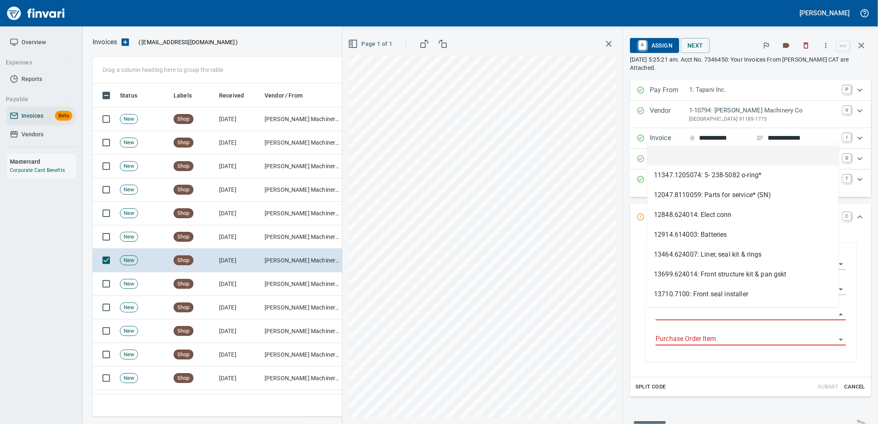
scroll to position [326, 761]
type input "**********"
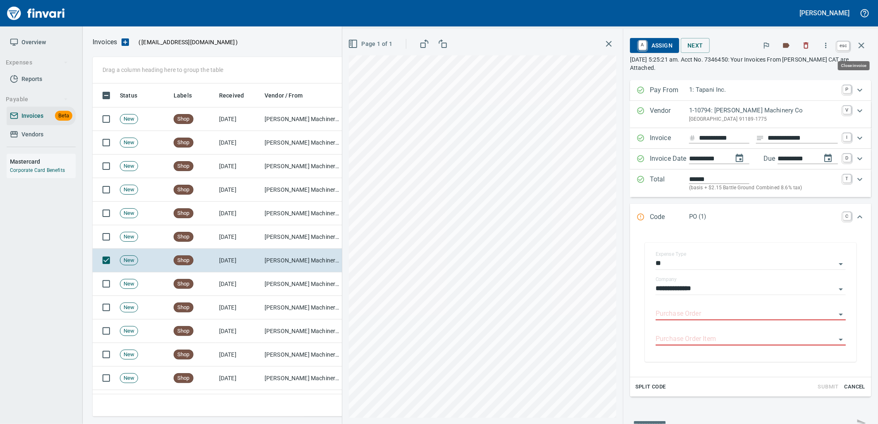
drag, startPoint x: 863, startPoint y: 42, endPoint x: 873, endPoint y: 47, distance: 11.5
click at [863, 42] on icon "button" at bounding box center [861, 45] width 10 height 10
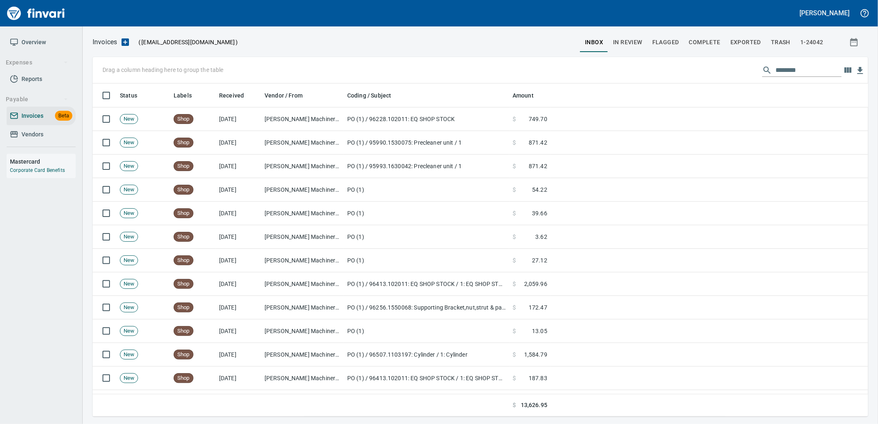
scroll to position [326, 761]
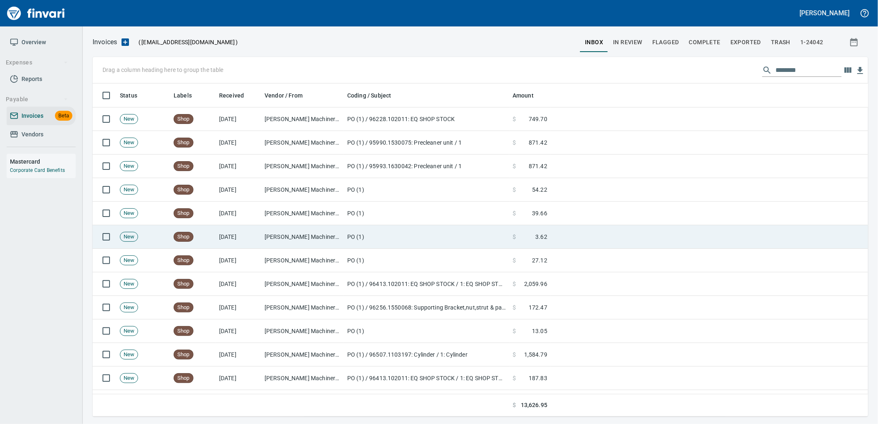
click at [545, 242] on td "$ 3.62" at bounding box center [529, 237] width 41 height 24
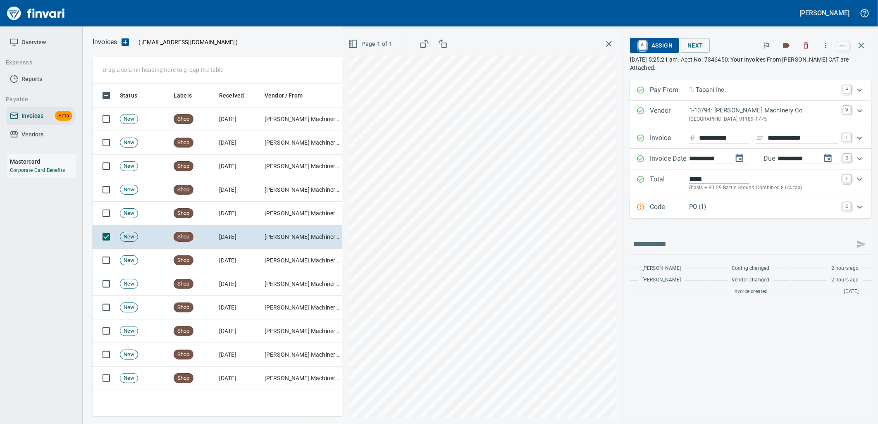
click at [712, 205] on p "PO (1)" at bounding box center [763, 207] width 149 height 10
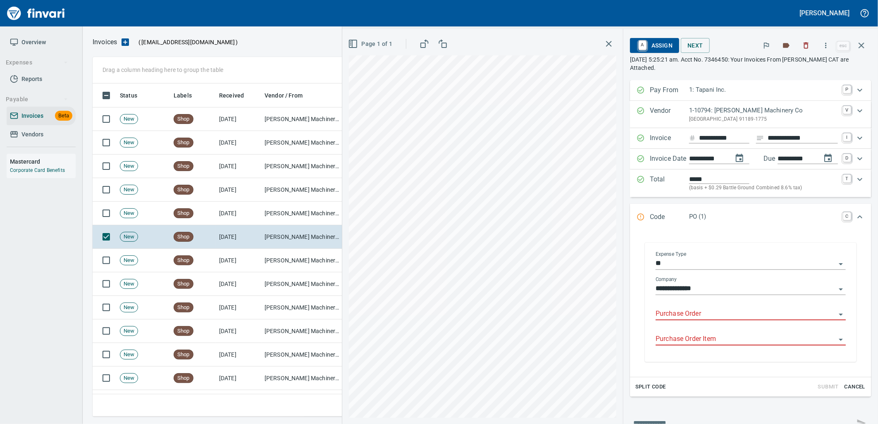
click at [713, 315] on input "Purchase Order" at bounding box center [745, 314] width 180 height 12
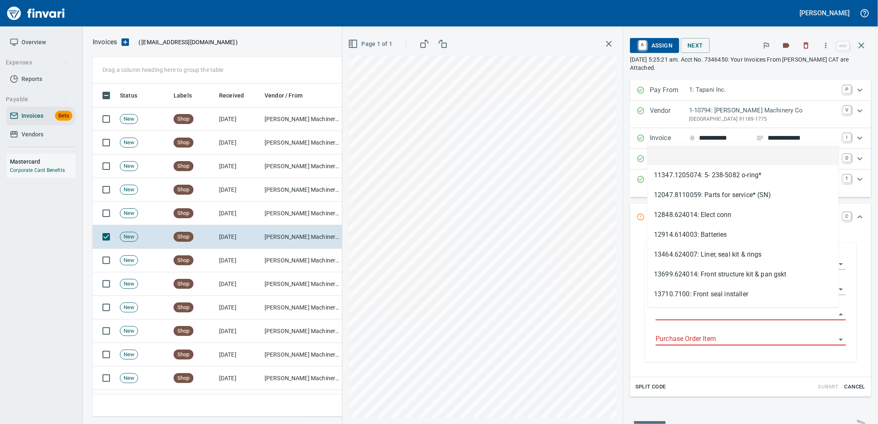
type input "**********"
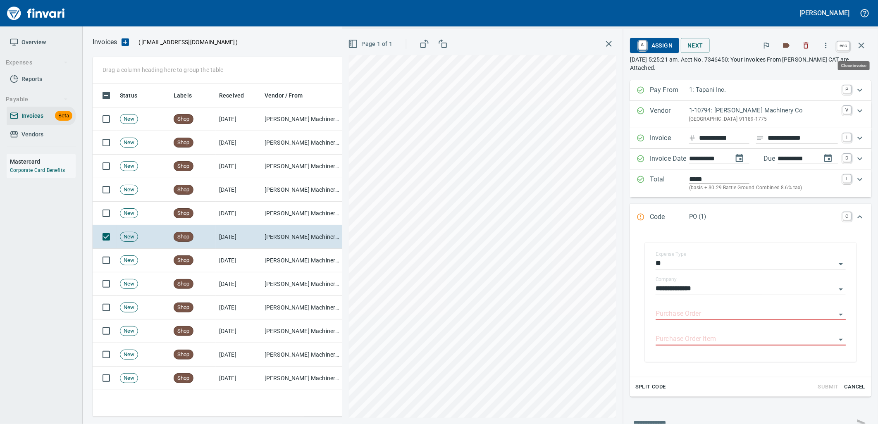
drag, startPoint x: 864, startPoint y: 51, endPoint x: 877, endPoint y: 51, distance: 13.6
click at [864, 51] on button "button" at bounding box center [861, 46] width 20 height 20
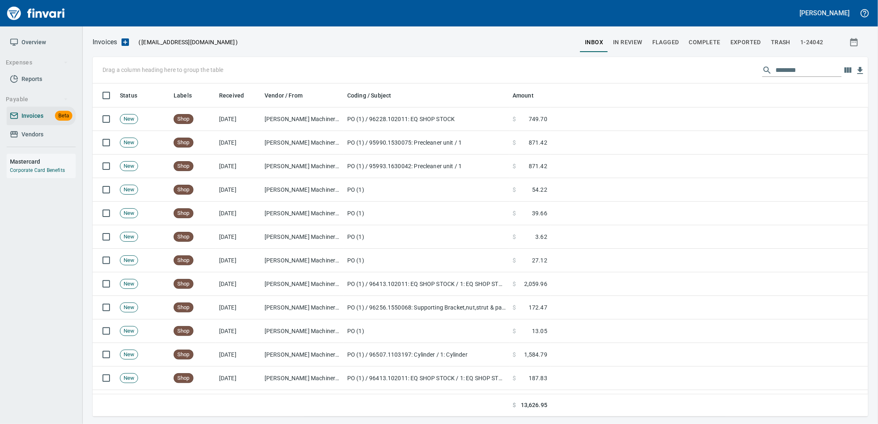
scroll to position [326, 761]
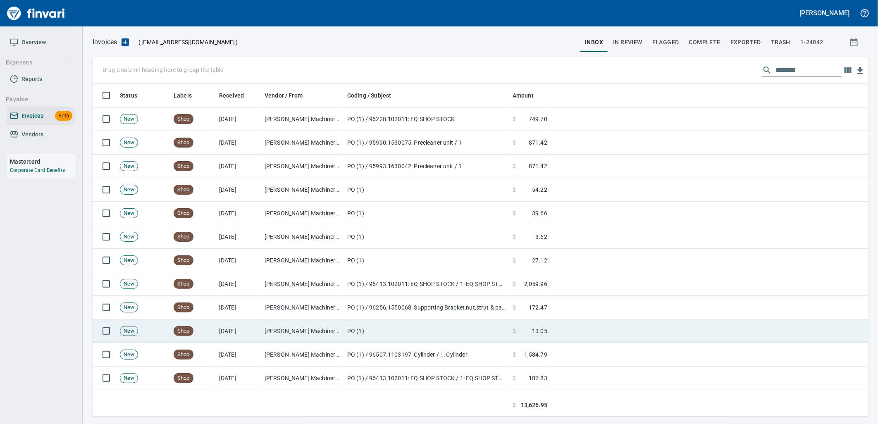
click at [536, 331] on span "13.05" at bounding box center [539, 331] width 15 height 8
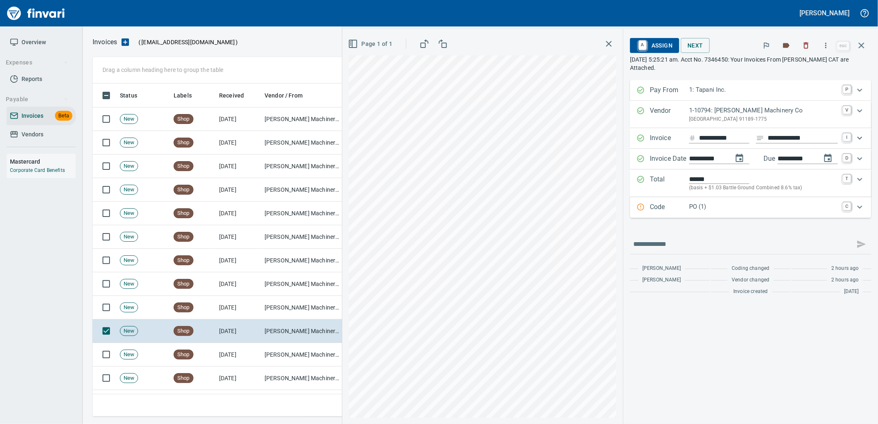
click at [701, 204] on p "PO (1)" at bounding box center [763, 207] width 149 height 10
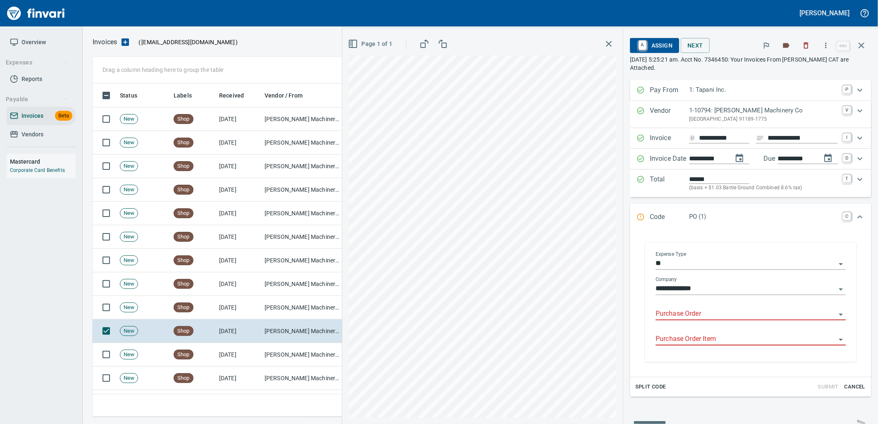
click at [698, 312] on input "Purchase Order" at bounding box center [745, 314] width 180 height 12
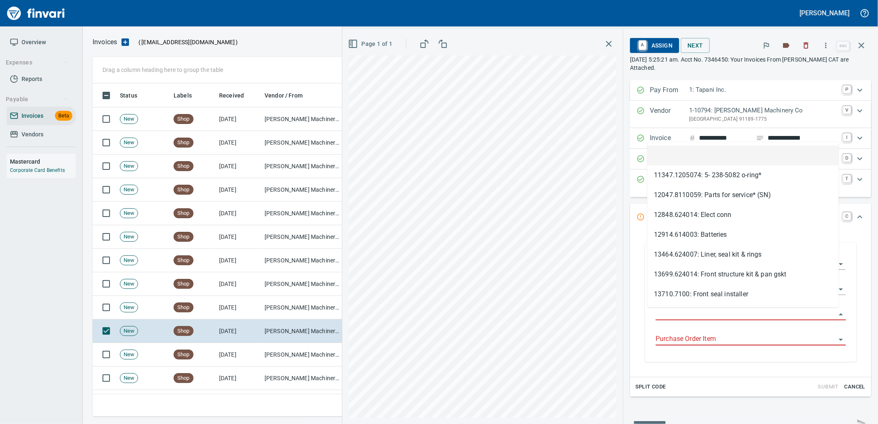
scroll to position [326, 761]
type input "**********"
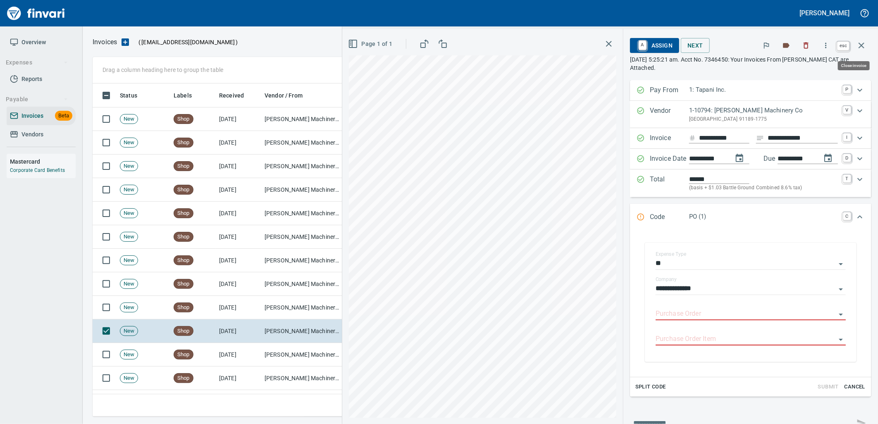
drag, startPoint x: 860, startPoint y: 43, endPoint x: 686, endPoint y: 163, distance: 210.7
click at [859, 43] on icon "button" at bounding box center [861, 46] width 6 height 6
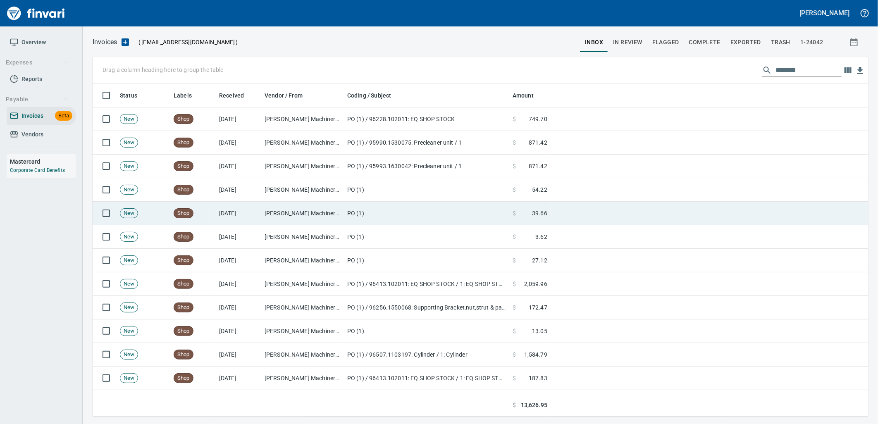
click at [543, 214] on span "39.66" at bounding box center [539, 213] width 15 height 8
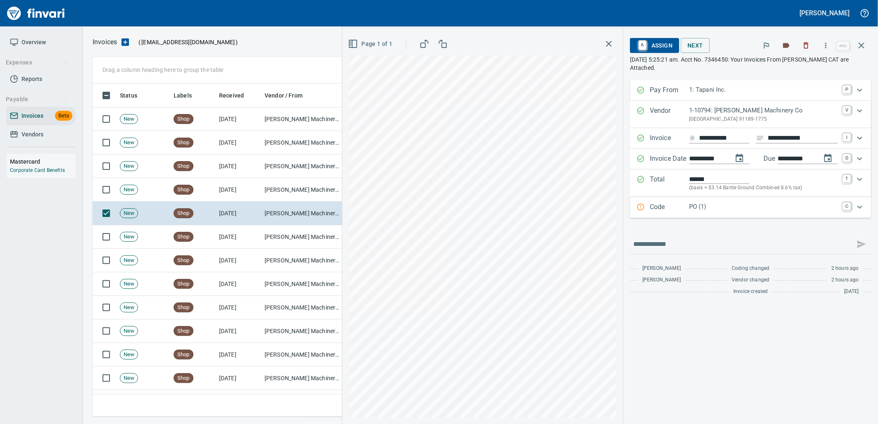
drag, startPoint x: 731, startPoint y: 212, endPoint x: 743, endPoint y: 220, distance: 14.0
click at [730, 213] on div "PO (1)" at bounding box center [763, 207] width 149 height 11
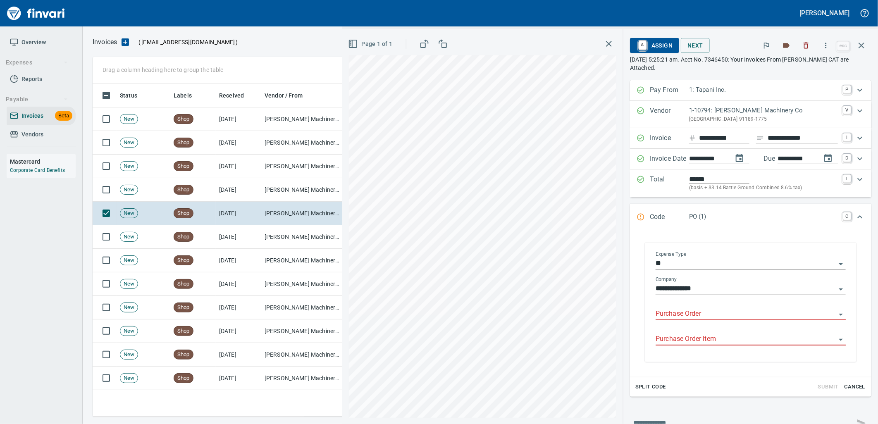
click at [711, 320] on input "Purchase Order" at bounding box center [745, 314] width 180 height 12
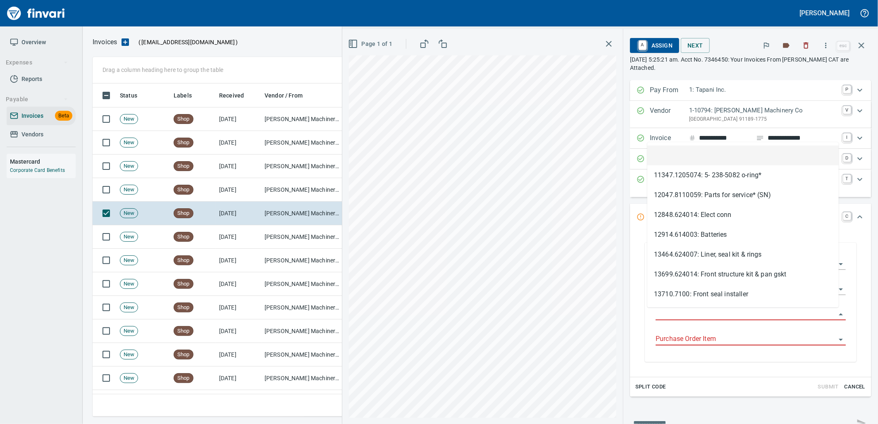
scroll to position [326, 761]
type input "**********"
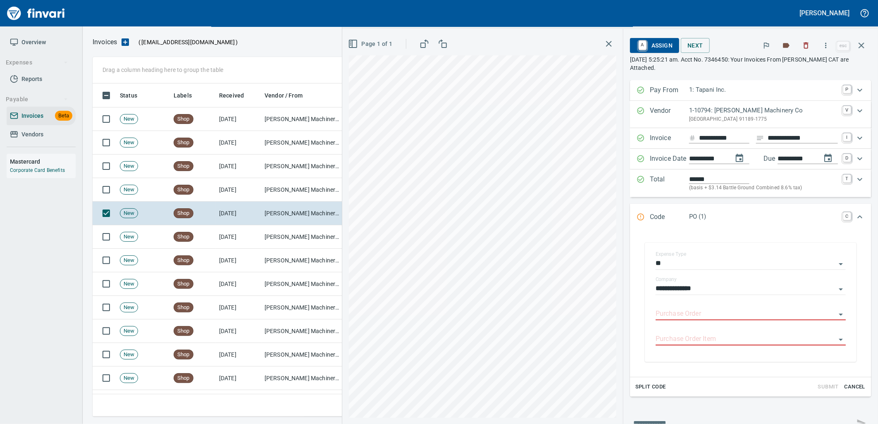
click at [857, 48] on icon "button" at bounding box center [861, 45] width 10 height 10
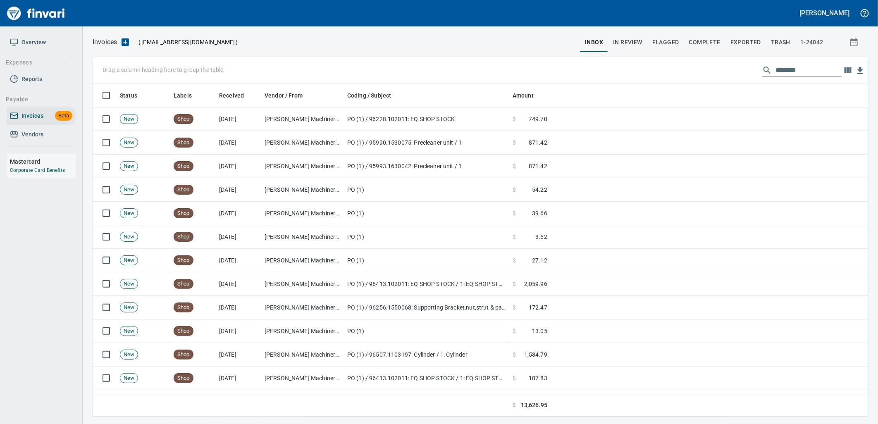
scroll to position [326, 761]
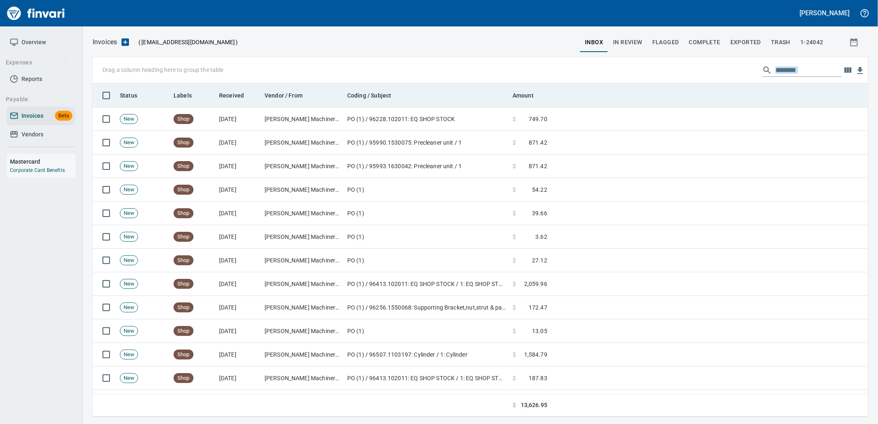
drag, startPoint x: 815, startPoint y: 63, endPoint x: 671, endPoint y: 91, distance: 147.3
click at [671, 91] on div "Drag a column heading here to group the table ******** Status Labels Received V…" at bounding box center [480, 236] width 775 height 359
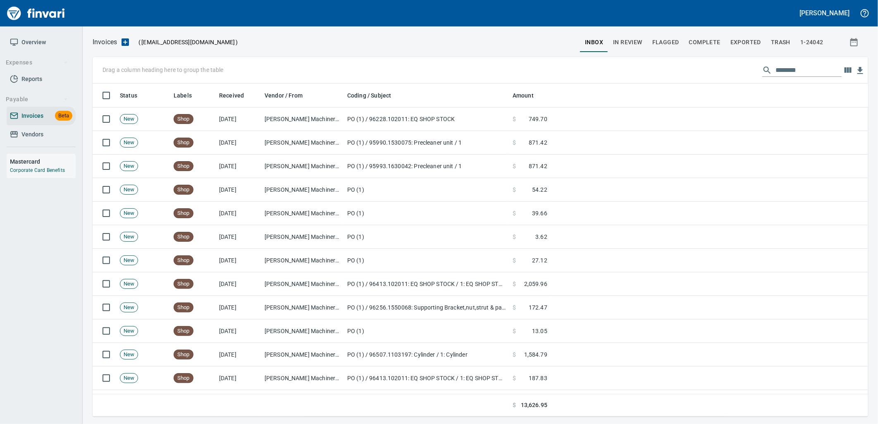
drag, startPoint x: 801, startPoint y: 69, endPoint x: 732, endPoint y: 81, distance: 69.9
click at [732, 81] on div "Drag a column heading here to group the table ********" at bounding box center [480, 70] width 775 height 26
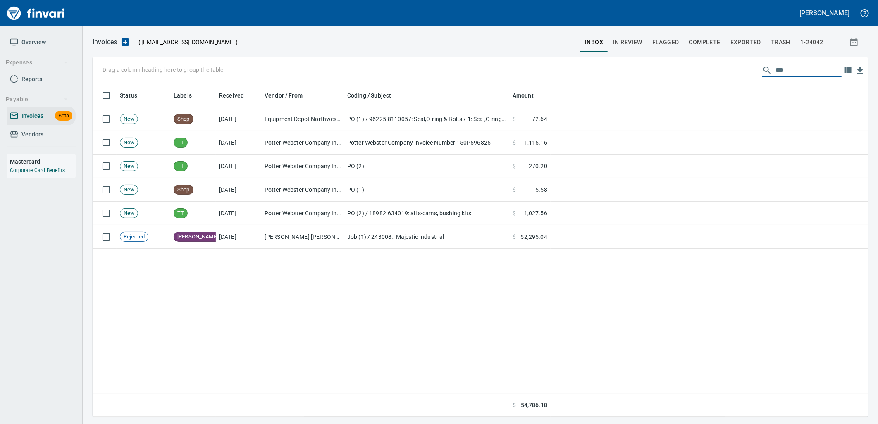
scroll to position [326, 769]
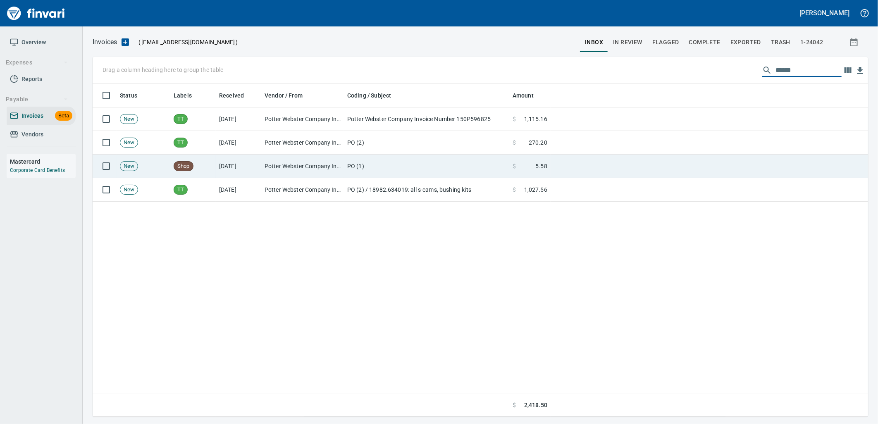
type input "******"
click at [486, 168] on td "PO (1)" at bounding box center [426, 167] width 165 height 24
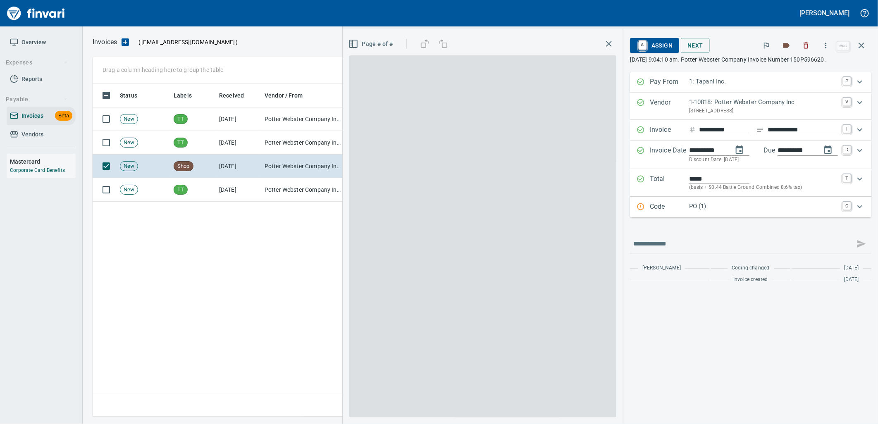
scroll to position [326, 768]
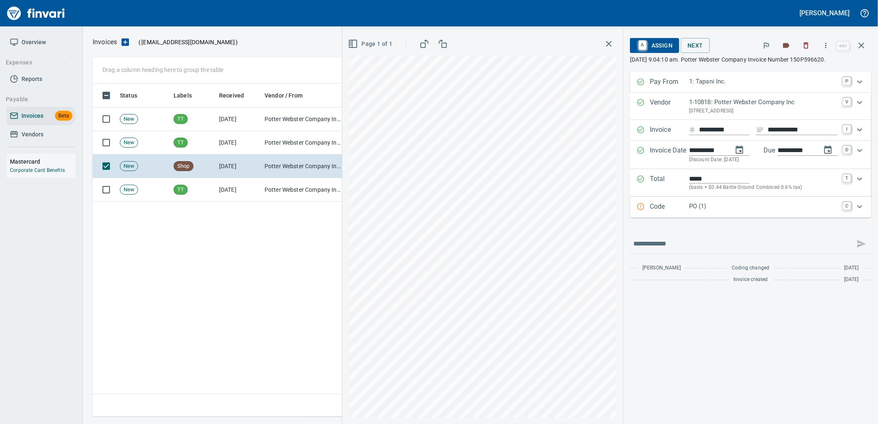
click at [738, 207] on p "PO (1)" at bounding box center [763, 207] width 149 height 10
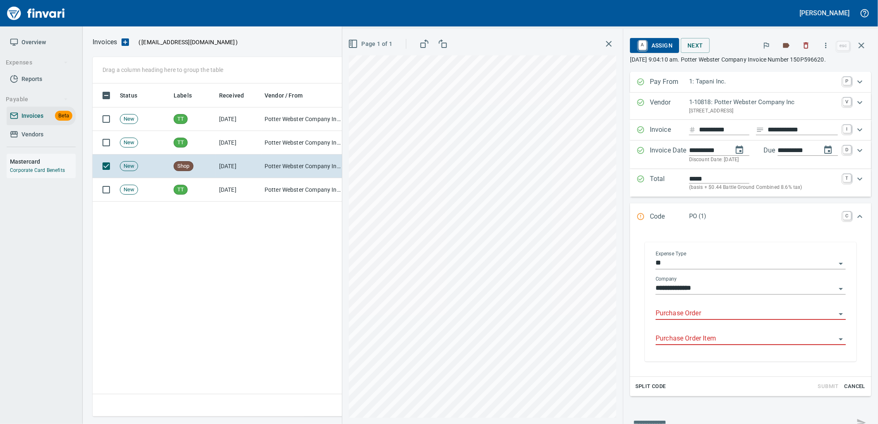
click at [697, 315] on input "Purchase Order" at bounding box center [745, 314] width 180 height 12
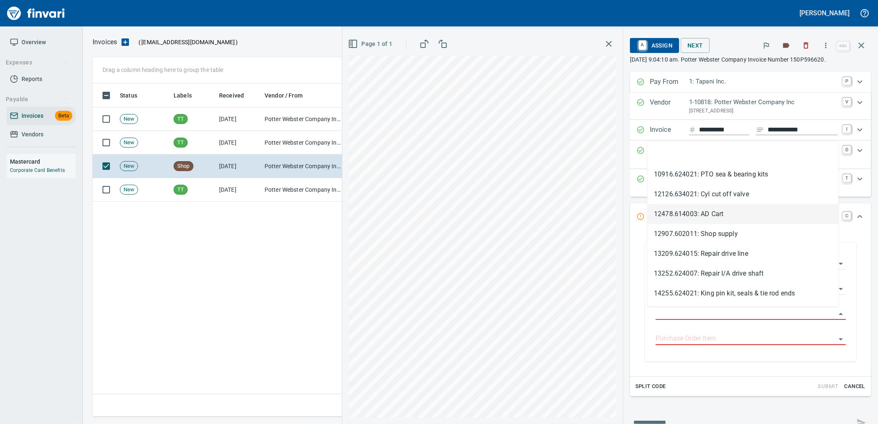
type input "**********"
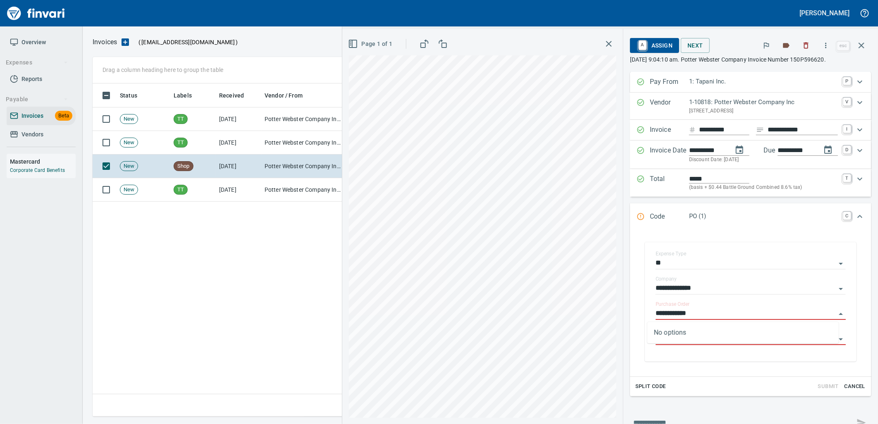
click at [861, 49] on icon "button" at bounding box center [861, 45] width 10 height 10
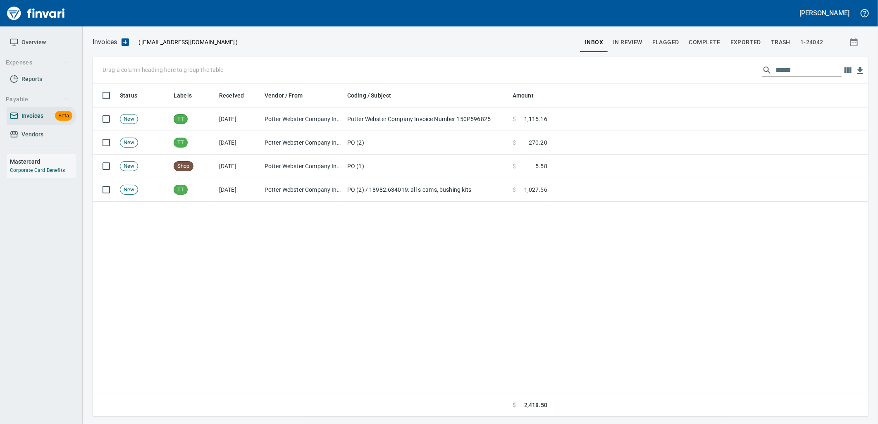
scroll to position [326, 768]
drag, startPoint x: 802, startPoint y: 67, endPoint x: 720, endPoint y: 73, distance: 82.0
click at [721, 73] on div "Drag a column heading here to group the table ******" at bounding box center [480, 70] width 775 height 26
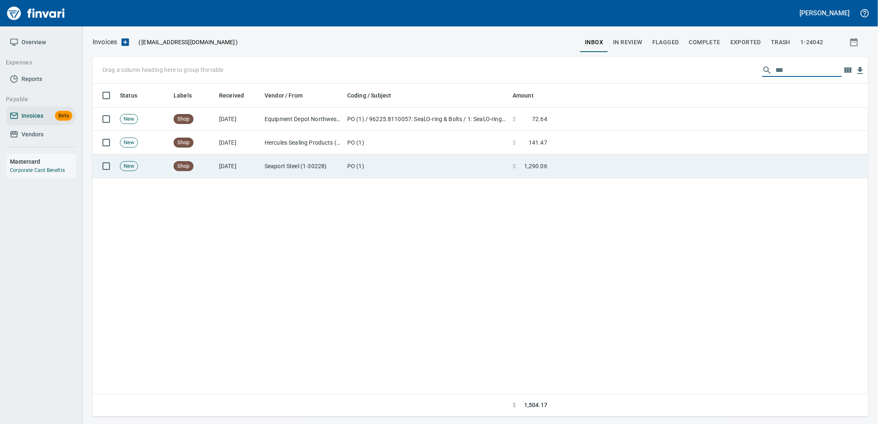
type input "***"
click at [462, 167] on td "PO (1)" at bounding box center [426, 167] width 165 height 24
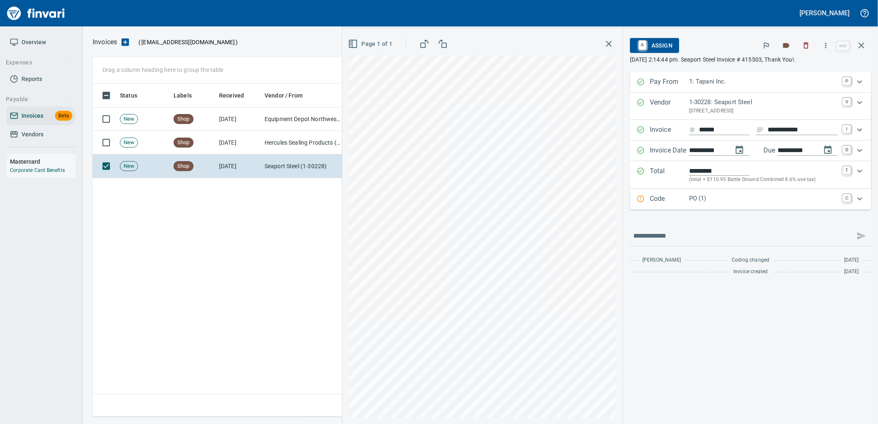
click at [718, 204] on div "PO (1)" at bounding box center [763, 199] width 149 height 11
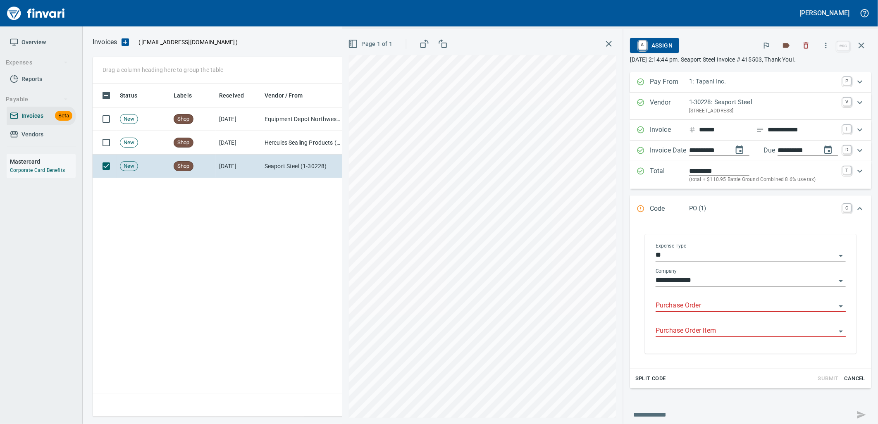
drag, startPoint x: 699, startPoint y: 303, endPoint x: 645, endPoint y: 290, distance: 55.2
click at [699, 303] on input "Purchase Order" at bounding box center [745, 306] width 180 height 12
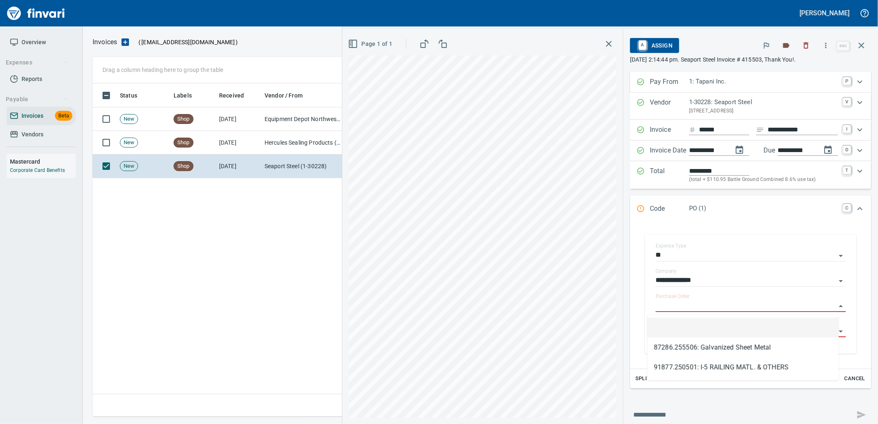
scroll to position [326, 768]
type input "**********"
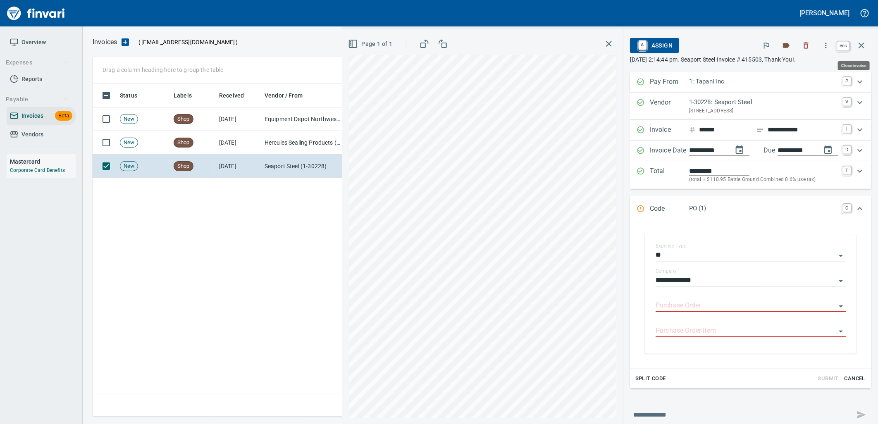
drag, startPoint x: 862, startPoint y: 46, endPoint x: 831, endPoint y: 67, distance: 37.2
click at [862, 46] on icon "button" at bounding box center [861, 46] width 6 height 6
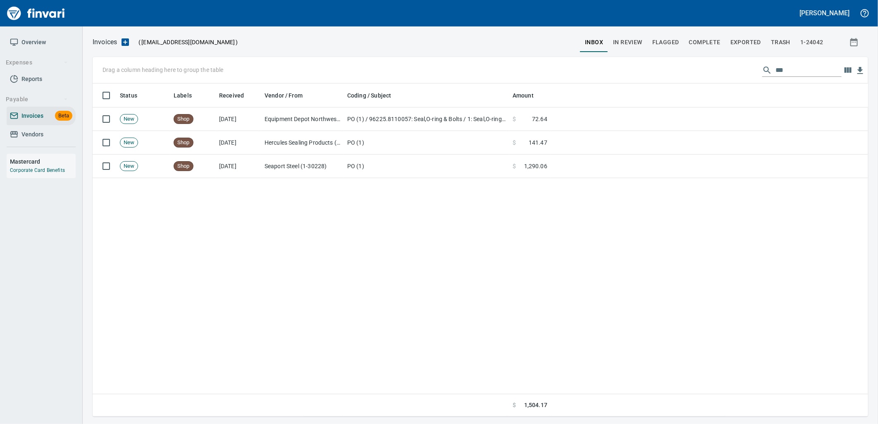
scroll to position [326, 768]
drag, startPoint x: 809, startPoint y: 71, endPoint x: 712, endPoint y: 81, distance: 97.6
click at [738, 80] on div "Drag a column heading here to group the table ***" at bounding box center [480, 70] width 775 height 26
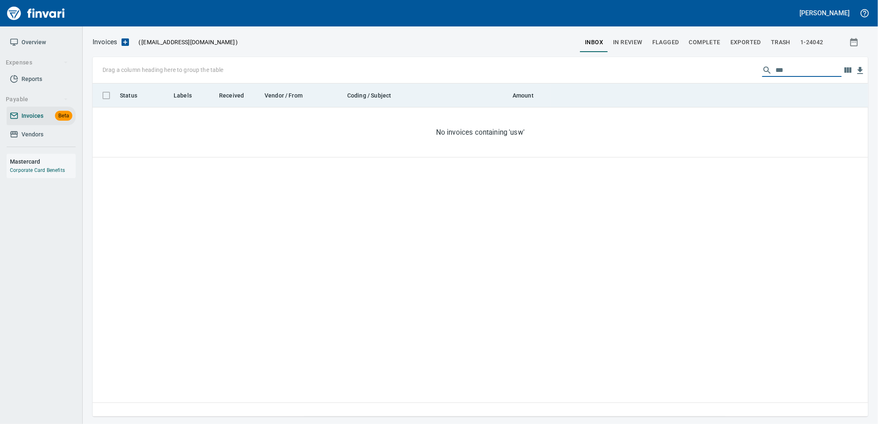
scroll to position [326, 762]
type input "*"
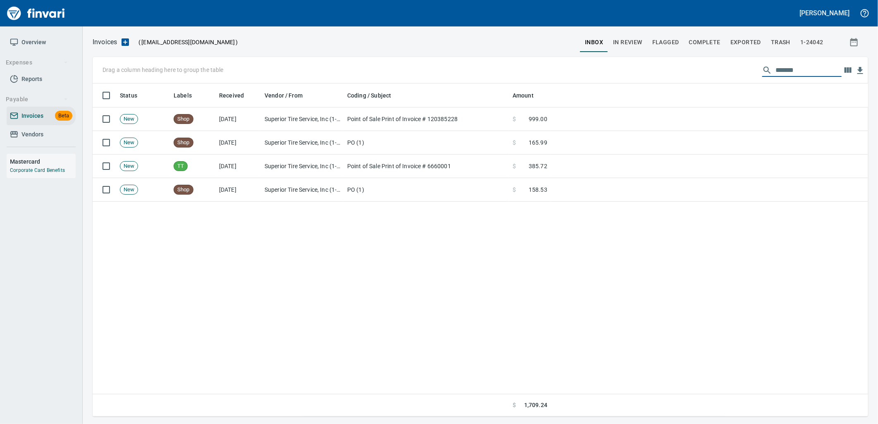
type input "*******"
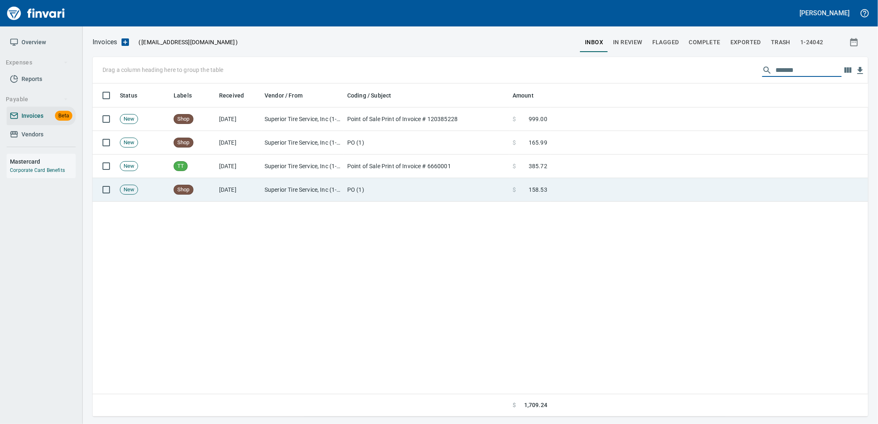
click at [426, 201] on td "PO (1)" at bounding box center [426, 190] width 165 height 24
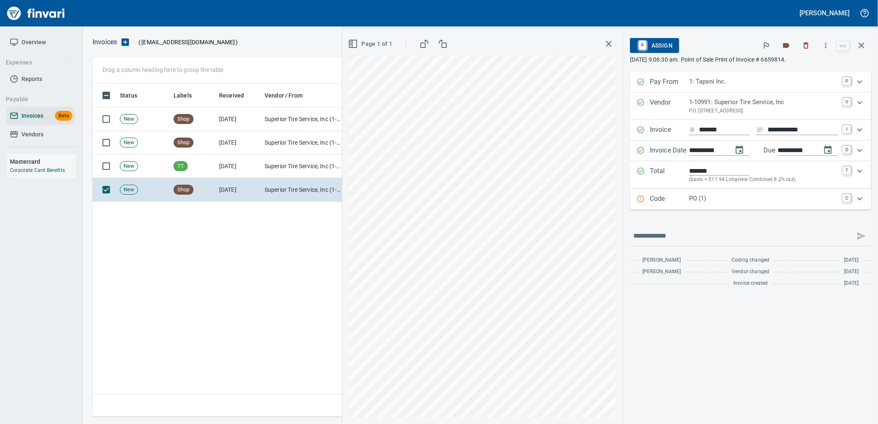
click at [759, 206] on div "Code PO (1) C" at bounding box center [750, 199] width 241 height 21
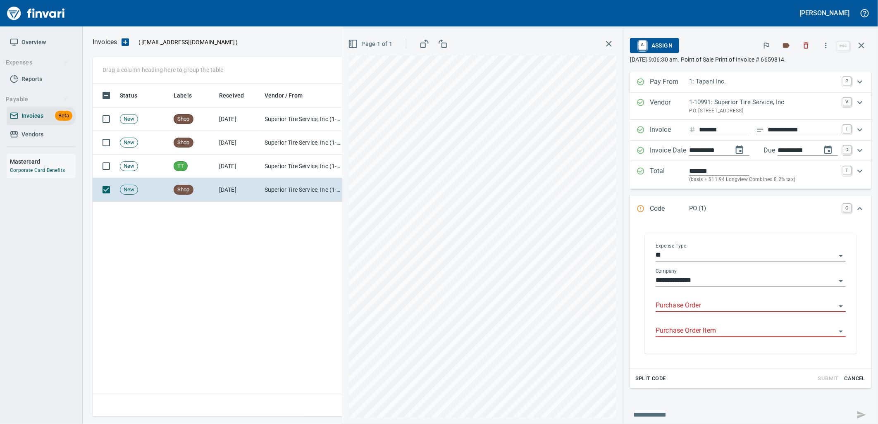
click at [716, 304] on input "Purchase Order" at bounding box center [745, 306] width 180 height 12
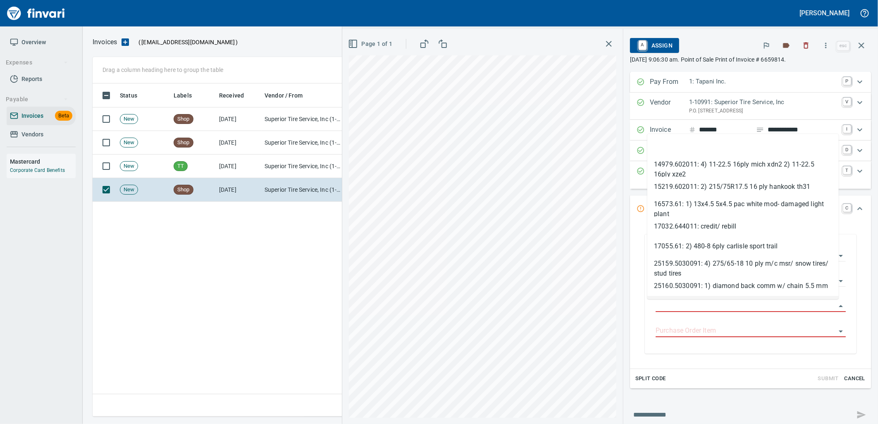
scroll to position [326, 768]
type input "**********"
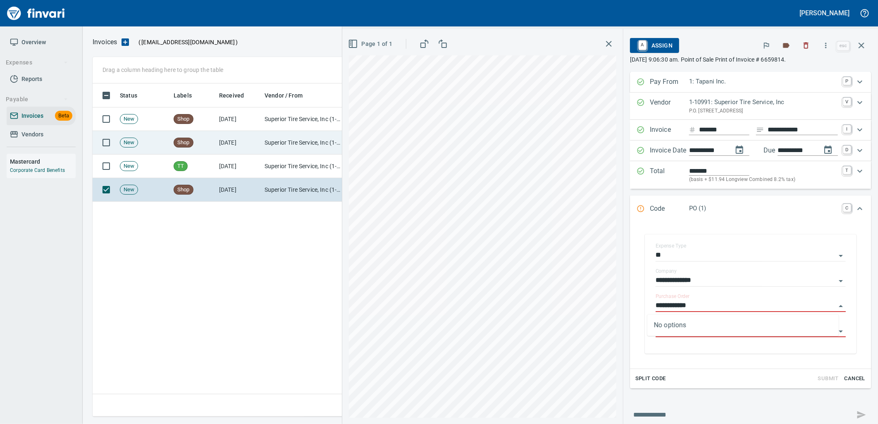
click at [278, 147] on td "Superior Tire Service, Inc (1-10991)" at bounding box center [302, 143] width 83 height 24
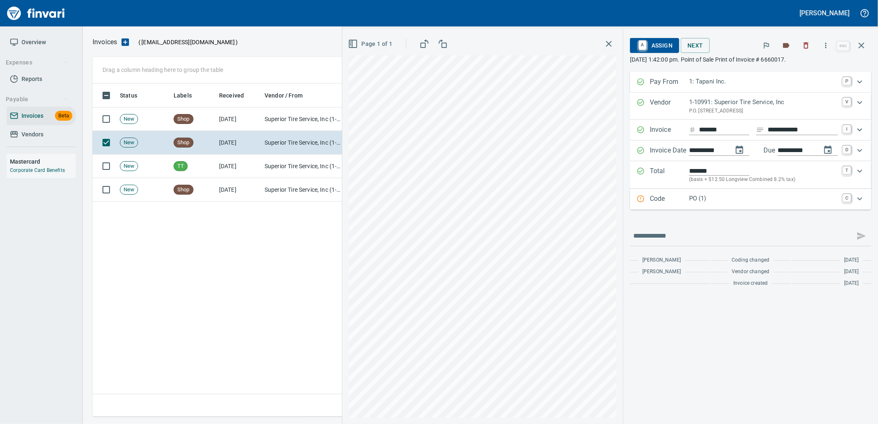
click at [733, 207] on div "Code PO (1) C" at bounding box center [750, 199] width 241 height 21
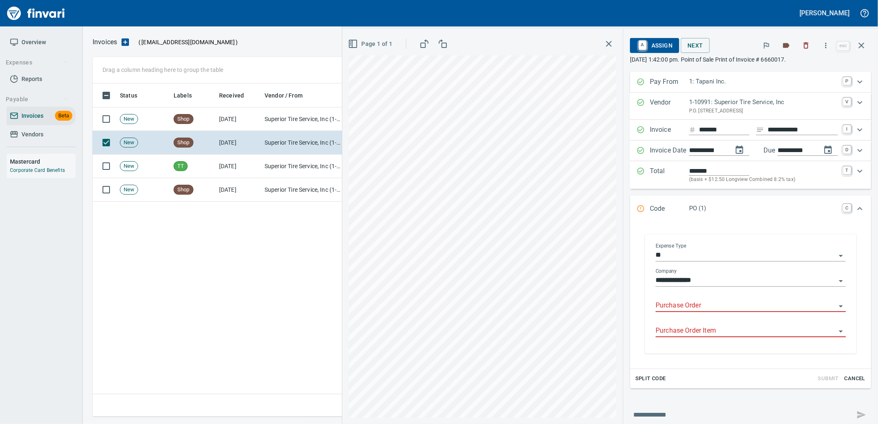
click at [698, 305] on input "Purchase Order" at bounding box center [745, 306] width 180 height 12
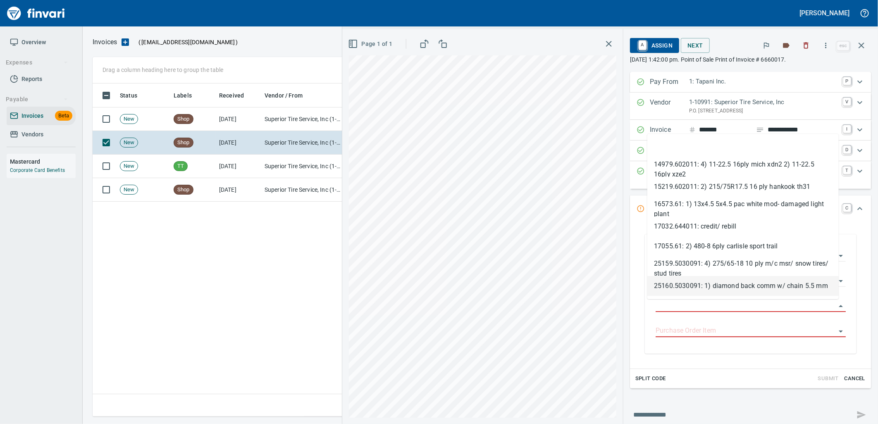
scroll to position [326, 768]
type input "**********"
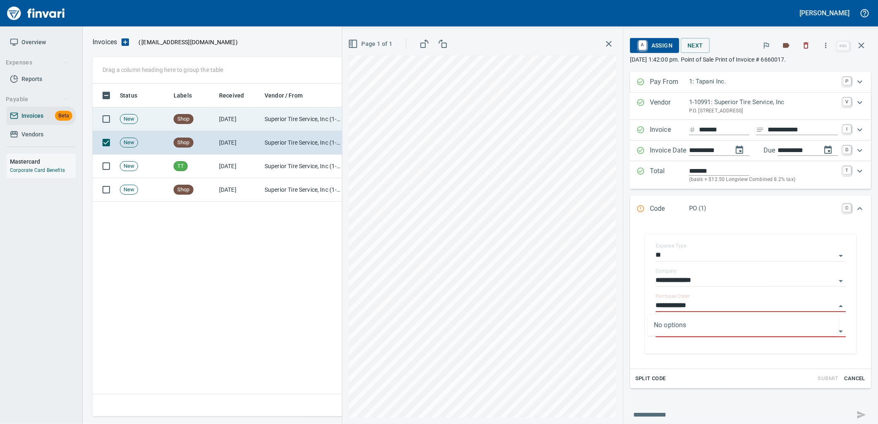
click at [281, 123] on td "Superior Tire Service, Inc (1-10991)" at bounding box center [302, 119] width 83 height 24
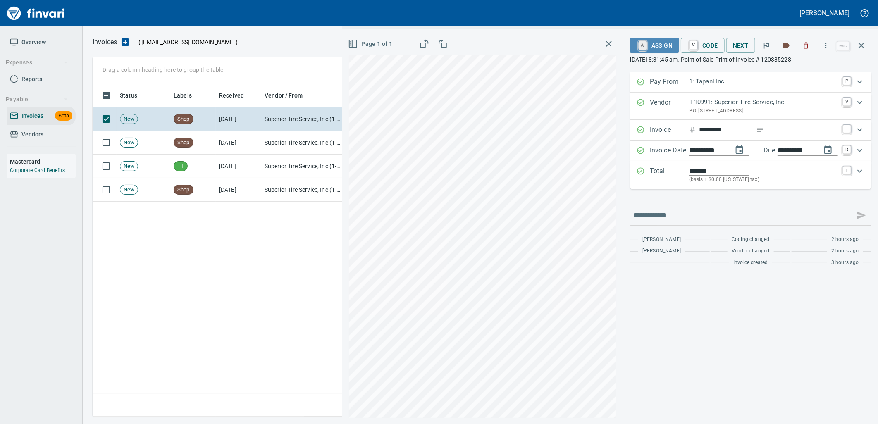
click at [643, 42] on link "A" at bounding box center [642, 45] width 8 height 9
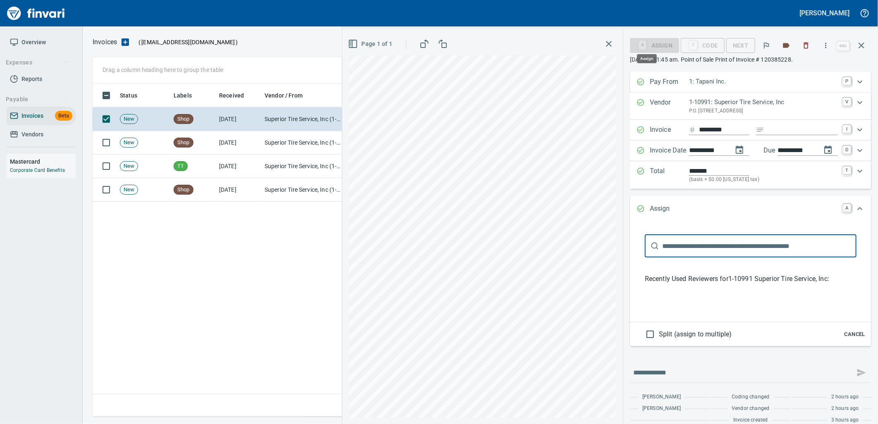
scroll to position [326, 768]
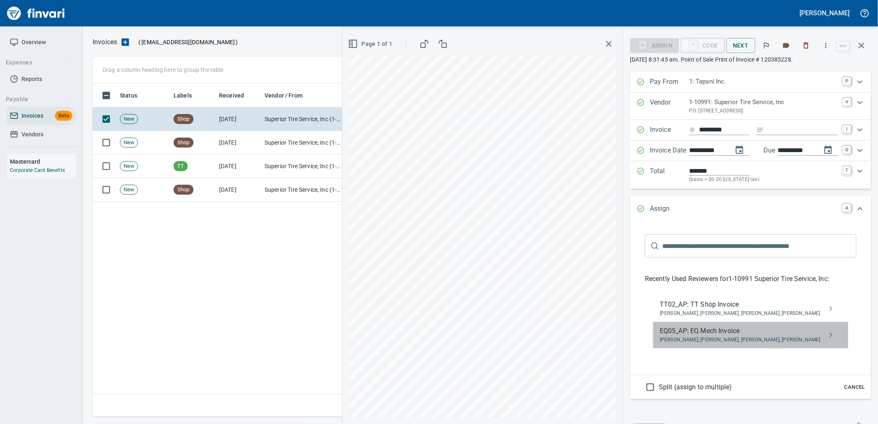
click at [695, 338] on span "[PERSON_NAME], [PERSON_NAME], [PERSON_NAME], [PERSON_NAME]" at bounding box center [743, 340] width 169 height 8
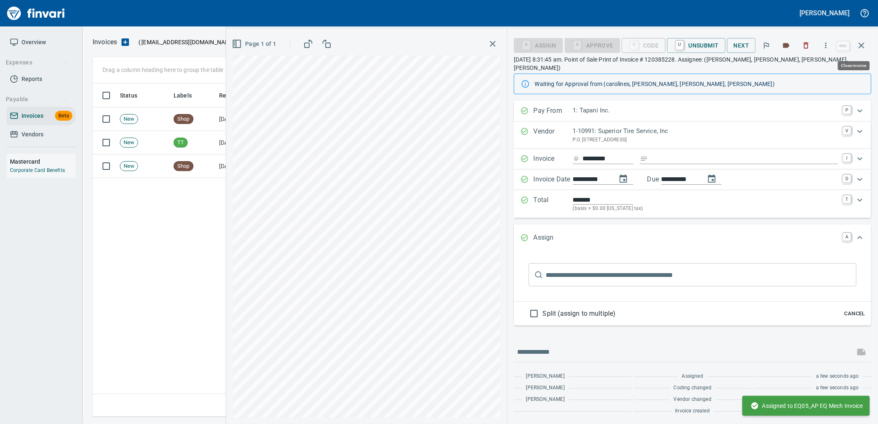
drag, startPoint x: 866, startPoint y: 38, endPoint x: 864, endPoint y: 43, distance: 5.4
click at [866, 38] on button "button" at bounding box center [861, 46] width 20 height 20
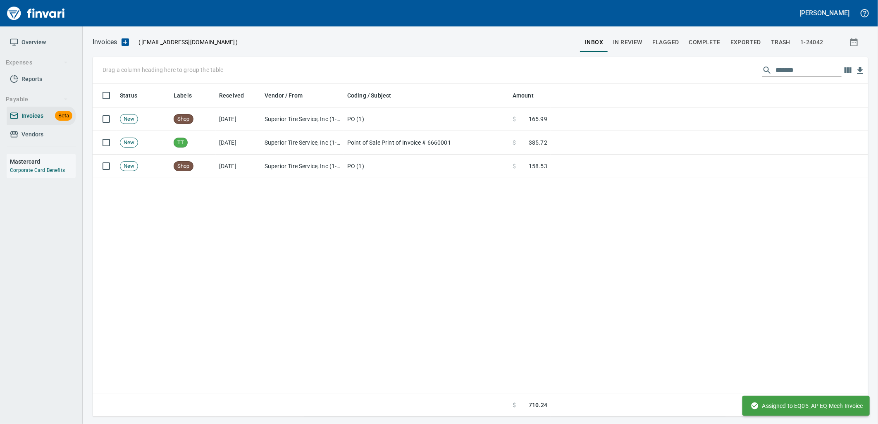
scroll to position [326, 768]
drag, startPoint x: 798, startPoint y: 70, endPoint x: 606, endPoint y: 67, distance: 192.6
click at [645, 74] on div "Drag a column heading here to group the table *******" at bounding box center [480, 70] width 775 height 26
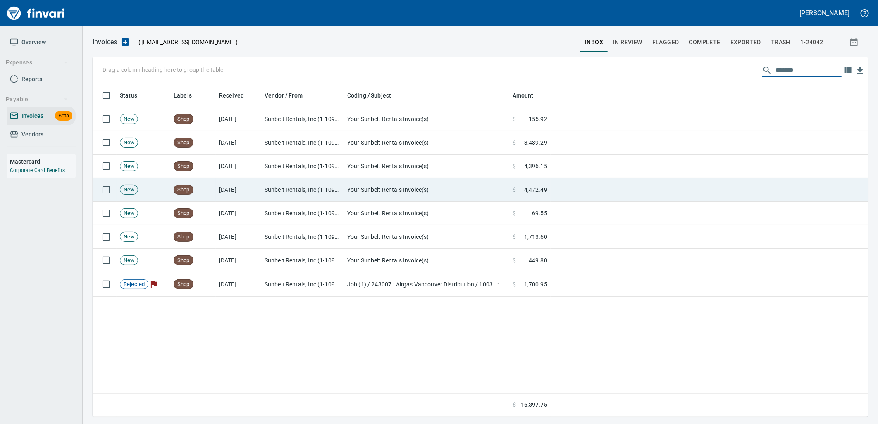
type input "*******"
click at [562, 186] on td at bounding box center [708, 190] width 317 height 24
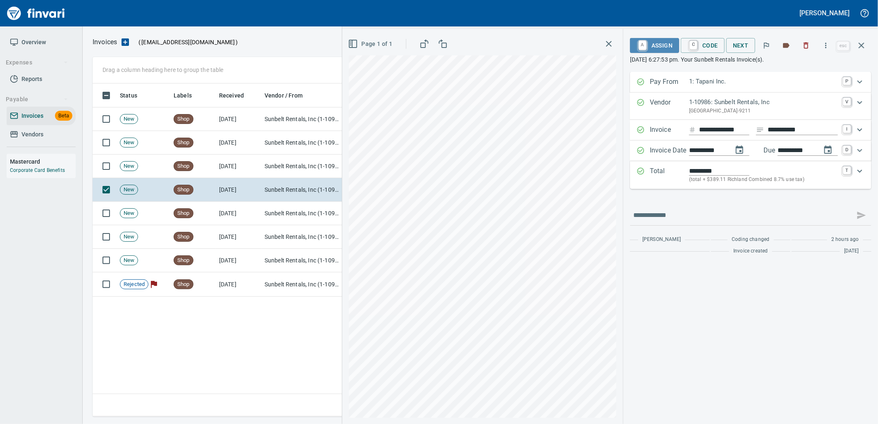
click at [669, 44] on span "A Assign" at bounding box center [654, 45] width 36 height 14
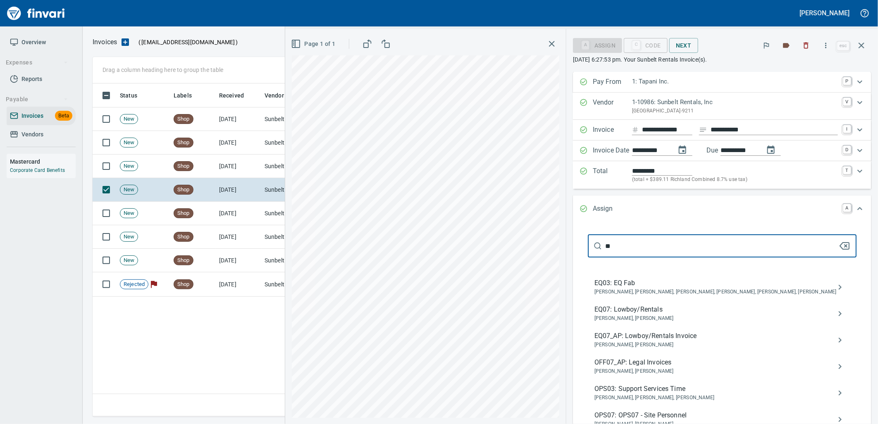
type input "**"
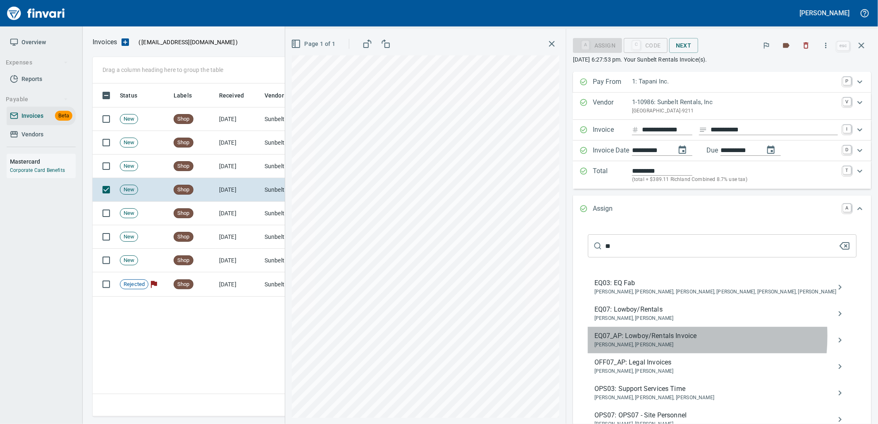
click at [656, 337] on span "EQ07_AP: Lowboy/Rentals Invoice" at bounding box center [715, 336] width 242 height 10
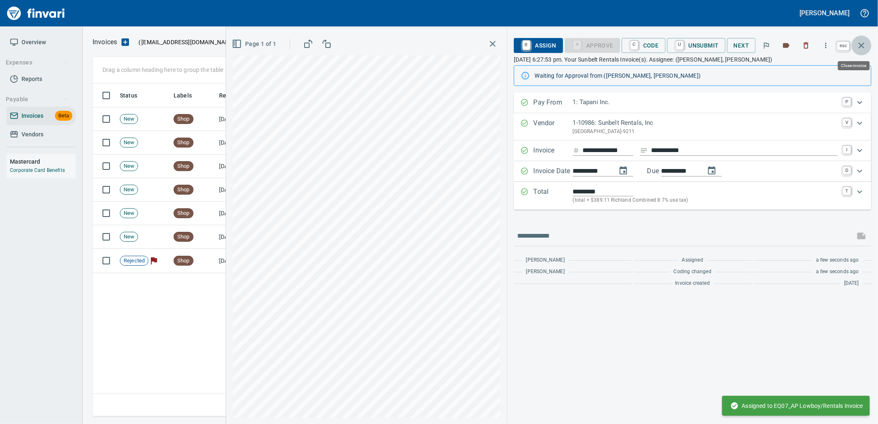
click at [859, 43] on icon "button" at bounding box center [861, 45] width 10 height 10
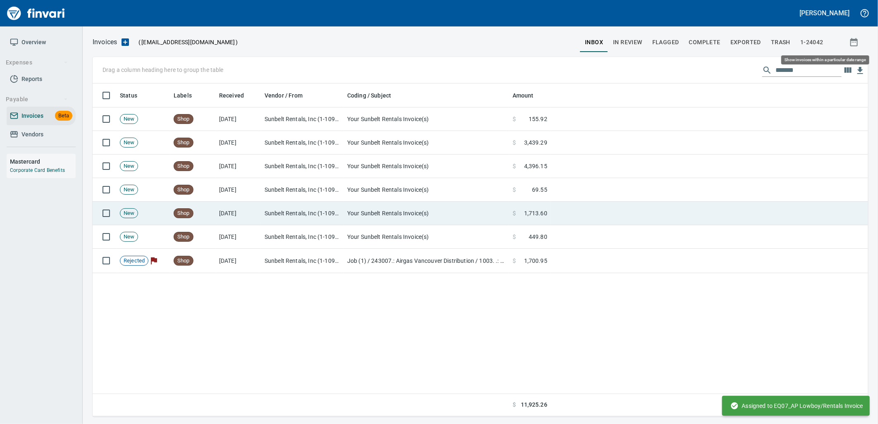
scroll to position [326, 769]
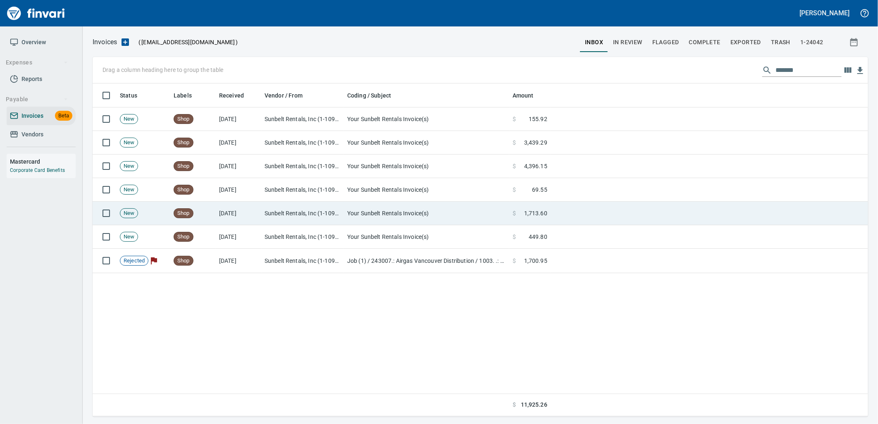
click at [490, 209] on td "Your Sunbelt Rentals Invoice(s)" at bounding box center [426, 214] width 165 height 24
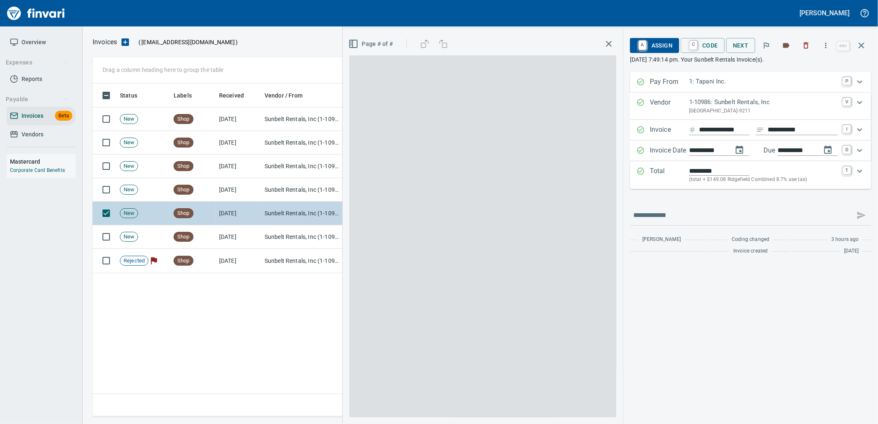
scroll to position [326, 768]
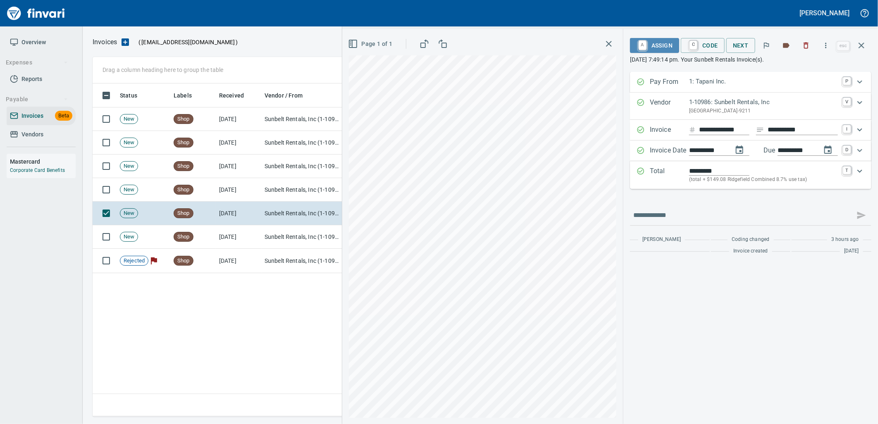
click at [652, 44] on span "A Assign" at bounding box center [654, 45] width 36 height 14
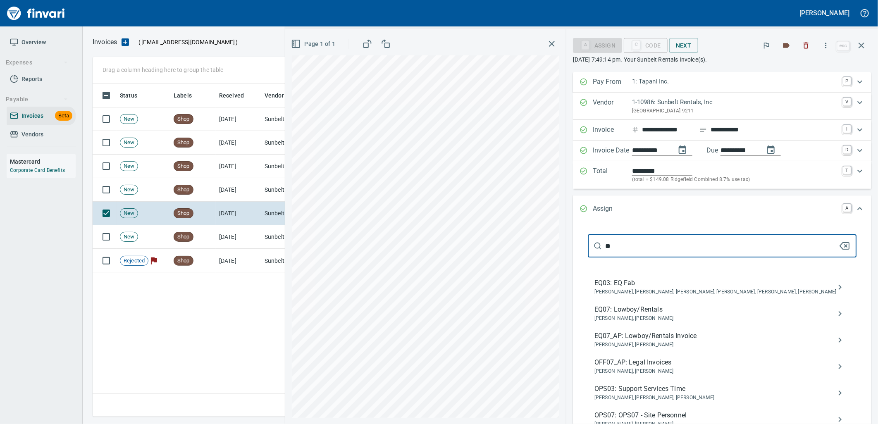
type input "**"
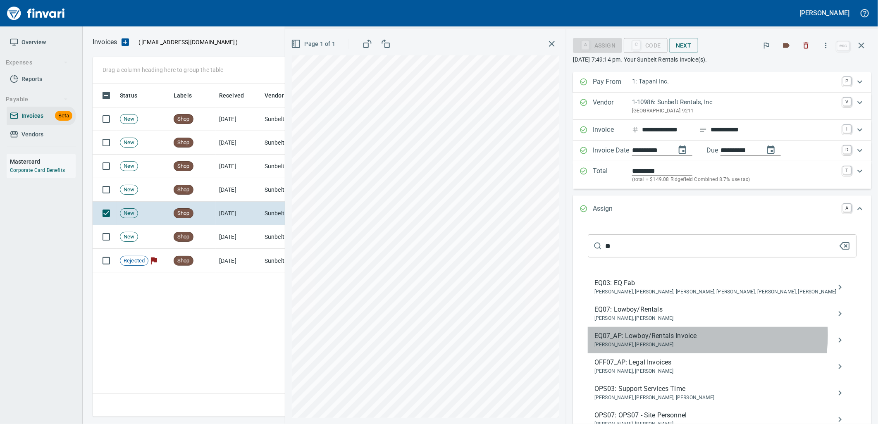
click at [695, 336] on span "EQ07_AP: Lowboy/Rentals Invoice" at bounding box center [715, 336] width 242 height 10
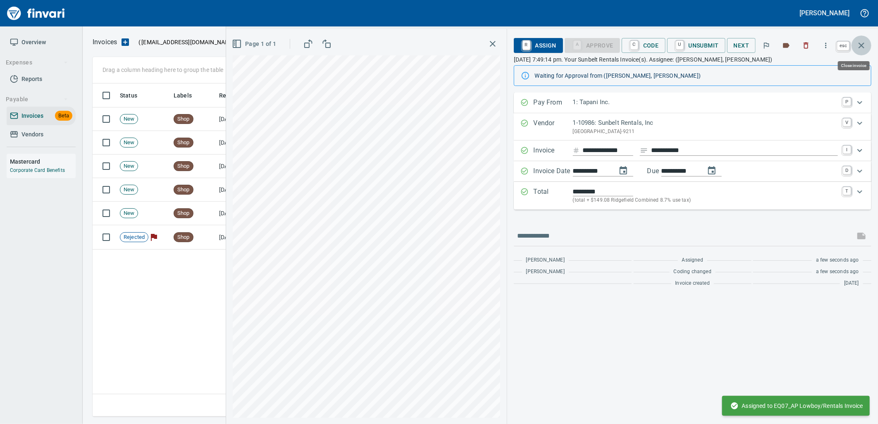
click at [860, 47] on icon "button" at bounding box center [861, 46] width 6 height 6
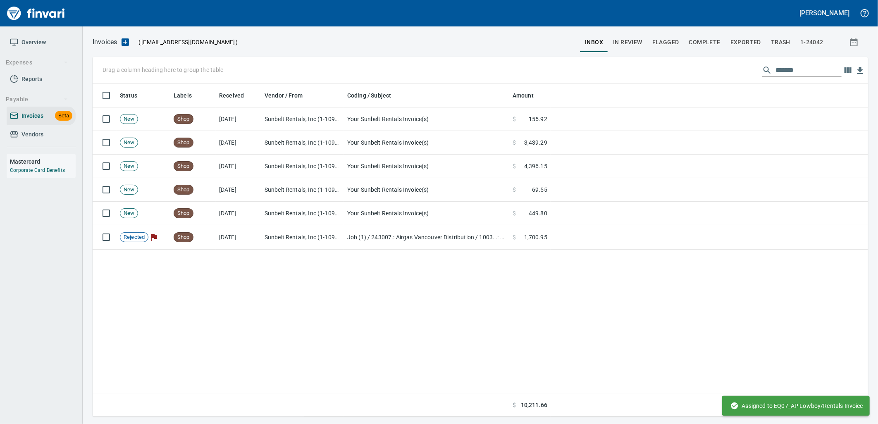
scroll to position [326, 769]
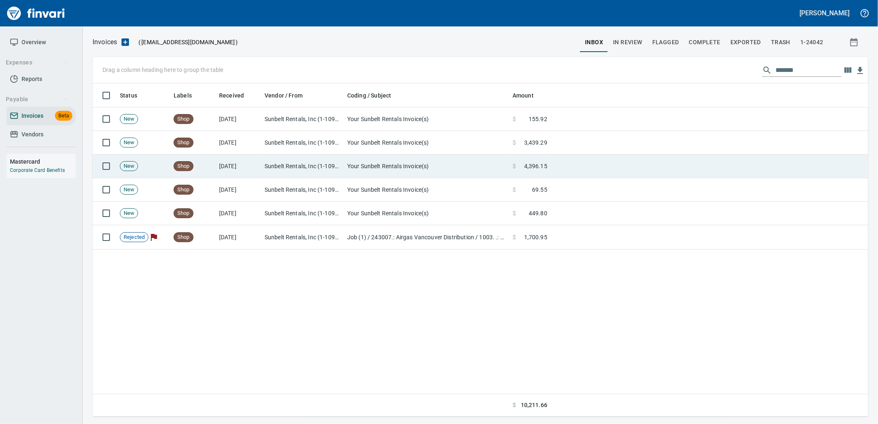
click at [474, 166] on td "Your Sunbelt Rentals Invoice(s)" at bounding box center [426, 167] width 165 height 24
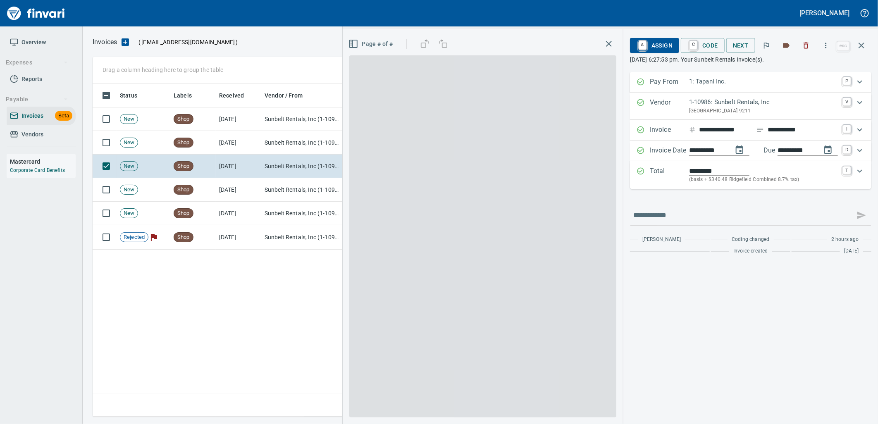
scroll to position [326, 768]
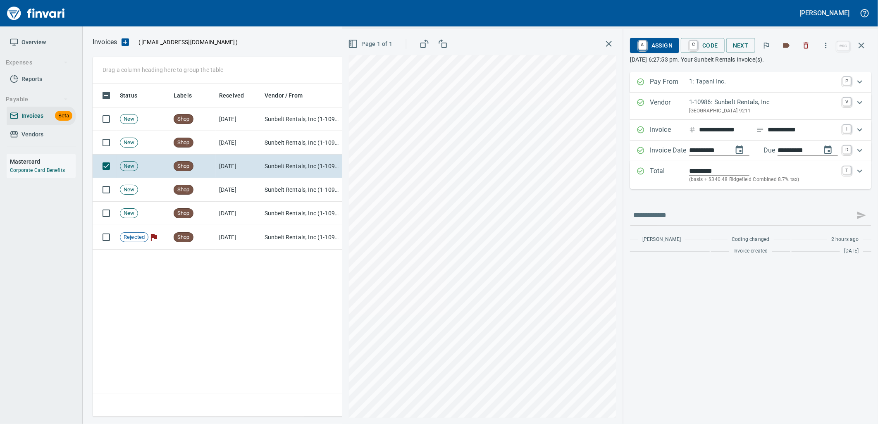
click at [652, 41] on span "A Assign" at bounding box center [654, 45] width 36 height 14
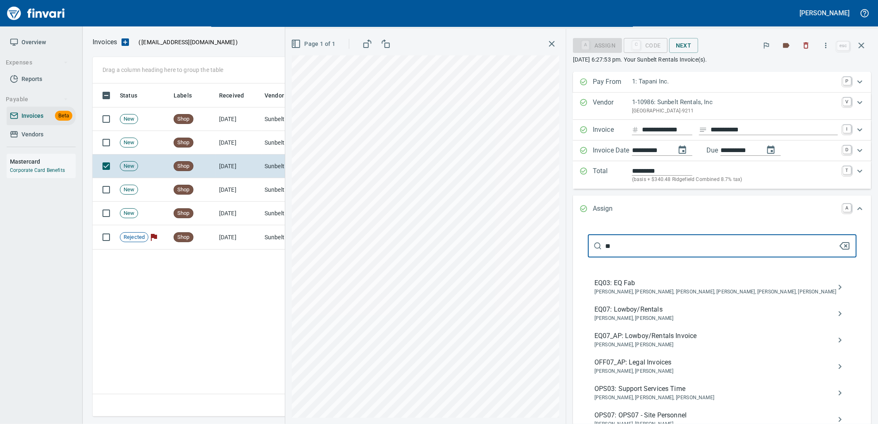
type input "**"
click at [725, 336] on span "EQ07_AP: Lowboy/Rentals Invoice" at bounding box center [715, 336] width 242 height 10
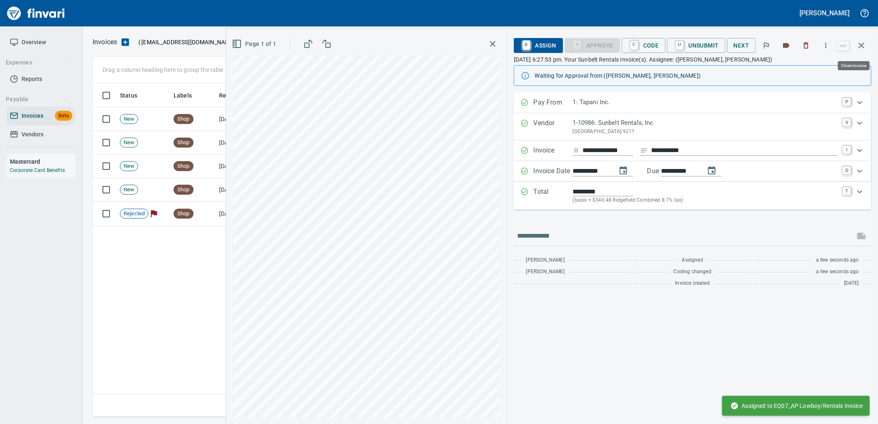
drag, startPoint x: 857, startPoint y: 44, endPoint x: 873, endPoint y: 44, distance: 16.1
click at [857, 44] on icon "button" at bounding box center [861, 45] width 10 height 10
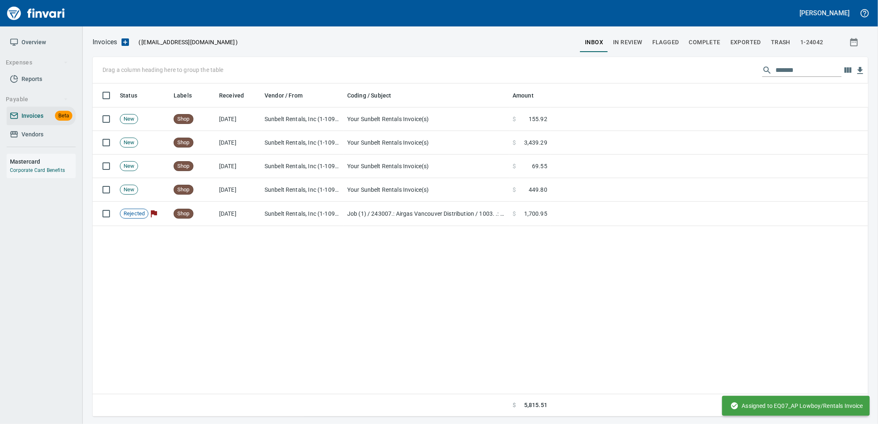
scroll to position [326, 768]
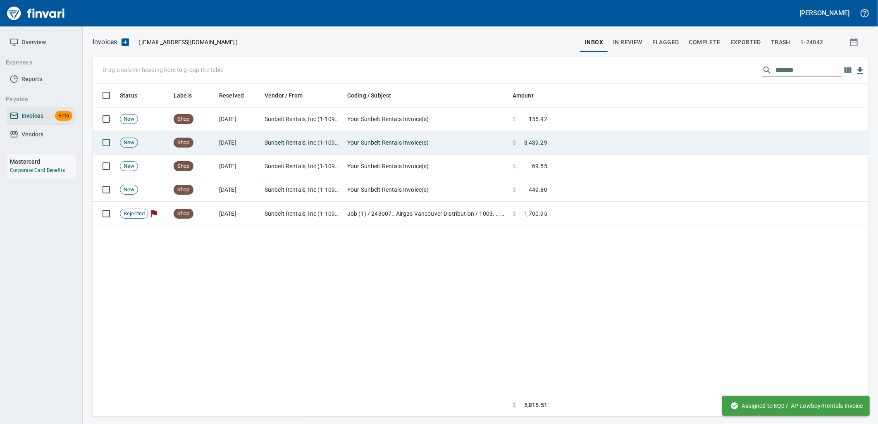
click at [559, 150] on td at bounding box center [708, 143] width 317 height 24
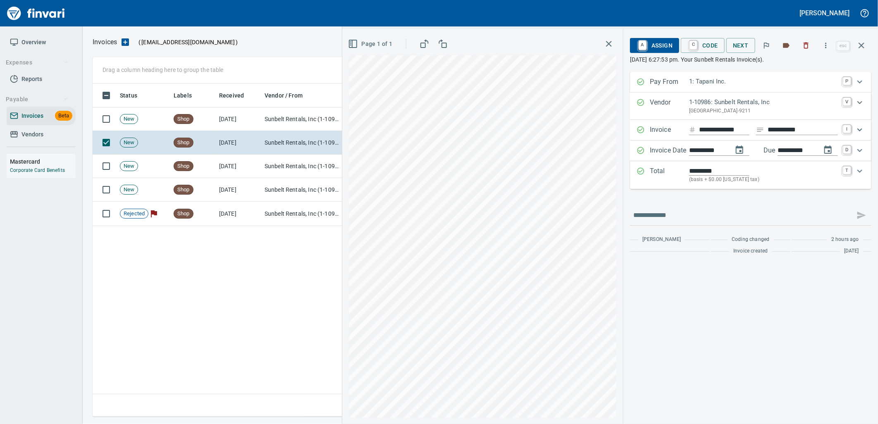
click at [656, 46] on span "A Assign" at bounding box center [654, 45] width 36 height 14
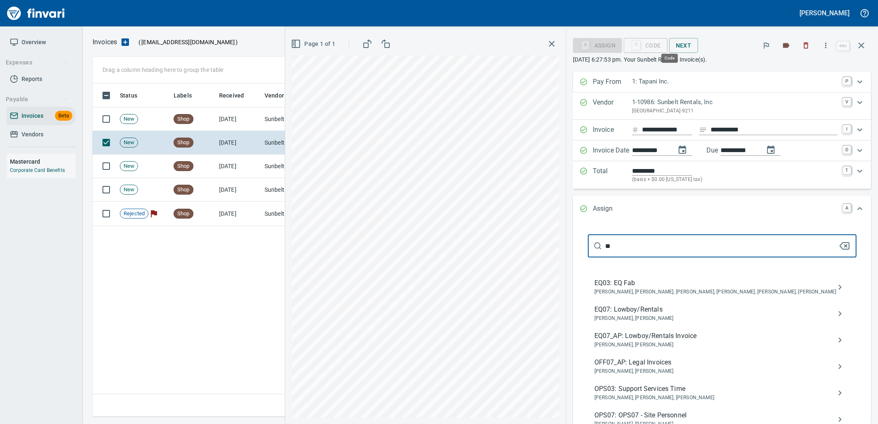
scroll to position [326, 768]
type input "**"
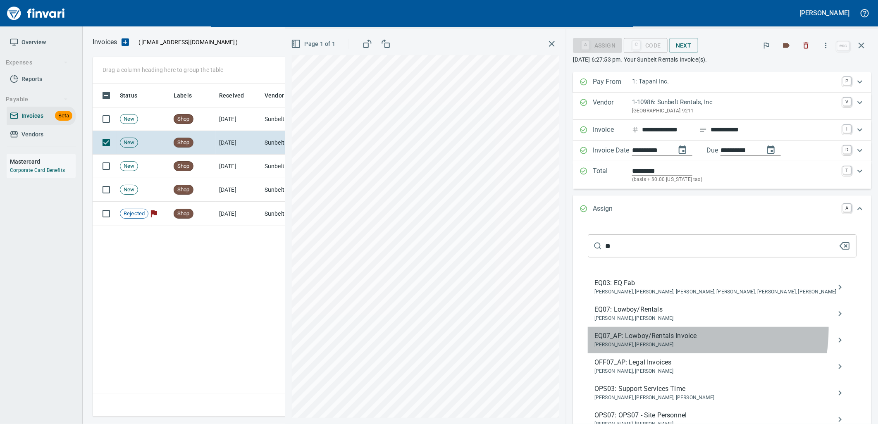
click at [688, 330] on div "EQ07_AP: Lowboy/Rentals Invoice Joseph Luna, Neil Kaski" at bounding box center [722, 340] width 269 height 26
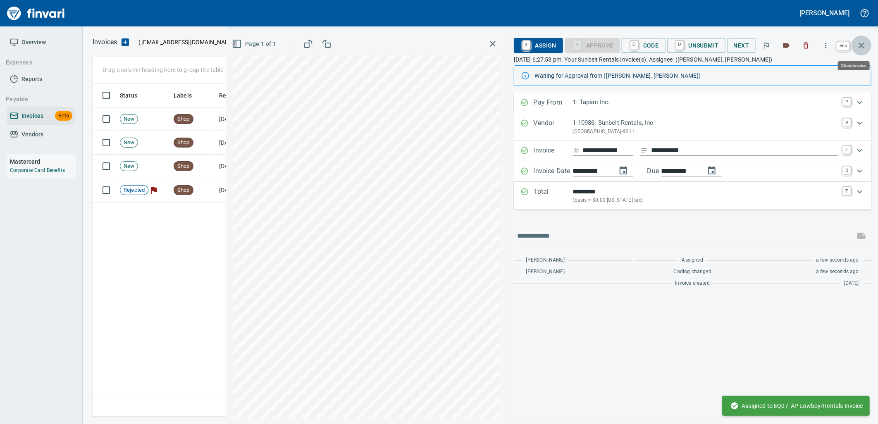
click at [860, 43] on icon "button" at bounding box center [861, 45] width 10 height 10
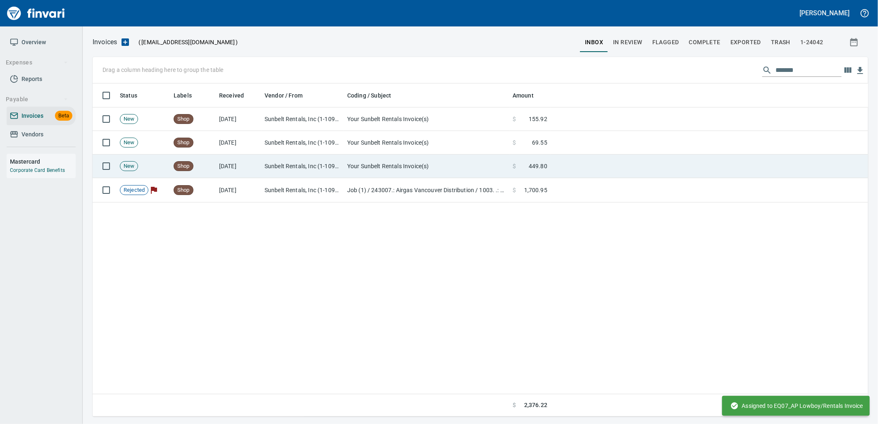
click at [535, 162] on span "449.80" at bounding box center [537, 166] width 19 height 8
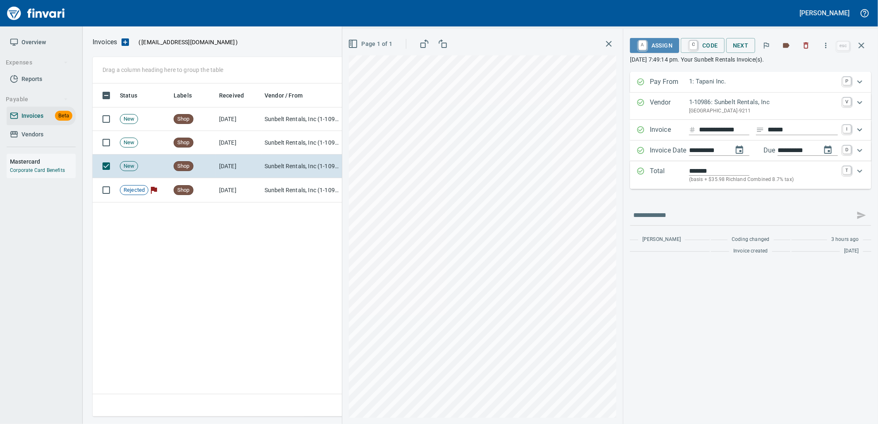
click at [663, 52] on button "A Assign" at bounding box center [654, 45] width 49 height 15
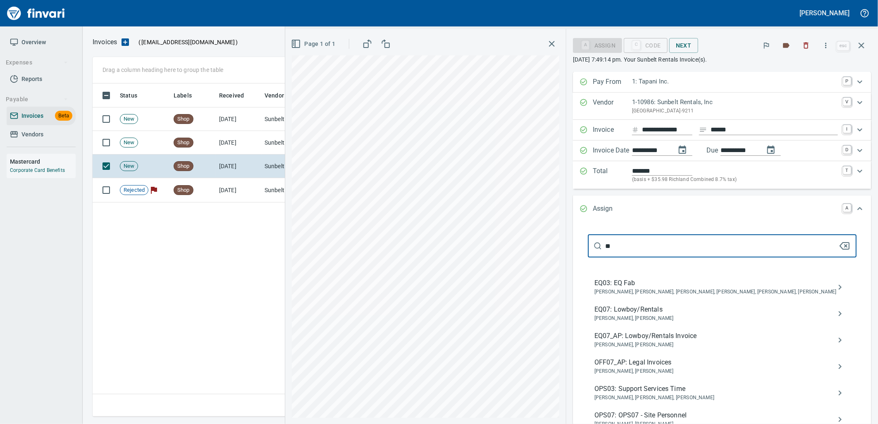
type input "**"
click at [666, 332] on span "EQ07_AP: Lowboy/Rentals Invoice" at bounding box center [715, 336] width 242 height 10
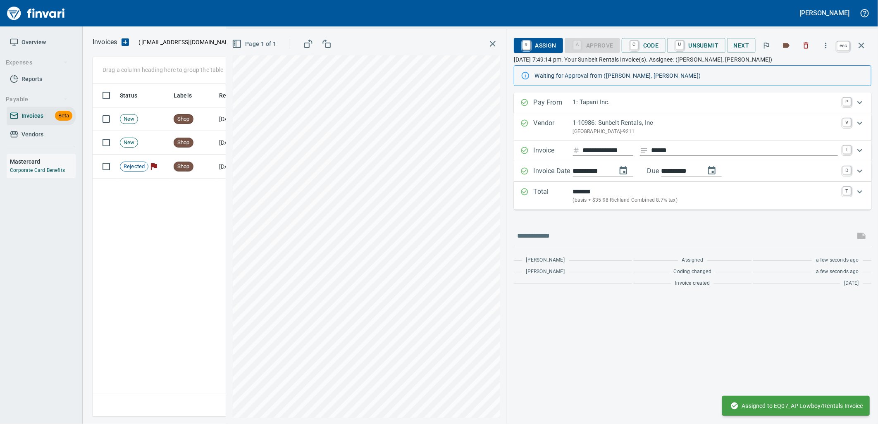
click at [859, 46] on icon "button" at bounding box center [861, 45] width 10 height 10
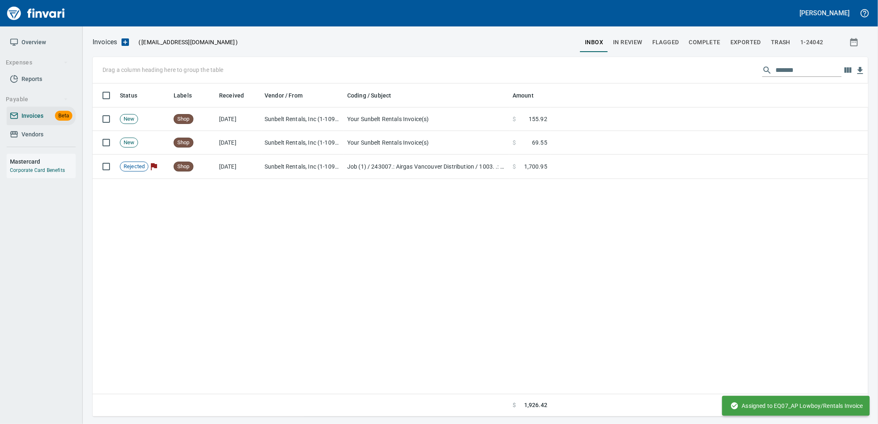
scroll to position [326, 768]
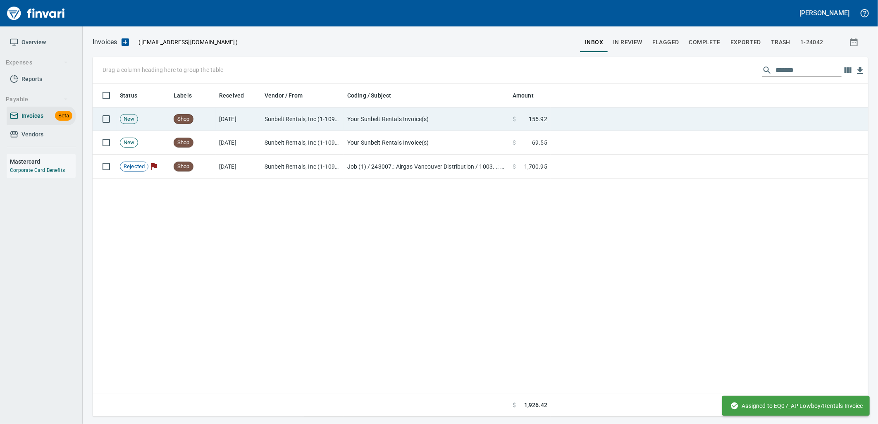
click at [435, 122] on td "Your Sunbelt Rentals Invoice(s)" at bounding box center [426, 119] width 165 height 24
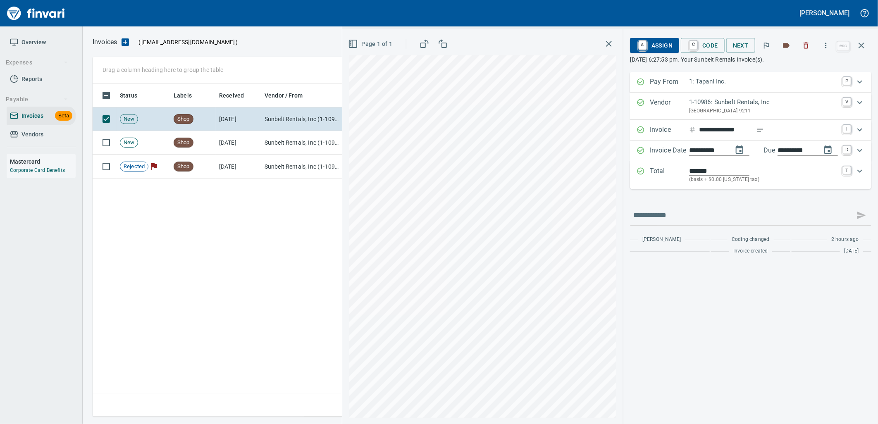
click at [656, 43] on span "A Assign" at bounding box center [654, 45] width 36 height 14
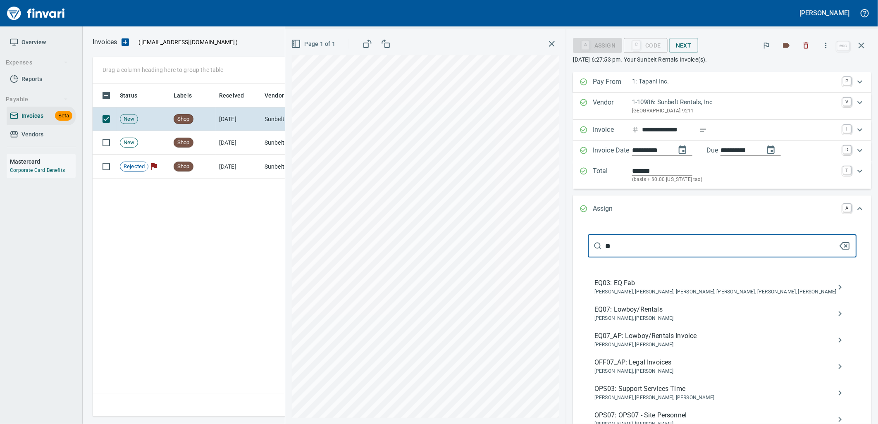
type input "**"
click at [683, 338] on span "EQ07_AP: Lowboy/Rentals Invoice" at bounding box center [715, 336] width 242 height 10
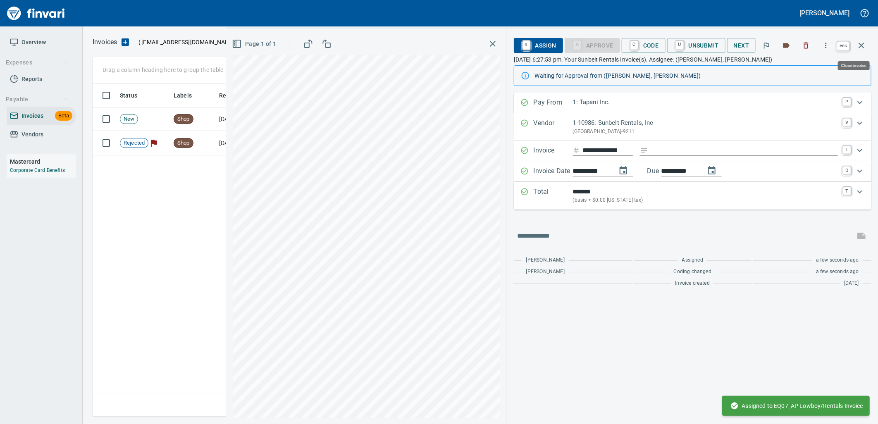
click at [862, 40] on button "button" at bounding box center [861, 46] width 20 height 20
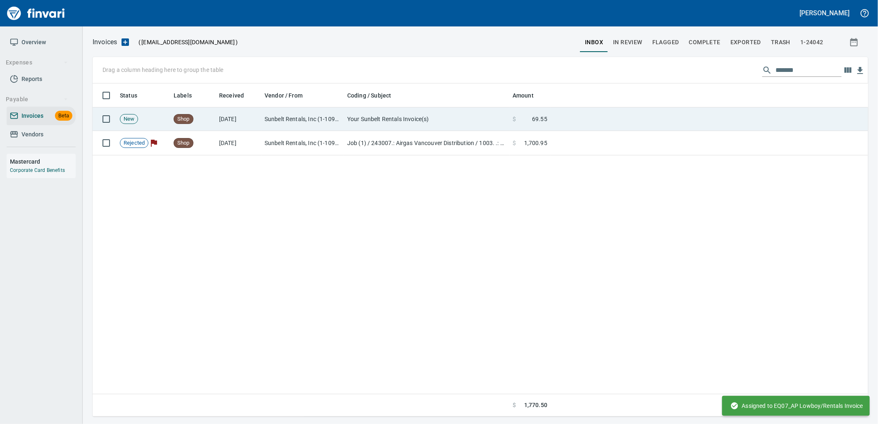
click at [527, 115] on span at bounding box center [524, 119] width 16 height 8
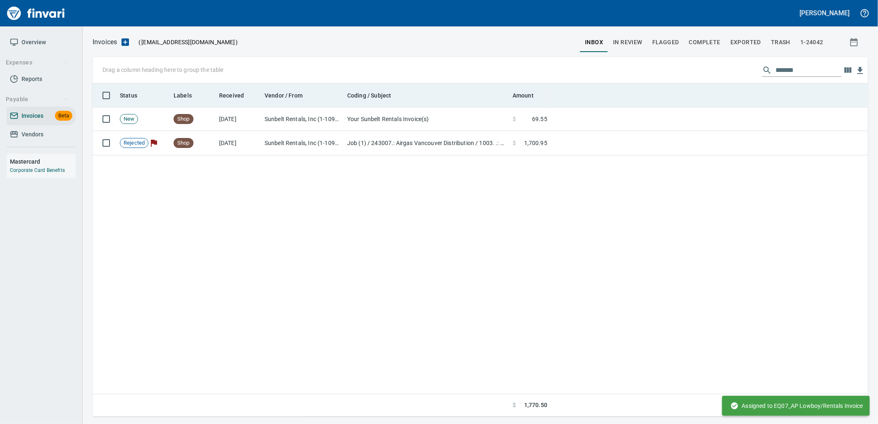
scroll to position [326, 768]
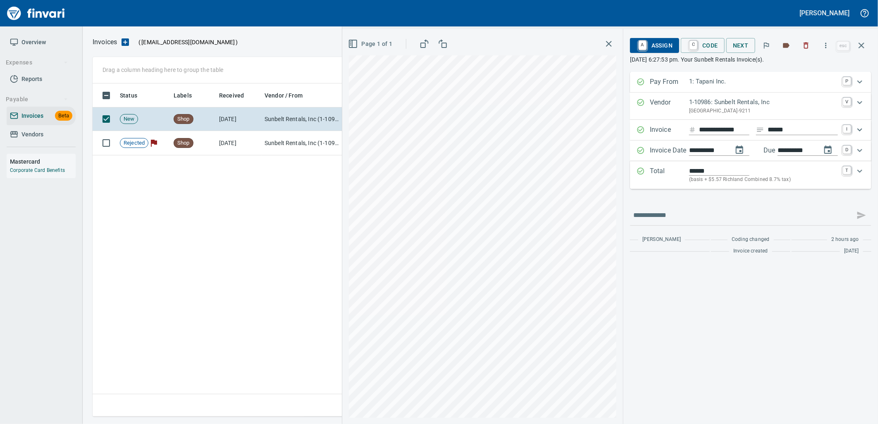
click at [669, 43] on span "A Assign" at bounding box center [654, 45] width 36 height 14
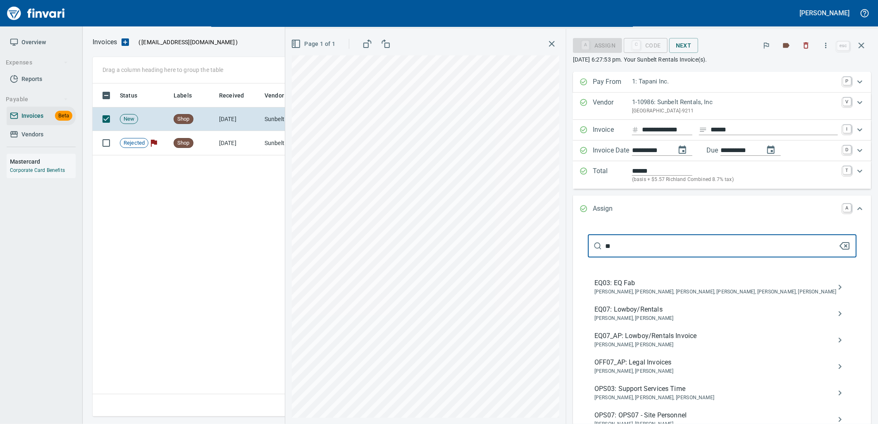
type input "**"
click at [692, 336] on span "EQ07_AP: Lowboy/Rentals Invoice" at bounding box center [715, 336] width 242 height 10
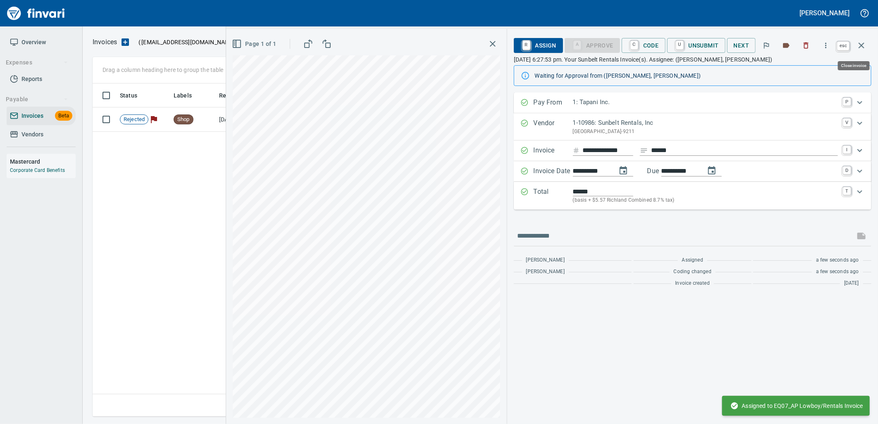
click at [860, 48] on icon "button" at bounding box center [861, 45] width 10 height 10
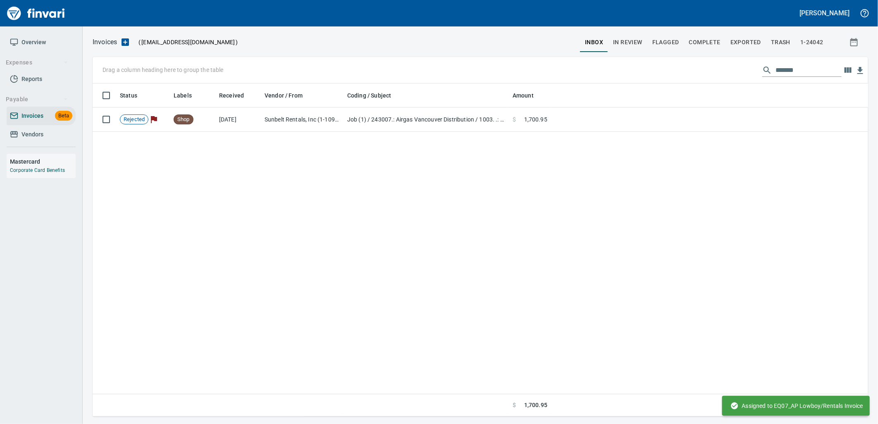
drag, startPoint x: 824, startPoint y: 67, endPoint x: 639, endPoint y: 69, distance: 185.1
click at [643, 69] on div "Drag a column heading here to group the table *******" at bounding box center [480, 70] width 775 height 26
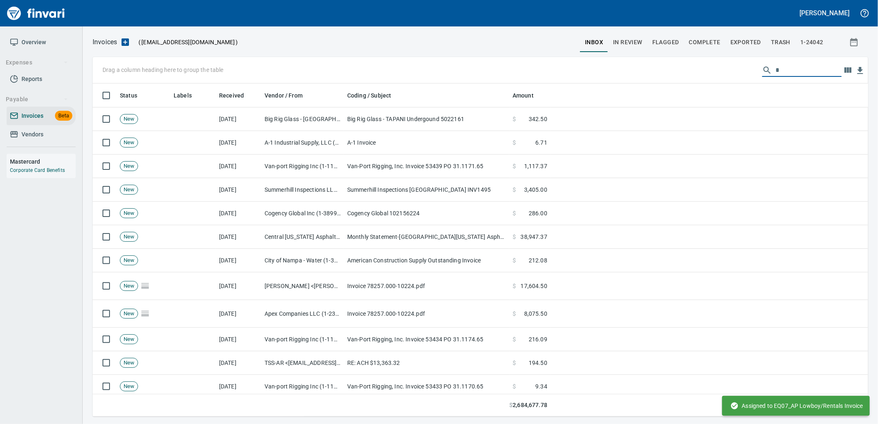
scroll to position [326, 762]
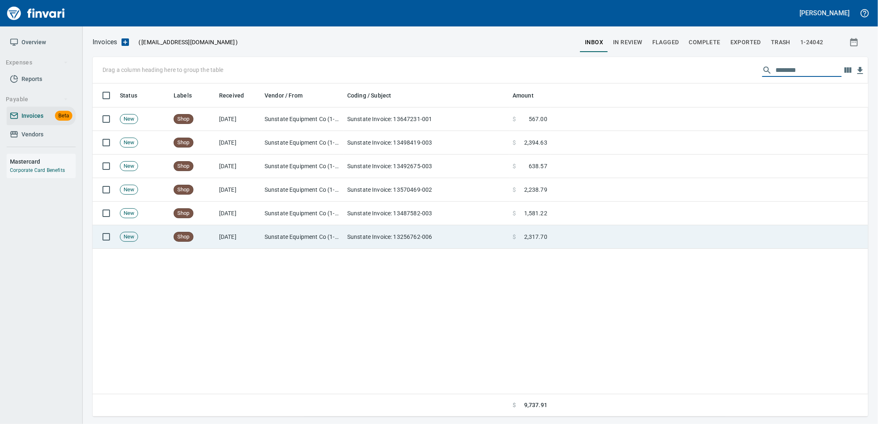
type input "********"
click at [540, 231] on td "$ 2,317.70" at bounding box center [529, 237] width 41 height 24
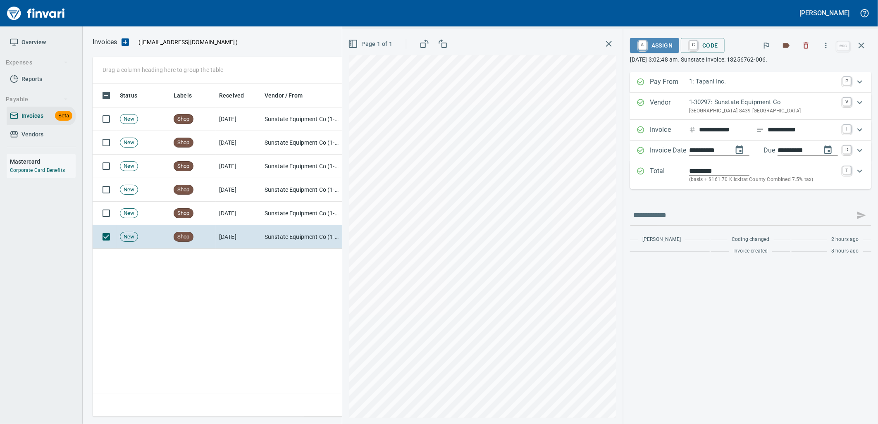
click at [659, 40] on span "A Assign" at bounding box center [654, 45] width 36 height 14
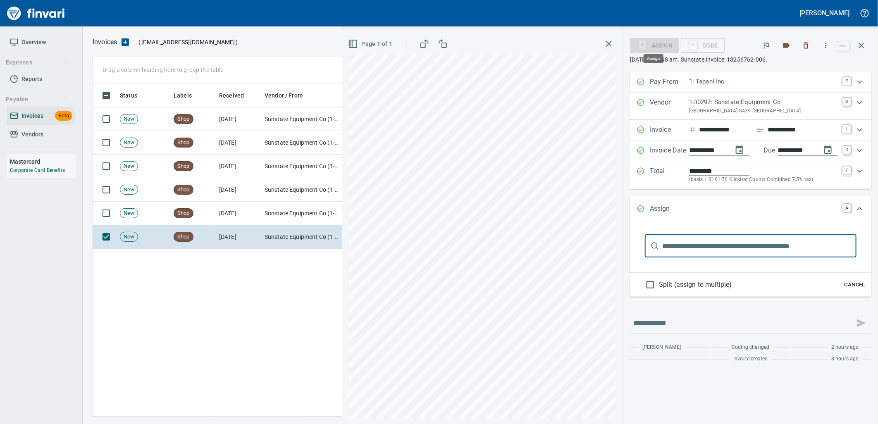
scroll to position [326, 768]
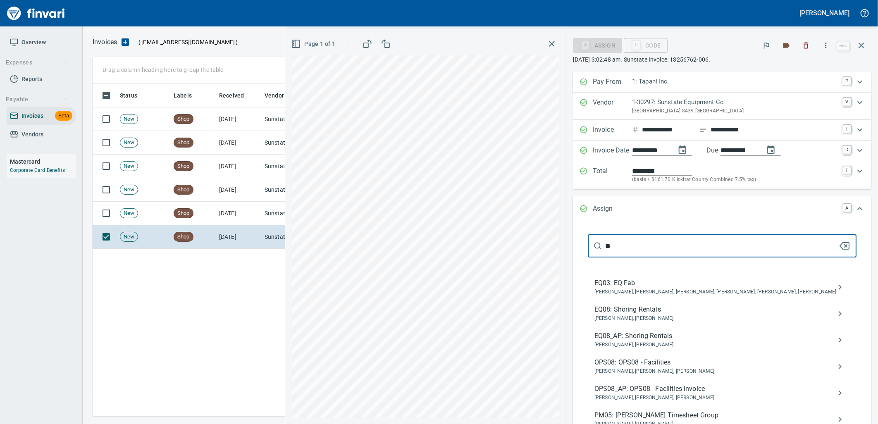
type input "**"
click at [665, 342] on span "[PERSON_NAME], [PERSON_NAME]" at bounding box center [715, 345] width 242 height 8
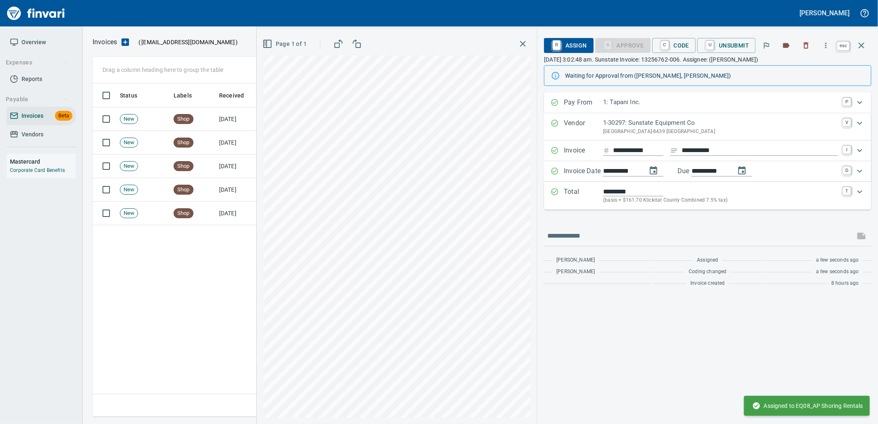
click at [857, 45] on icon "button" at bounding box center [861, 45] width 10 height 10
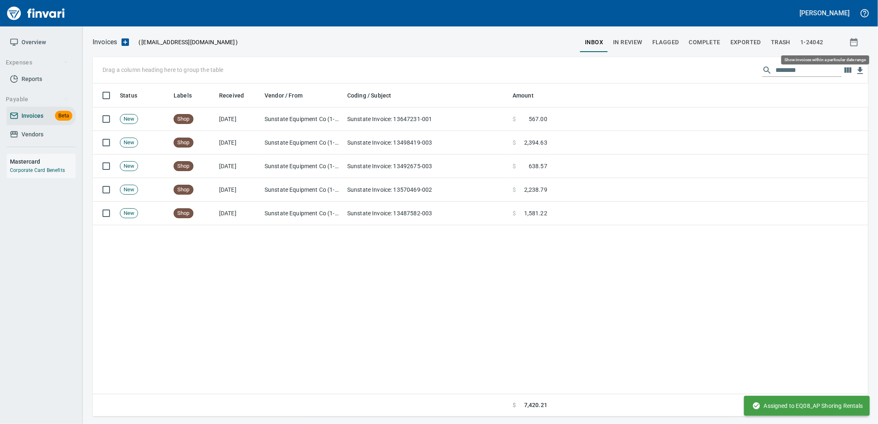
scroll to position [326, 769]
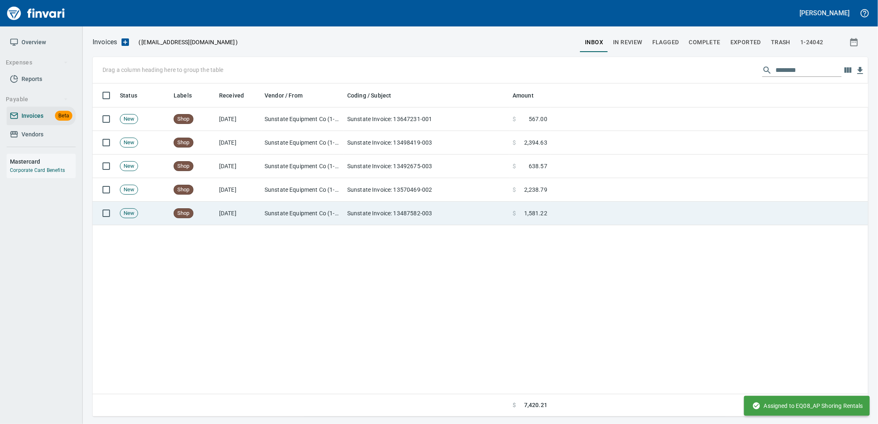
click at [500, 207] on td "Sunstate Invoice: 13487582-003" at bounding box center [426, 214] width 165 height 24
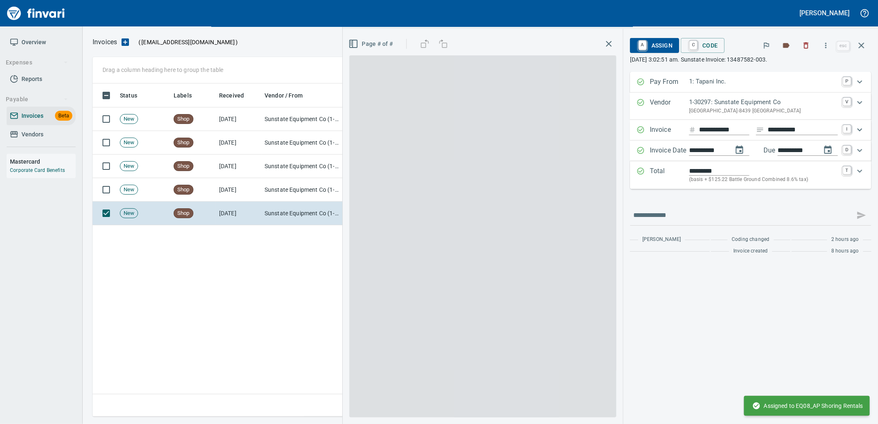
scroll to position [326, 768]
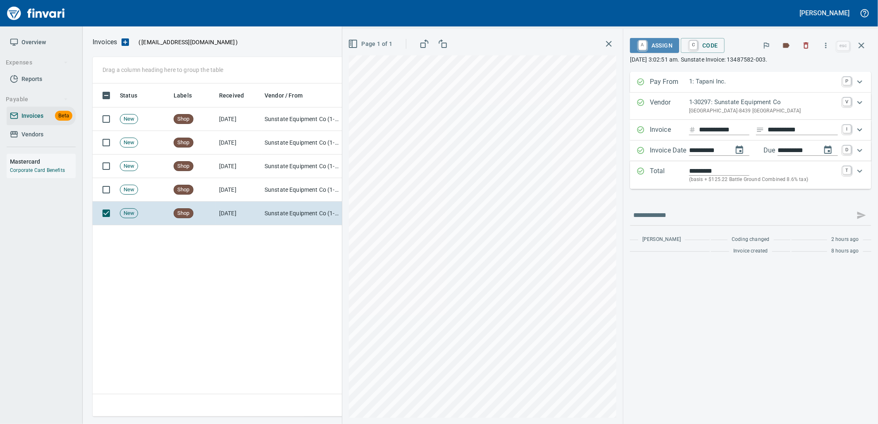
click at [654, 43] on span "A Assign" at bounding box center [654, 45] width 36 height 14
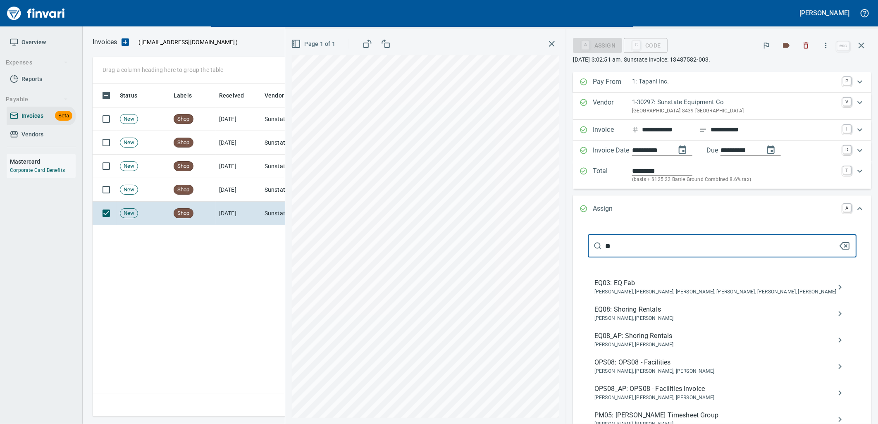
type input "**"
click at [654, 335] on span "EQ08_AP: Shoring Rentals" at bounding box center [715, 336] width 242 height 10
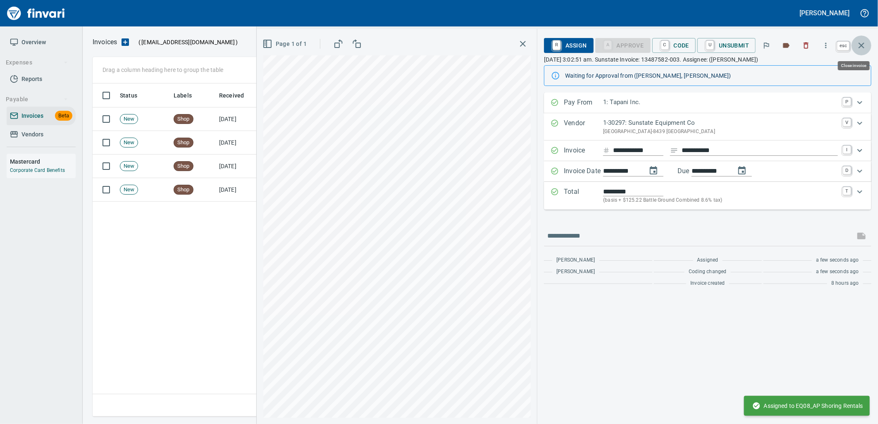
click at [860, 39] on button "button" at bounding box center [861, 46] width 20 height 20
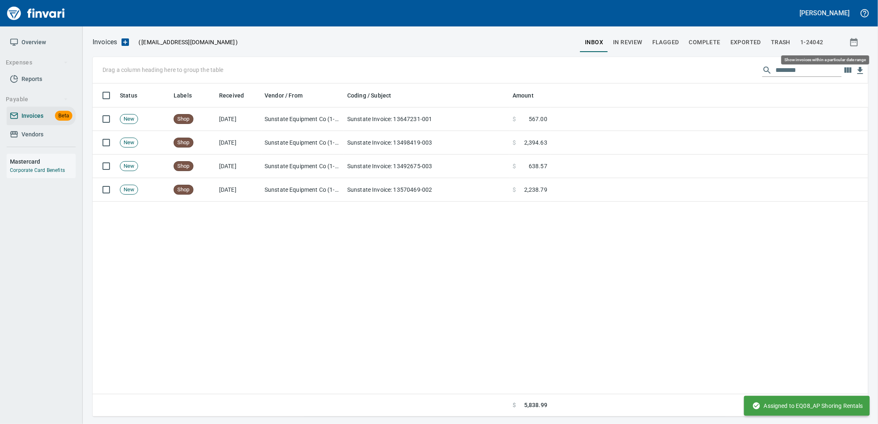
scroll to position [326, 769]
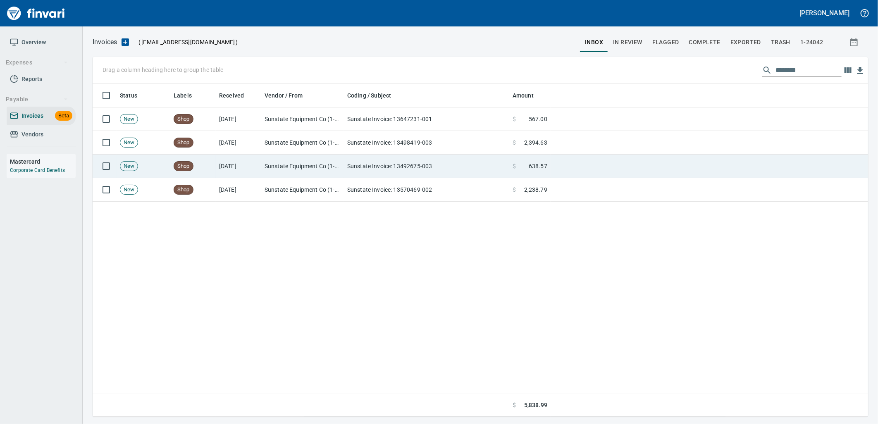
click at [450, 163] on td "Sunstate Invoice: 13492675-003" at bounding box center [426, 167] width 165 height 24
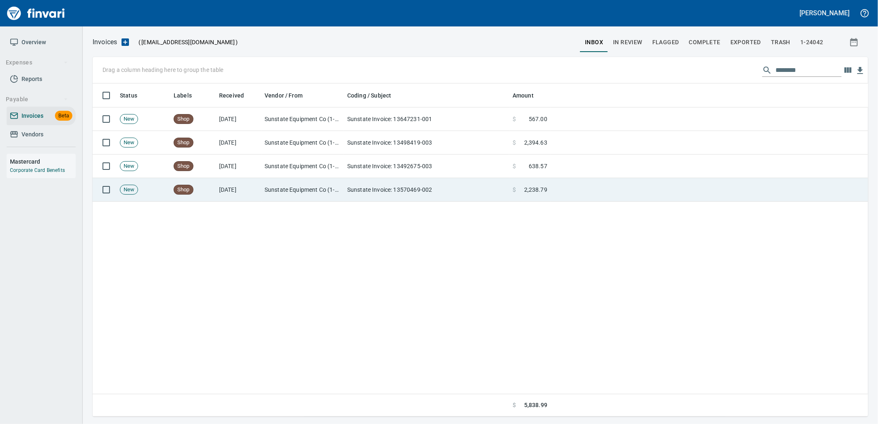
scroll to position [326, 768]
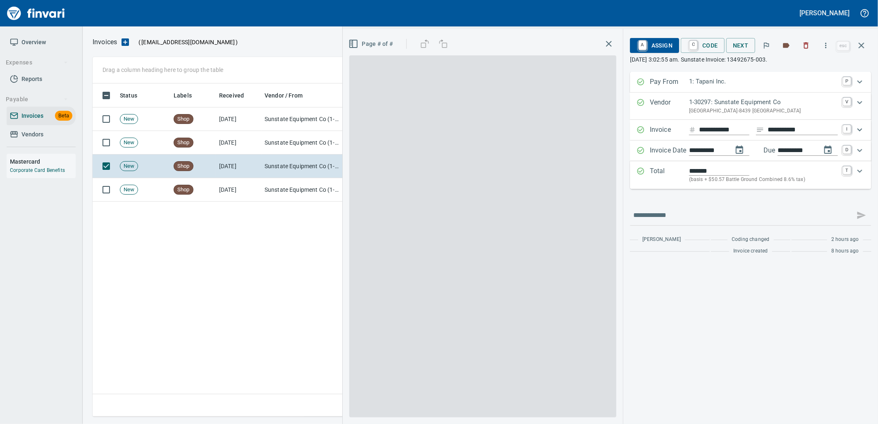
click at [664, 46] on span "A Assign" at bounding box center [654, 45] width 36 height 14
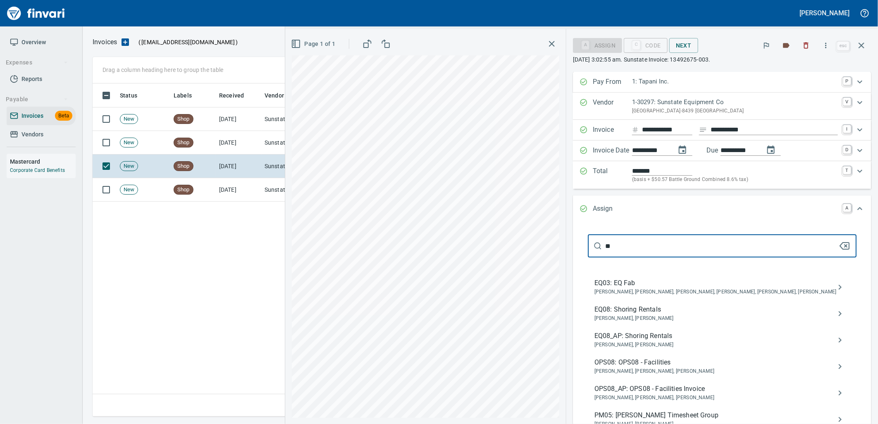
type input "**"
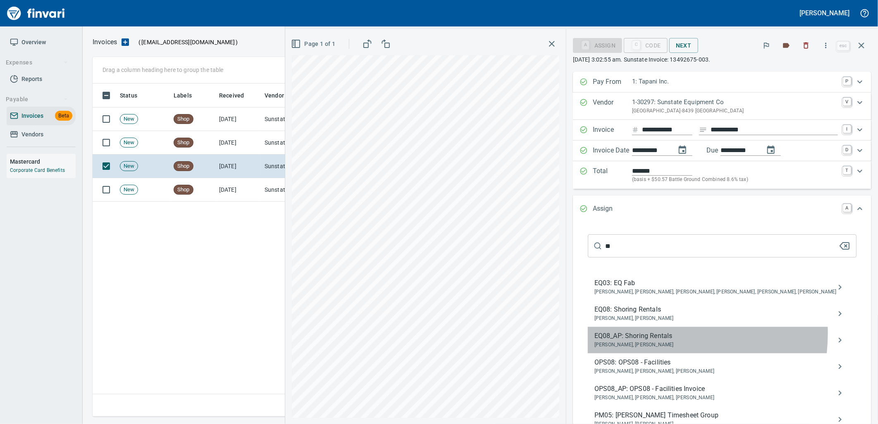
click at [658, 334] on span "EQ08_AP: Shoring Rentals" at bounding box center [715, 336] width 242 height 10
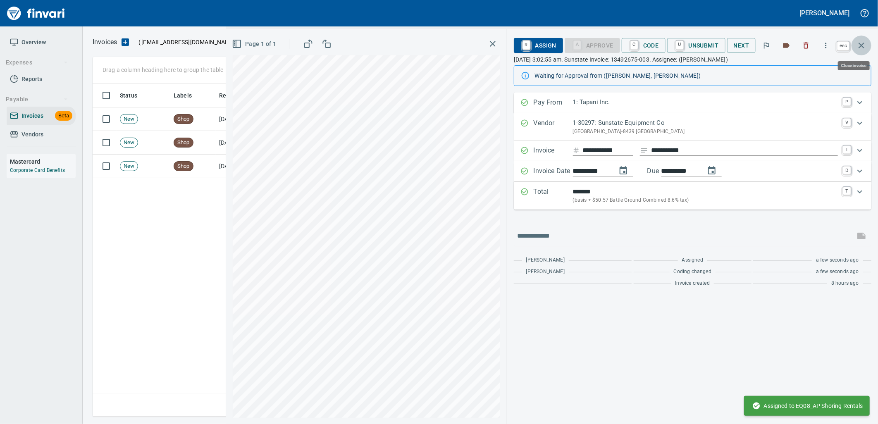
click at [862, 45] on icon "button" at bounding box center [861, 46] width 6 height 6
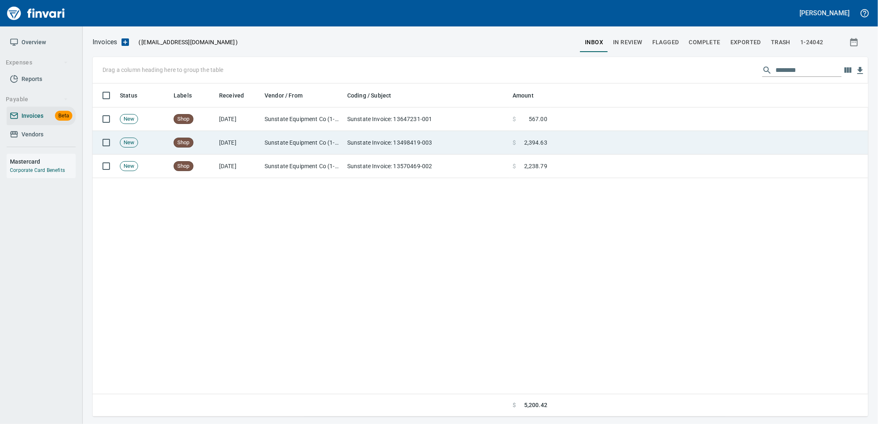
click at [608, 144] on td at bounding box center [708, 143] width 317 height 24
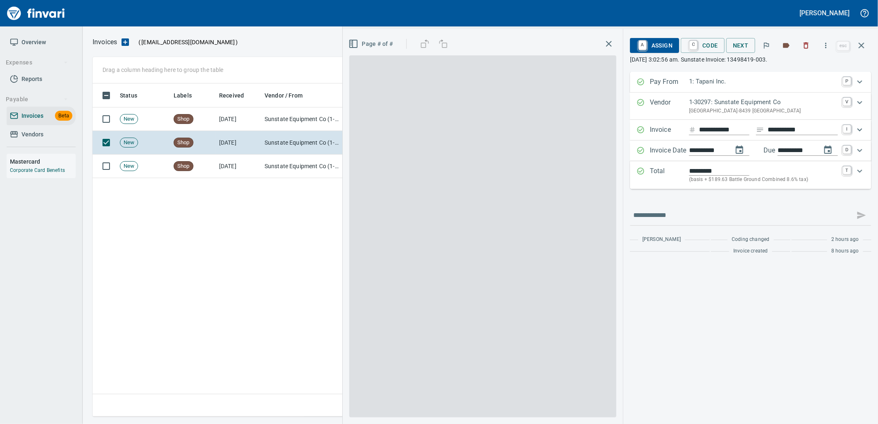
click at [655, 47] on span "A Assign" at bounding box center [654, 45] width 36 height 14
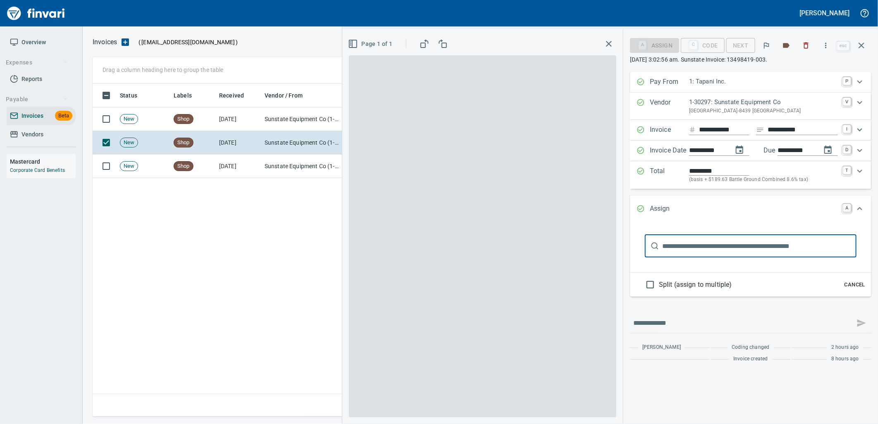
scroll to position [326, 768]
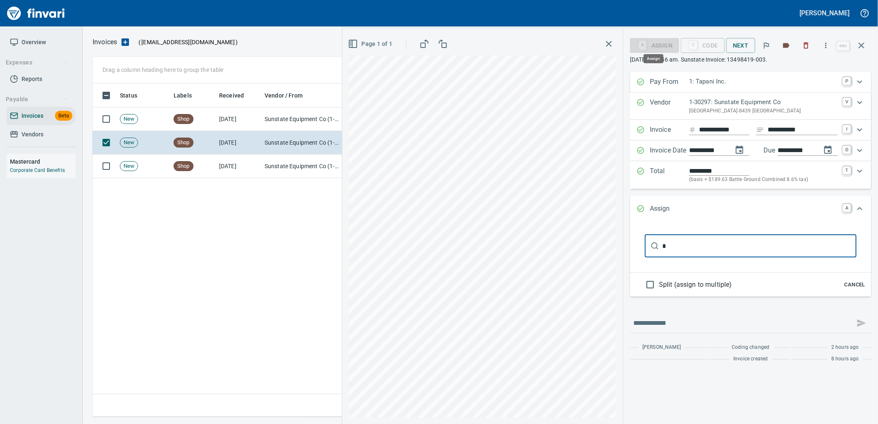
type input "**"
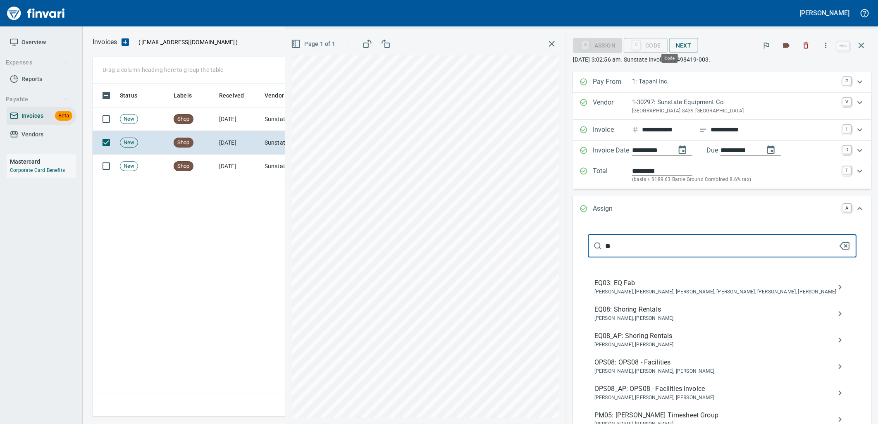
scroll to position [326, 768]
type input "**"
click at [642, 341] on span "[PERSON_NAME], [PERSON_NAME]" at bounding box center [715, 345] width 242 height 8
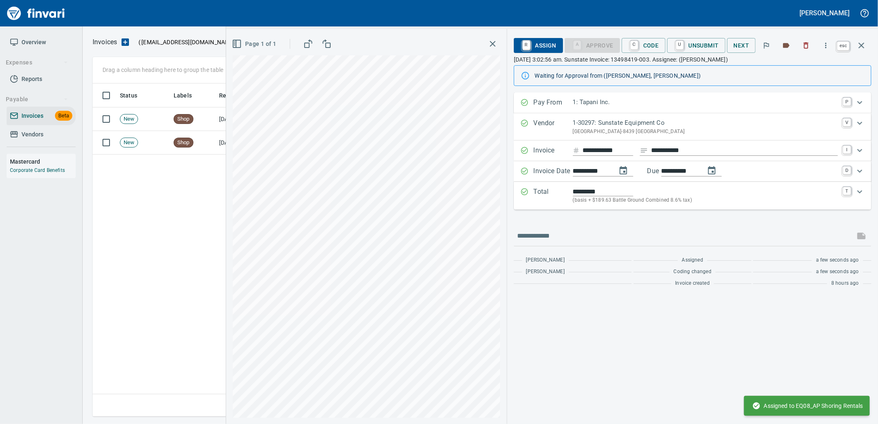
click at [856, 46] on icon "button" at bounding box center [861, 45] width 10 height 10
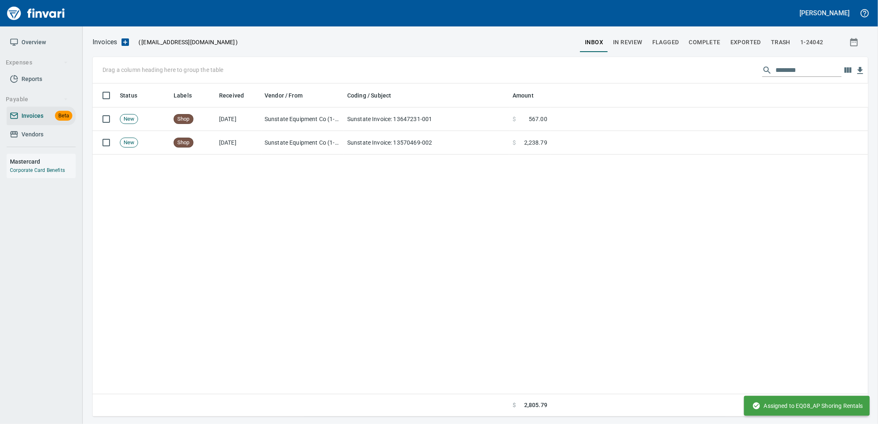
scroll to position [326, 768]
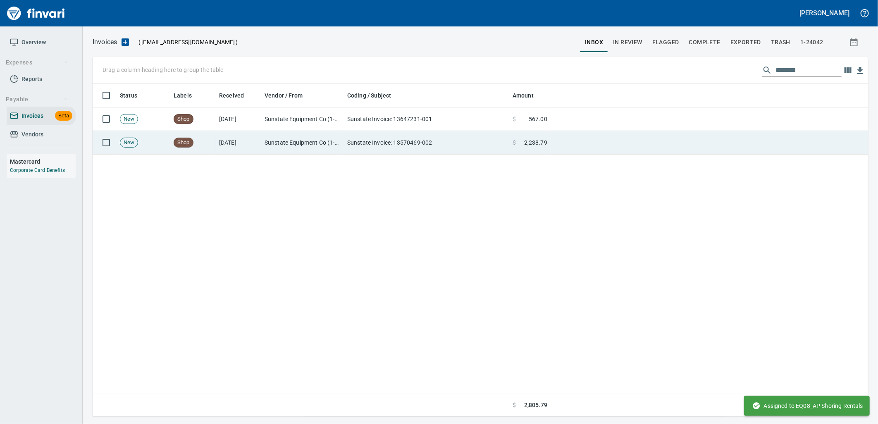
click at [656, 141] on td at bounding box center [708, 143] width 317 height 24
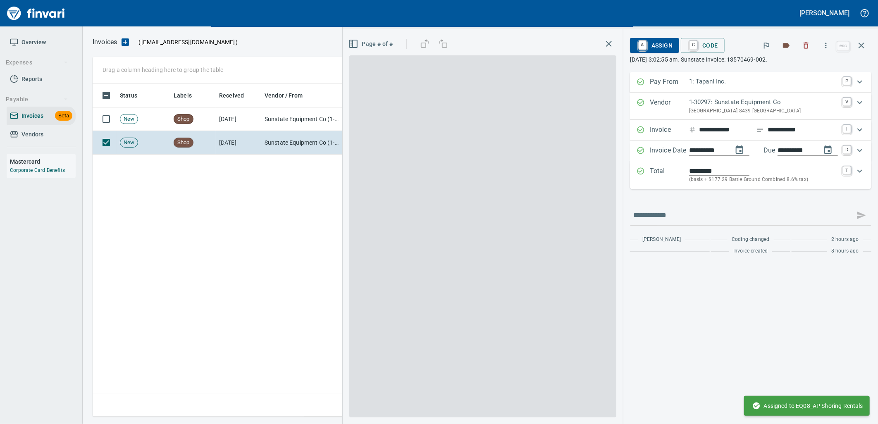
click at [666, 42] on span "A Assign" at bounding box center [654, 45] width 36 height 14
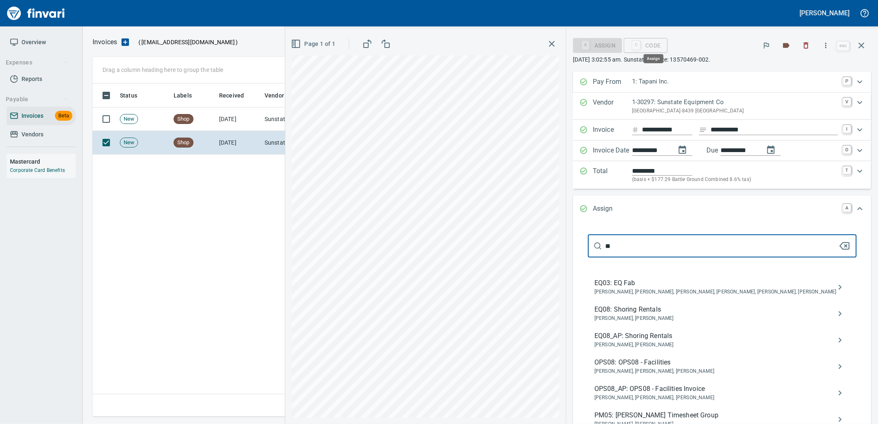
scroll to position [326, 768]
type input "**"
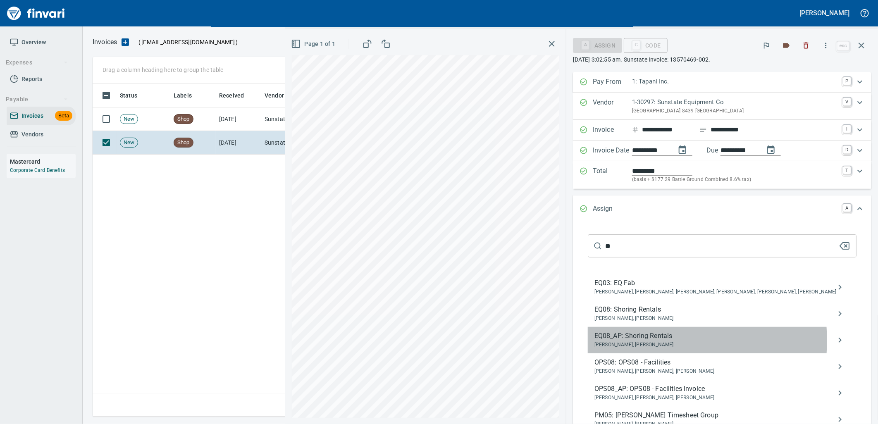
click at [642, 341] on span "[PERSON_NAME], [PERSON_NAME]" at bounding box center [715, 345] width 242 height 8
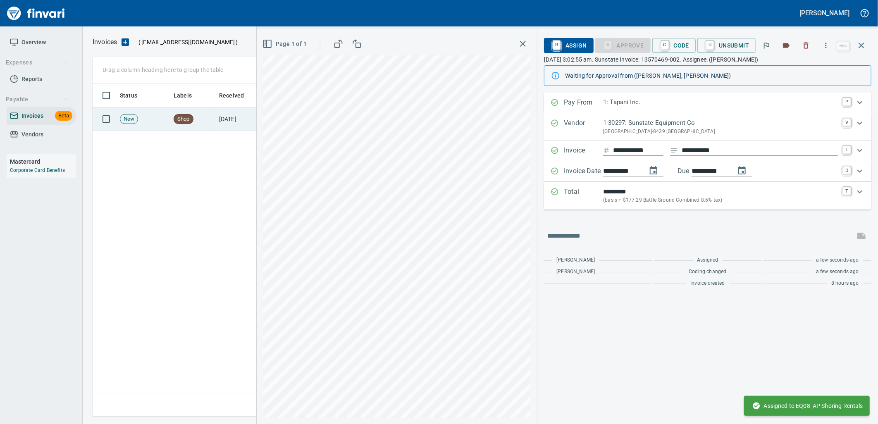
click at [213, 123] on td "Shop" at bounding box center [192, 119] width 45 height 24
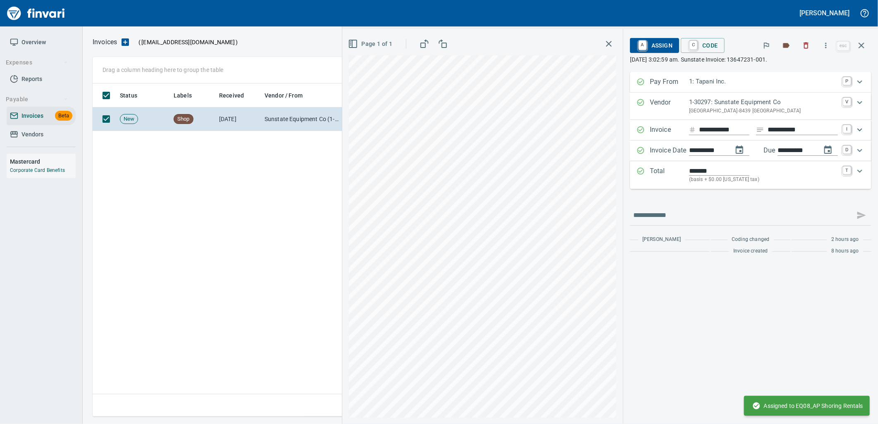
click at [660, 46] on span "A Assign" at bounding box center [654, 45] width 36 height 14
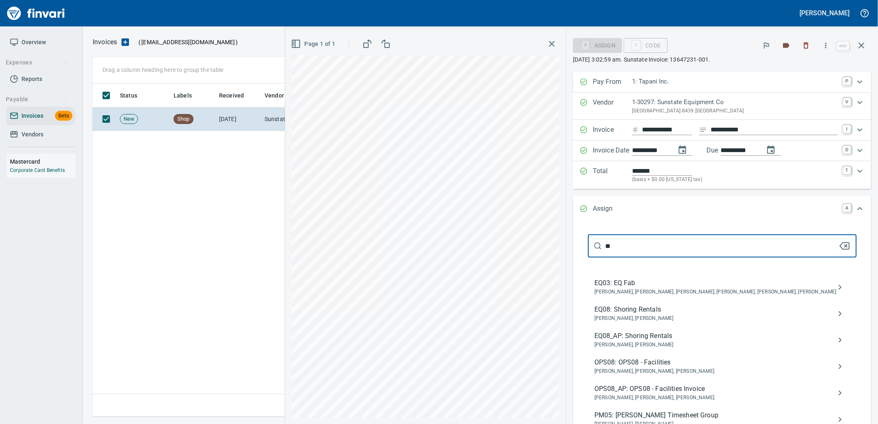
type input "**"
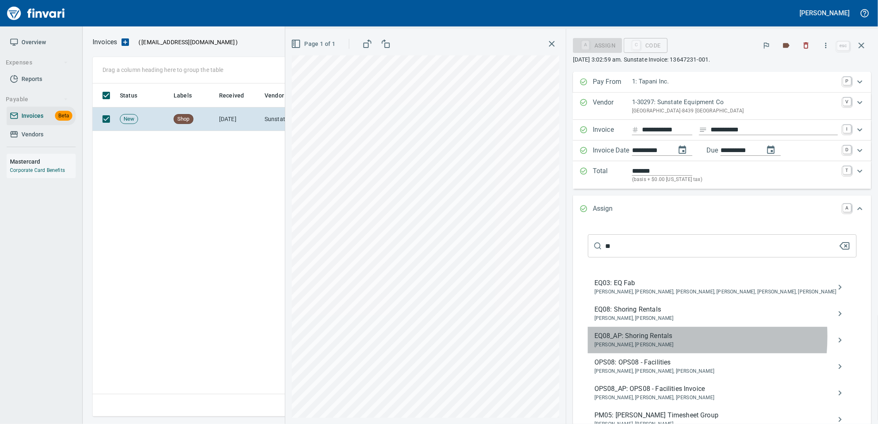
click at [649, 337] on span "EQ08_AP: Shoring Rentals" at bounding box center [715, 336] width 242 height 10
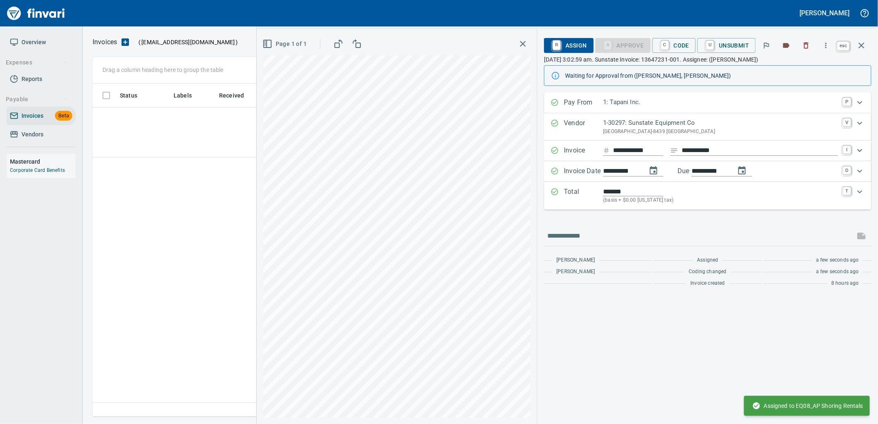
click at [857, 43] on icon "button" at bounding box center [861, 45] width 10 height 10
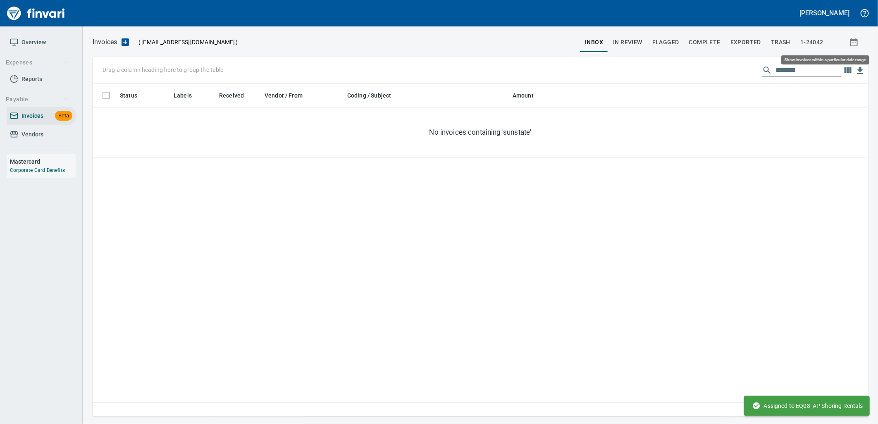
scroll to position [326, 768]
drag, startPoint x: 803, startPoint y: 64, endPoint x: 564, endPoint y: 55, distance: 239.4
click at [572, 58] on div "Drag a column heading here to group the table ********" at bounding box center [480, 70] width 775 height 26
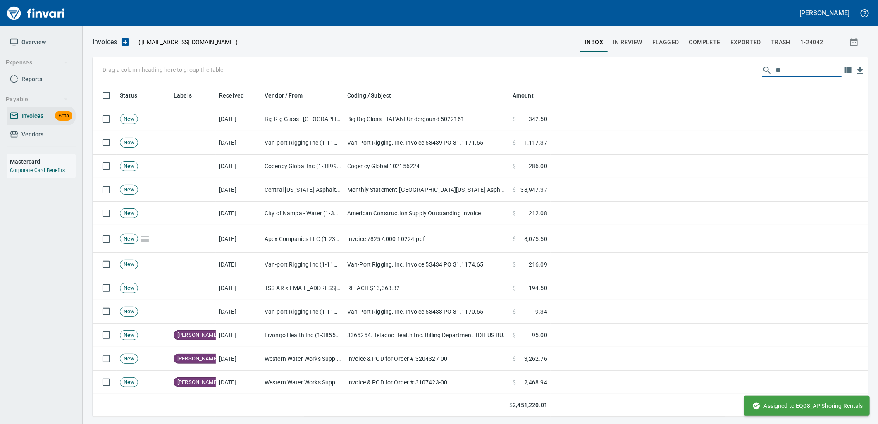
scroll to position [326, 762]
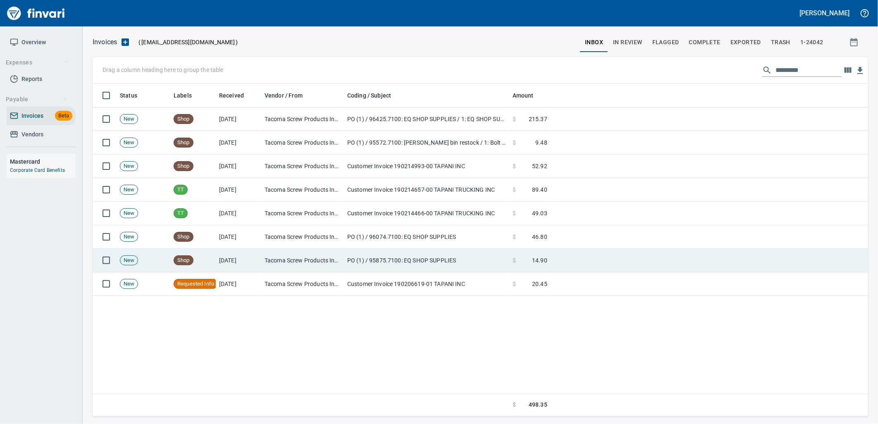
click at [422, 259] on td "PO (1) / 95875.7100: EQ SHOP SUPPLIES" at bounding box center [426, 261] width 165 height 24
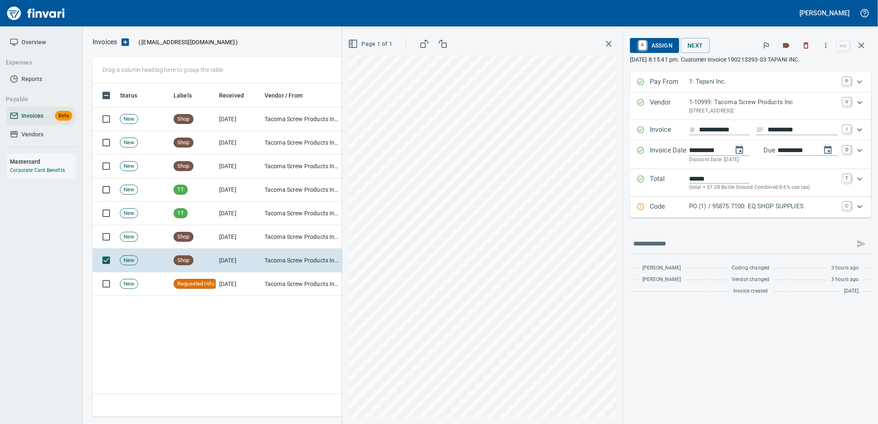
click at [751, 209] on p "PO (1) / 95875.7100: EQ SHOP SUPPLIES" at bounding box center [763, 207] width 149 height 10
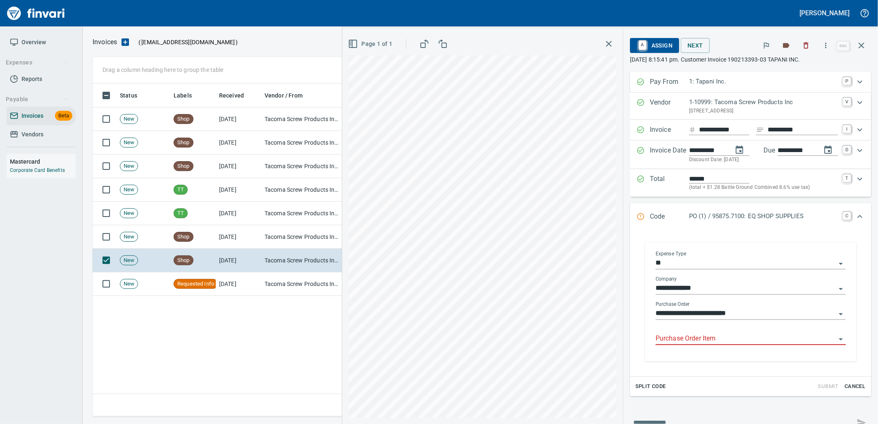
click at [739, 346] on div "Purchase Order Item" at bounding box center [750, 338] width 190 height 25
click at [735, 340] on input "Purchase Order Item" at bounding box center [745, 339] width 180 height 12
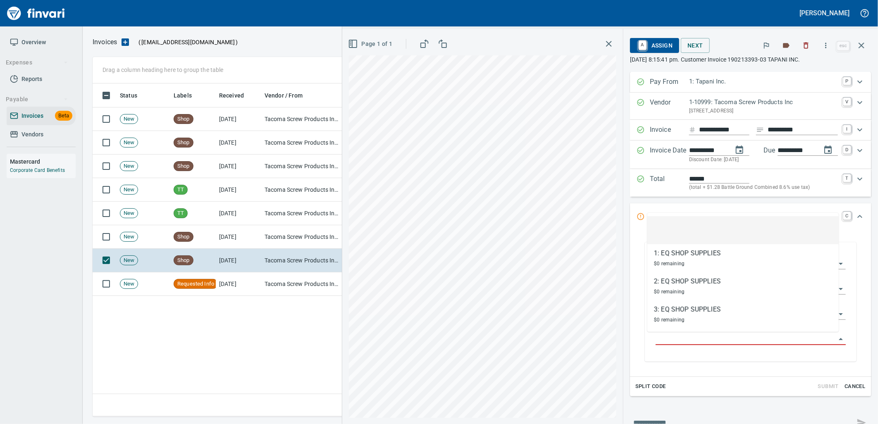
scroll to position [326, 768]
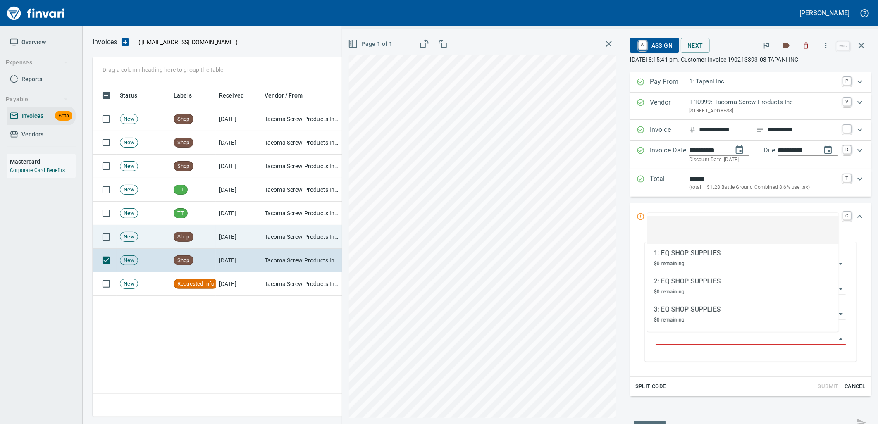
drag, startPoint x: 220, startPoint y: 225, endPoint x: 217, endPoint y: 211, distance: 14.0
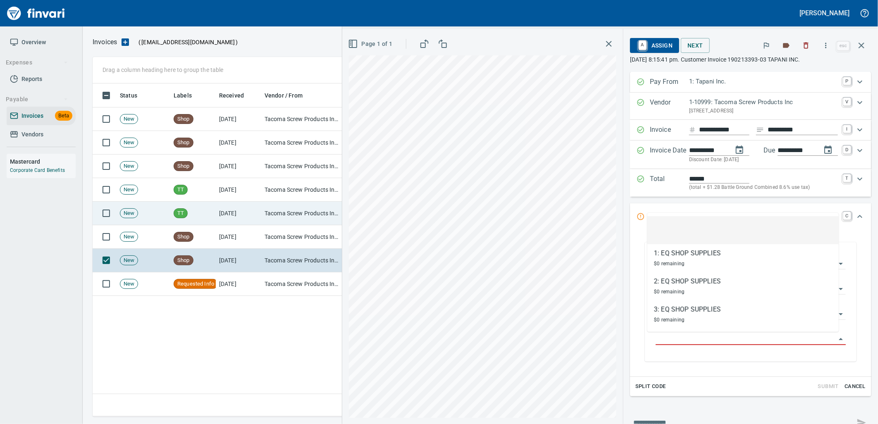
click at [221, 225] on td "[DATE]" at bounding box center [238, 237] width 45 height 24
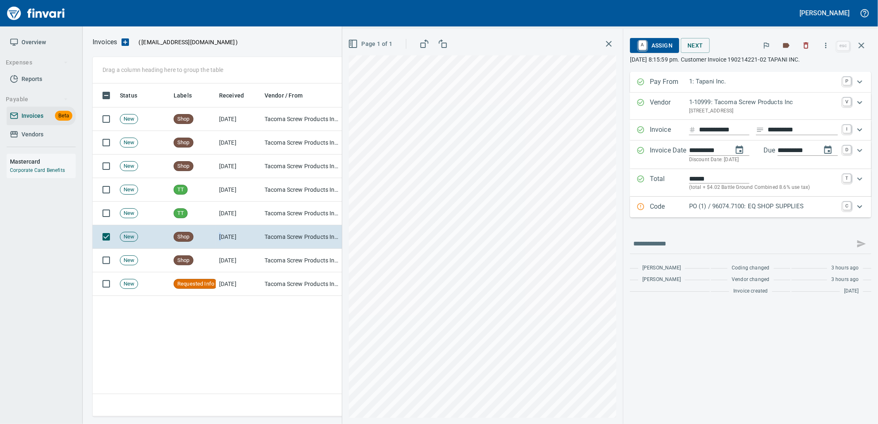
click at [751, 207] on p "PO (1) / 96074.7100: EQ SHOP SUPPLIES" at bounding box center [763, 207] width 149 height 10
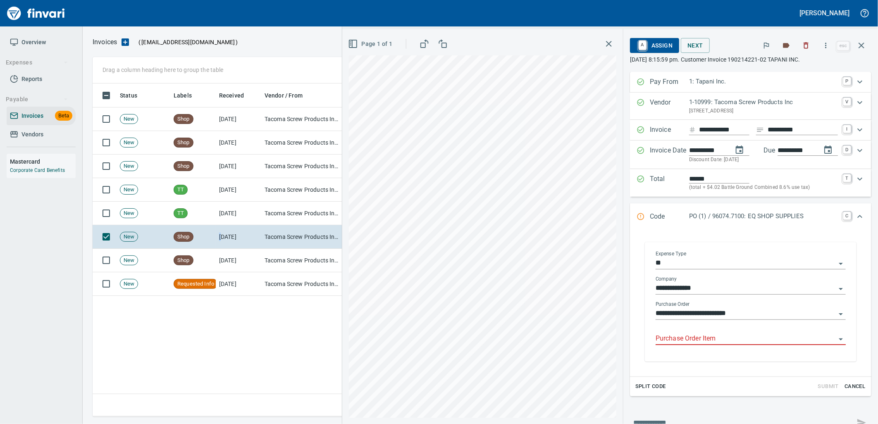
click at [706, 337] on input "Purchase Order Item" at bounding box center [745, 339] width 180 height 12
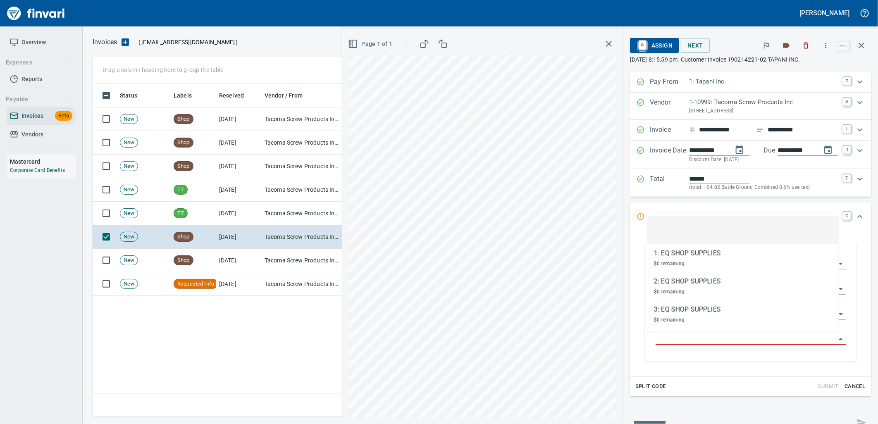
scroll to position [326, 768]
click at [269, 161] on td "Tacoma Screw Products Inc (1-10999)" at bounding box center [302, 167] width 83 height 24
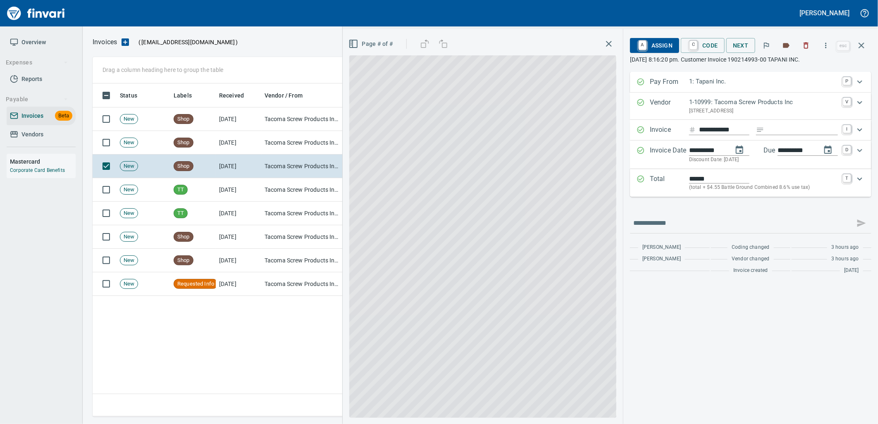
click at [796, 188] on p "(total + $4.55 Battle Ground Combined 8.6% use tax)" at bounding box center [763, 187] width 149 height 8
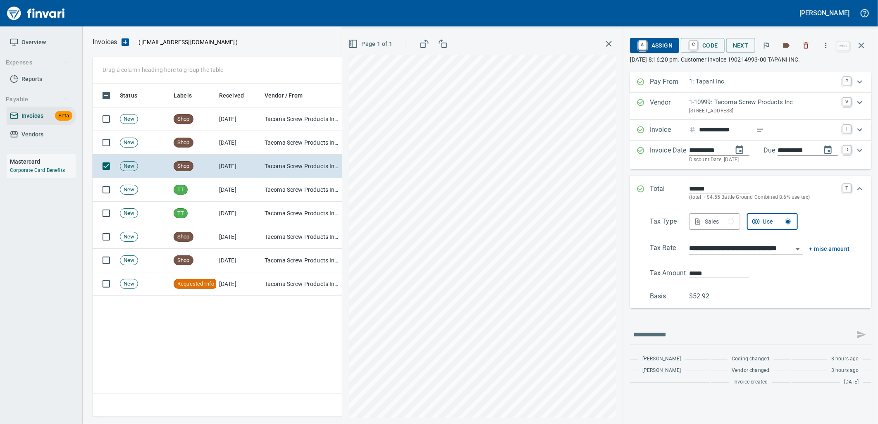
click at [796, 188] on div "******" at bounding box center [763, 189] width 149 height 10
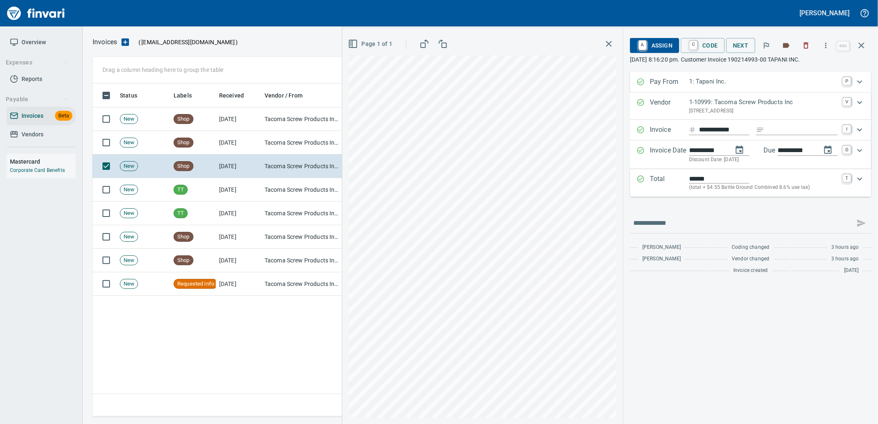
click at [671, 43] on span "A Assign" at bounding box center [654, 45] width 36 height 14
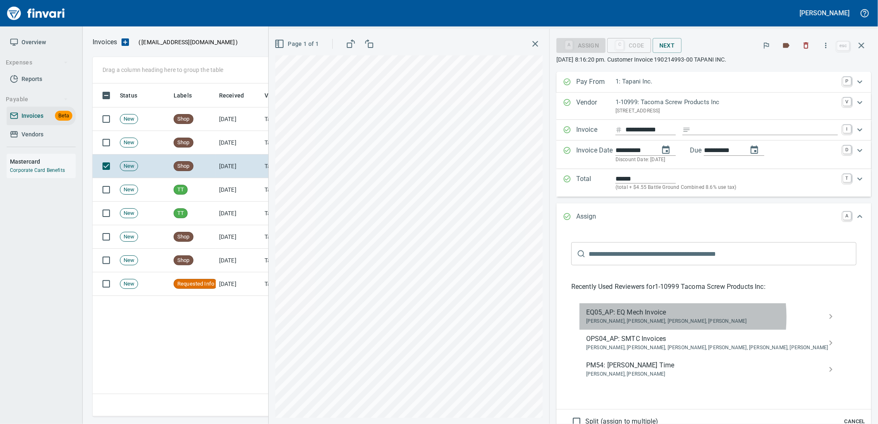
click at [695, 317] on span "[PERSON_NAME], [PERSON_NAME], [PERSON_NAME], [PERSON_NAME]" at bounding box center [707, 321] width 242 height 8
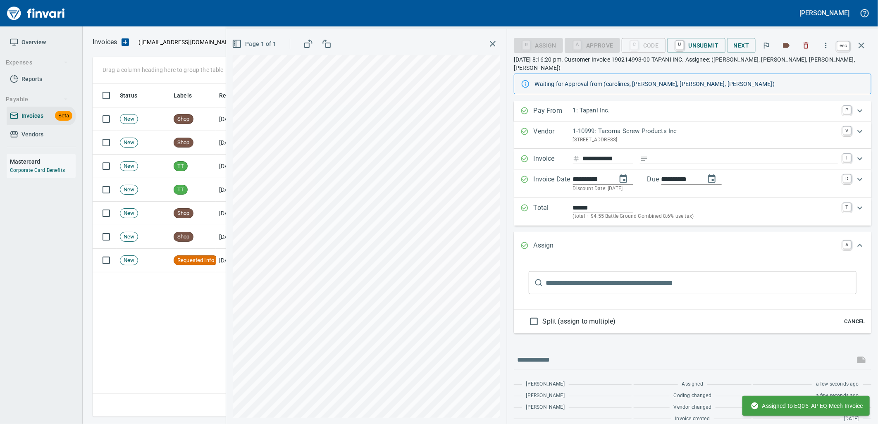
click at [861, 48] on icon "button" at bounding box center [861, 45] width 10 height 10
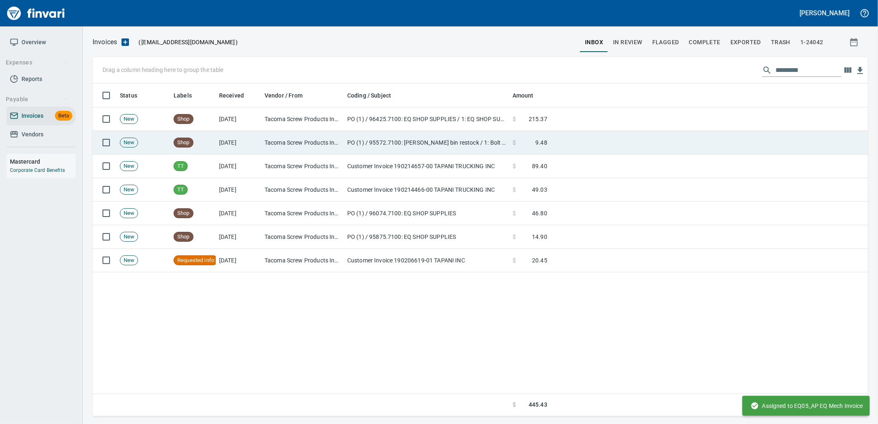
scroll to position [326, 768]
click at [321, 142] on td "Tacoma Screw Products Inc (1-10999)" at bounding box center [302, 143] width 83 height 24
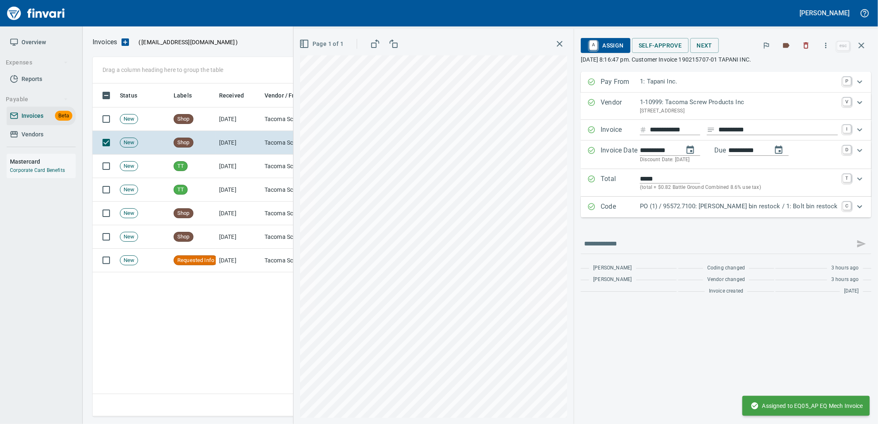
click at [763, 209] on p "PO (1) / 95572.7100: [PERSON_NAME] bin restock / 1: Bolt bin restock" at bounding box center [739, 207] width 198 height 10
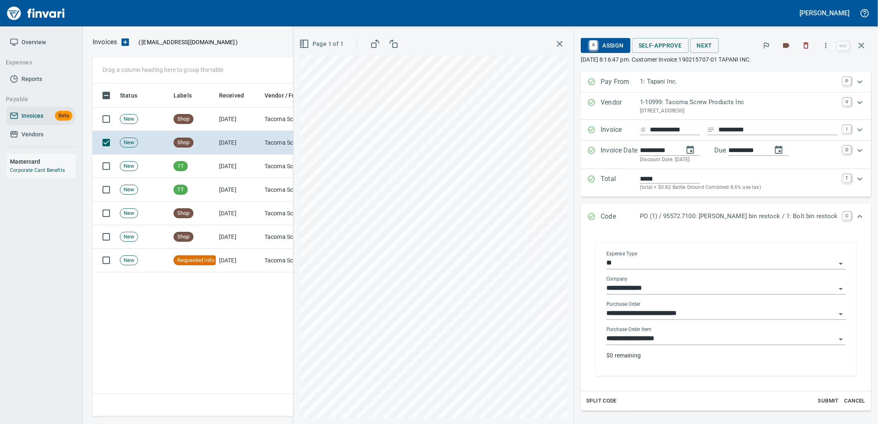
click at [713, 339] on input "**********" at bounding box center [720, 339] width 229 height 12
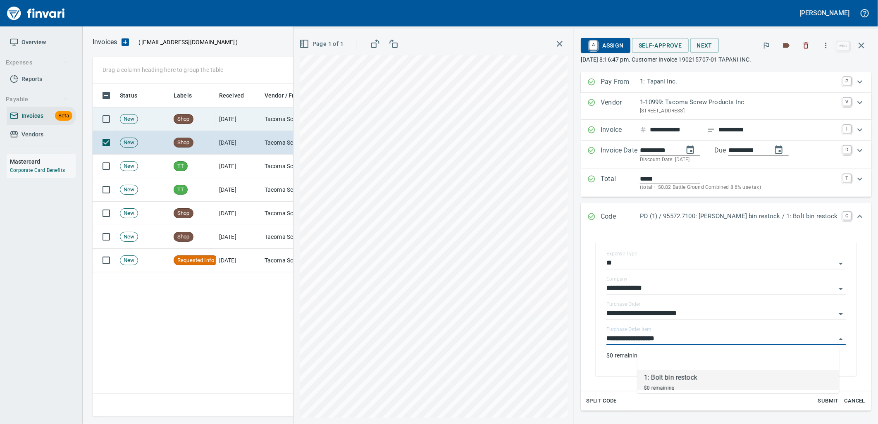
click at [278, 124] on td "Tacoma Screw Products Inc (1-10999)" at bounding box center [302, 119] width 83 height 24
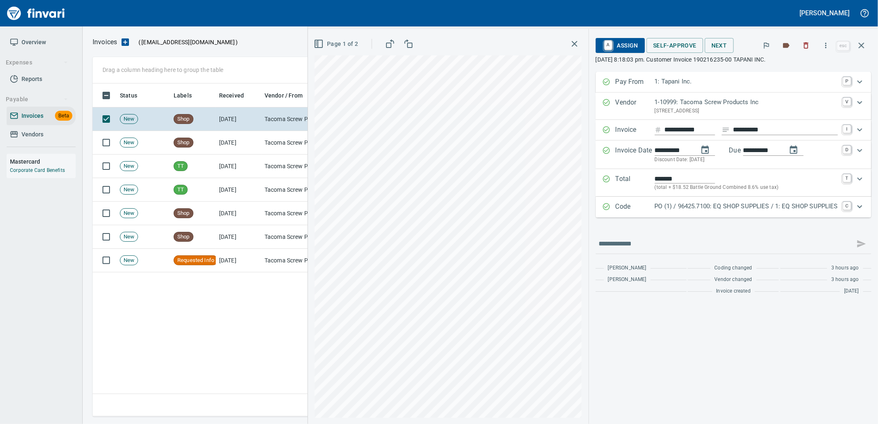
click at [720, 209] on p "PO (1) / 96425.7100: EQ SHOP SUPPLIES / 1: EQ SHOP SUPPLIES" at bounding box center [745, 207] width 183 height 10
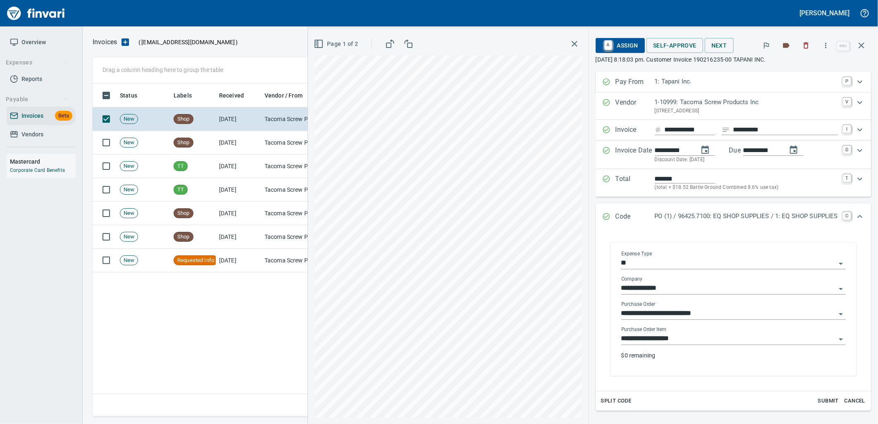
click at [705, 338] on input "**********" at bounding box center [728, 339] width 214 height 12
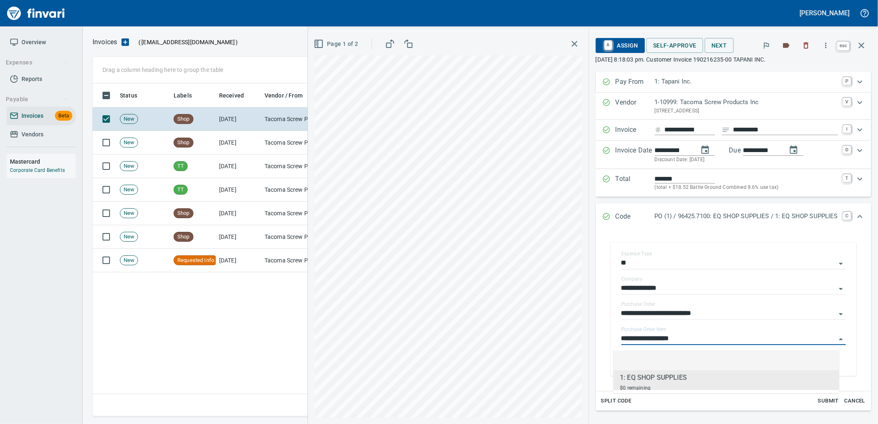
click at [865, 44] on icon "button" at bounding box center [861, 45] width 10 height 10
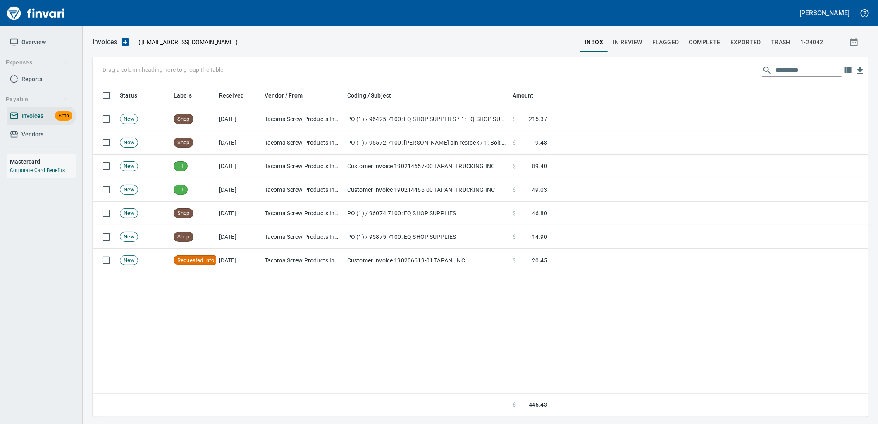
scroll to position [326, 768]
drag, startPoint x: 808, startPoint y: 68, endPoint x: 681, endPoint y: 80, distance: 127.9
click at [685, 80] on div "Drag a column heading here to group the table *********" at bounding box center [480, 70] width 775 height 26
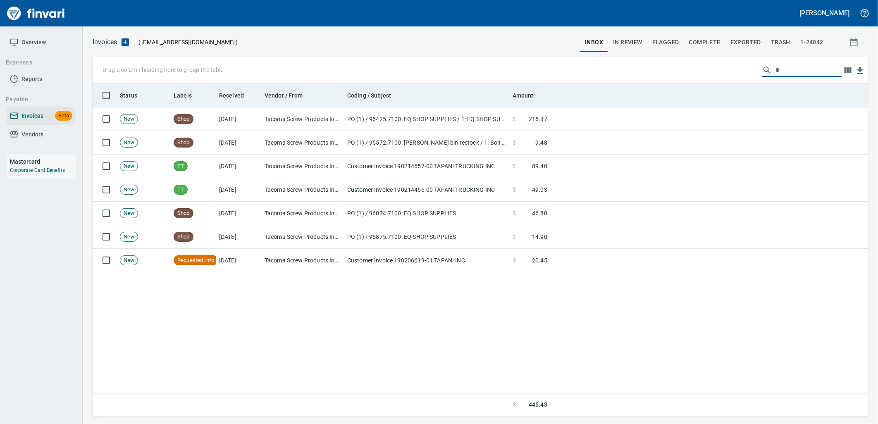
scroll to position [326, 762]
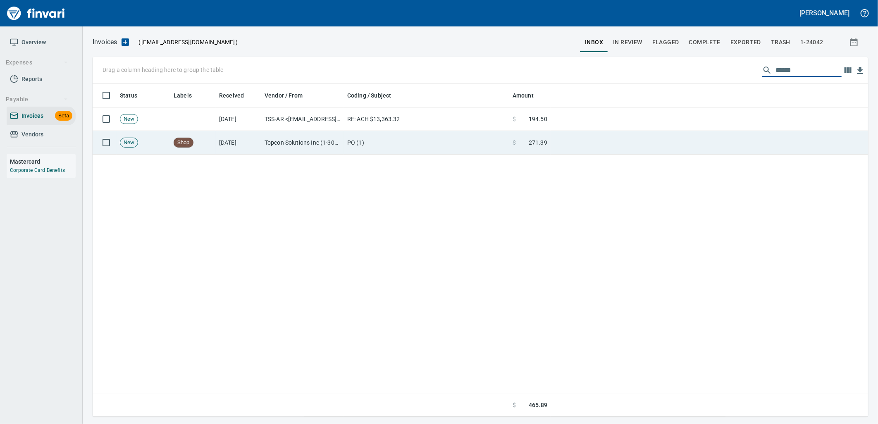
type input "******"
click at [499, 133] on td "PO (1)" at bounding box center [426, 143] width 165 height 24
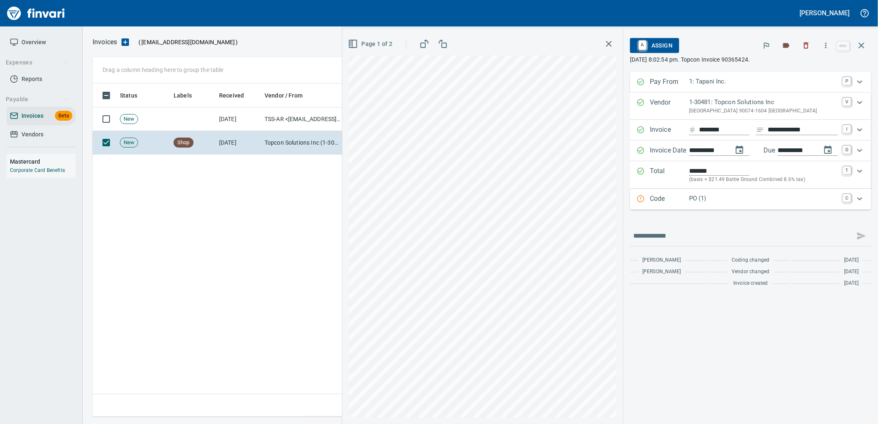
click at [759, 196] on p "PO (1)" at bounding box center [763, 199] width 149 height 10
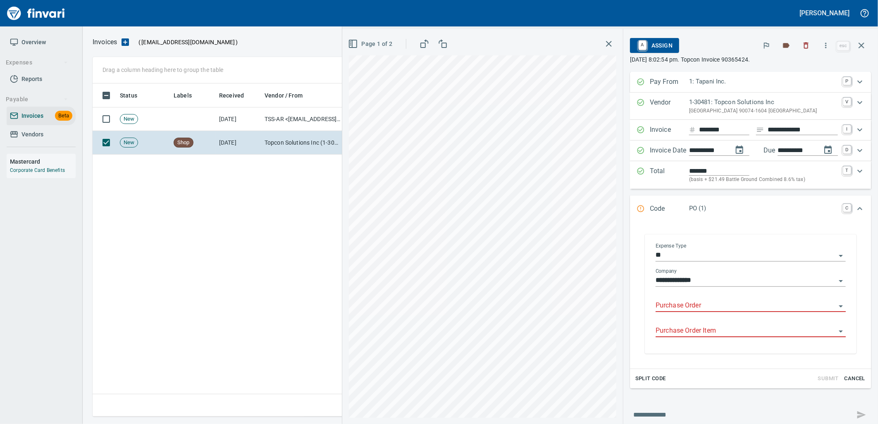
click at [700, 309] on input "Purchase Order" at bounding box center [745, 306] width 180 height 12
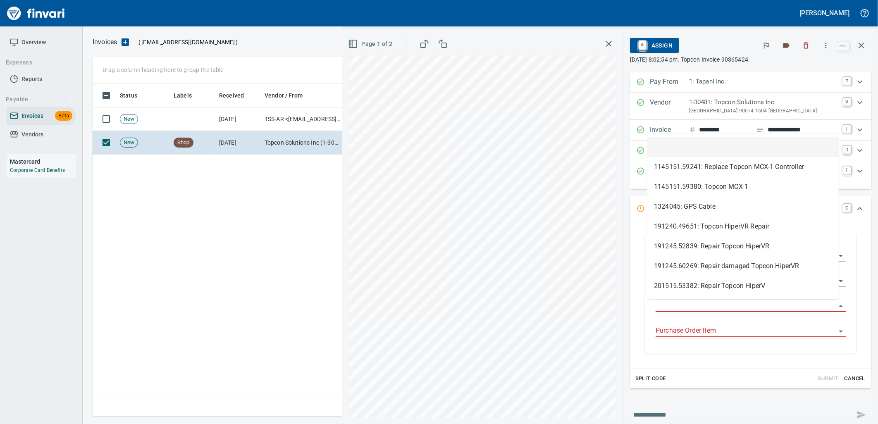
scroll to position [326, 768]
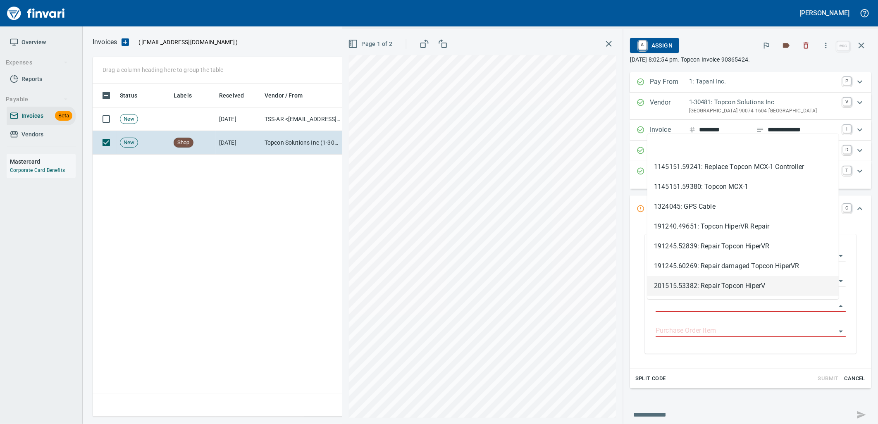
type input "**********"
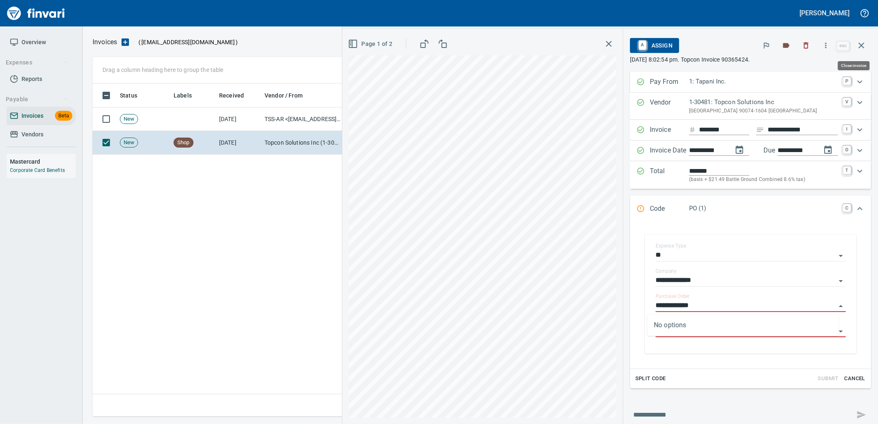
click at [866, 44] on icon "button" at bounding box center [861, 45] width 10 height 10
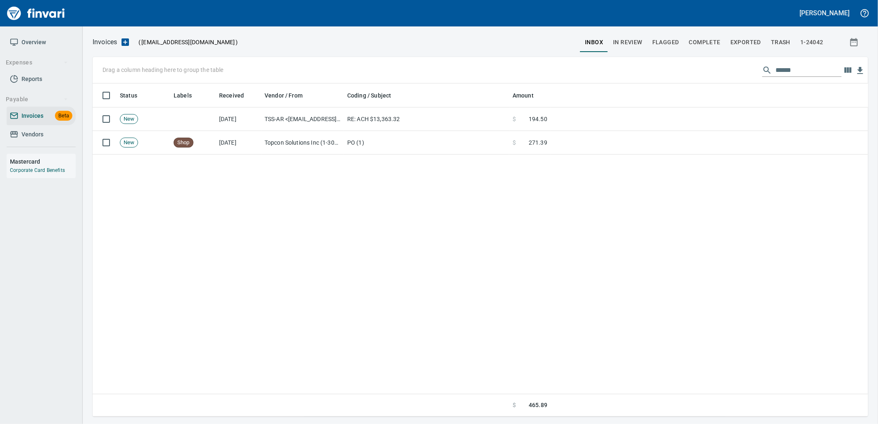
scroll to position [326, 768]
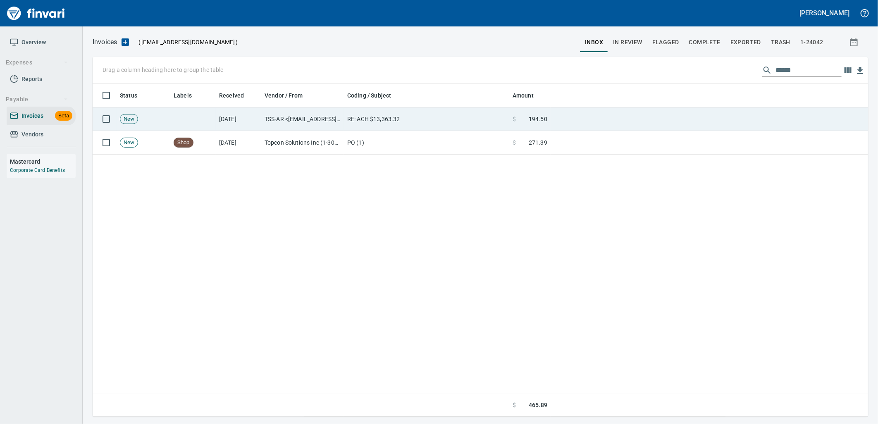
click at [451, 121] on td "RE: ACH $13,363.32" at bounding box center [426, 119] width 165 height 24
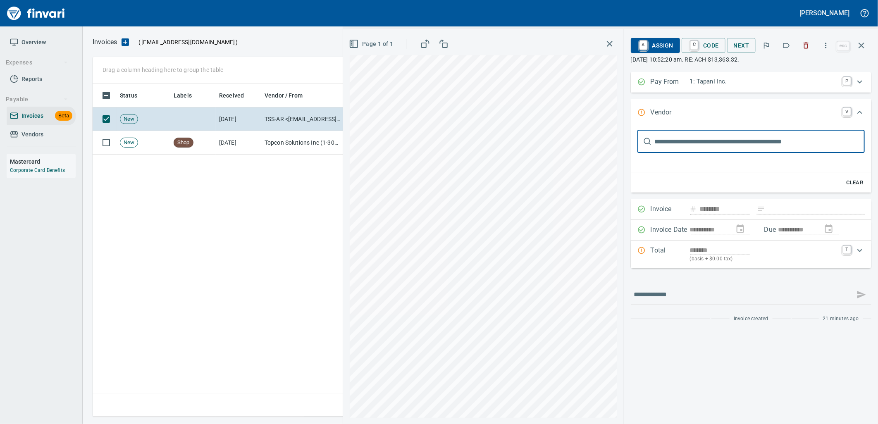
click at [688, 142] on input "text" at bounding box center [759, 141] width 210 height 23
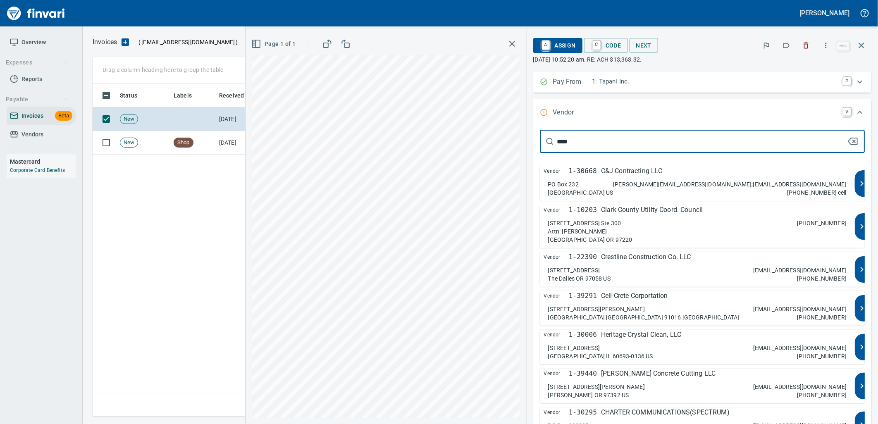
type input "*****"
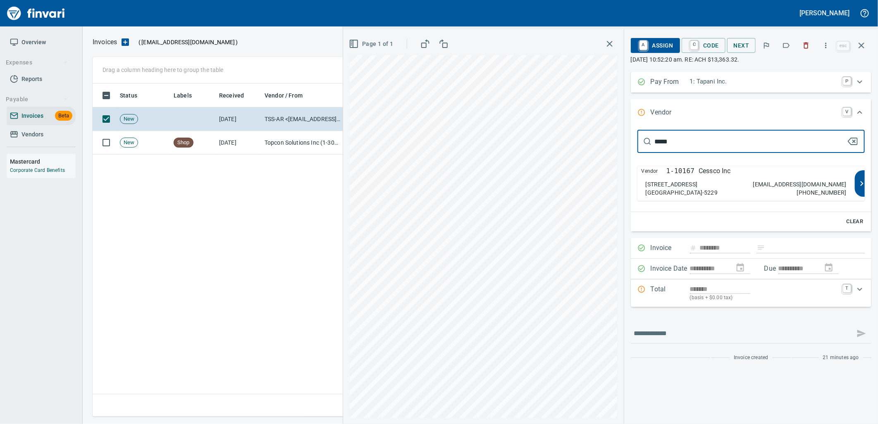
click at [713, 186] on div "[STREET_ADDRESS]" at bounding box center [681, 188] width 72 height 17
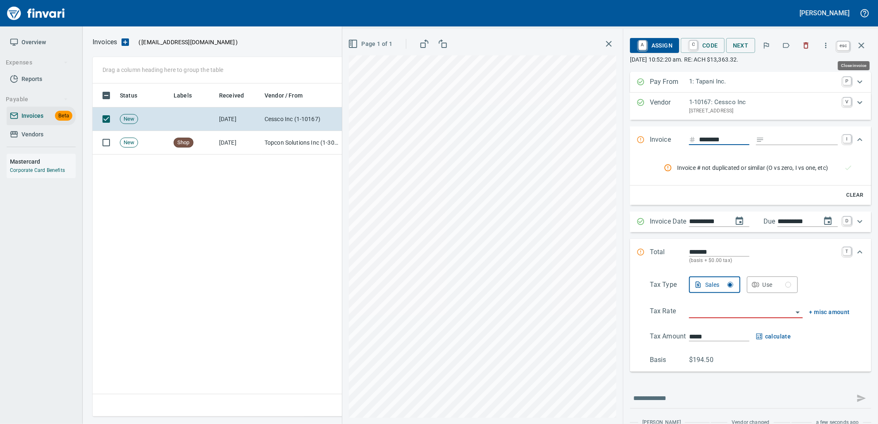
click at [870, 42] on button "button" at bounding box center [861, 46] width 20 height 20
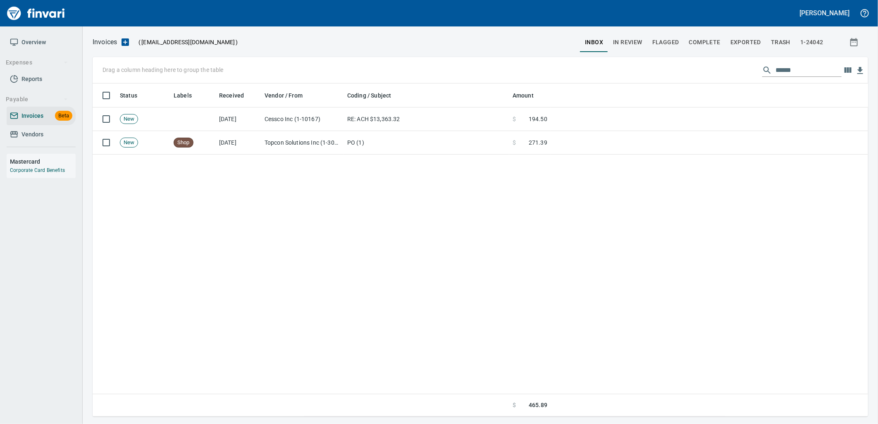
scroll to position [326, 768]
drag, startPoint x: 810, startPoint y: 66, endPoint x: 709, endPoint y: 72, distance: 100.6
click at [710, 72] on div "Drag a column heading here to group the table ******" at bounding box center [480, 70] width 775 height 26
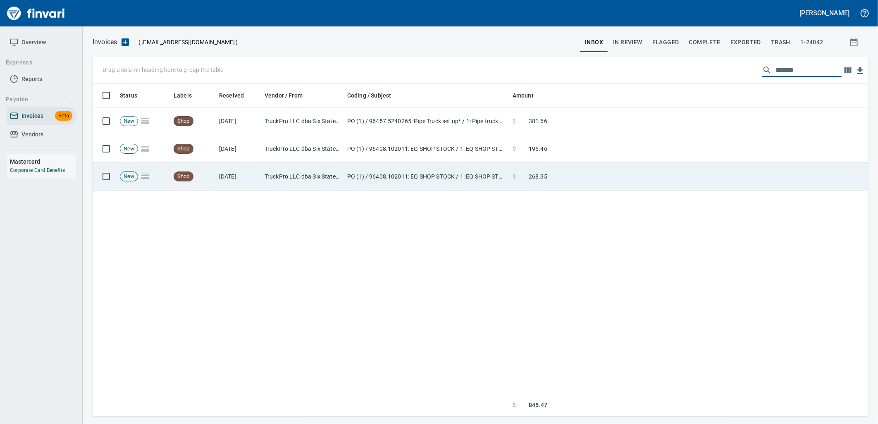
type input "*******"
click at [647, 189] on td at bounding box center [708, 177] width 317 height 28
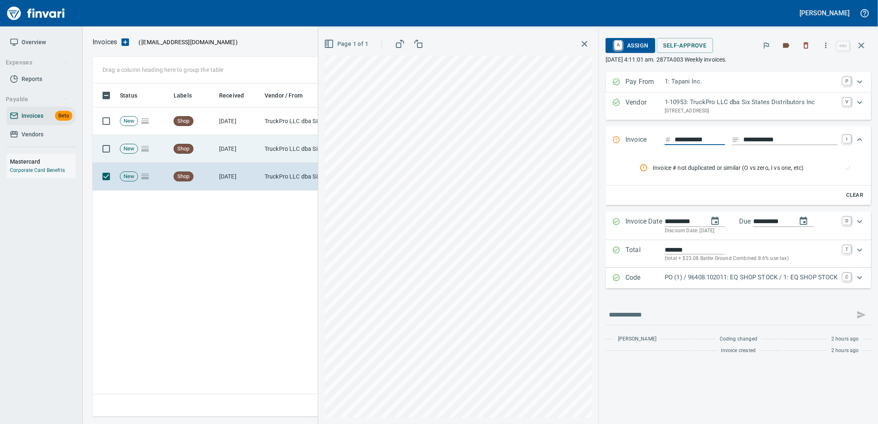
click at [293, 146] on td "TruckPro LLC dba Six States Distributors Inc (1-10953)" at bounding box center [302, 149] width 83 height 28
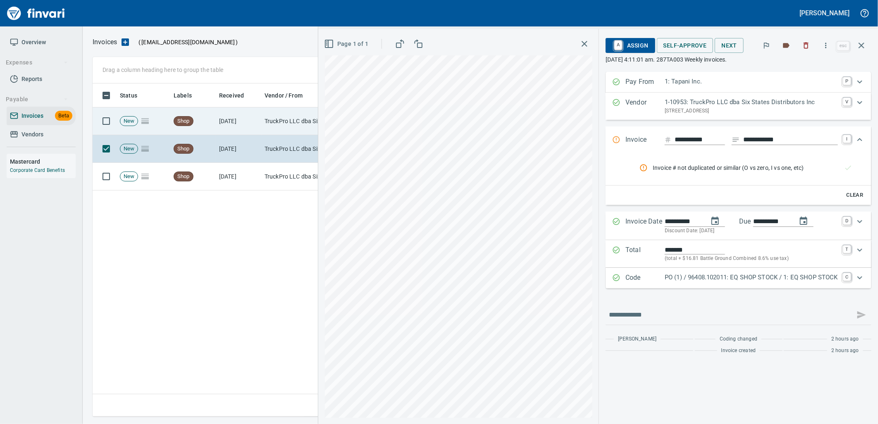
click at [283, 116] on td "TruckPro LLC dba Six States Distributors Inc (1-10953)" at bounding box center [302, 121] width 83 height 28
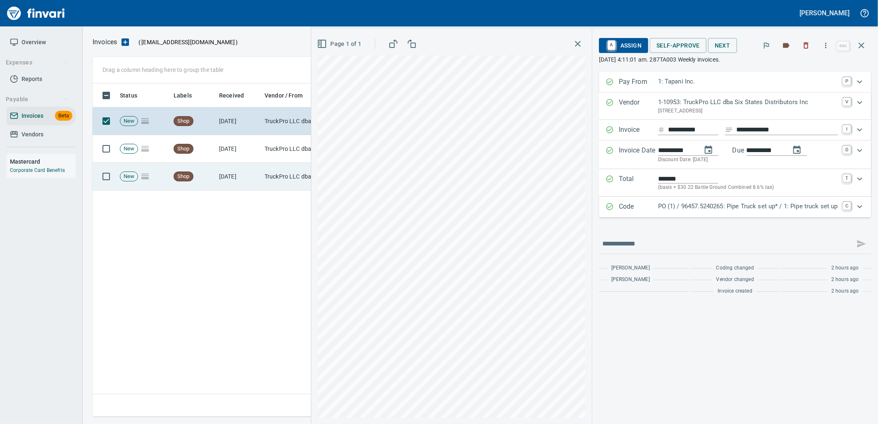
click at [245, 175] on td "[DATE]" at bounding box center [238, 177] width 45 height 28
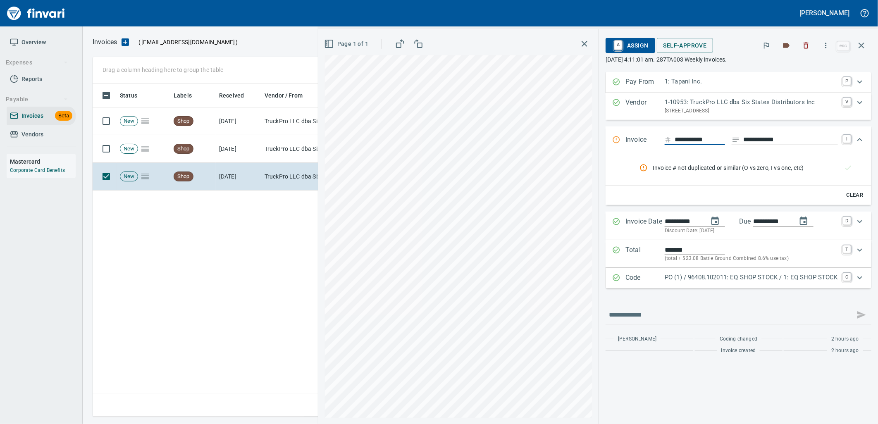
drag, startPoint x: 715, startPoint y: 140, endPoint x: 673, endPoint y: 142, distance: 42.2
click at [674, 142] on input "**********" at bounding box center [699, 140] width 50 height 10
type input "**********"
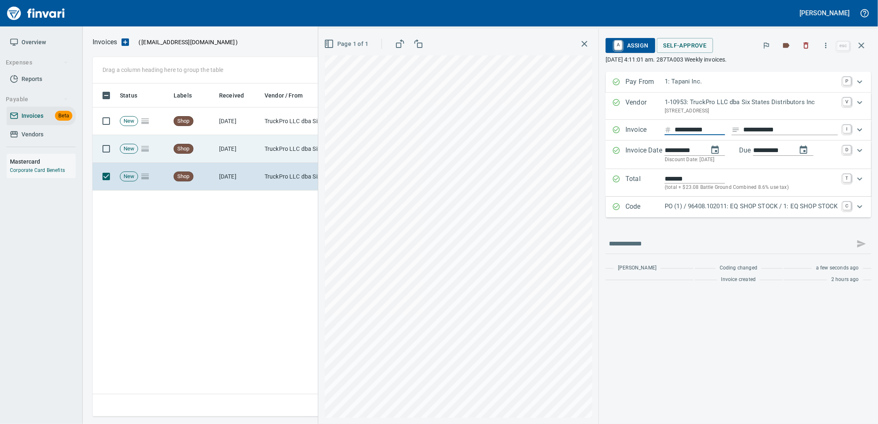
click at [286, 142] on td "TruckPro LLC dba Six States Distributors Inc (1-10953)" at bounding box center [302, 149] width 83 height 28
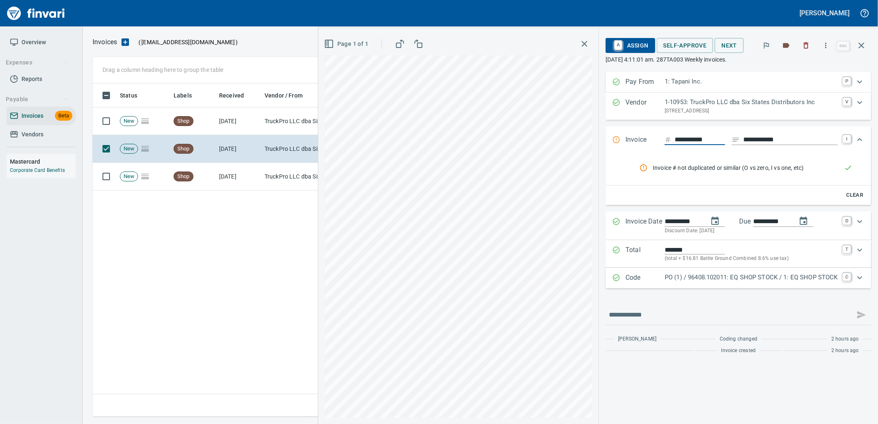
click at [843, 168] on button "rules from agents" at bounding box center [848, 168] width 20 height 20
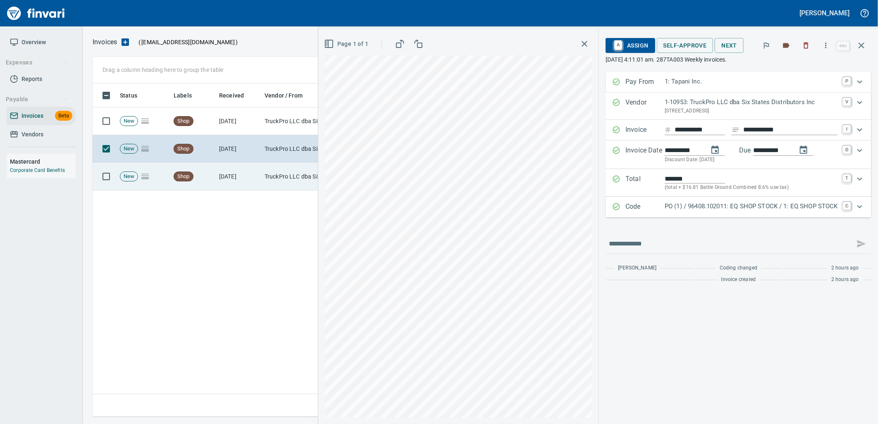
click at [205, 178] on td "Shop" at bounding box center [192, 177] width 45 height 28
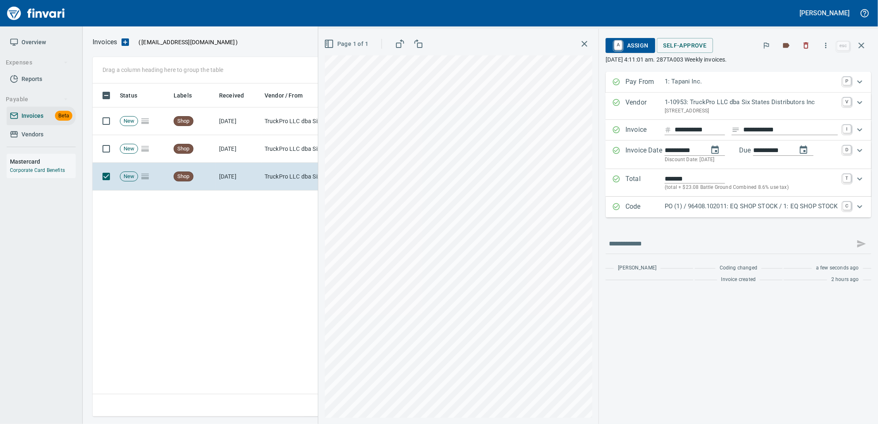
click at [720, 211] on p "PO (1) / 96408.102011: EQ SHOP STOCK / 1: EQ SHOP STOCK" at bounding box center [750, 207] width 173 height 10
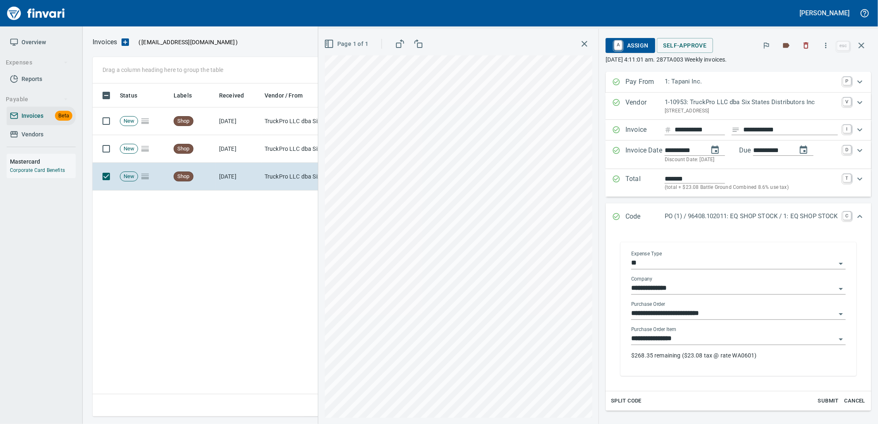
click at [695, 342] on input "**********" at bounding box center [733, 339] width 205 height 12
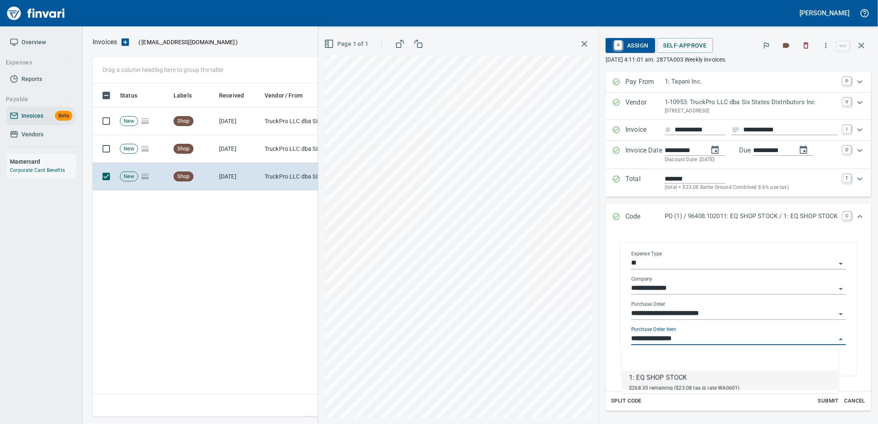
scroll to position [326, 768]
click at [624, 42] on span "A Assign" at bounding box center [630, 45] width 36 height 14
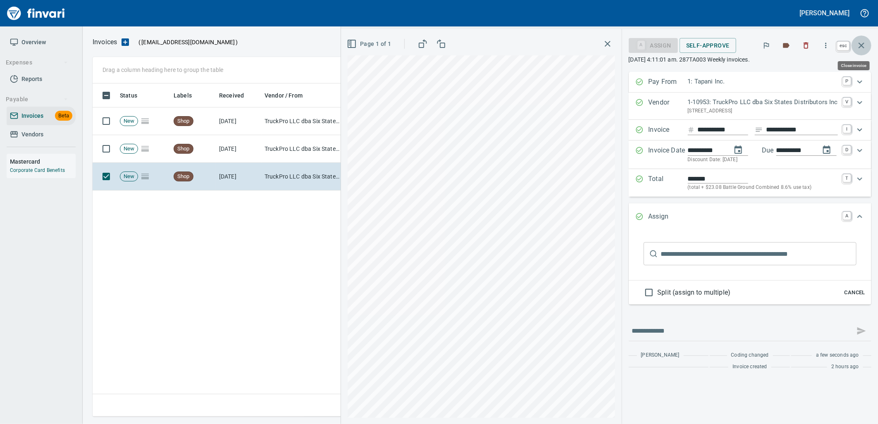
click at [870, 45] on button "button" at bounding box center [861, 46] width 20 height 20
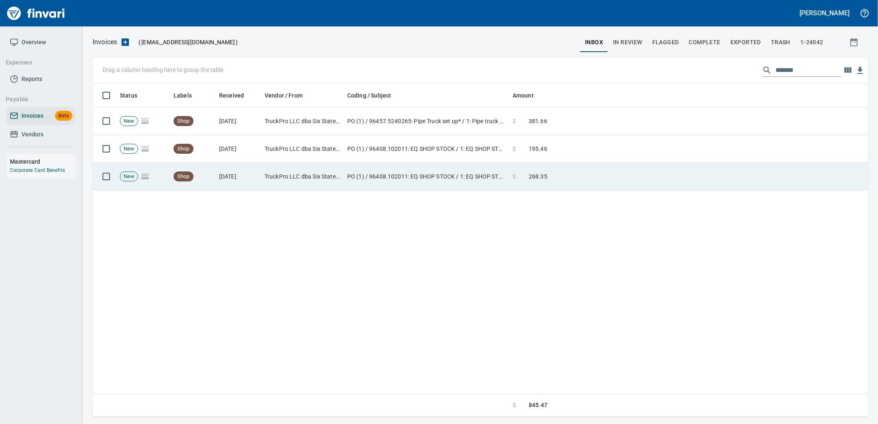
click at [420, 176] on td "PO (1) / 96408.102011: EQ SHOP STOCK / 1: EQ SHOP STOCK" at bounding box center [426, 177] width 165 height 28
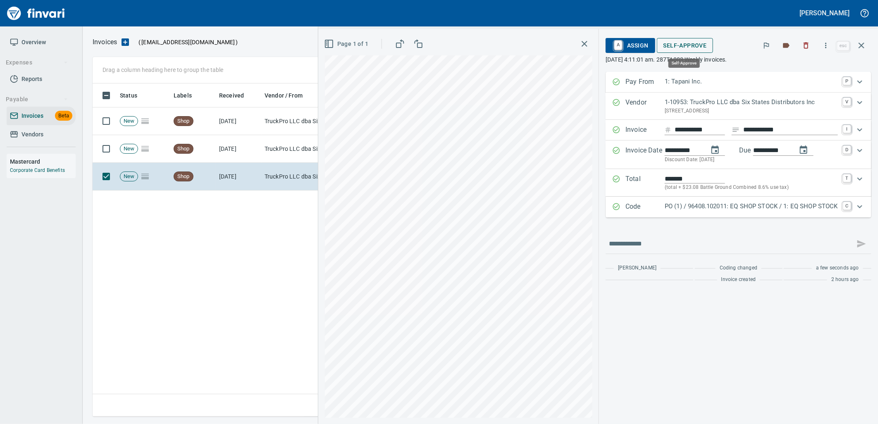
click at [695, 47] on span "Self-Approve" at bounding box center [684, 45] width 43 height 10
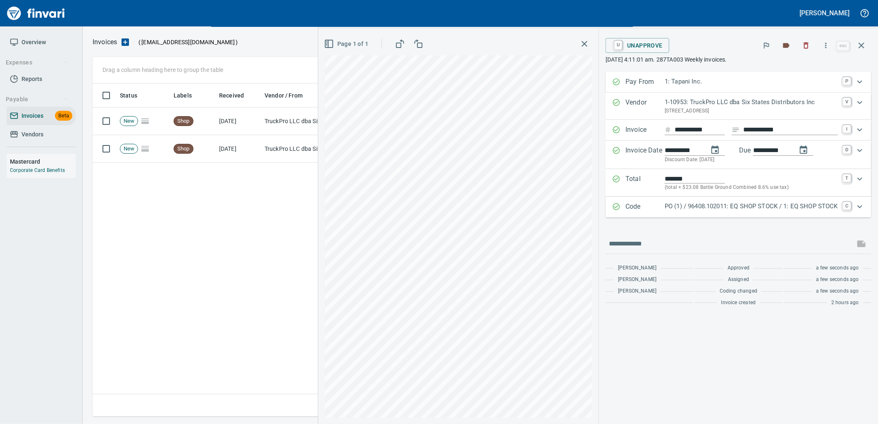
scroll to position [326, 768]
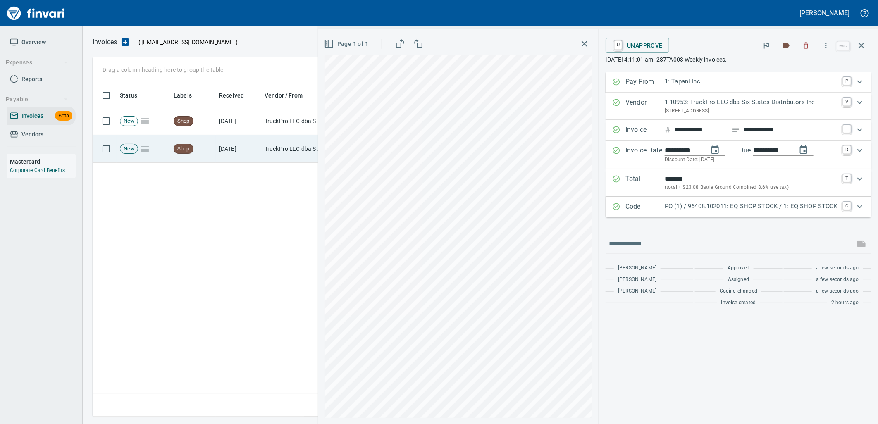
click at [207, 146] on td "Shop" at bounding box center [192, 149] width 45 height 28
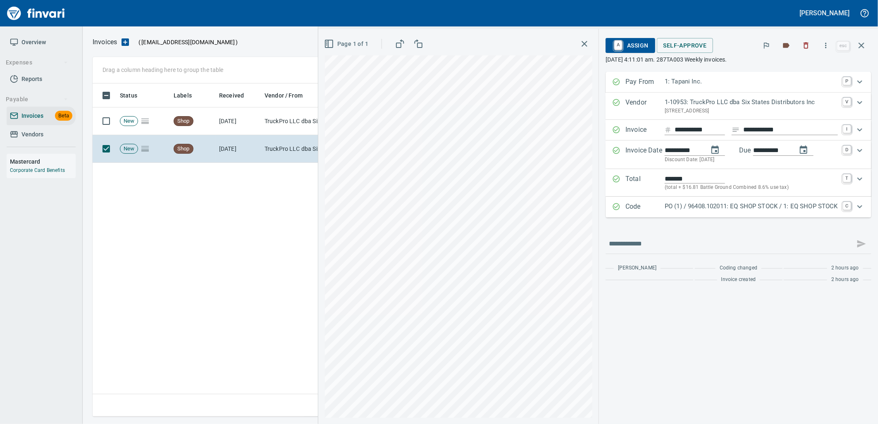
click at [709, 204] on p "PO (1) / 96408.102011: EQ SHOP STOCK / 1: EQ SHOP STOCK" at bounding box center [750, 207] width 173 height 10
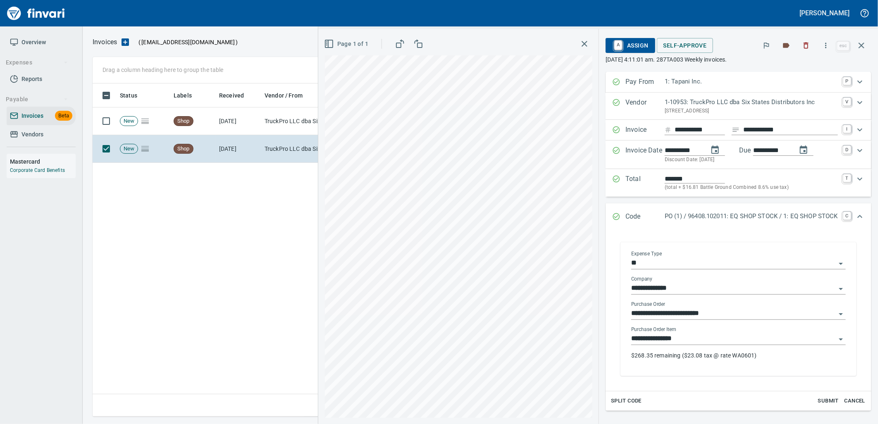
click at [697, 340] on input "**********" at bounding box center [733, 339] width 205 height 12
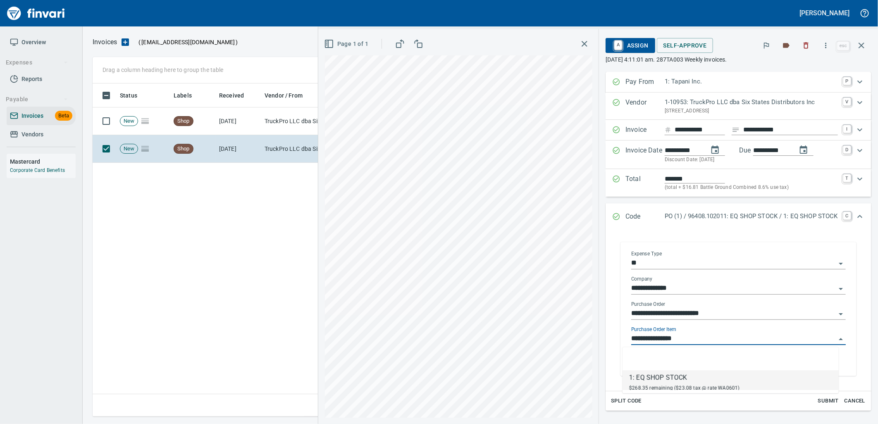
scroll to position [326, 768]
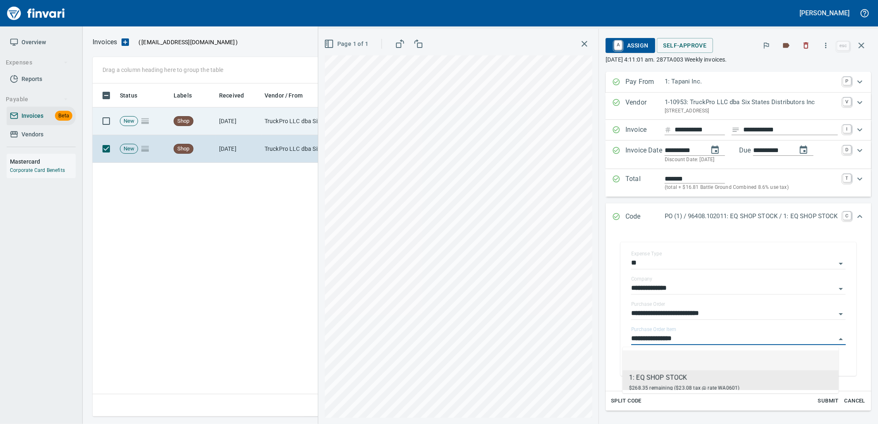
click at [273, 129] on td "TruckPro LLC dba Six States Distributors Inc (1-10953)" at bounding box center [302, 121] width 83 height 28
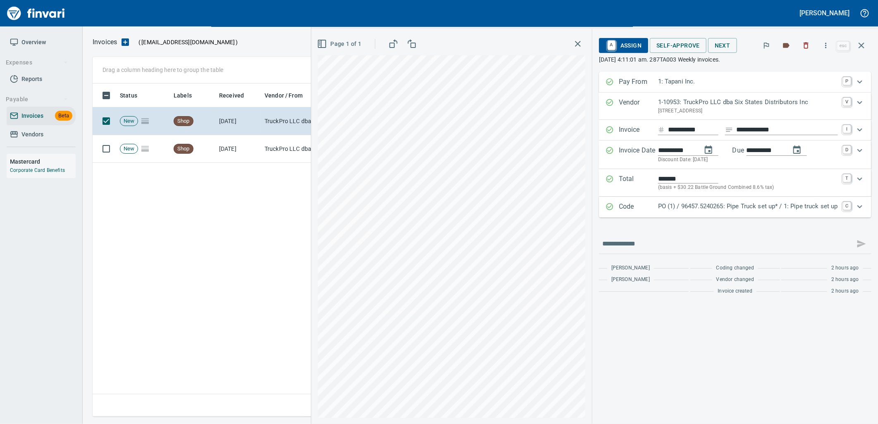
click at [728, 204] on p "PO (1) / 96457.5240265: Pipe Truck set up* / 1: Pipe truck set up" at bounding box center [748, 207] width 180 height 10
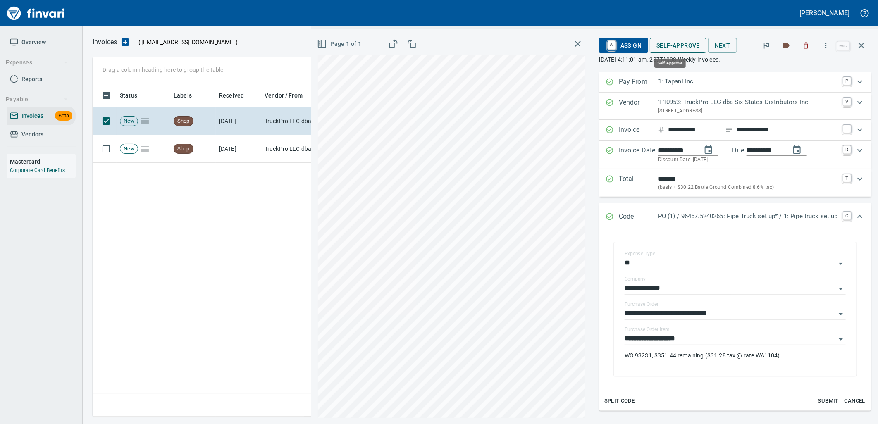
scroll to position [326, 768]
click at [677, 46] on span "Self-Approve" at bounding box center [677, 45] width 43 height 10
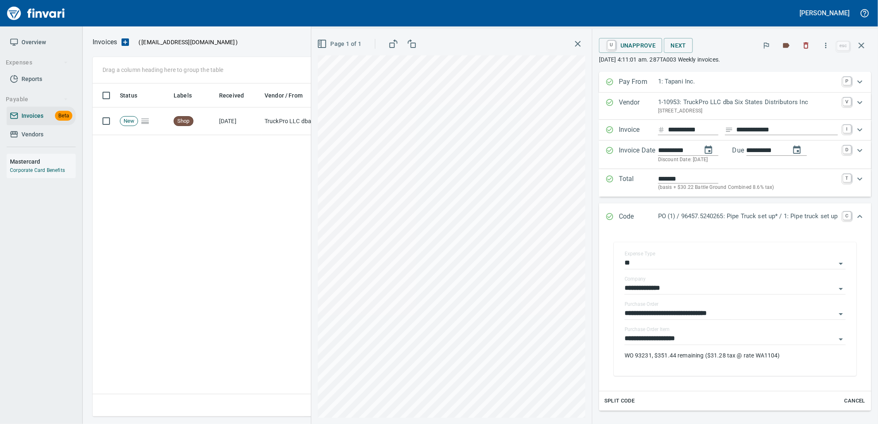
click at [857, 39] on button "button" at bounding box center [861, 46] width 20 height 20
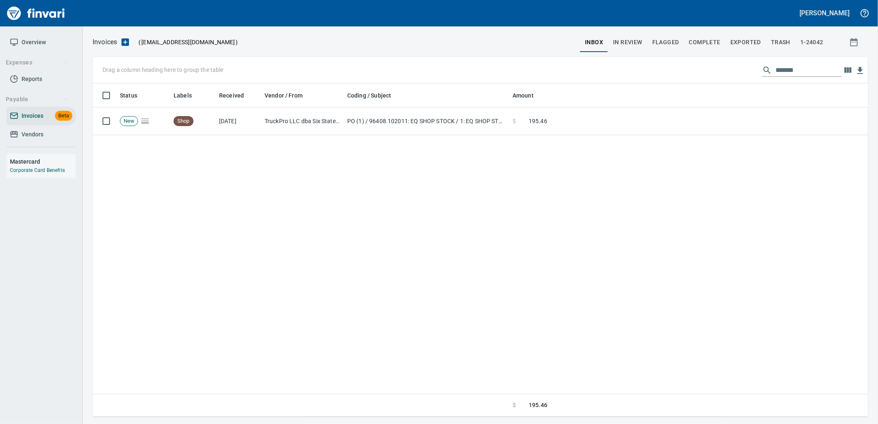
scroll to position [326, 768]
drag, startPoint x: 815, startPoint y: 70, endPoint x: 599, endPoint y: 56, distance: 216.6
click at [599, 56] on div "Invoices ( [EMAIL_ADDRESS][DOMAIN_NAME] ) inbox In Review Flagged Complete Expo…" at bounding box center [480, 226] width 795 height 380
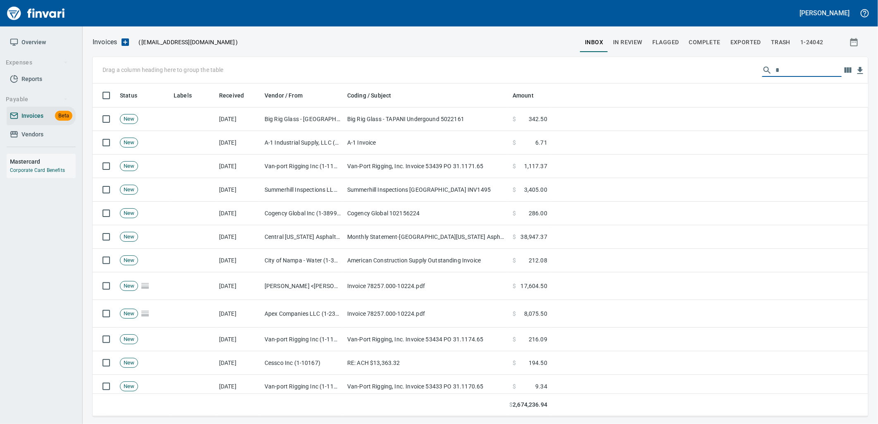
scroll to position [326, 762]
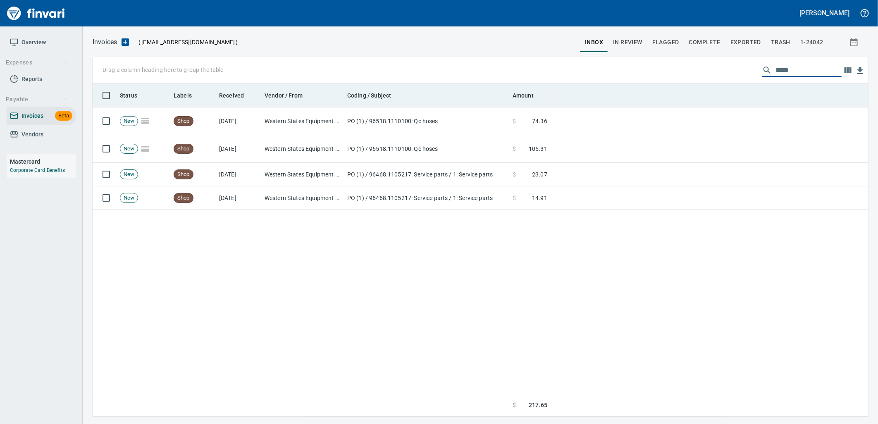
click at [449, 104] on th "Coding / Subject" at bounding box center [426, 95] width 165 height 24
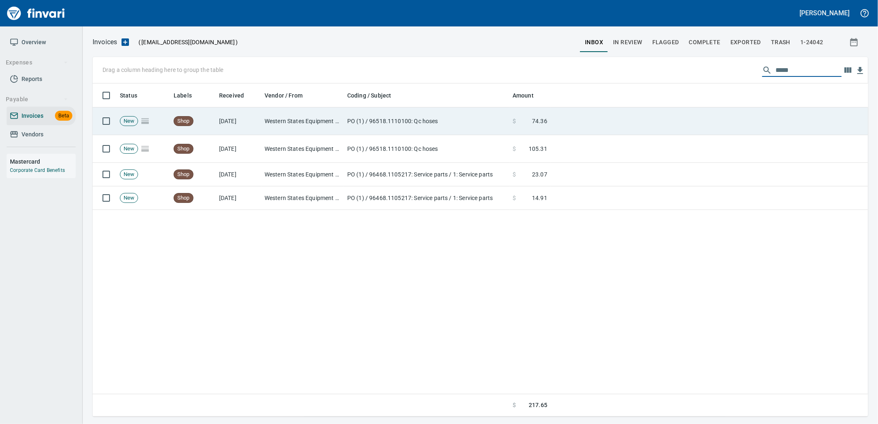
type input "*****"
click at [450, 117] on td "PO (1) / 96518.1110100: Qc hoses" at bounding box center [426, 121] width 165 height 28
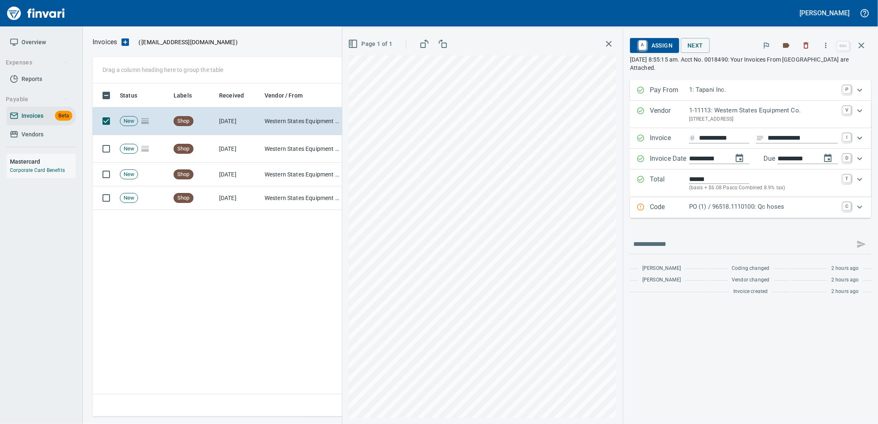
click at [712, 217] on div "Code PO (1) / 96518.1110100: Qc hoses C" at bounding box center [750, 207] width 241 height 21
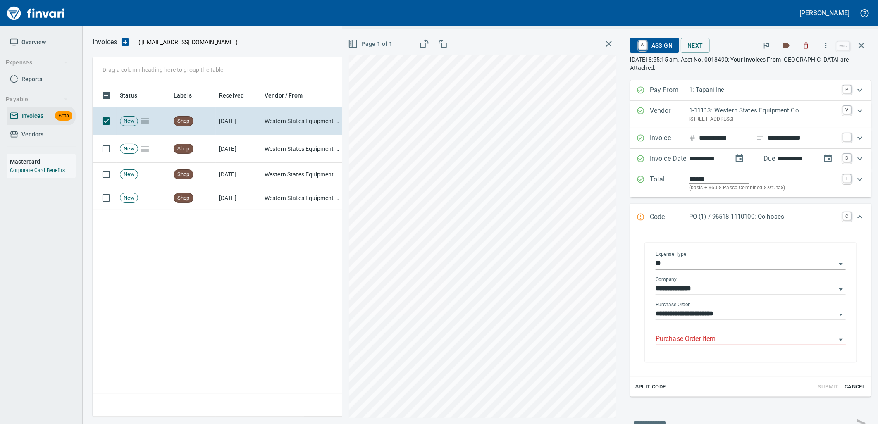
click at [693, 336] on input "Purchase Order Item" at bounding box center [745, 339] width 180 height 12
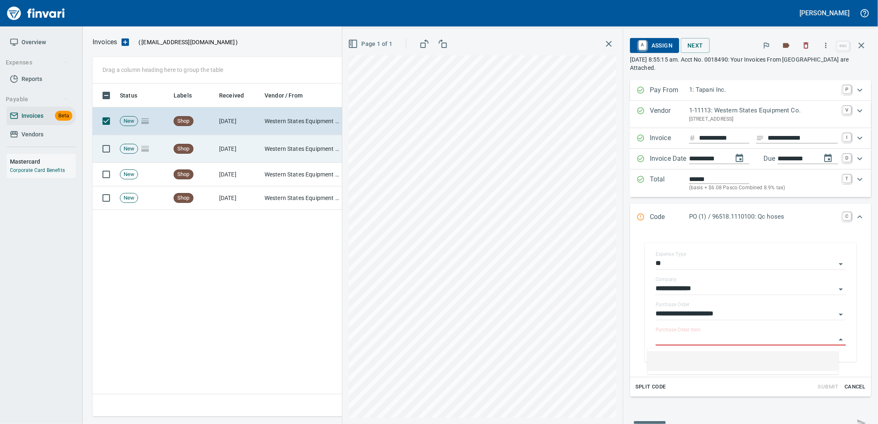
drag, startPoint x: 249, startPoint y: 144, endPoint x: 697, endPoint y: 321, distance: 481.9
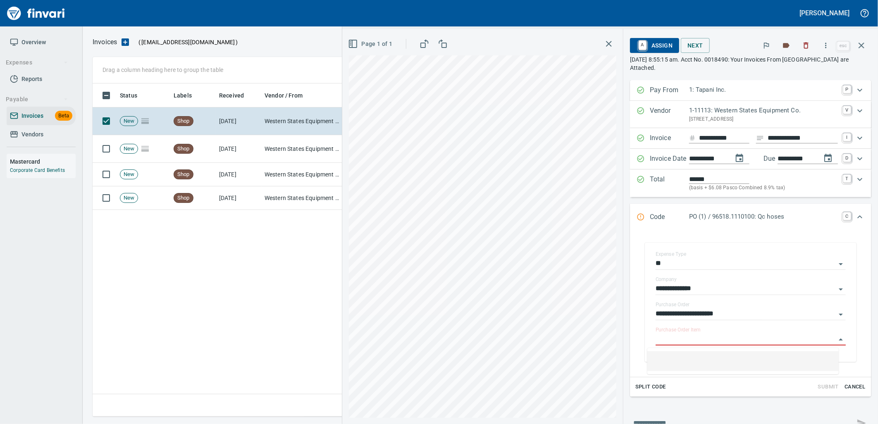
click at [249, 144] on td "[DATE]" at bounding box center [238, 149] width 45 height 28
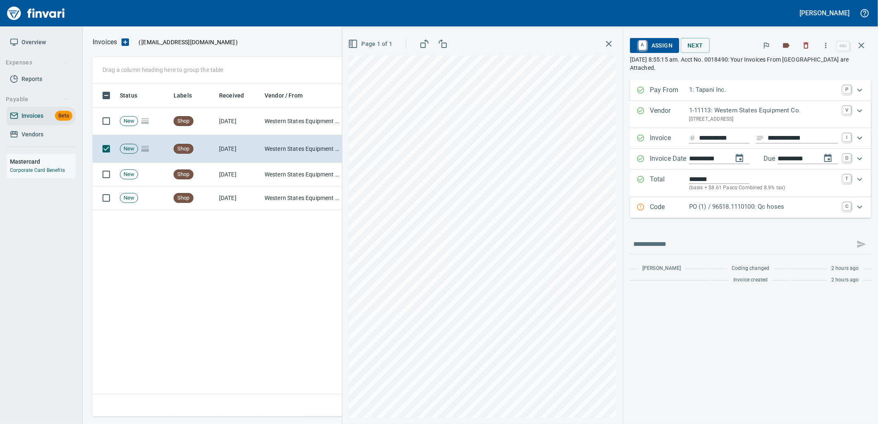
click at [742, 207] on p "PO (1) / 96518.1110100: Qc hoses" at bounding box center [763, 207] width 149 height 10
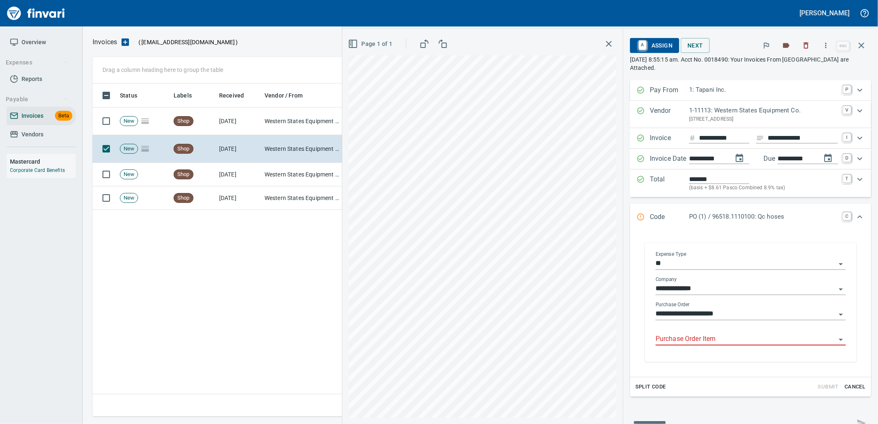
click at [700, 339] on input "Purchase Order Item" at bounding box center [745, 339] width 180 height 12
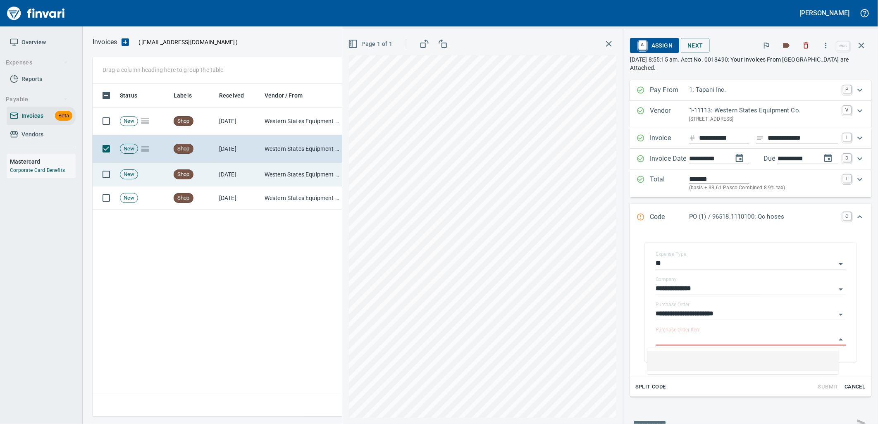
click at [292, 175] on td "Western States Equipment Co. (1-11113)" at bounding box center [302, 175] width 83 height 24
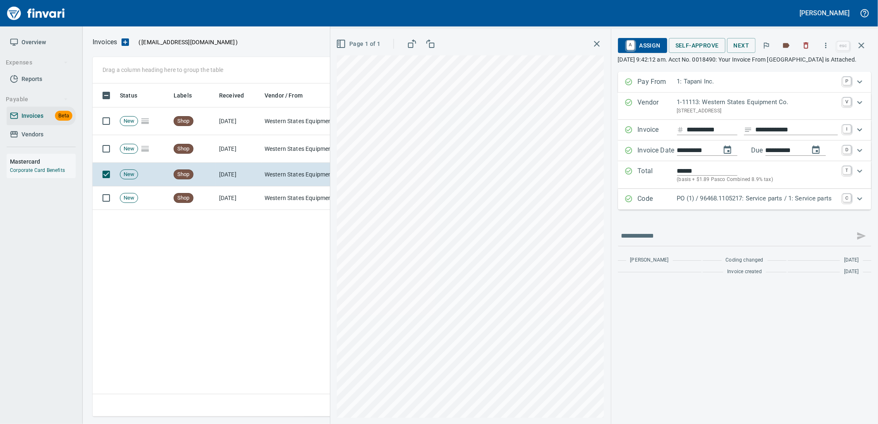
drag, startPoint x: 748, startPoint y: 207, endPoint x: 774, endPoint y: 250, distance: 50.2
click at [748, 203] on p "PO (1) / 96468.1105217: Service parts / 1: Service parts" at bounding box center [757, 199] width 161 height 10
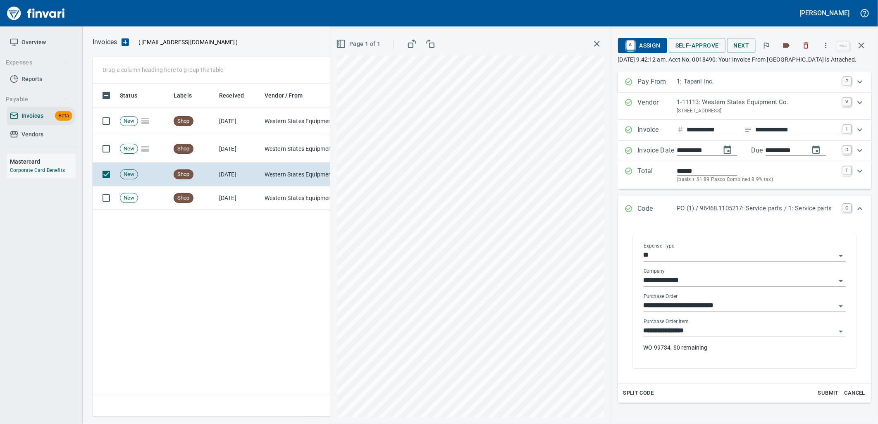
click at [742, 337] on input "**********" at bounding box center [739, 331] width 192 height 12
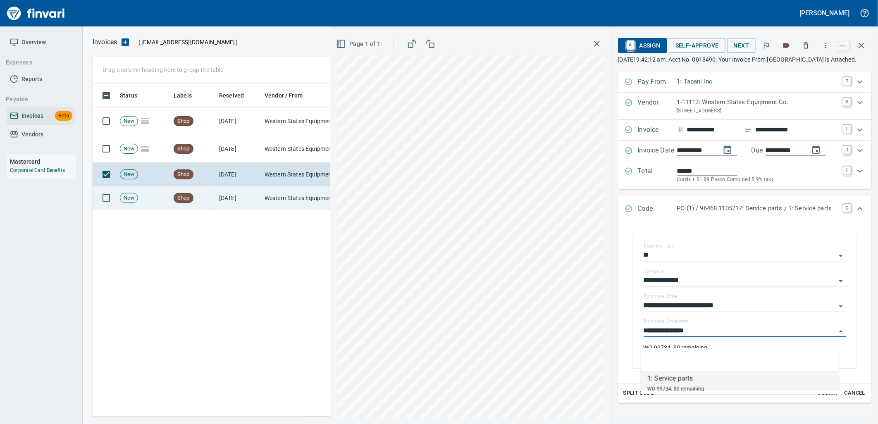
click at [288, 203] on td "Western States Equipment Co. (1-11113)" at bounding box center [302, 198] width 83 height 24
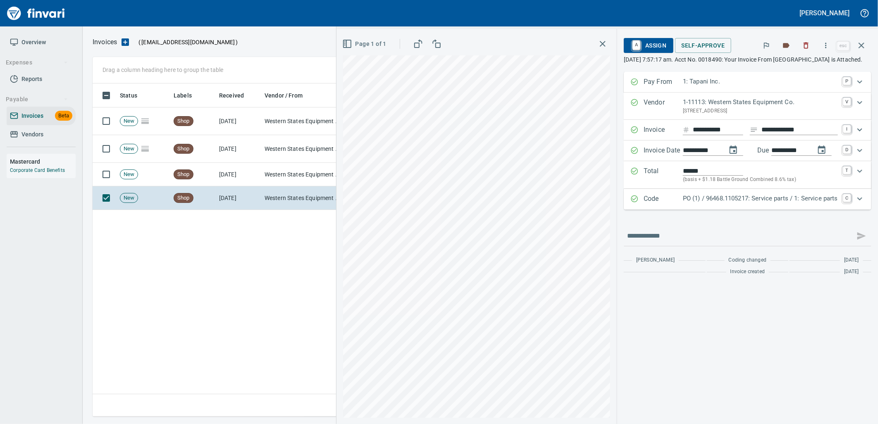
click at [735, 203] on p "PO (1) / 96468.1105217: Service parts / 1: Service parts" at bounding box center [760, 199] width 155 height 10
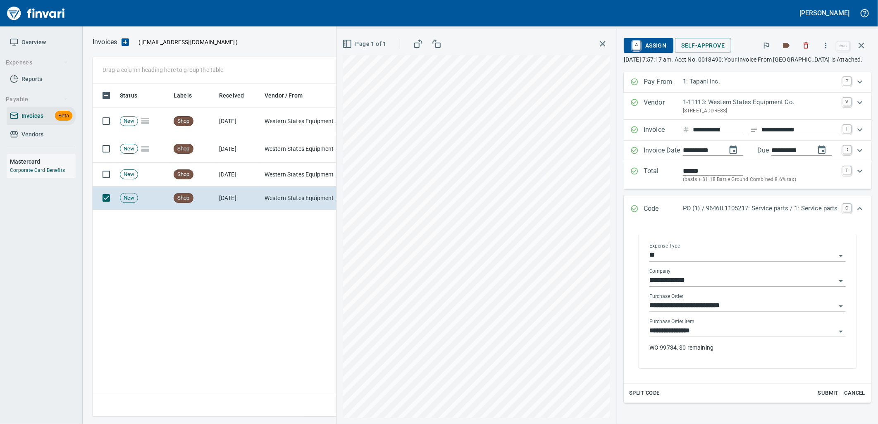
click at [715, 337] on input "**********" at bounding box center [742, 331] width 186 height 12
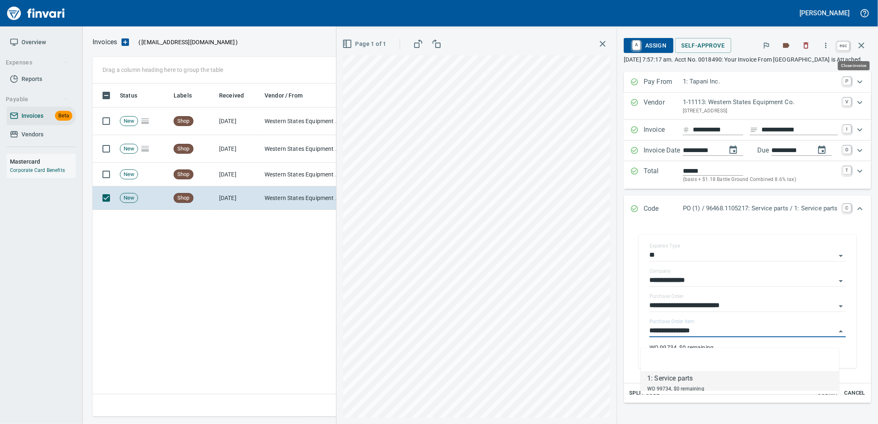
click at [862, 48] on icon "button" at bounding box center [861, 45] width 10 height 10
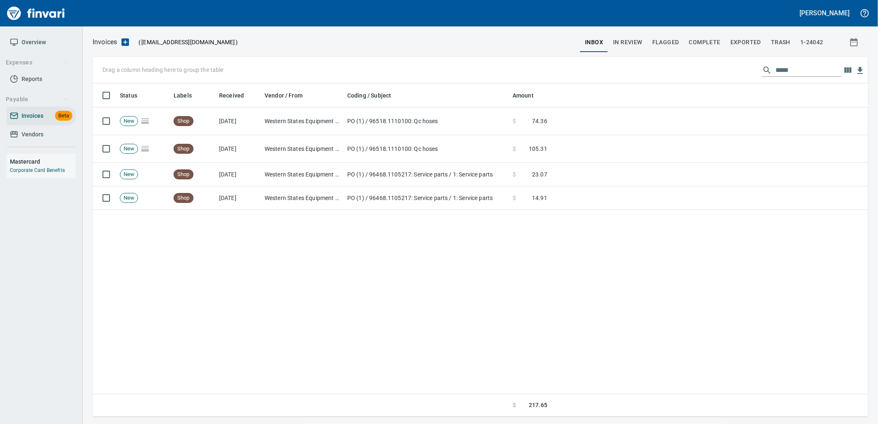
scroll to position [326, 769]
drag, startPoint x: 800, startPoint y: 70, endPoint x: 764, endPoint y: 74, distance: 36.1
click at [764, 74] on div "*****" at bounding box center [801, 70] width 79 height 13
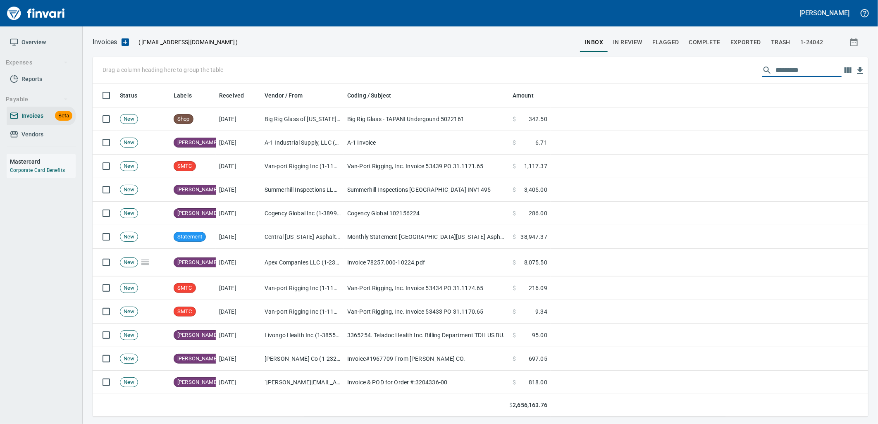
click at [36, 138] on span "Vendors" at bounding box center [32, 134] width 22 height 10
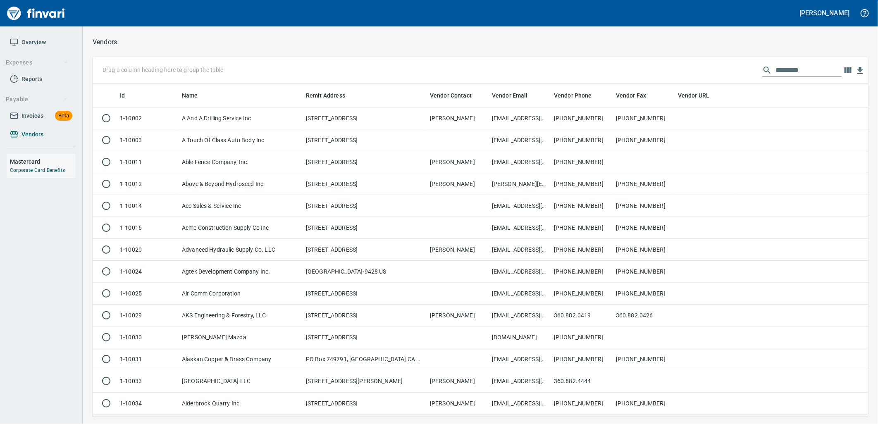
scroll to position [326, 762]
click at [776, 72] on input "text" at bounding box center [808, 70] width 66 height 13
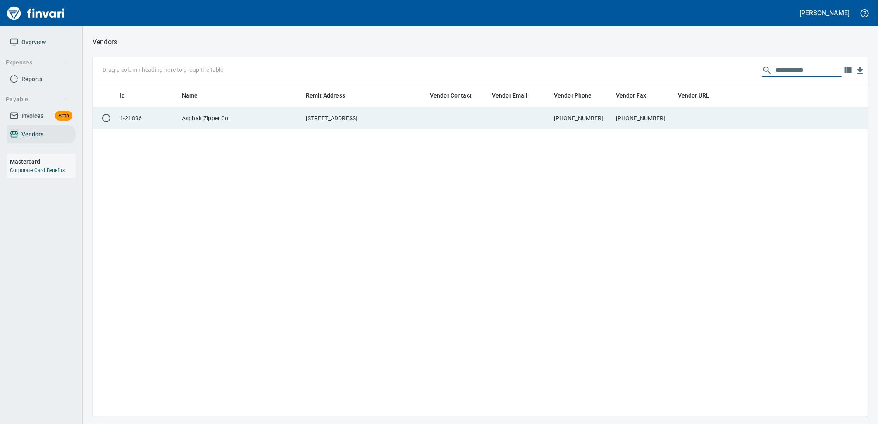
type input "**********"
click at [659, 113] on td "[PHONE_NUMBER]" at bounding box center [643, 118] width 62 height 22
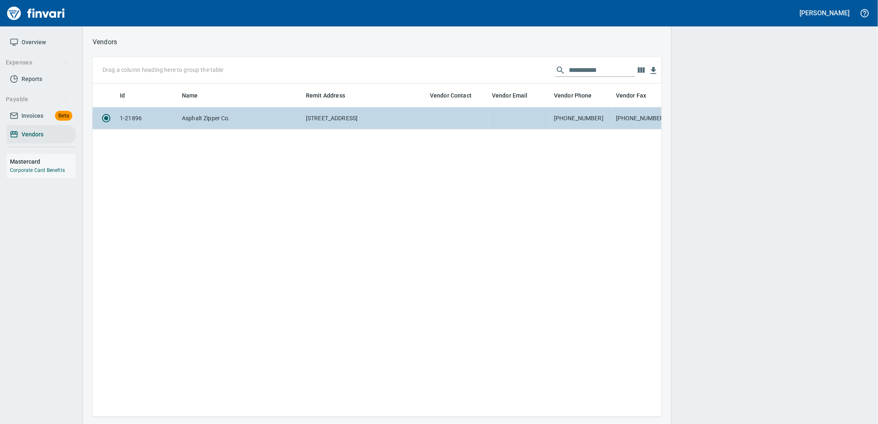
scroll to position [319, 562]
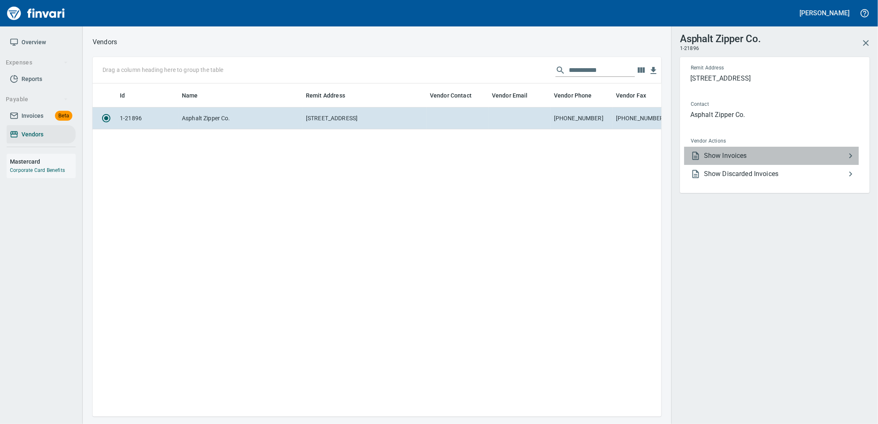
click at [721, 151] on span "Show Invoices" at bounding box center [775, 156] width 142 height 10
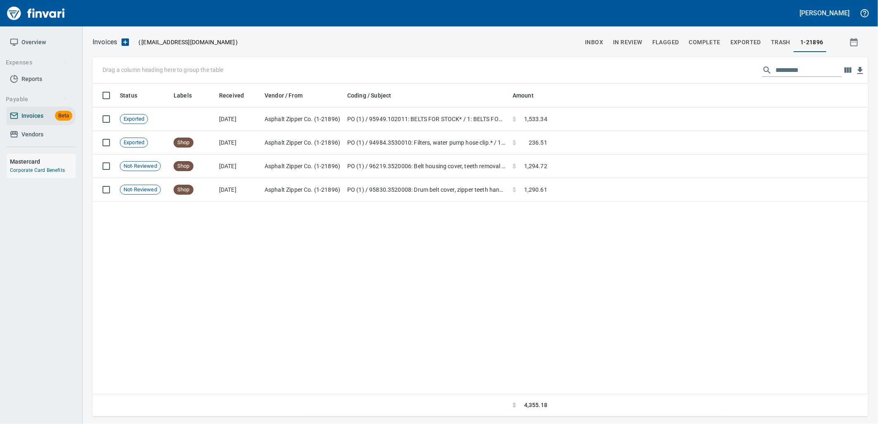
scroll to position [326, 769]
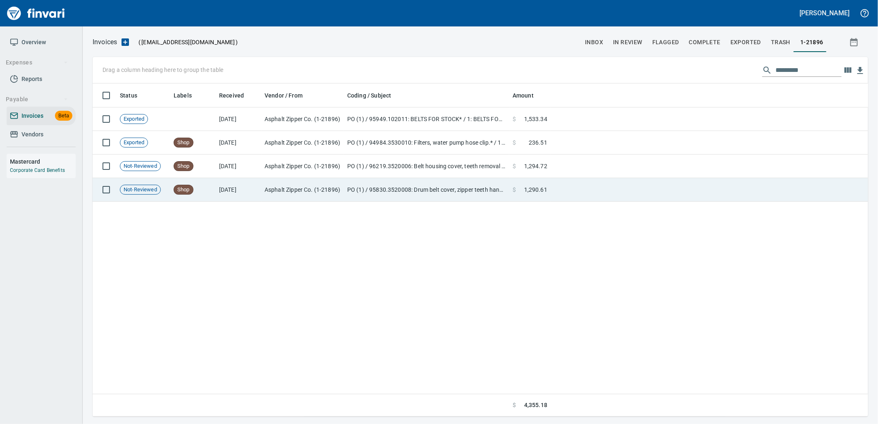
click at [432, 191] on td "PO (1) / 95830.3520008: Drum belt cover, zipper teeth hand removal tool" at bounding box center [426, 190] width 165 height 24
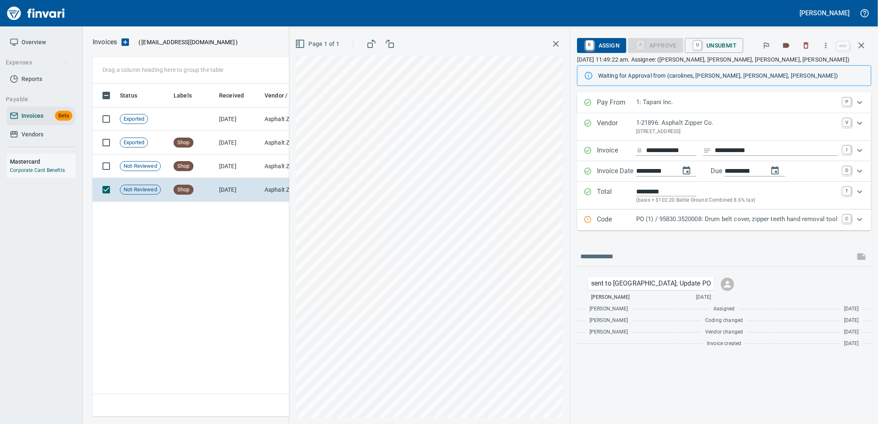
click at [704, 220] on p "PO (1) / 95830.3520008: Drum belt cover, zipper teeth hand removal tool" at bounding box center [737, 219] width 202 height 10
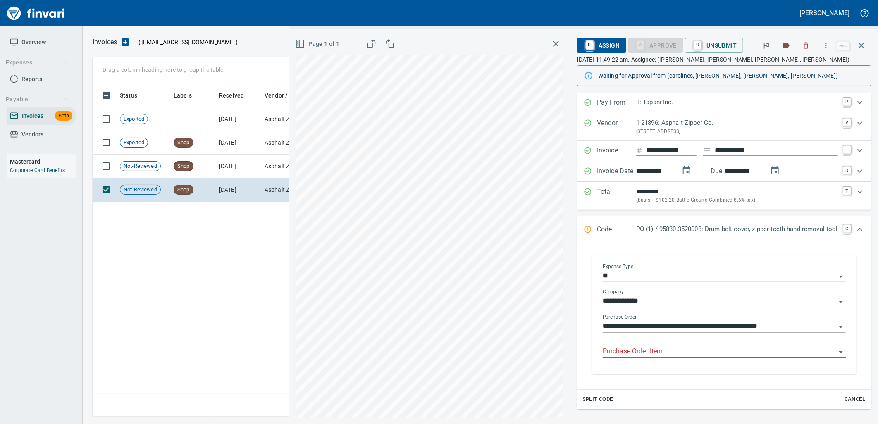
click at [683, 347] on input "Purchase Order Item" at bounding box center [718, 352] width 233 height 12
click at [254, 164] on td "[DATE]" at bounding box center [238, 167] width 45 height 24
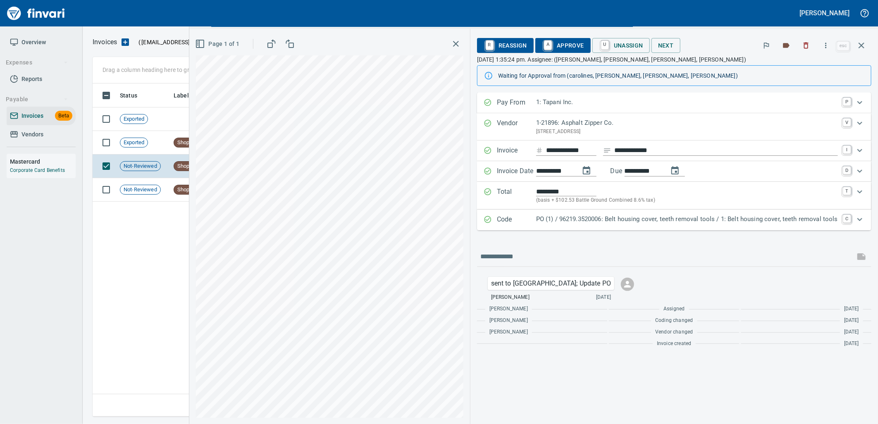
click at [641, 217] on p "PO (1) / 96219.3520006: Belt housing cover, teeth removal tools / 1: Belt housi…" at bounding box center [687, 219] width 302 height 10
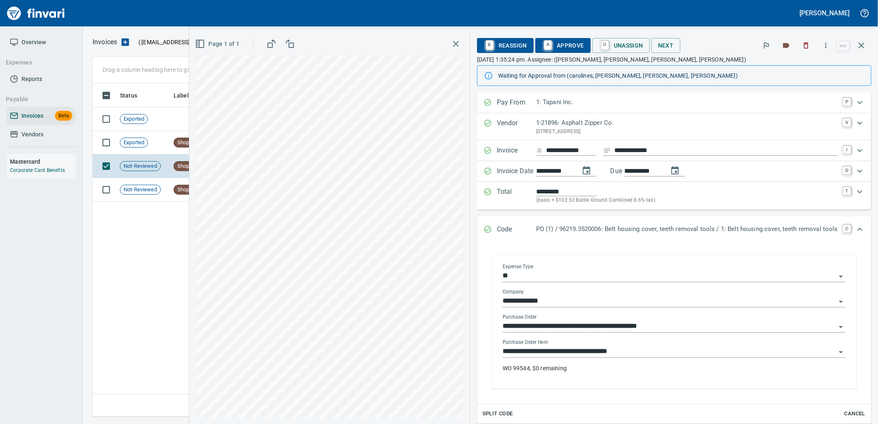
click at [634, 351] on input "**********" at bounding box center [668, 352] width 333 height 12
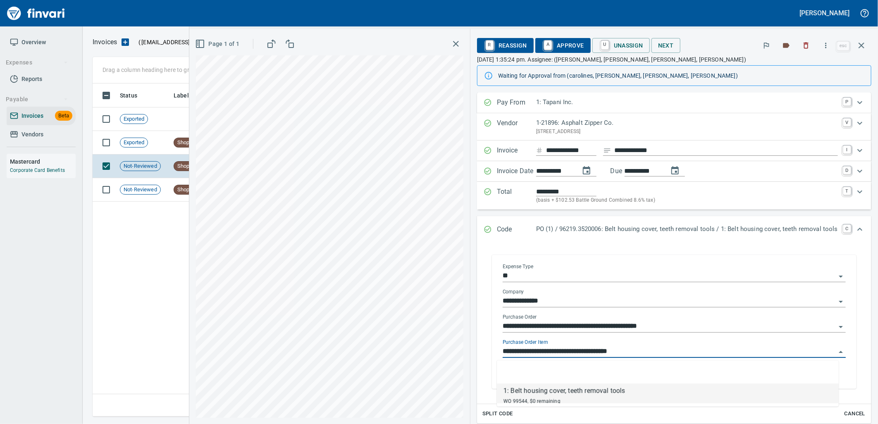
scroll to position [326, 768]
click at [171, 192] on td "Shop" at bounding box center [192, 190] width 45 height 24
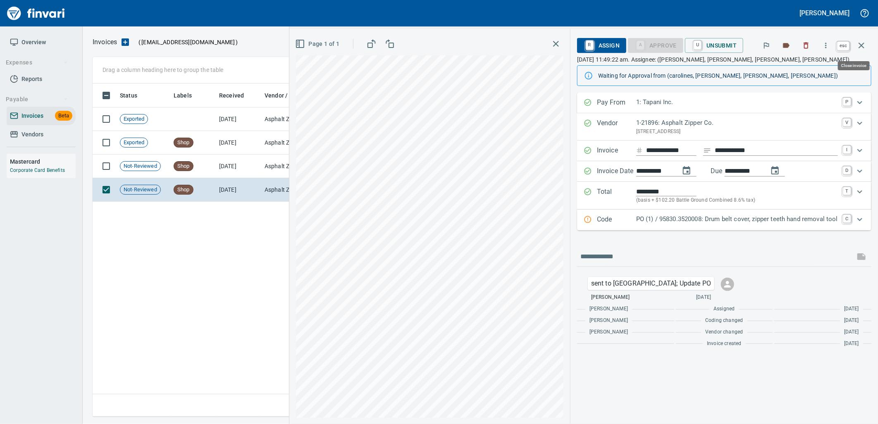
drag, startPoint x: 862, startPoint y: 48, endPoint x: 843, endPoint y: 54, distance: 19.4
click at [862, 48] on icon "button" at bounding box center [861, 45] width 10 height 10
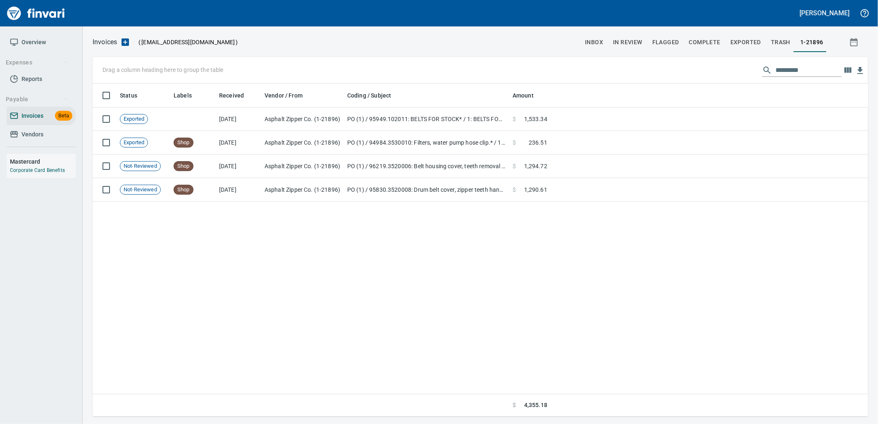
drag, startPoint x: 28, startPoint y: 133, endPoint x: 54, endPoint y: 133, distance: 26.0
click at [28, 133] on span "Vendors" at bounding box center [32, 134] width 22 height 10
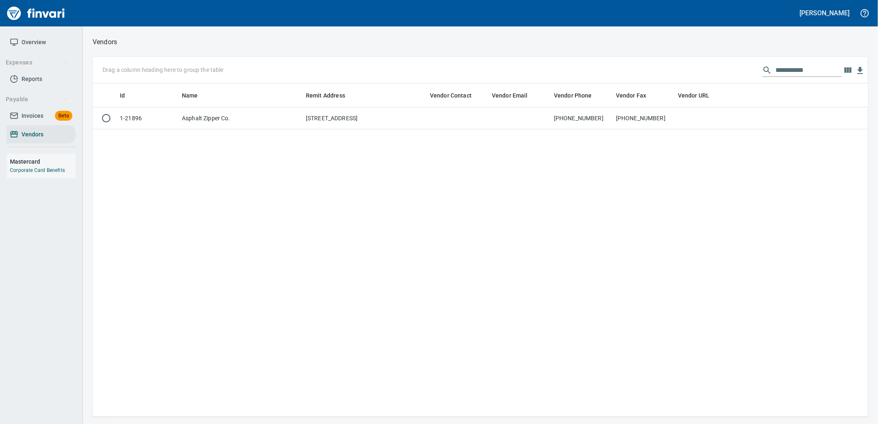
scroll to position [1, 1]
drag, startPoint x: 810, startPoint y: 67, endPoint x: 733, endPoint y: 75, distance: 77.8
click at [733, 75] on div "**********" at bounding box center [480, 70] width 775 height 26
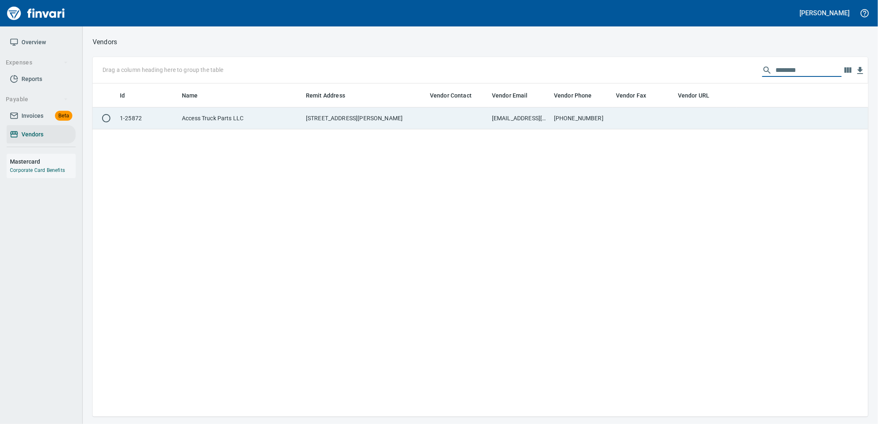
type input "********"
click at [478, 116] on td at bounding box center [457, 118] width 62 height 22
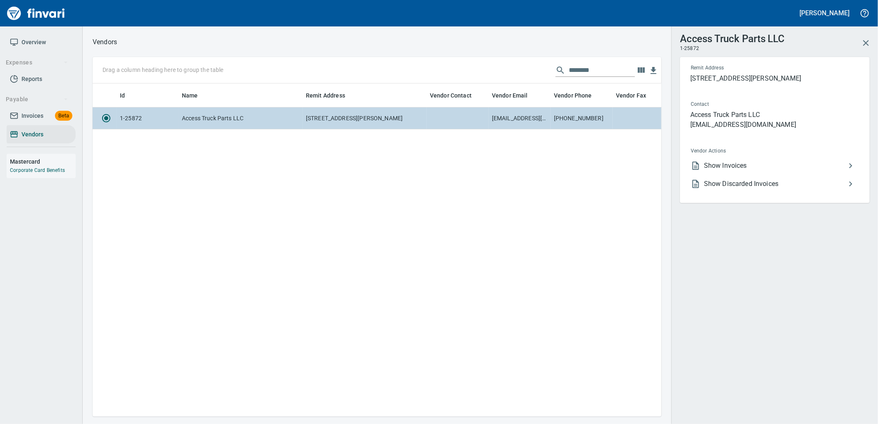
scroll to position [319, 562]
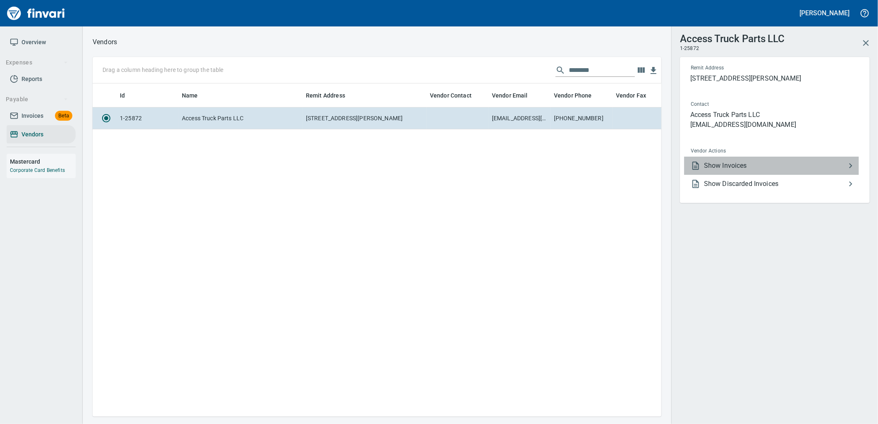
click at [762, 166] on span "Show Invoices" at bounding box center [775, 166] width 142 height 10
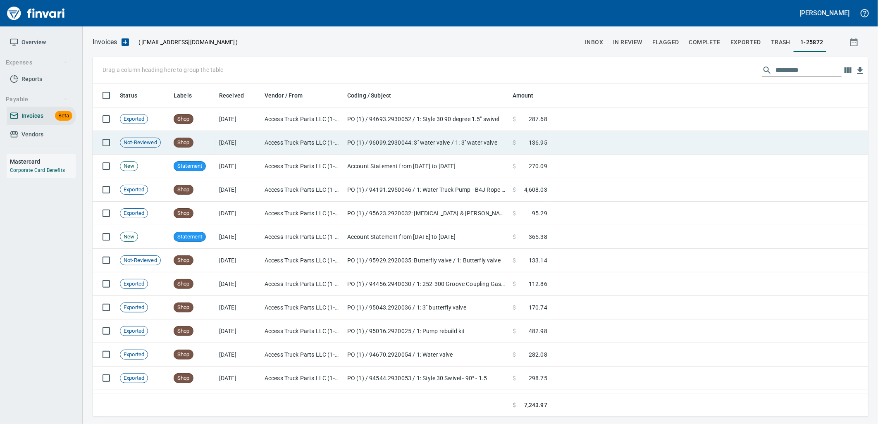
scroll to position [326, 769]
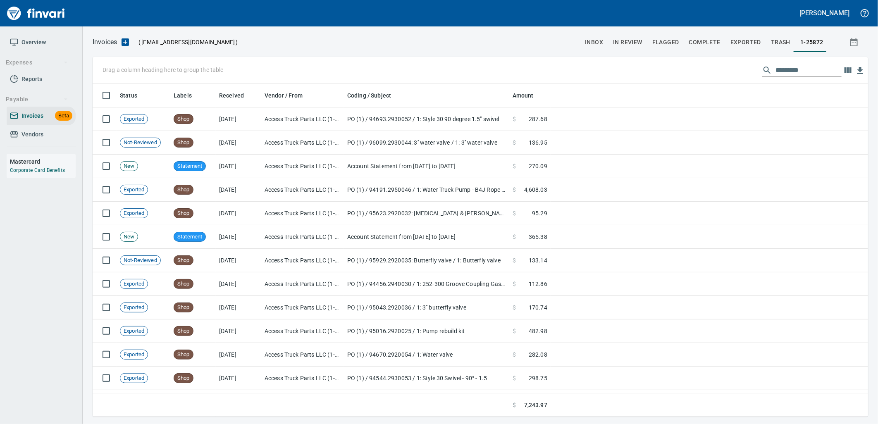
click at [790, 65] on input "text" at bounding box center [808, 70] width 66 height 13
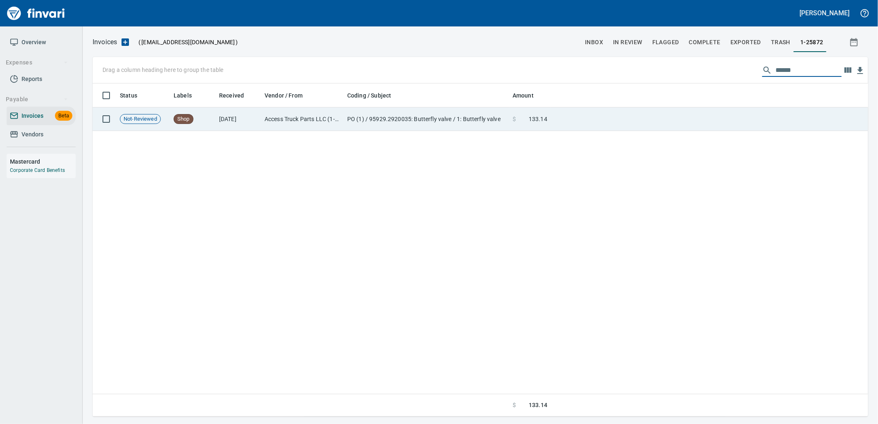
click at [537, 123] on span "133.14" at bounding box center [537, 119] width 19 height 8
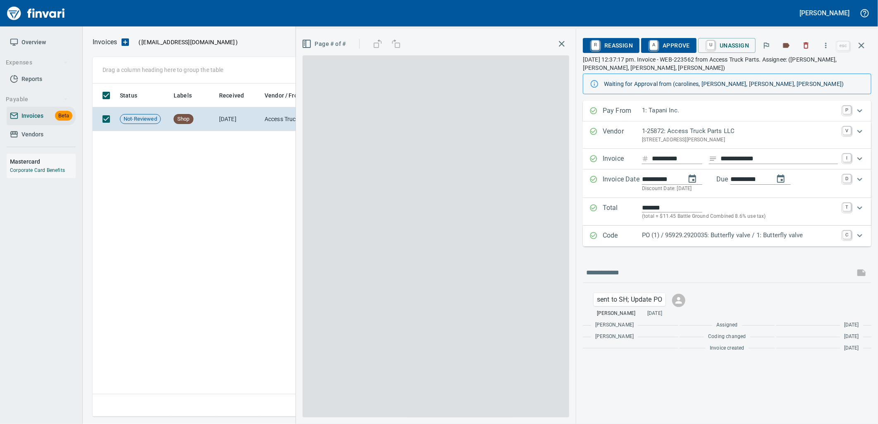
scroll to position [326, 768]
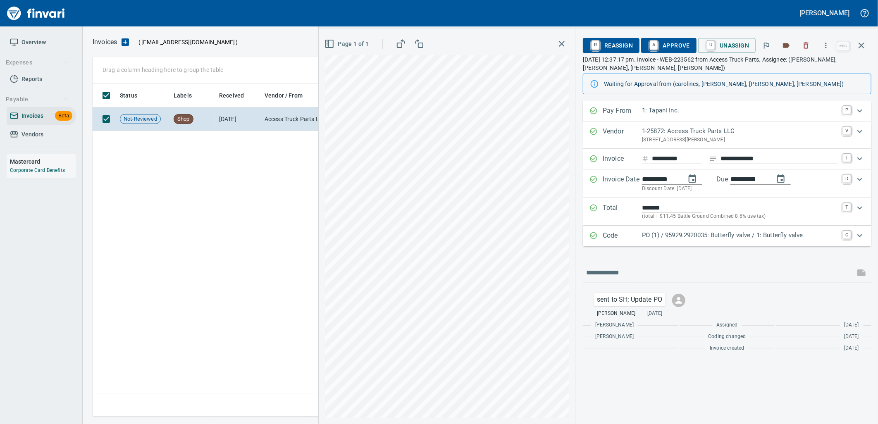
click at [702, 240] on p "PO (1) / 95929.2920035: Butterfly valve / 1: Butterfly valve" at bounding box center [740, 236] width 196 height 10
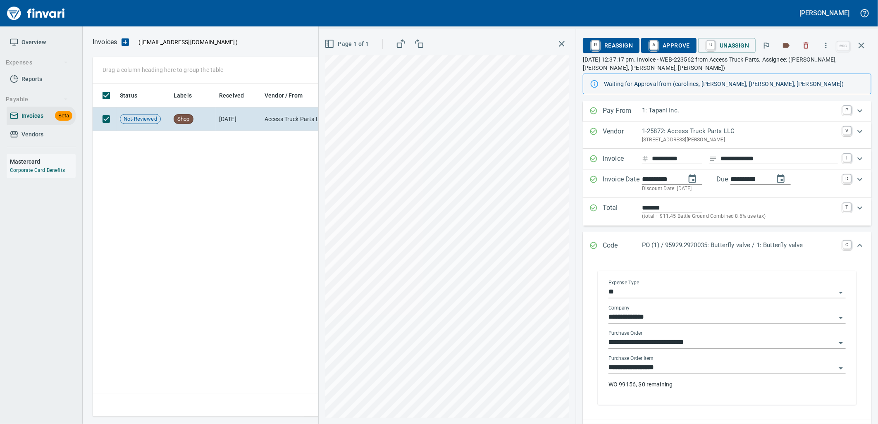
click at [692, 365] on input "**********" at bounding box center [721, 368] width 227 height 12
click at [860, 47] on icon "button" at bounding box center [861, 46] width 6 height 6
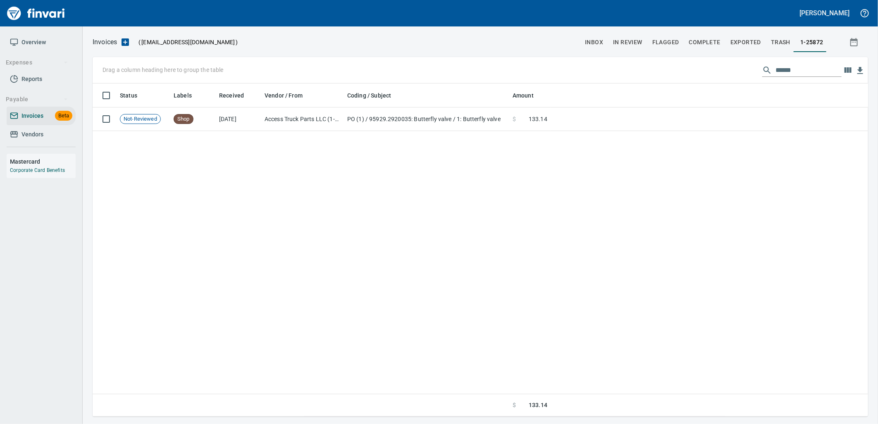
scroll to position [326, 768]
drag, startPoint x: 803, startPoint y: 69, endPoint x: 731, endPoint y: 65, distance: 72.0
click at [730, 69] on div "Drag a column heading here to group the table ******" at bounding box center [480, 70] width 775 height 26
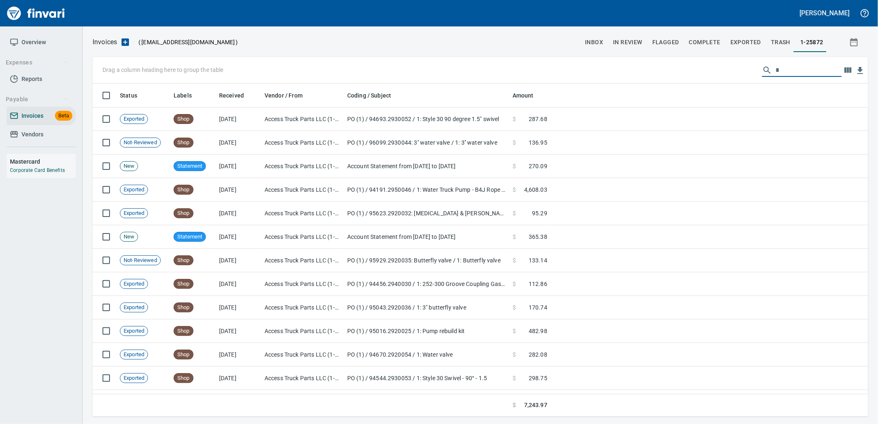
scroll to position [326, 769]
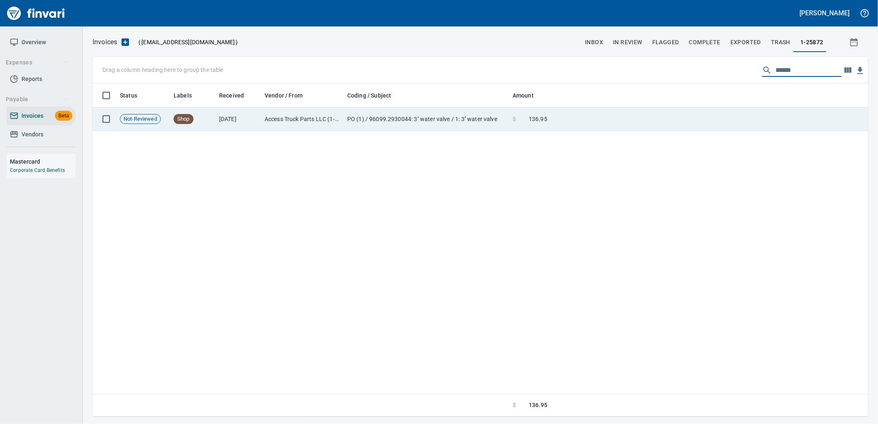
click at [642, 109] on td at bounding box center [708, 119] width 317 height 24
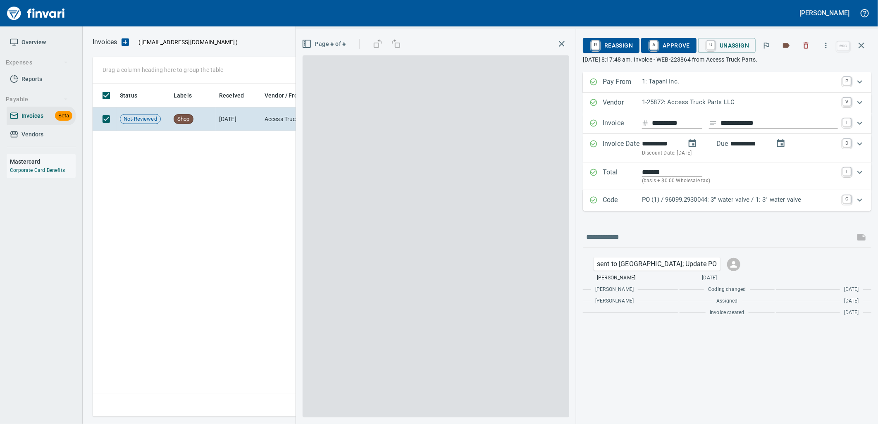
scroll to position [326, 768]
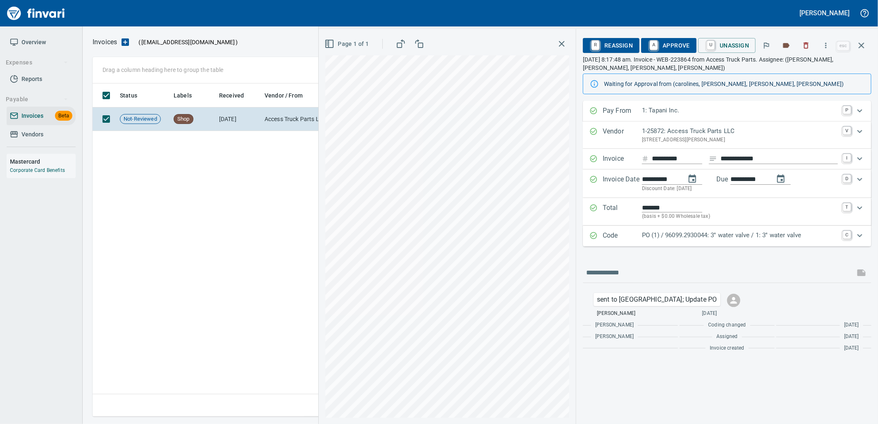
click at [764, 240] on div "PO (1) / 96099.2930044: 3'' water valve / 1: 3'' water valve" at bounding box center [740, 236] width 196 height 11
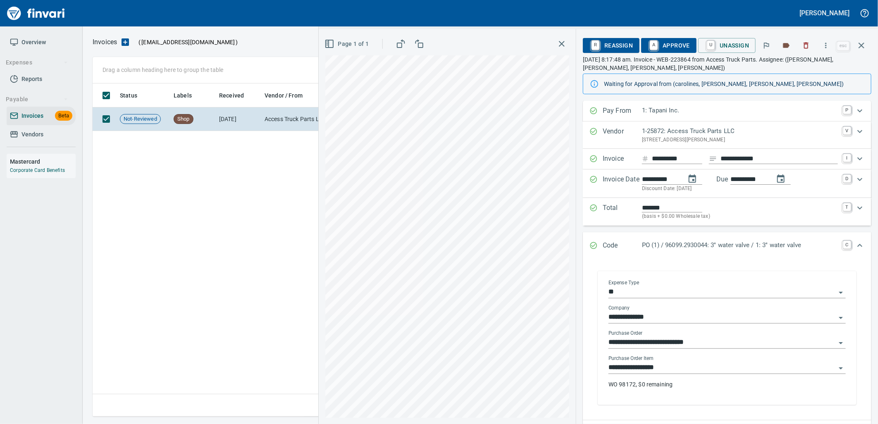
click at [675, 374] on div "**********" at bounding box center [726, 368] width 237 height 12
click at [865, 51] on button "button" at bounding box center [861, 46] width 20 height 20
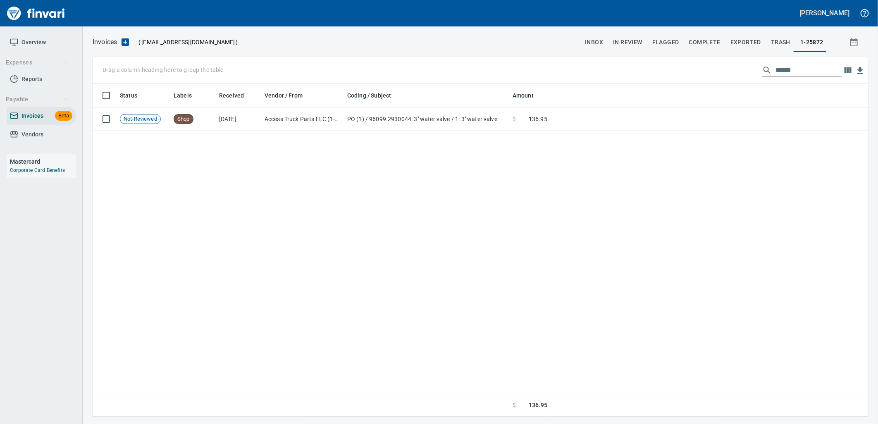
scroll to position [326, 768]
drag, startPoint x: 816, startPoint y: 66, endPoint x: 726, endPoint y: 77, distance: 90.3
click at [726, 76] on div "Drag a column heading here to group the table ******" at bounding box center [480, 70] width 775 height 26
drag, startPoint x: 812, startPoint y: 64, endPoint x: 757, endPoint y: 66, distance: 55.0
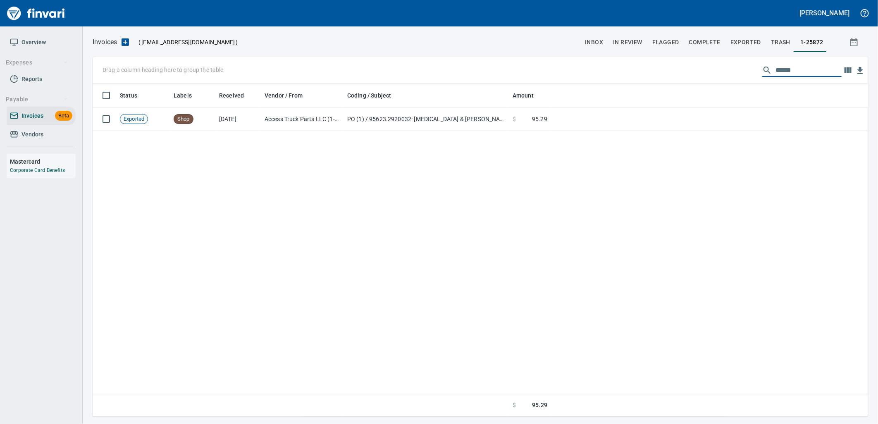
click at [762, 67] on div "******" at bounding box center [801, 70] width 79 height 13
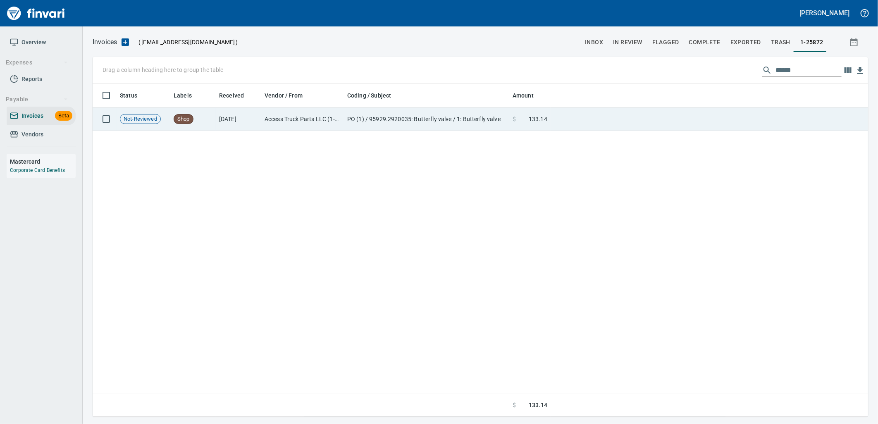
click at [546, 124] on td "$ 133.14" at bounding box center [529, 119] width 41 height 24
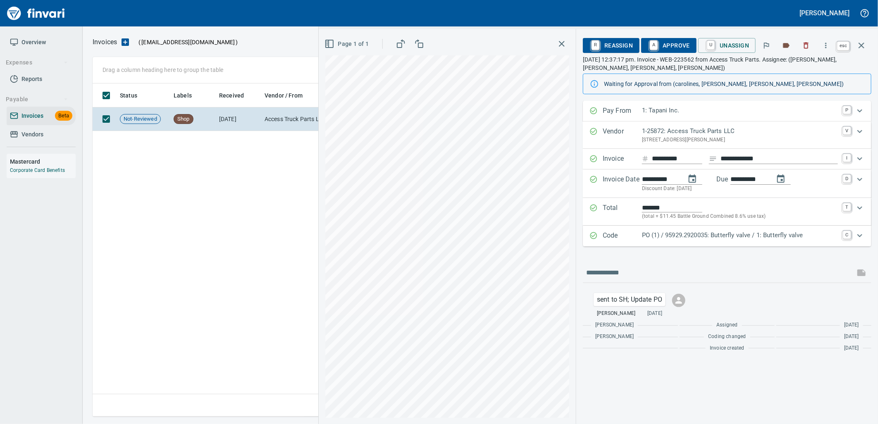
click at [864, 48] on icon "button" at bounding box center [861, 45] width 10 height 10
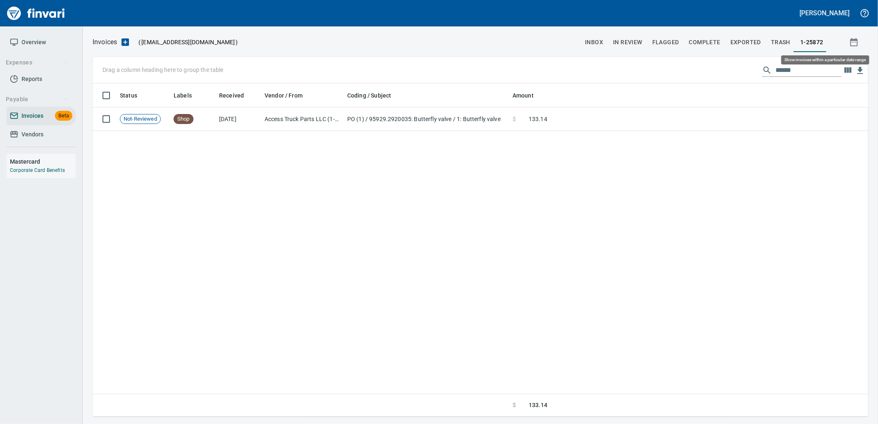
scroll to position [326, 768]
drag, startPoint x: 817, startPoint y: 68, endPoint x: 708, endPoint y: 56, distance: 109.7
click at [721, 61] on div "Drag a column heading here to group the table ******" at bounding box center [480, 70] width 775 height 26
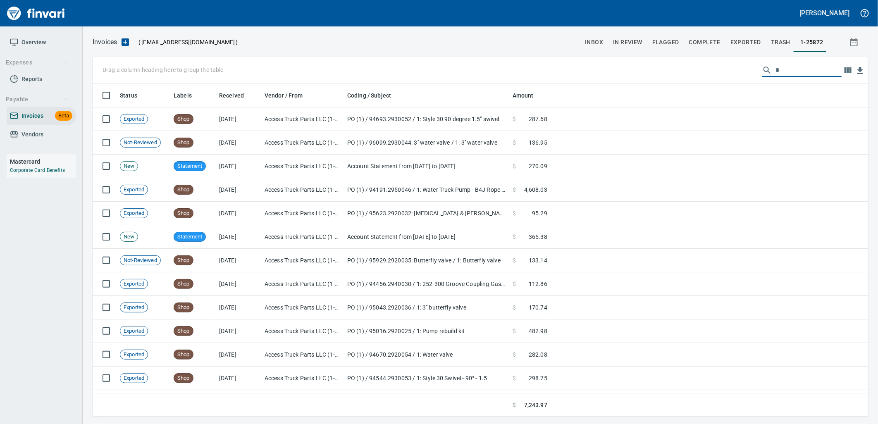
scroll to position [326, 769]
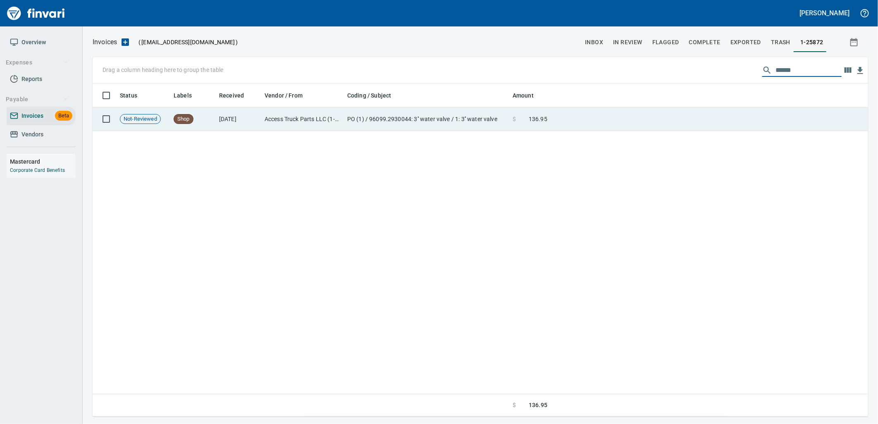
type input "******"
click at [524, 120] on span at bounding box center [522, 119] width 13 height 8
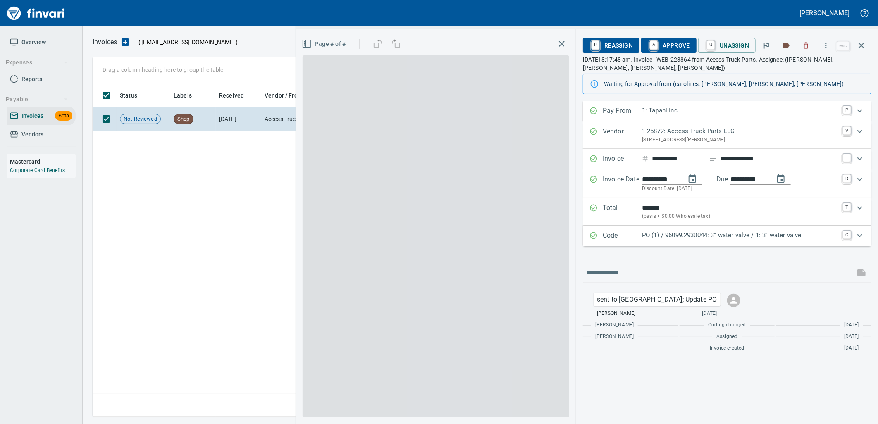
scroll to position [326, 768]
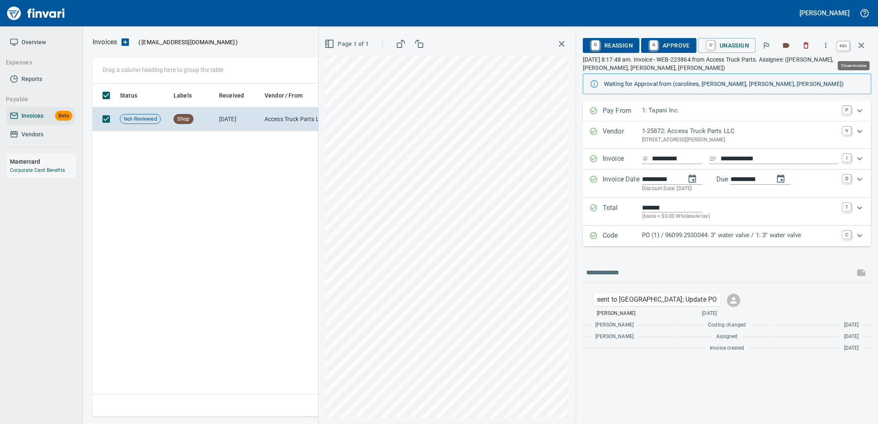
click at [861, 46] on icon "button" at bounding box center [861, 46] width 6 height 6
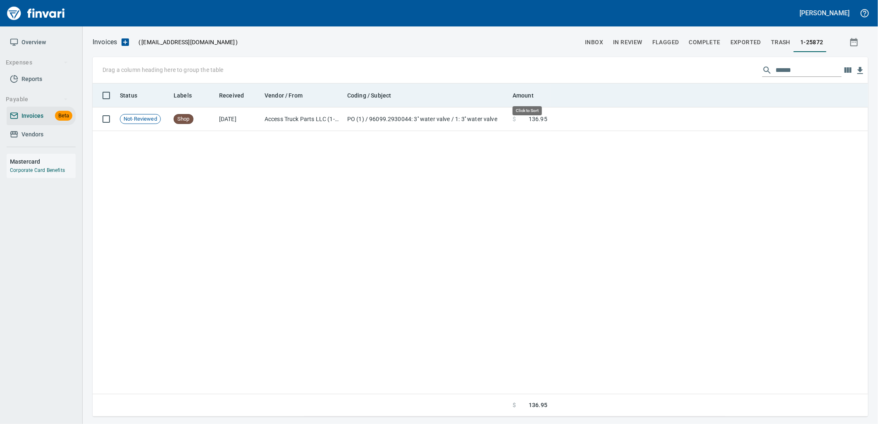
scroll to position [326, 769]
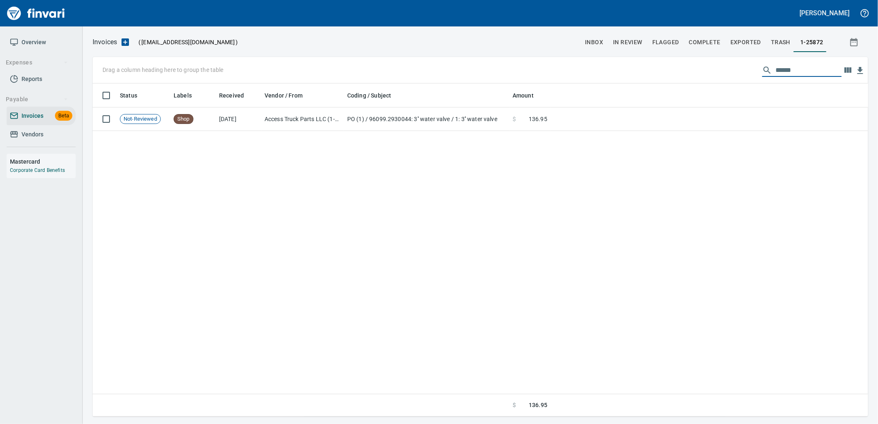
drag, startPoint x: 808, startPoint y: 64, endPoint x: 682, endPoint y: 76, distance: 126.2
click at [683, 76] on div "Drag a column heading here to group the table ******" at bounding box center [480, 70] width 775 height 26
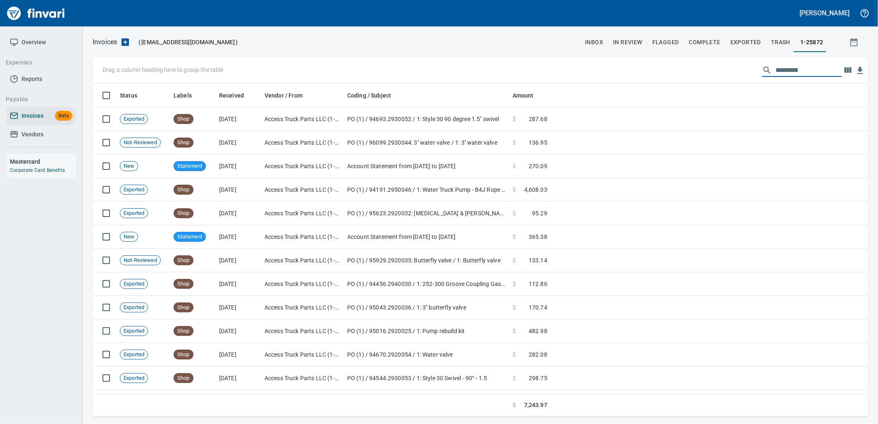
click at [42, 135] on span "Vendors" at bounding box center [32, 134] width 22 height 10
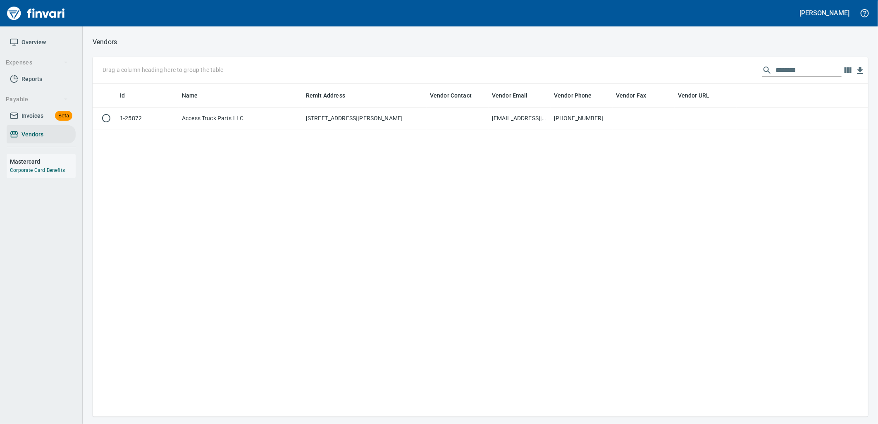
scroll to position [326, 769]
drag, startPoint x: 810, startPoint y: 68, endPoint x: 676, endPoint y: 79, distance: 134.0
click at [687, 81] on div "Drag a column heading here to group the table ********" at bounding box center [480, 70] width 775 height 26
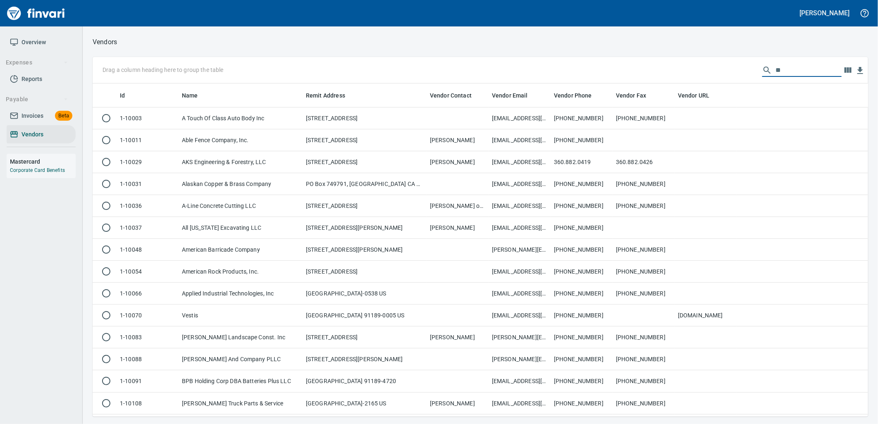
scroll to position [326, 762]
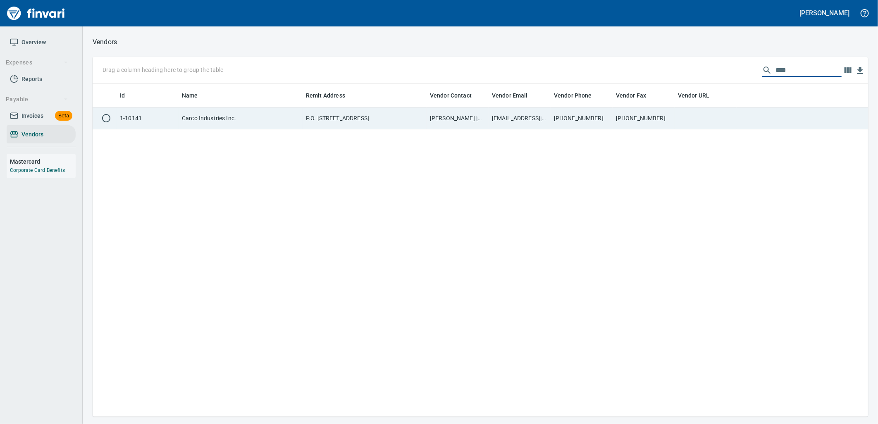
type input "****"
click at [480, 112] on td "[PERSON_NAME] [PHONE_NUMBER]" at bounding box center [457, 118] width 62 height 22
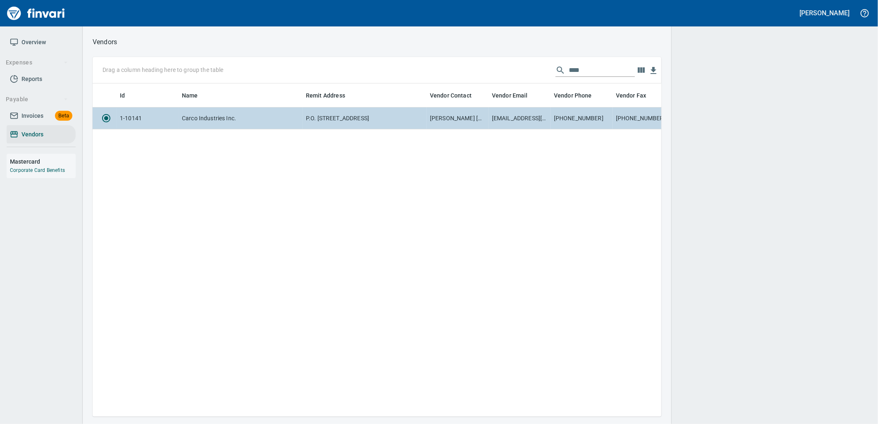
scroll to position [319, 562]
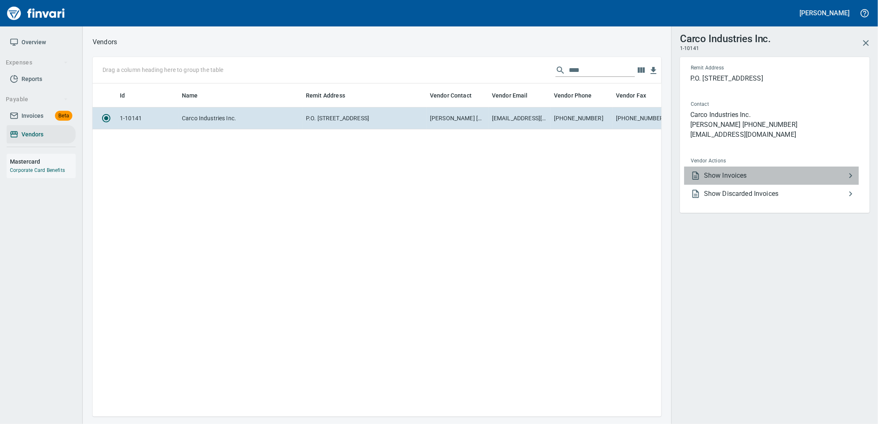
click at [766, 174] on span "Show Invoices" at bounding box center [775, 176] width 142 height 10
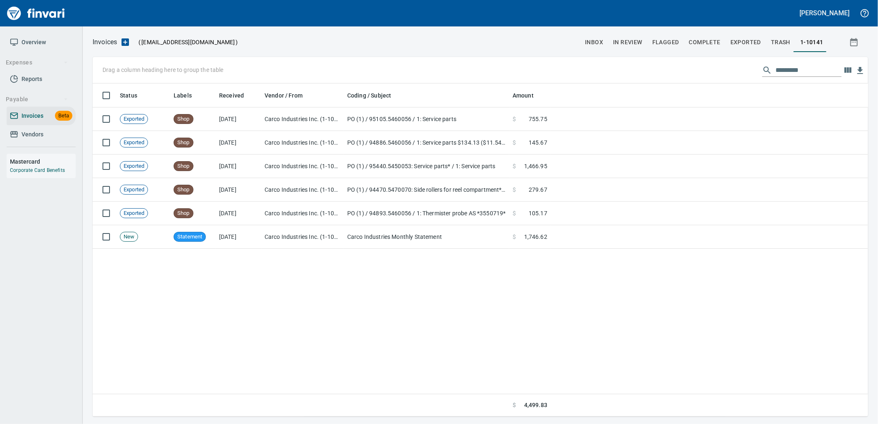
scroll to position [326, 769]
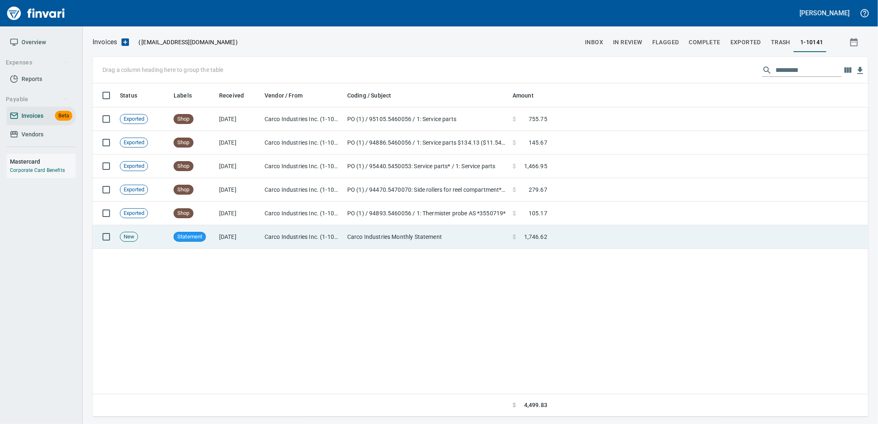
click at [310, 237] on td "Carco Industries Inc. (1-10141)" at bounding box center [302, 237] width 83 height 24
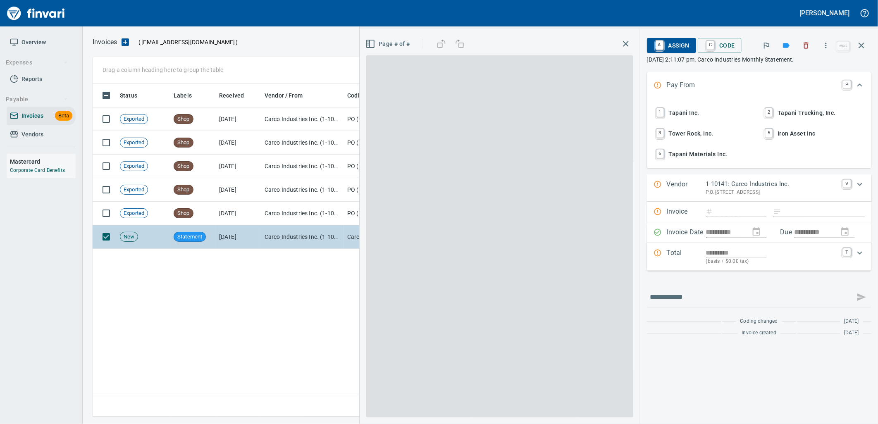
scroll to position [326, 768]
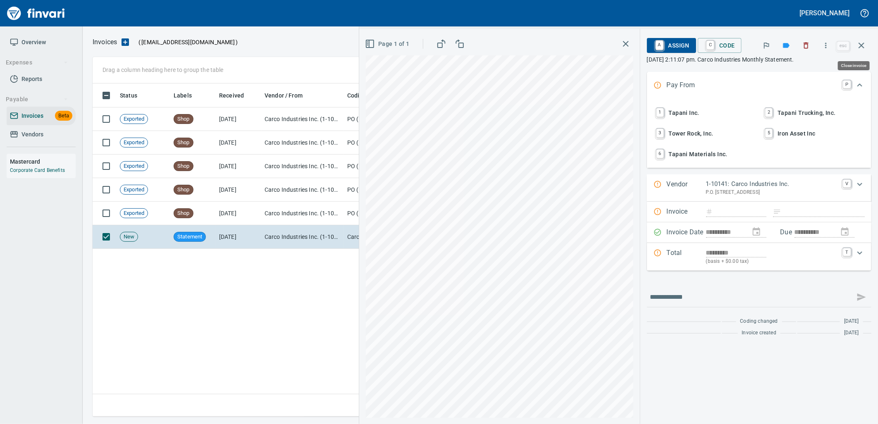
click at [862, 46] on icon "button" at bounding box center [861, 46] width 6 height 6
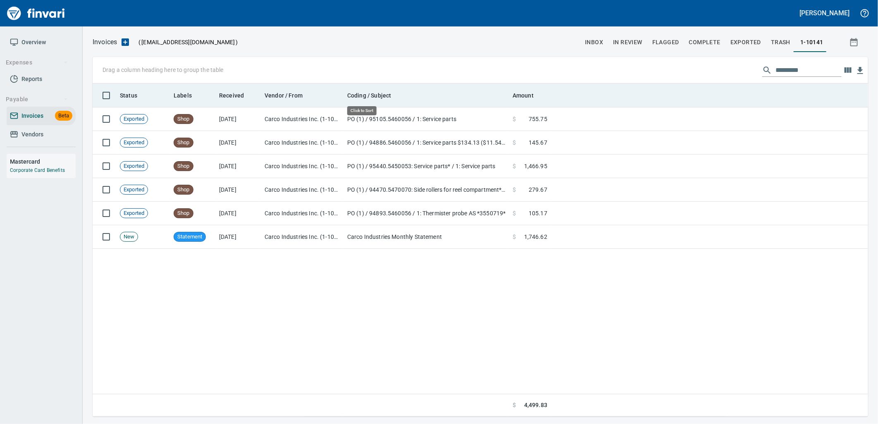
scroll to position [326, 769]
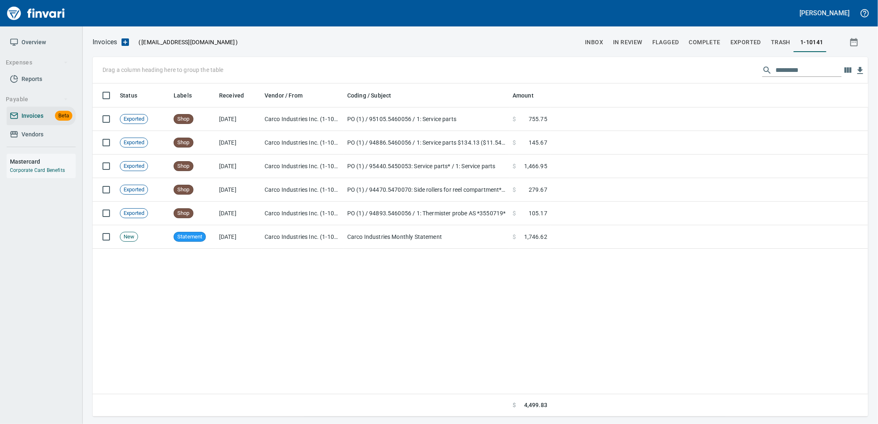
drag, startPoint x: 32, startPoint y: 130, endPoint x: 54, endPoint y: 126, distance: 22.3
click at [32, 130] on span "Vendors" at bounding box center [32, 134] width 22 height 10
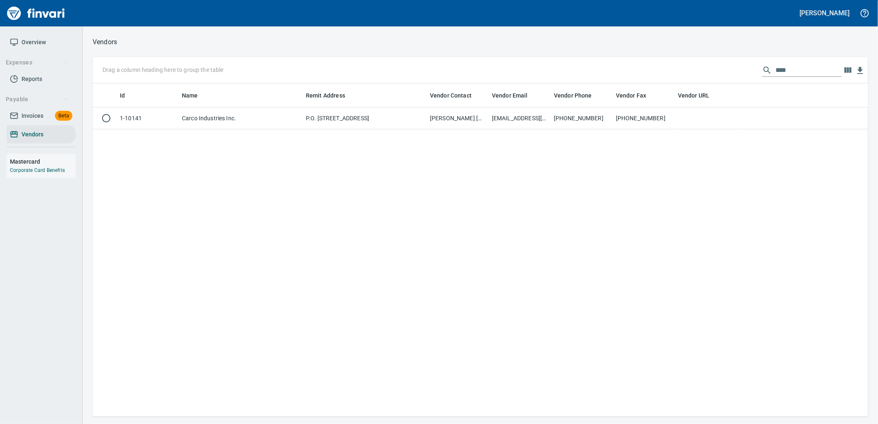
scroll to position [326, 769]
drag, startPoint x: 799, startPoint y: 70, endPoint x: 691, endPoint y: 74, distance: 108.3
click at [695, 74] on div "Drag a column heading here to group the table ****" at bounding box center [480, 70] width 775 height 26
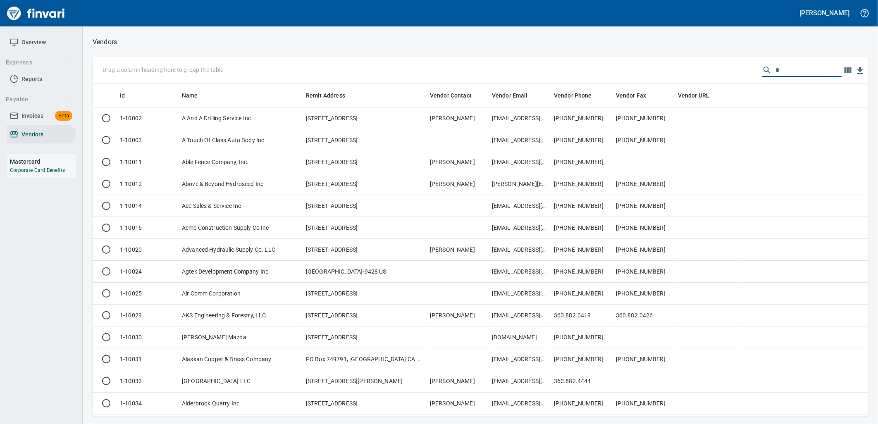
scroll to position [326, 762]
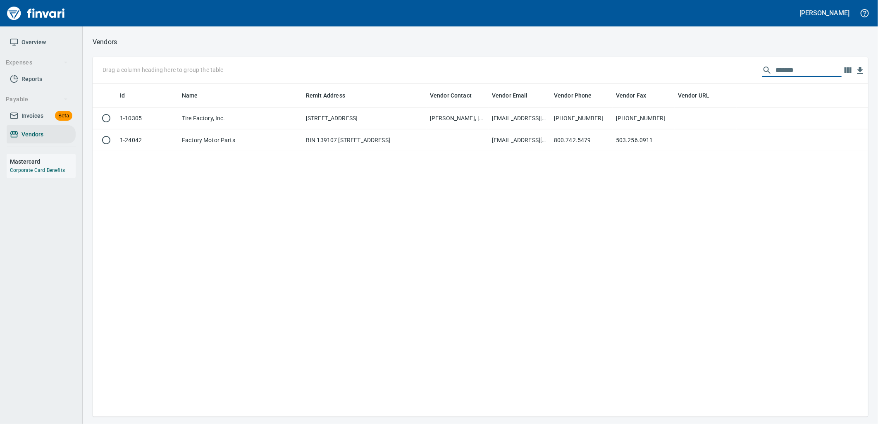
type input "*******"
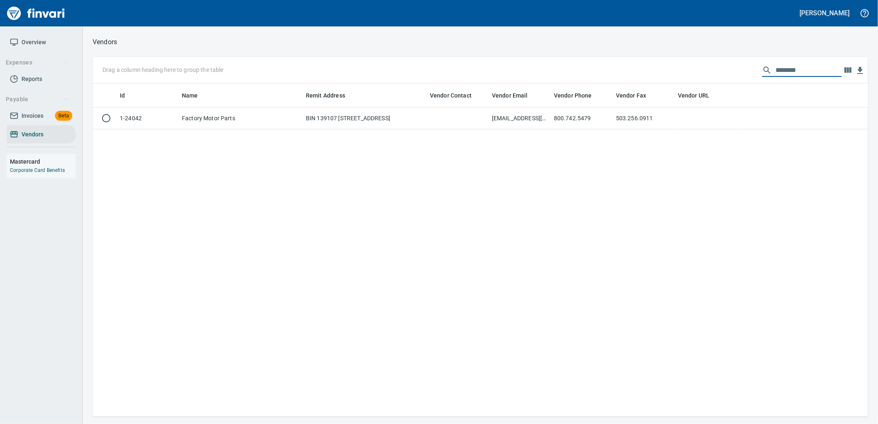
drag, startPoint x: 804, startPoint y: 71, endPoint x: 723, endPoint y: 76, distance: 81.1
click at [725, 76] on div "Drag a column heading here to group the table *******" at bounding box center [480, 70] width 775 height 26
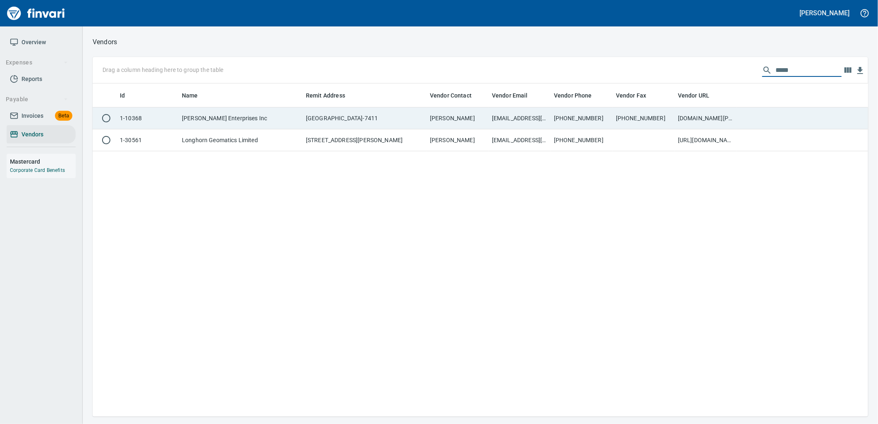
type input "*****"
click at [433, 125] on td "[PERSON_NAME]" at bounding box center [457, 118] width 62 height 22
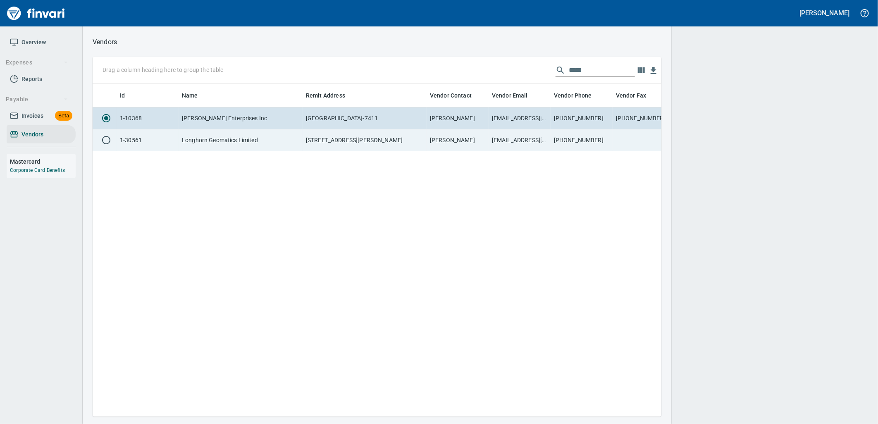
scroll to position [319, 562]
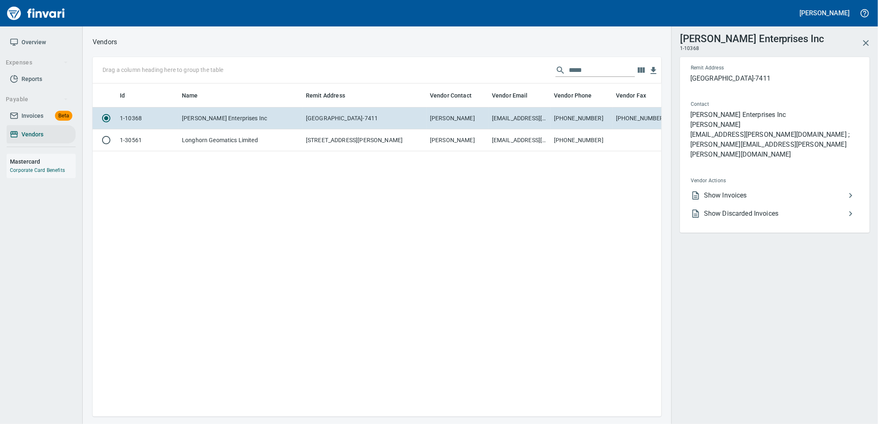
click at [729, 186] on li "Show Invoices" at bounding box center [771, 195] width 175 height 18
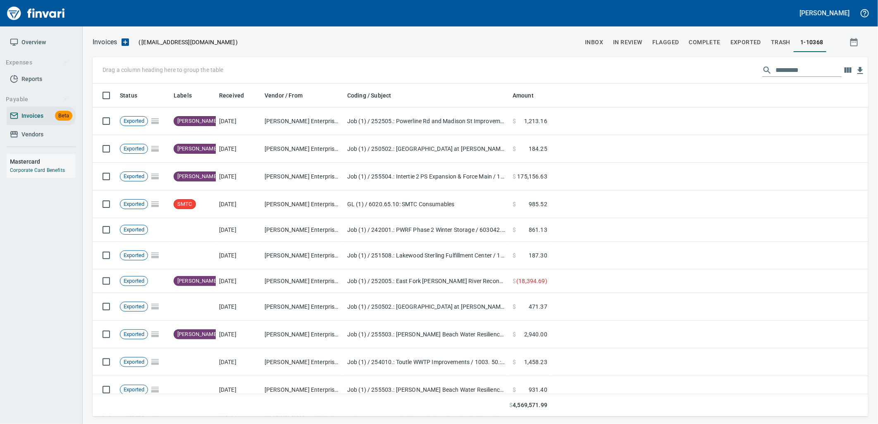
scroll to position [326, 762]
click at [788, 69] on input "text" at bounding box center [808, 70] width 66 height 13
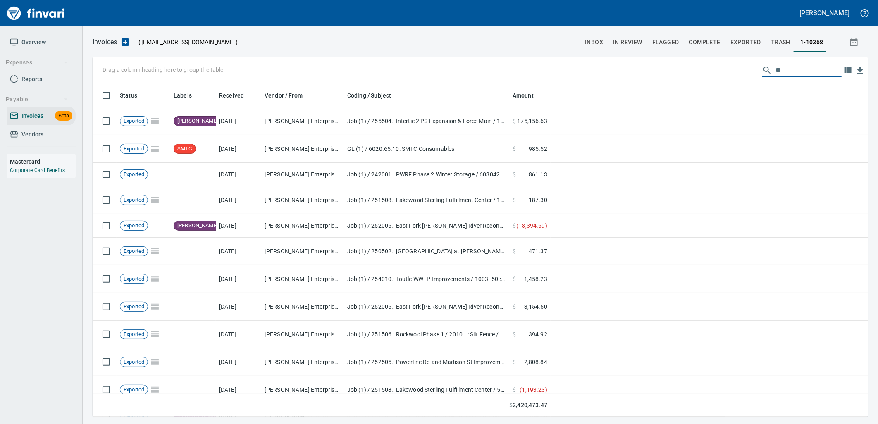
type input "*"
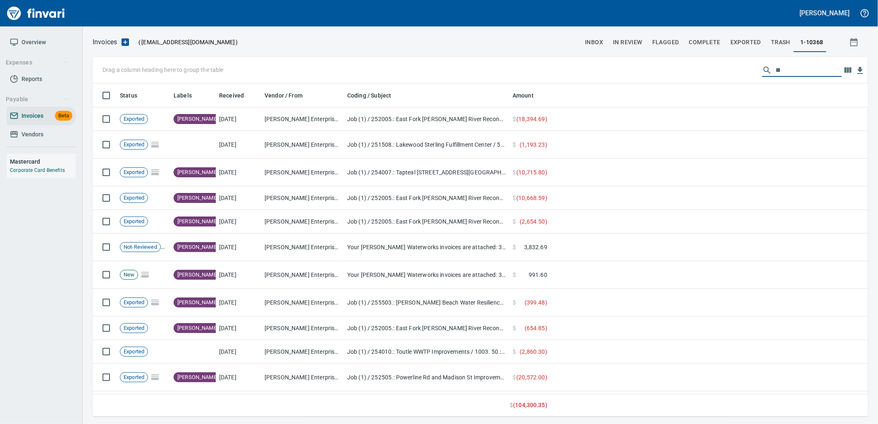
type input "*"
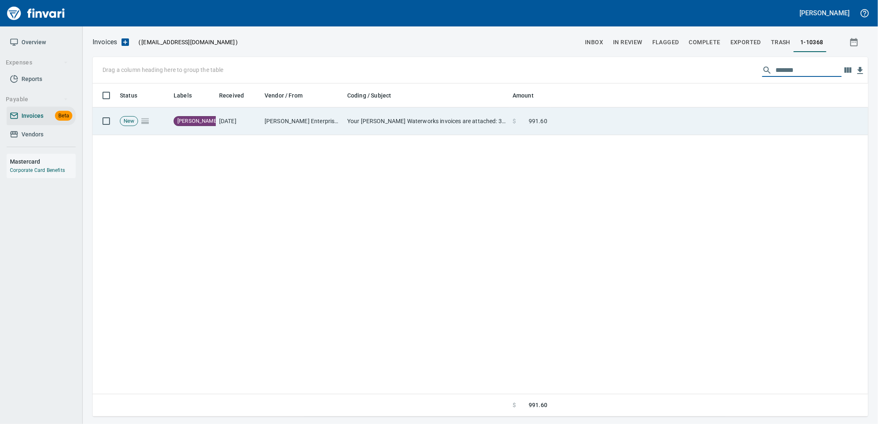
click at [533, 117] on span "991.60" at bounding box center [537, 121] width 19 height 8
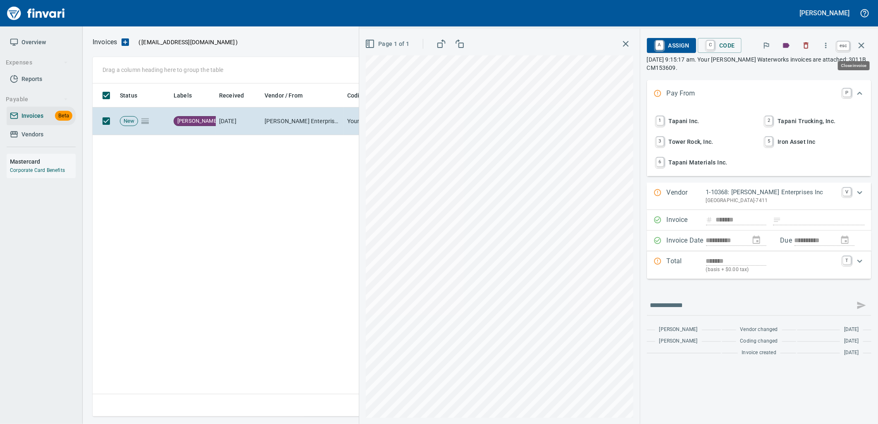
click at [860, 45] on icon "button" at bounding box center [861, 45] width 10 height 10
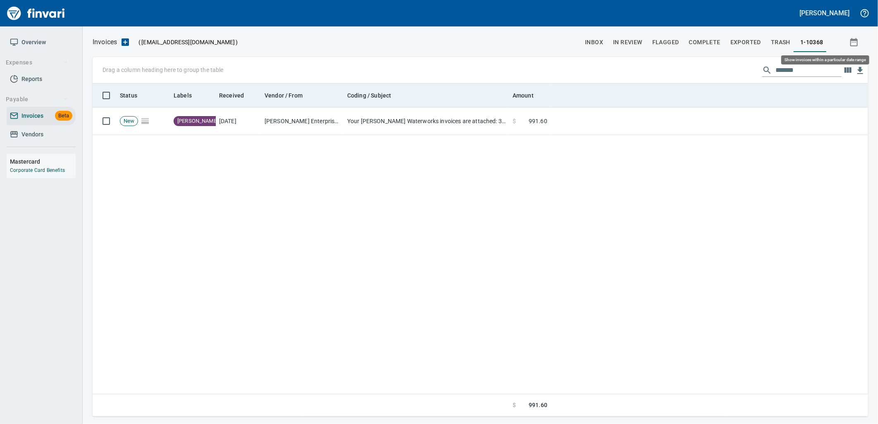
scroll to position [326, 769]
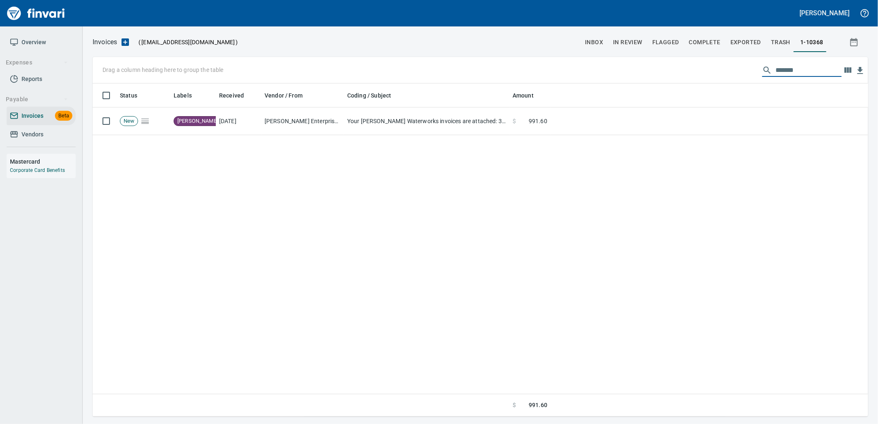
drag, startPoint x: 804, startPoint y: 69, endPoint x: 757, endPoint y: 73, distance: 47.3
click at [762, 73] on div "*******" at bounding box center [801, 70] width 79 height 13
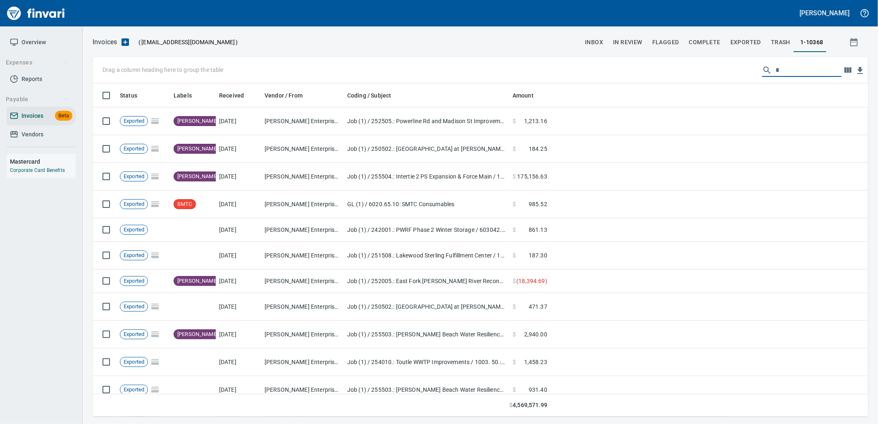
scroll to position [326, 762]
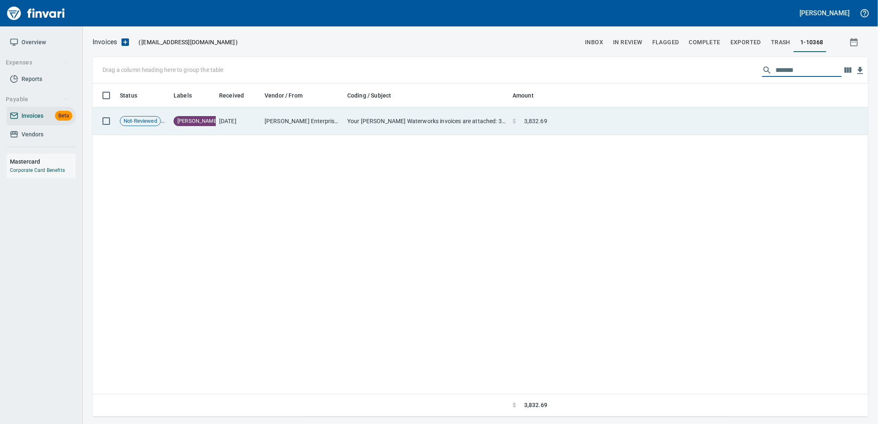
click at [601, 128] on td at bounding box center [708, 121] width 317 height 28
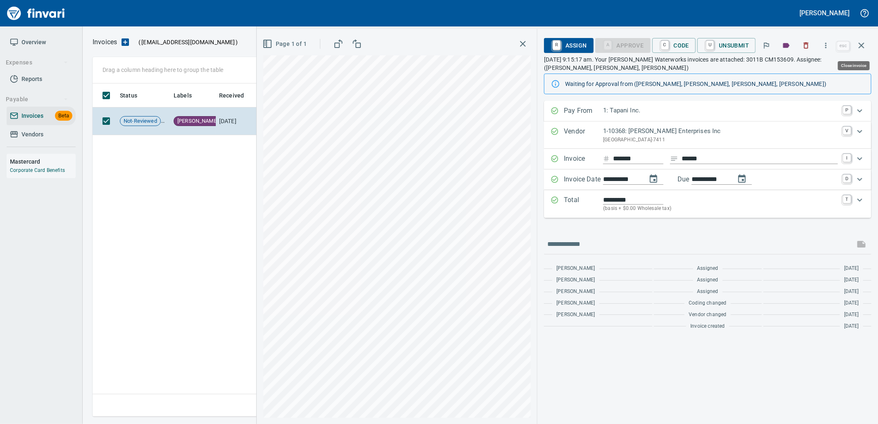
click at [866, 45] on button "button" at bounding box center [861, 46] width 20 height 20
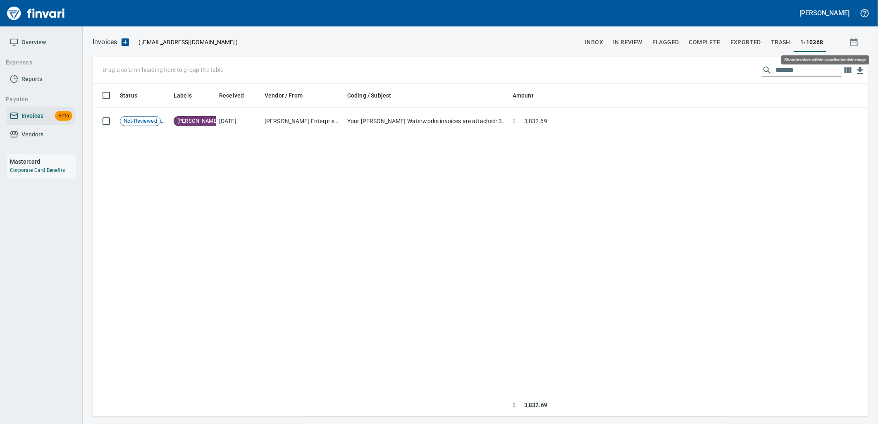
scroll to position [326, 769]
drag, startPoint x: 804, startPoint y: 71, endPoint x: 706, endPoint y: 71, distance: 98.8
click at [716, 72] on div "Drag a column heading here to group the table *******" at bounding box center [480, 70] width 775 height 26
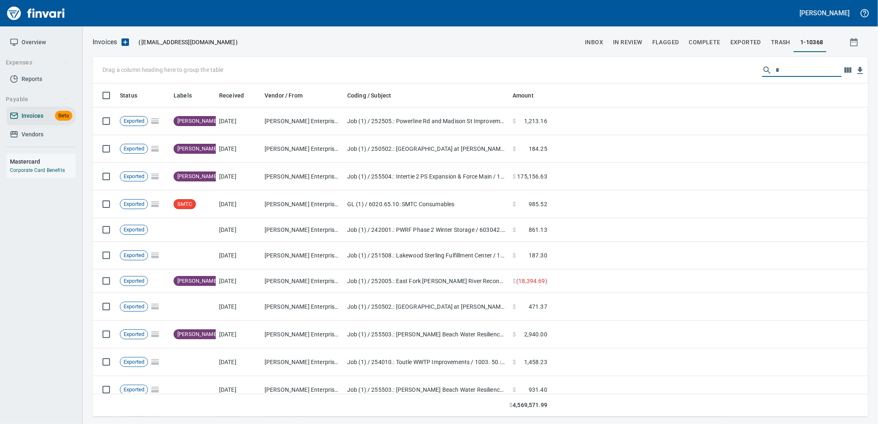
scroll to position [326, 762]
type input "*"
